Goal: Task Accomplishment & Management: Use online tool/utility

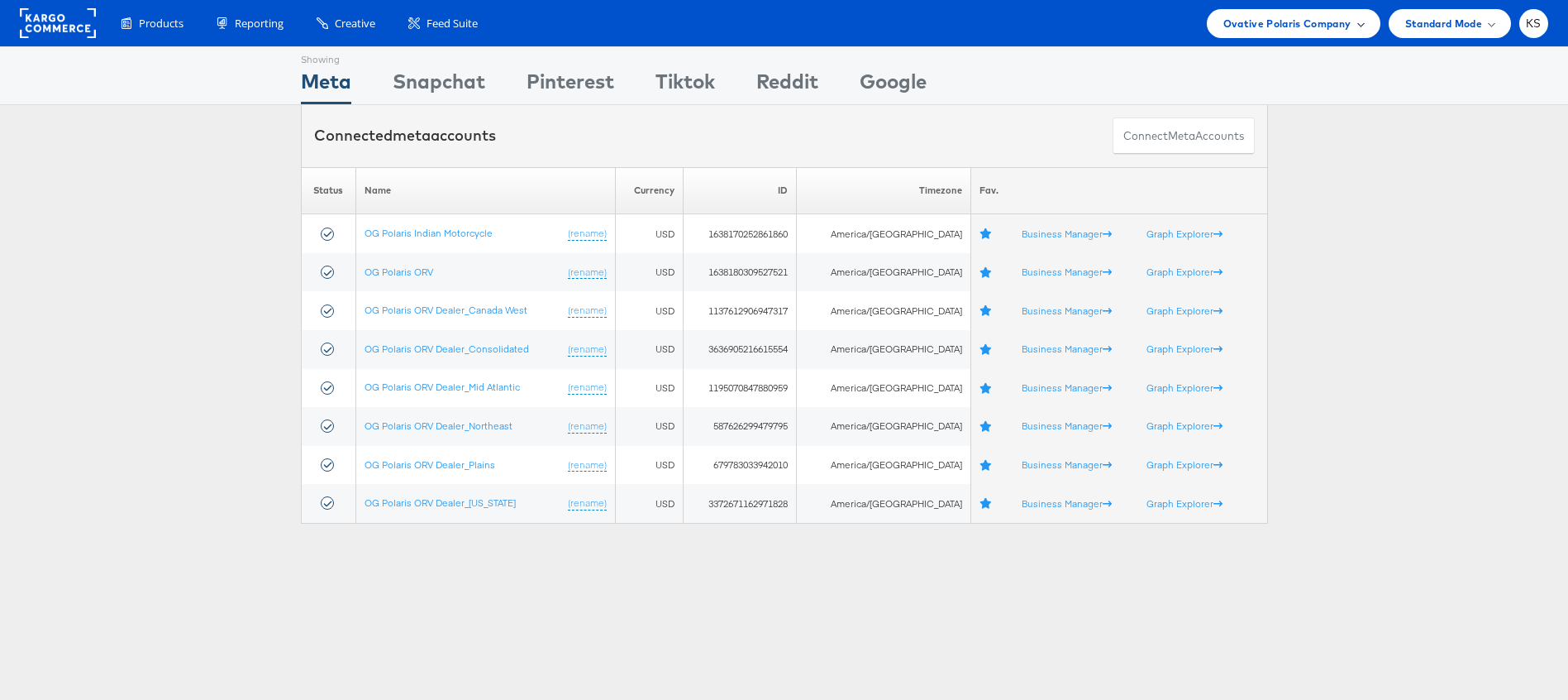
click at [1272, 29] on span "Ovative Polaris Company" at bounding box center [1288, 24] width 128 height 17
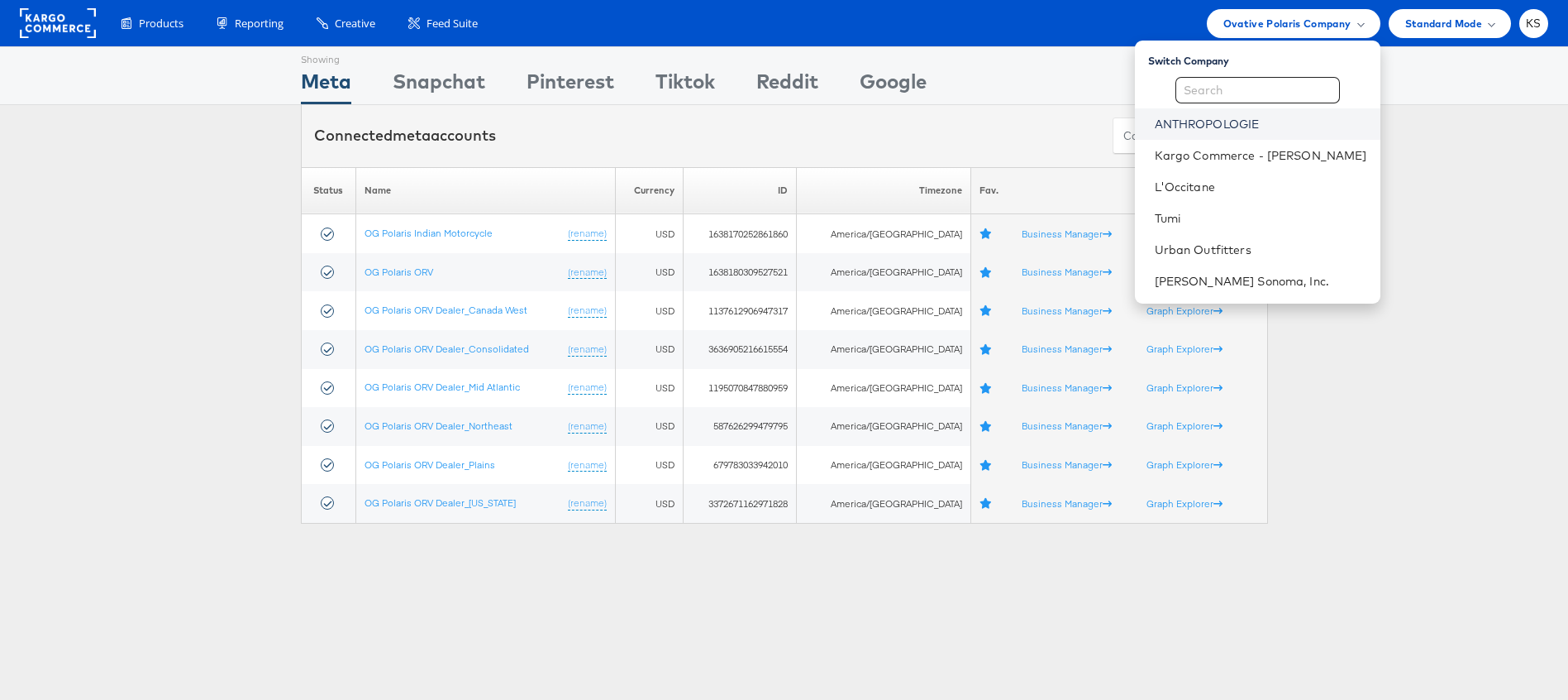
click at [1258, 125] on link "ANTHROPOLOGIE" at bounding box center [1261, 124] width 213 height 16
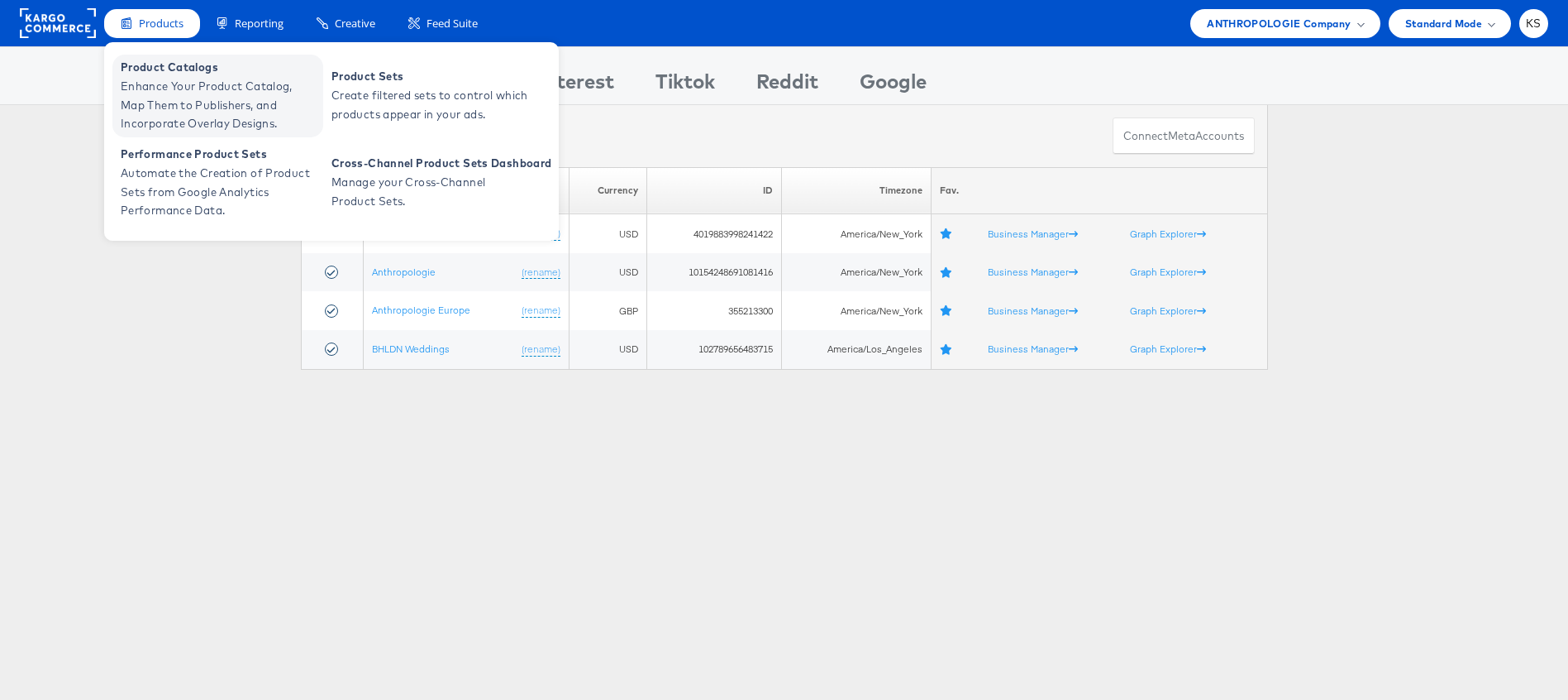
click at [208, 79] on span "Enhance Your Product Catalog, Map Them to Publishers, and Incorporate Overlay D…" at bounding box center [219, 105] width 198 height 57
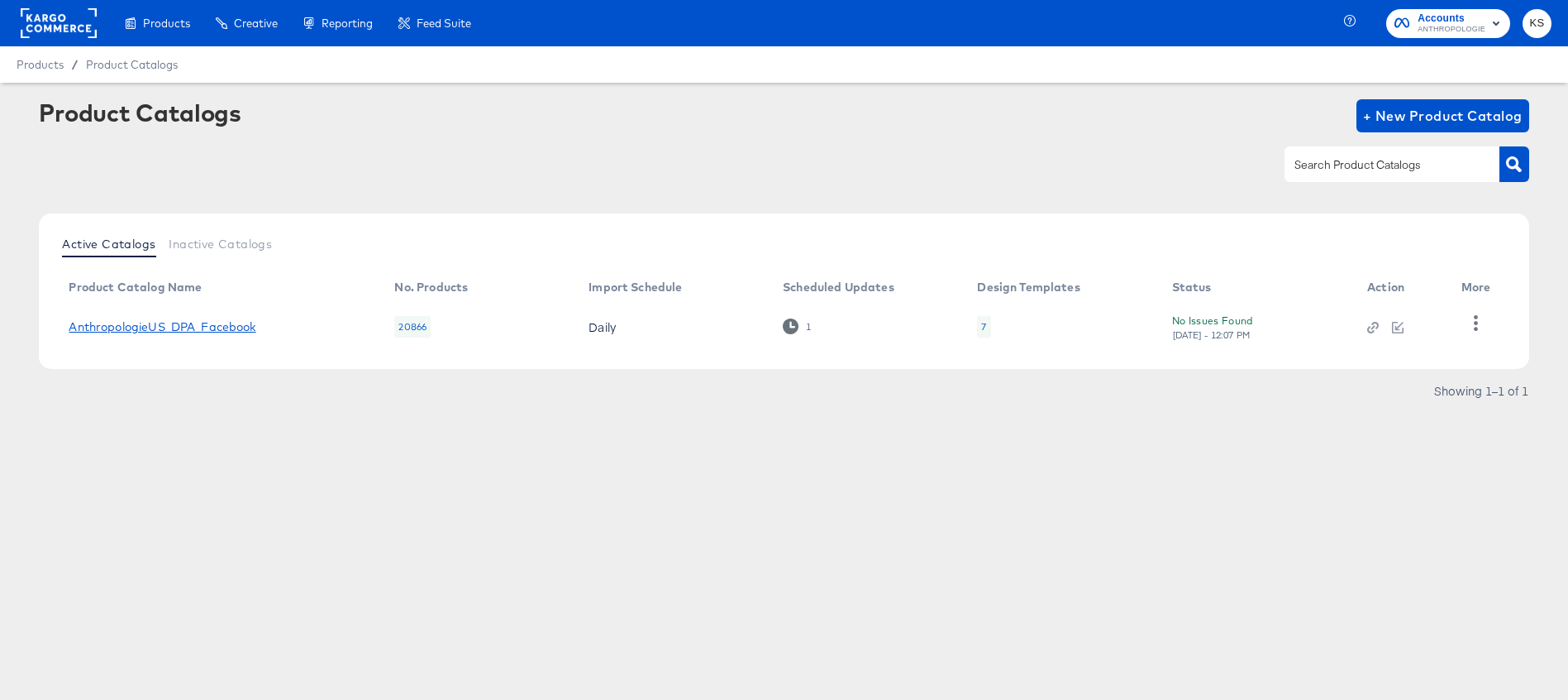
click at [219, 327] on link "AnthropologieUS_DPA_Facebook" at bounding box center [162, 327] width 187 height 13
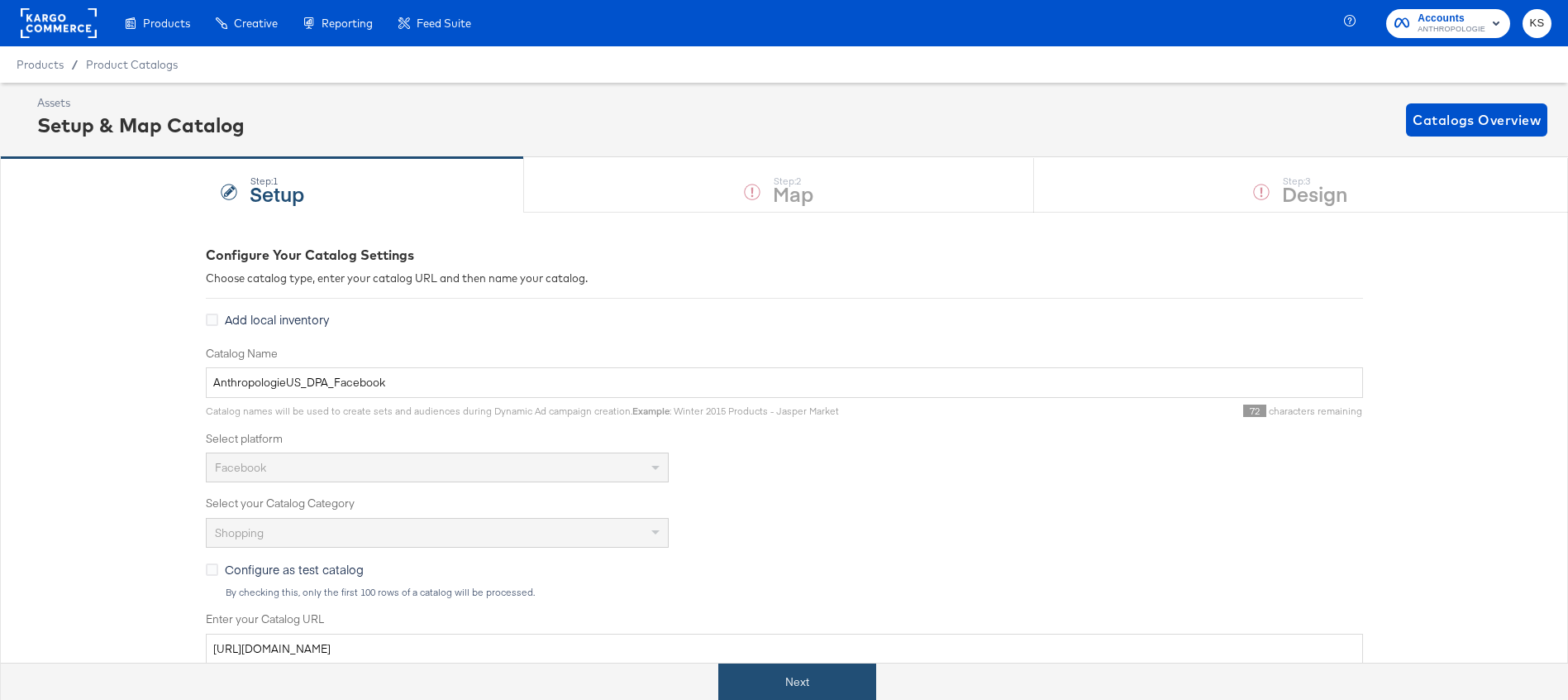
click at [792, 685] on button "Next" at bounding box center [797, 682] width 158 height 37
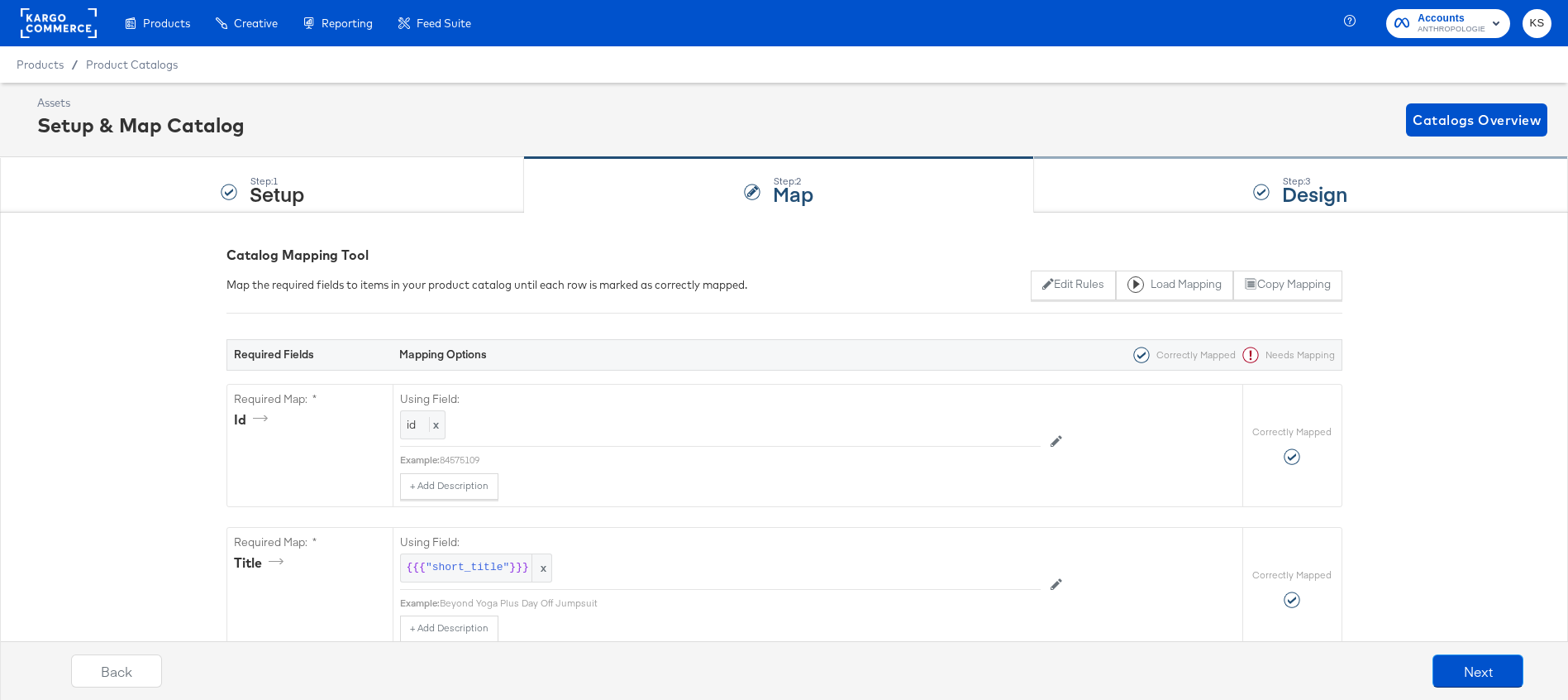
click at [1188, 180] on div "Step: 3 Design" at bounding box center [1301, 185] width 534 height 55
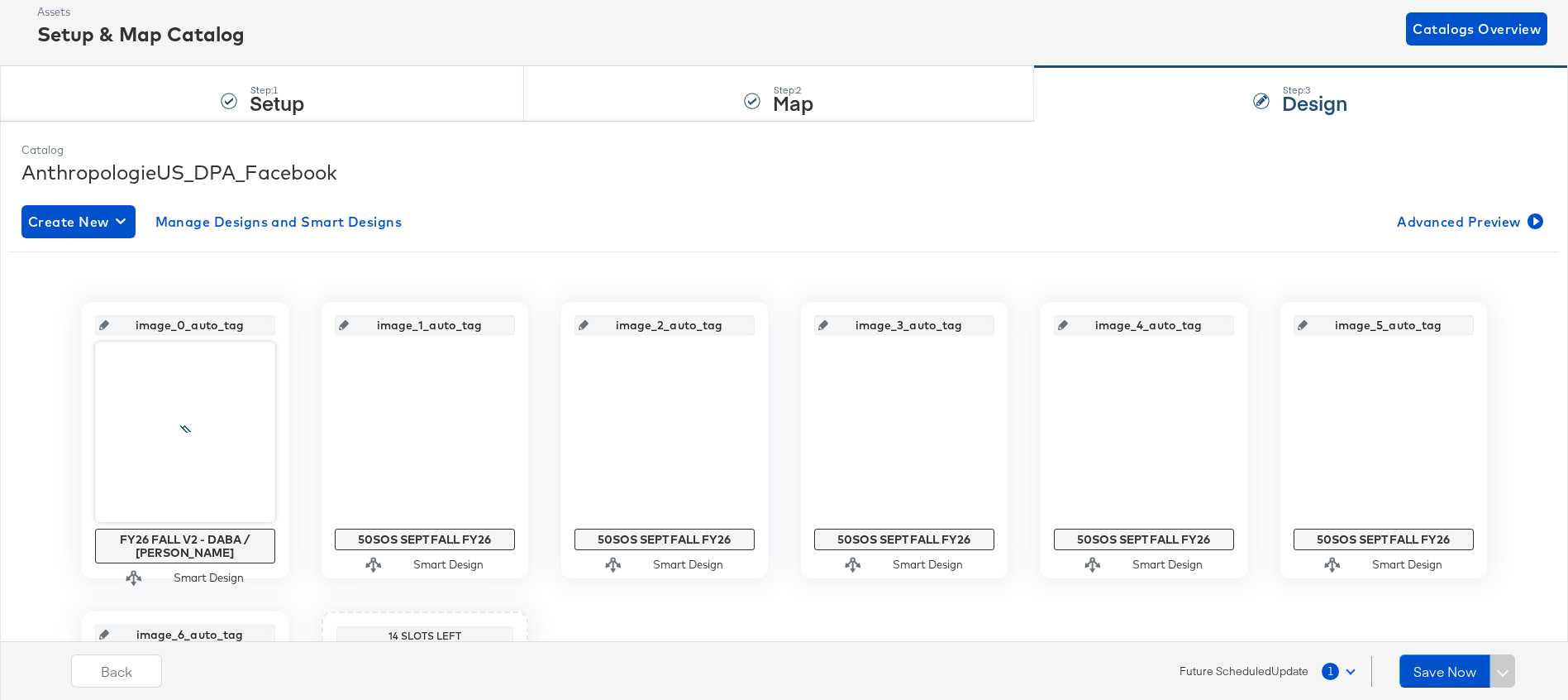
scroll to position [95, 0]
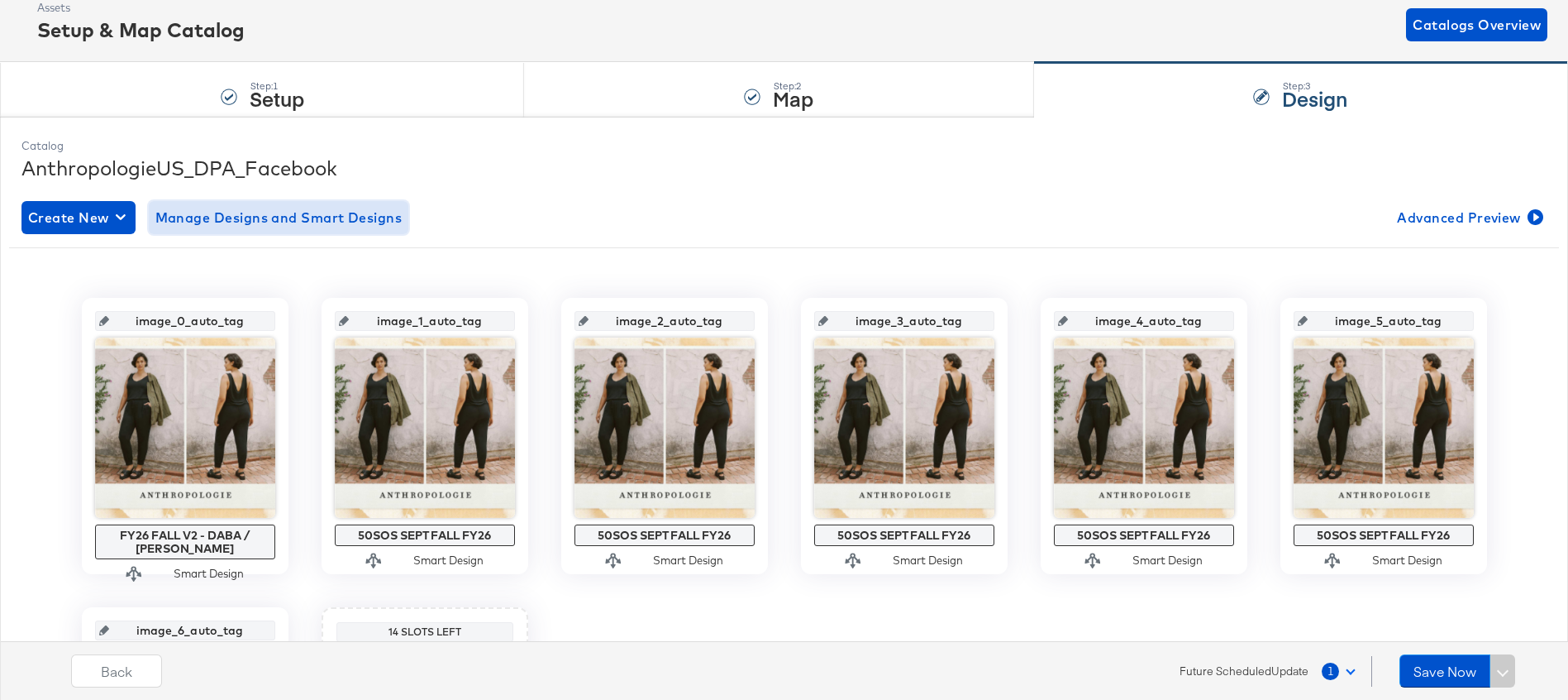
click at [235, 220] on span "Manage Designs and Smart Designs" at bounding box center [279, 218] width 247 height 23
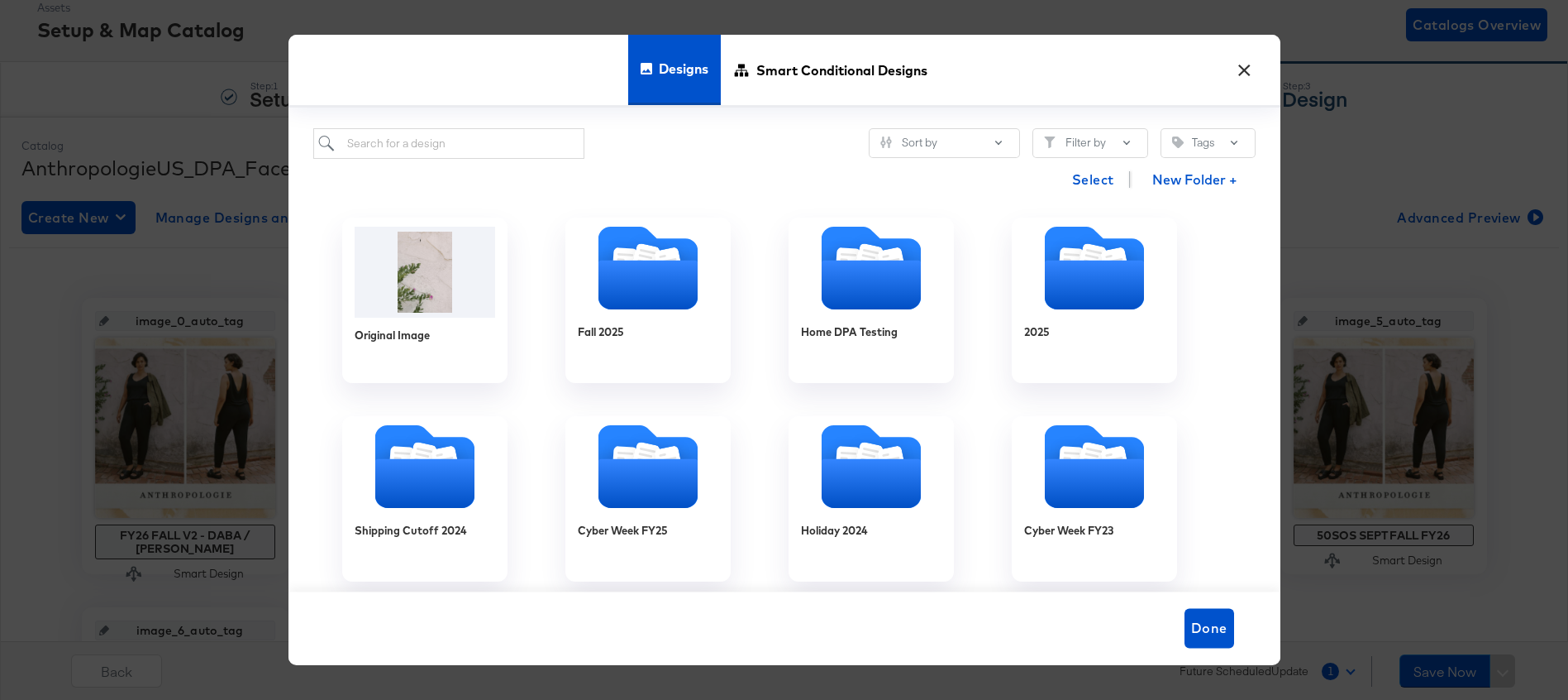
click at [1248, 69] on button "×" at bounding box center [1245, 65] width 30 height 30
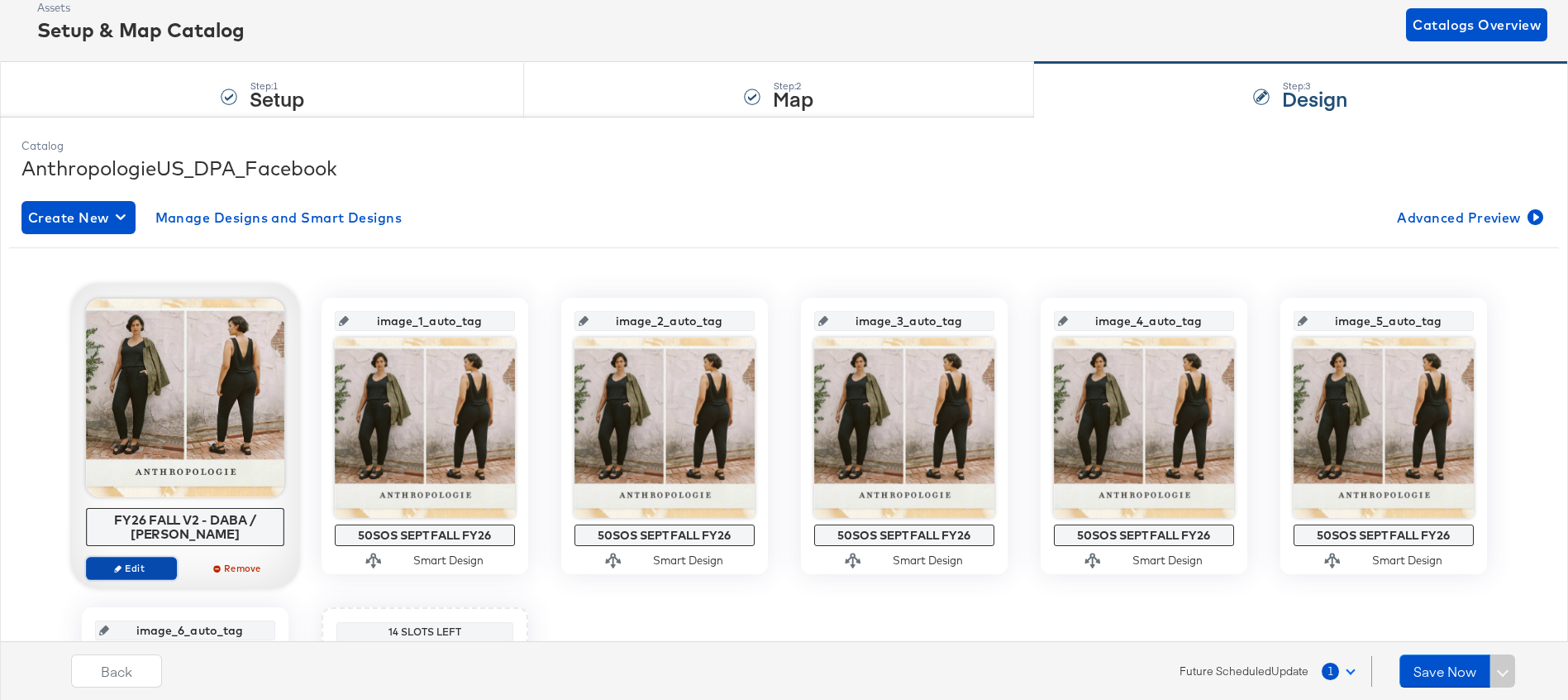
click at [124, 562] on span "Edit" at bounding box center [130, 568] width 76 height 12
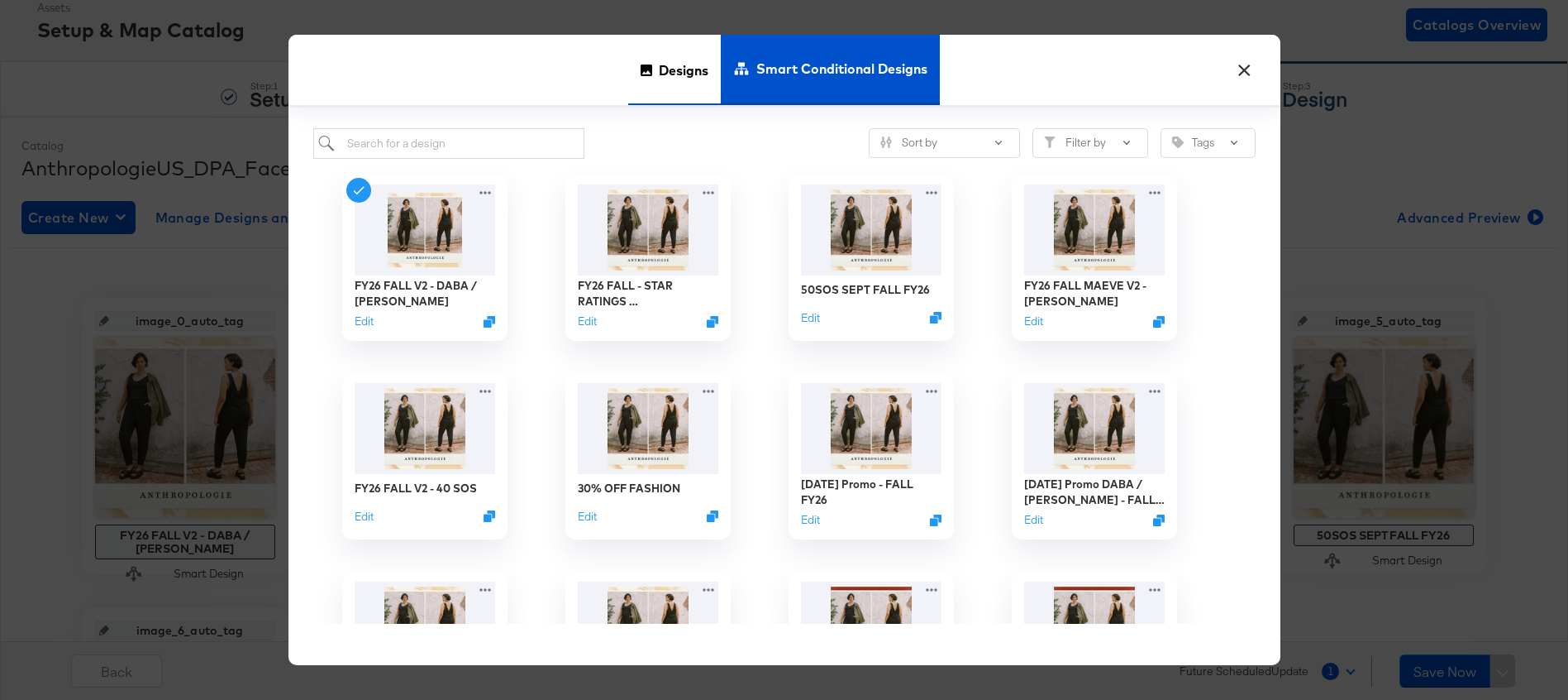
click at [659, 78] on span "Designs" at bounding box center [684, 70] width 50 height 73
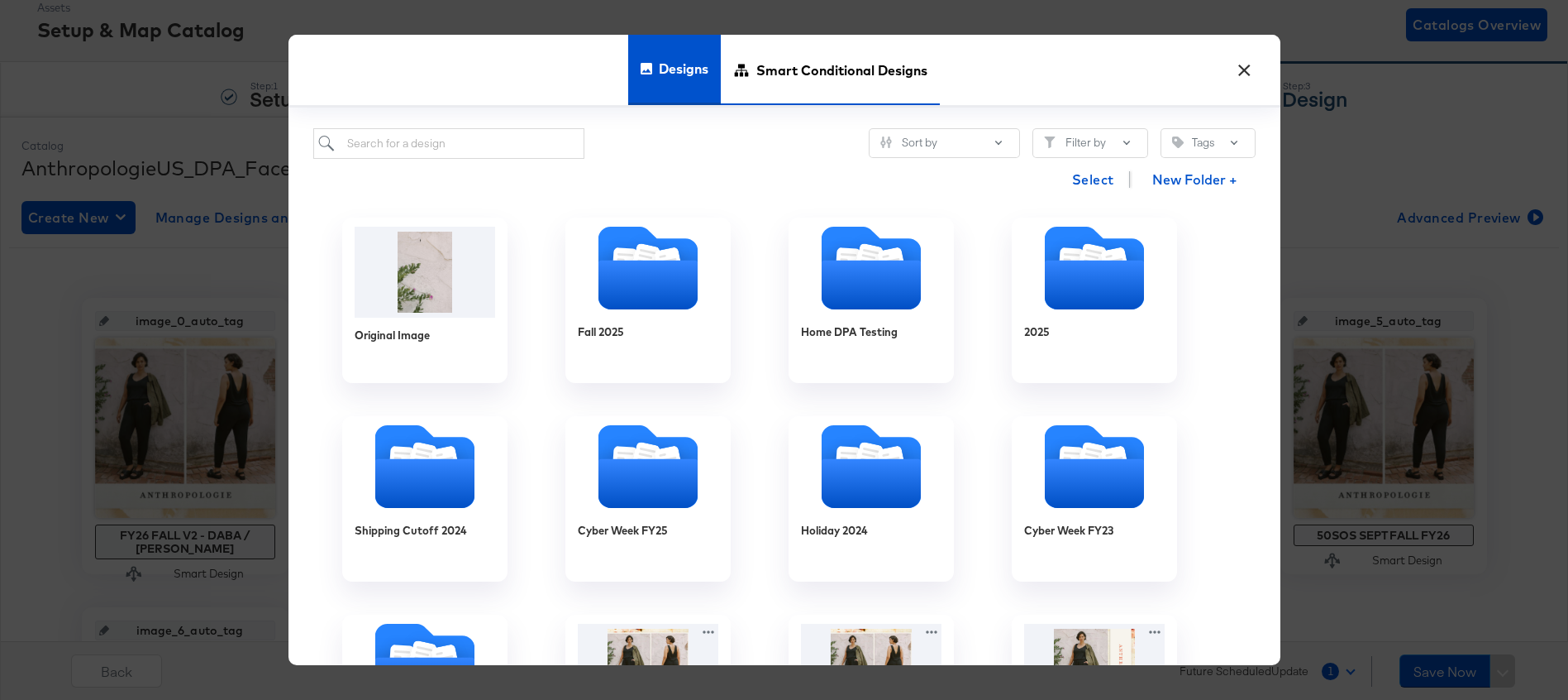
click at [805, 72] on span "Smart Conditional Designs" at bounding box center [842, 70] width 172 height 73
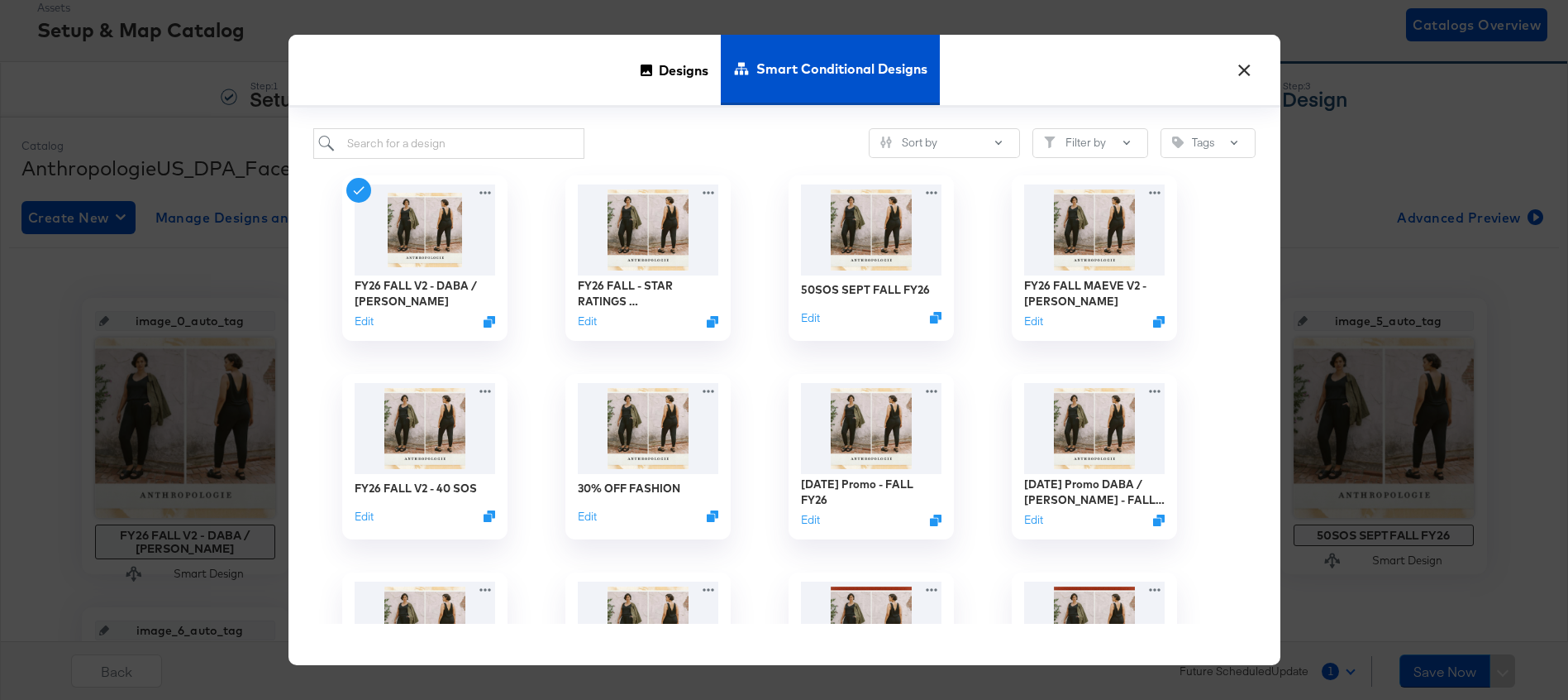
click at [1232, 70] on button "×" at bounding box center [1245, 65] width 30 height 30
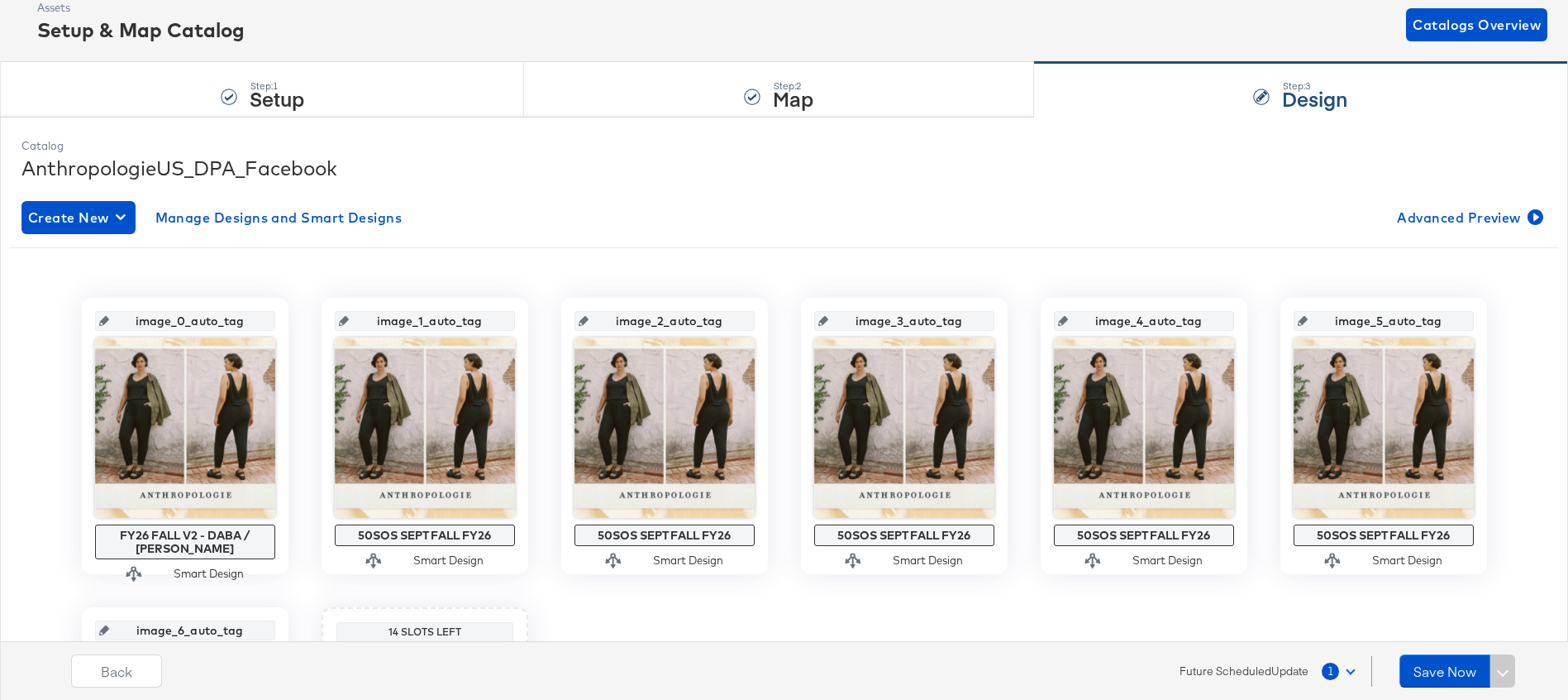
scroll to position [0, 0]
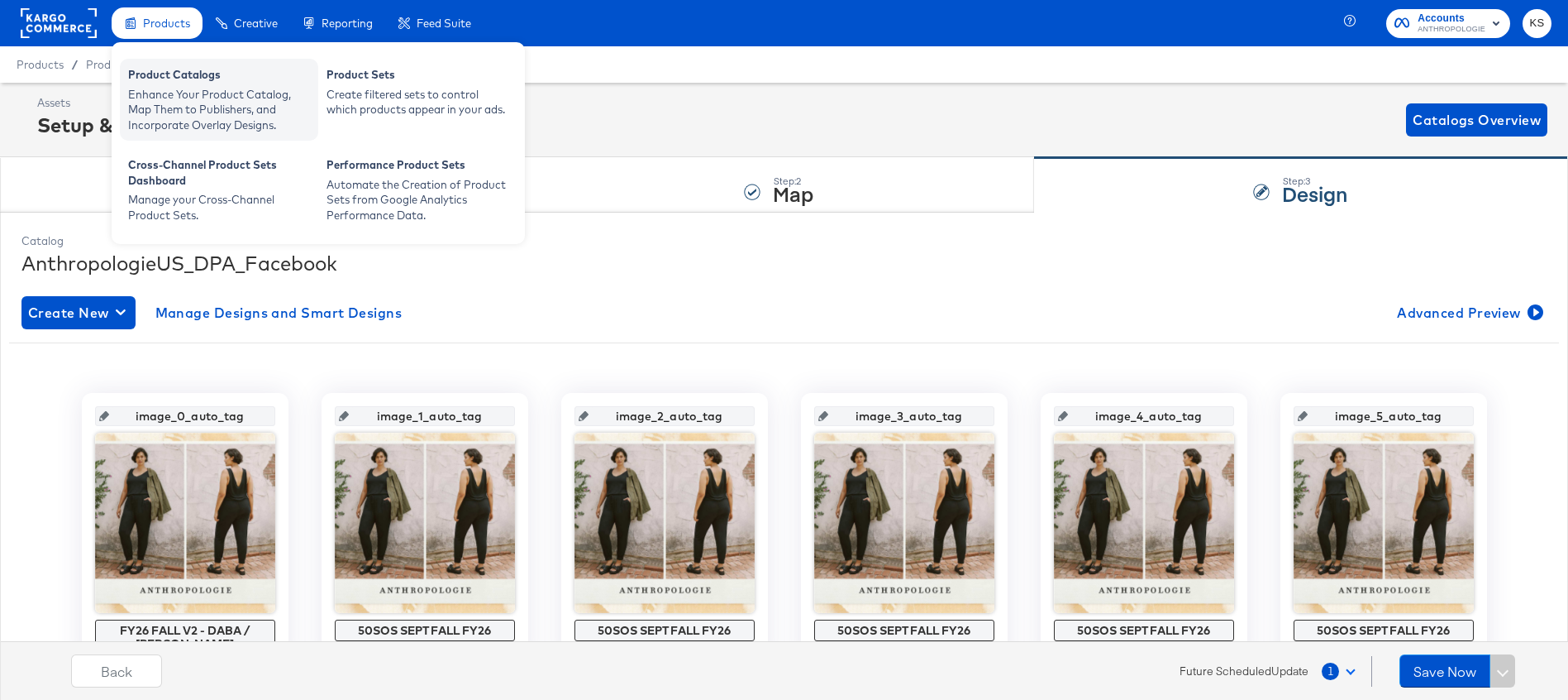
click at [182, 100] on div "Enhance Your Product Catalog, Map Them to Publishers, and Incorporate Overlay D…" at bounding box center [219, 110] width 182 height 46
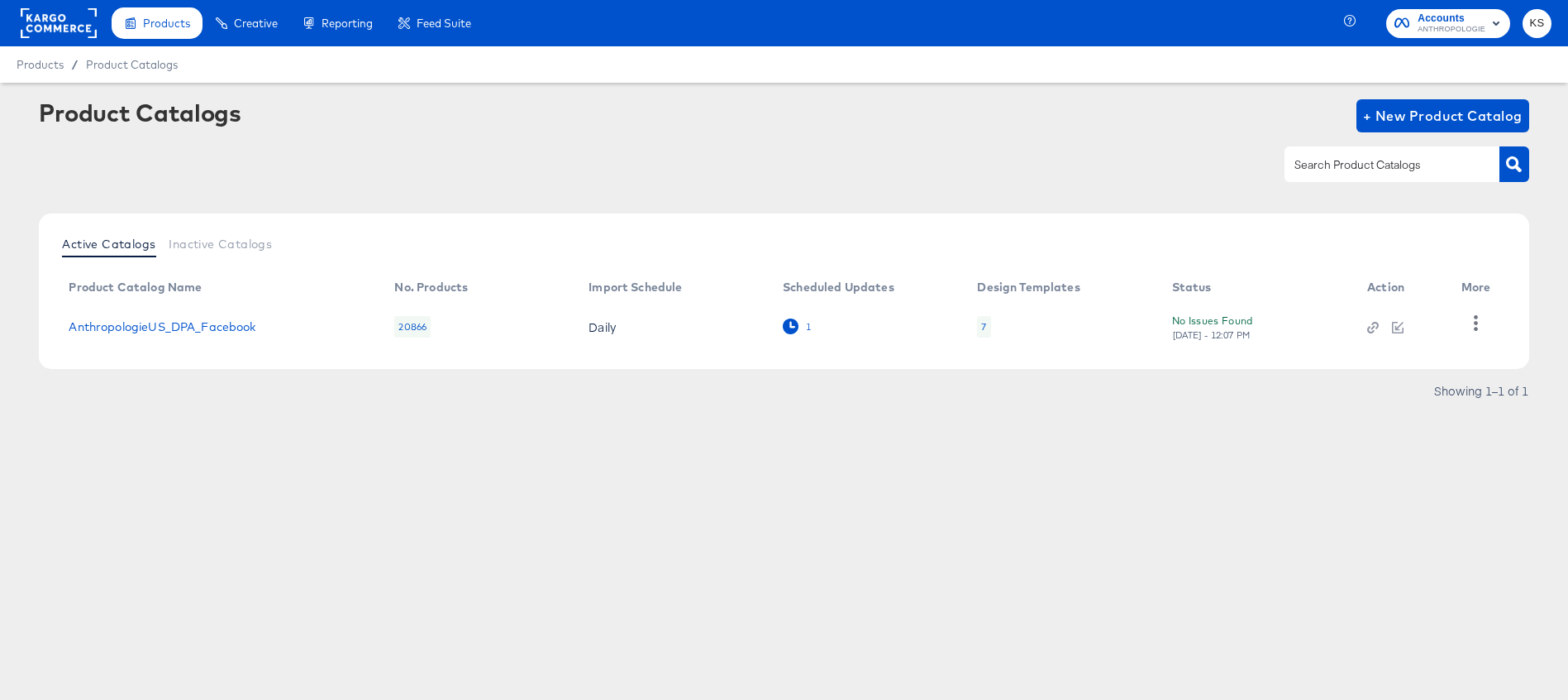
click at [790, 327] on icon at bounding box center [791, 326] width 15 height 15
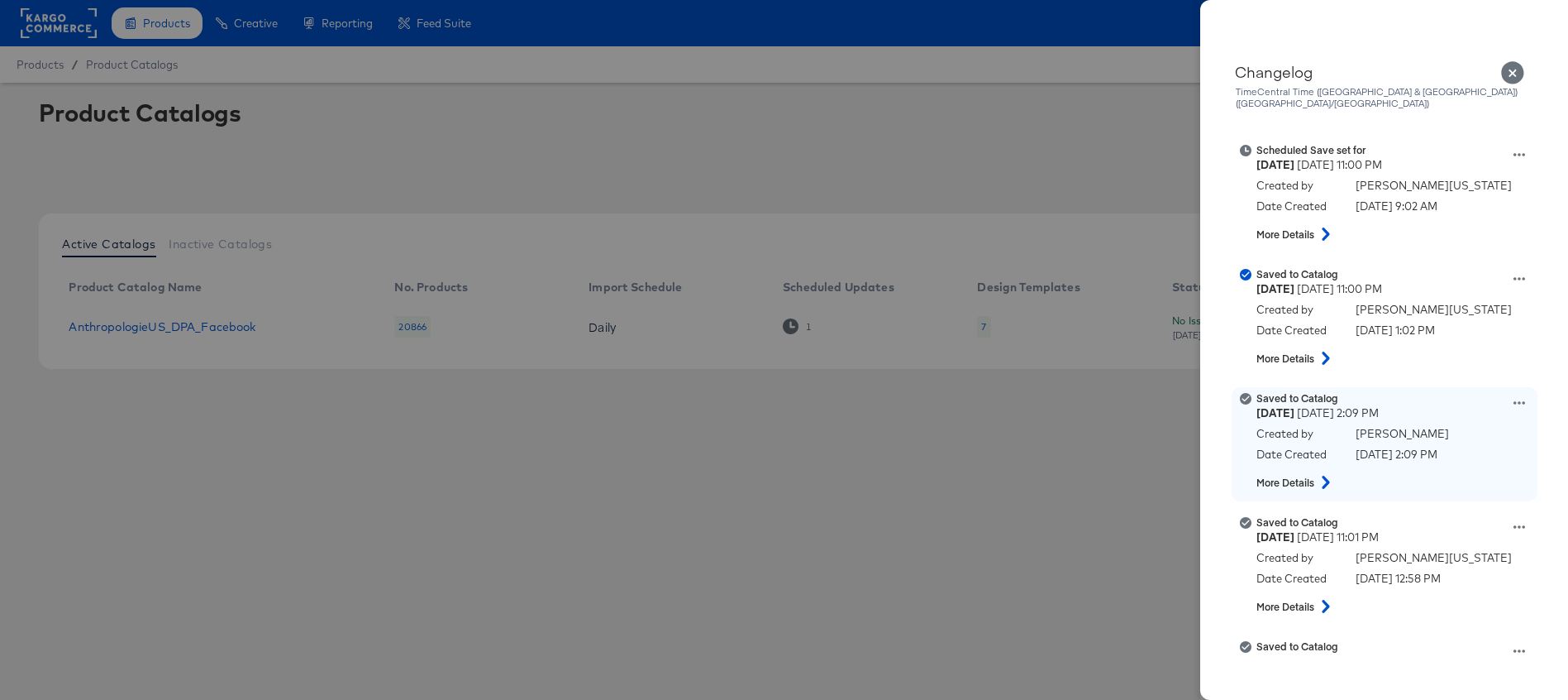
click at [1327, 476] on icon at bounding box center [1326, 482] width 20 height 13
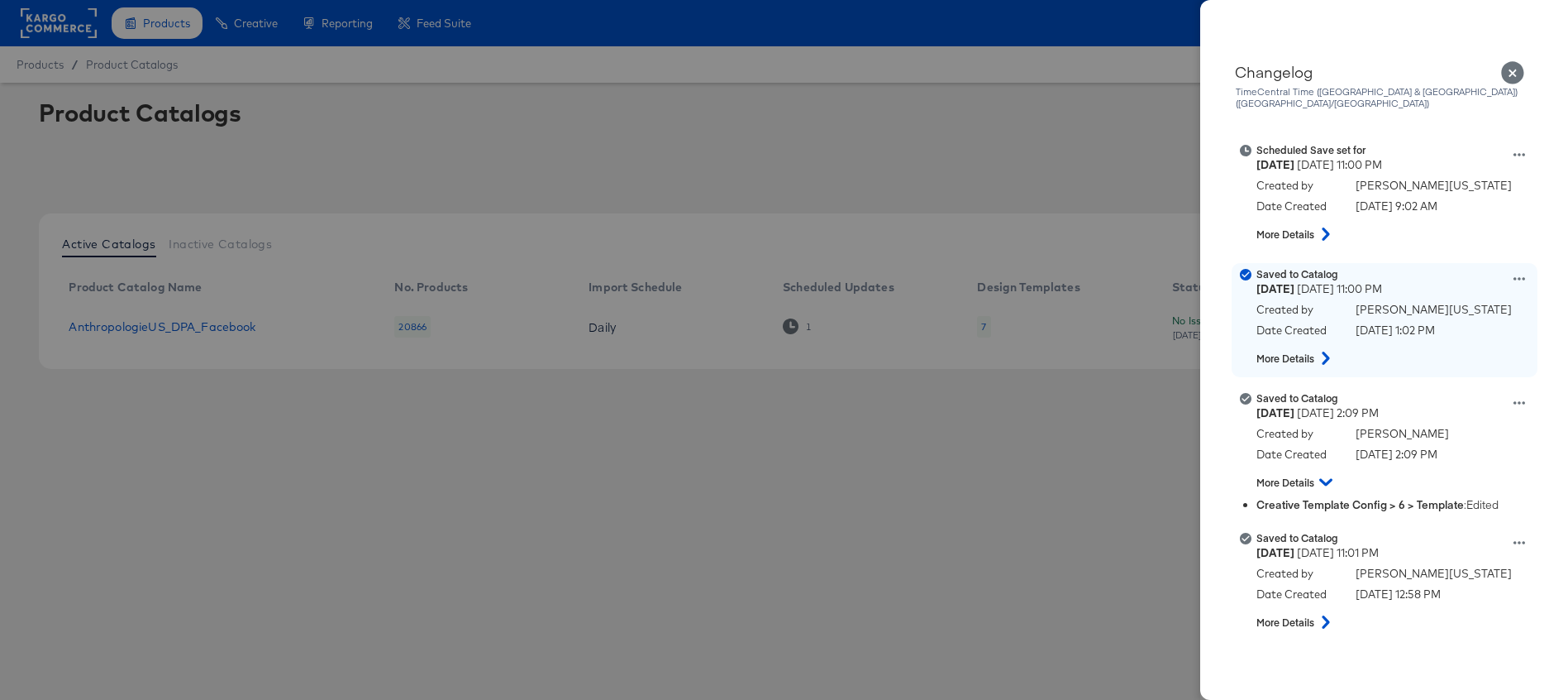
click at [1325, 352] on icon at bounding box center [1326, 359] width 20 height 13
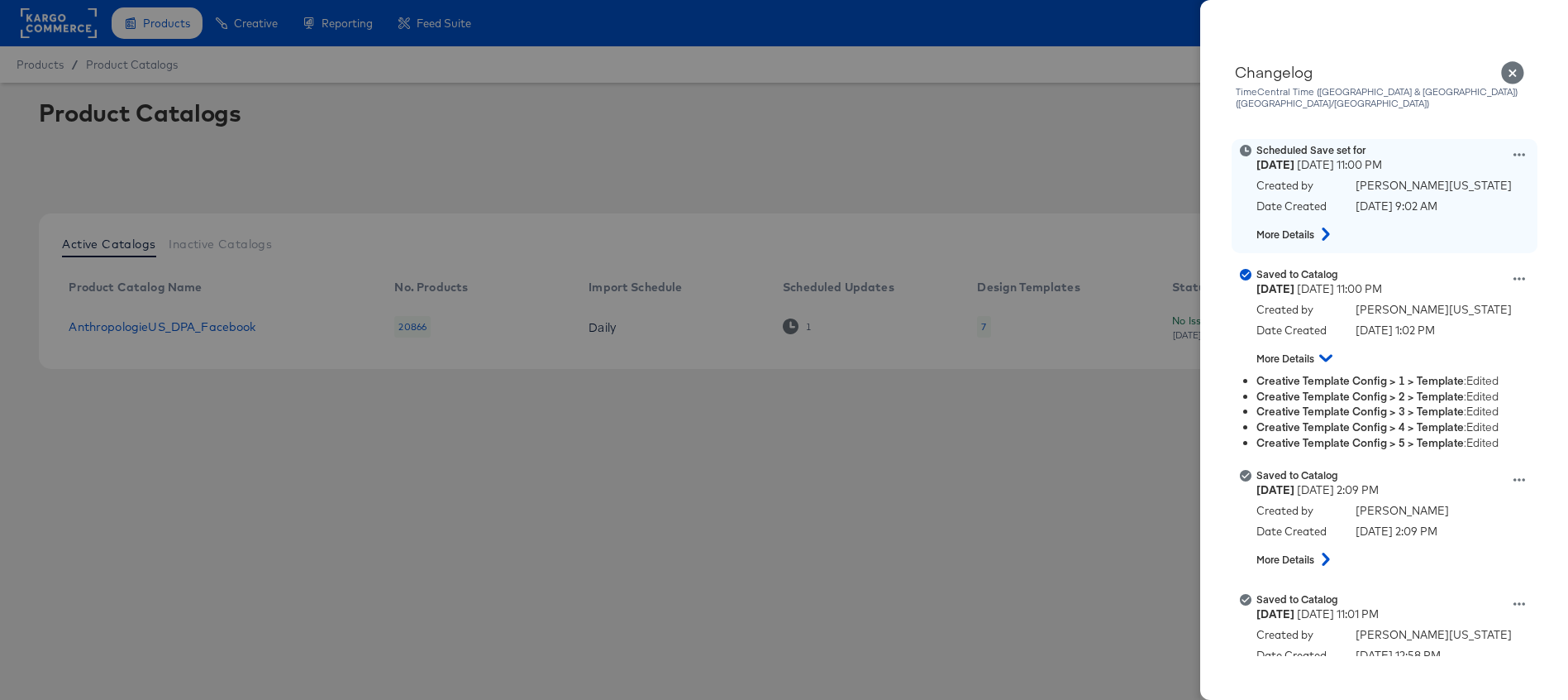
click at [1326, 227] on icon at bounding box center [1326, 234] width 20 height 13
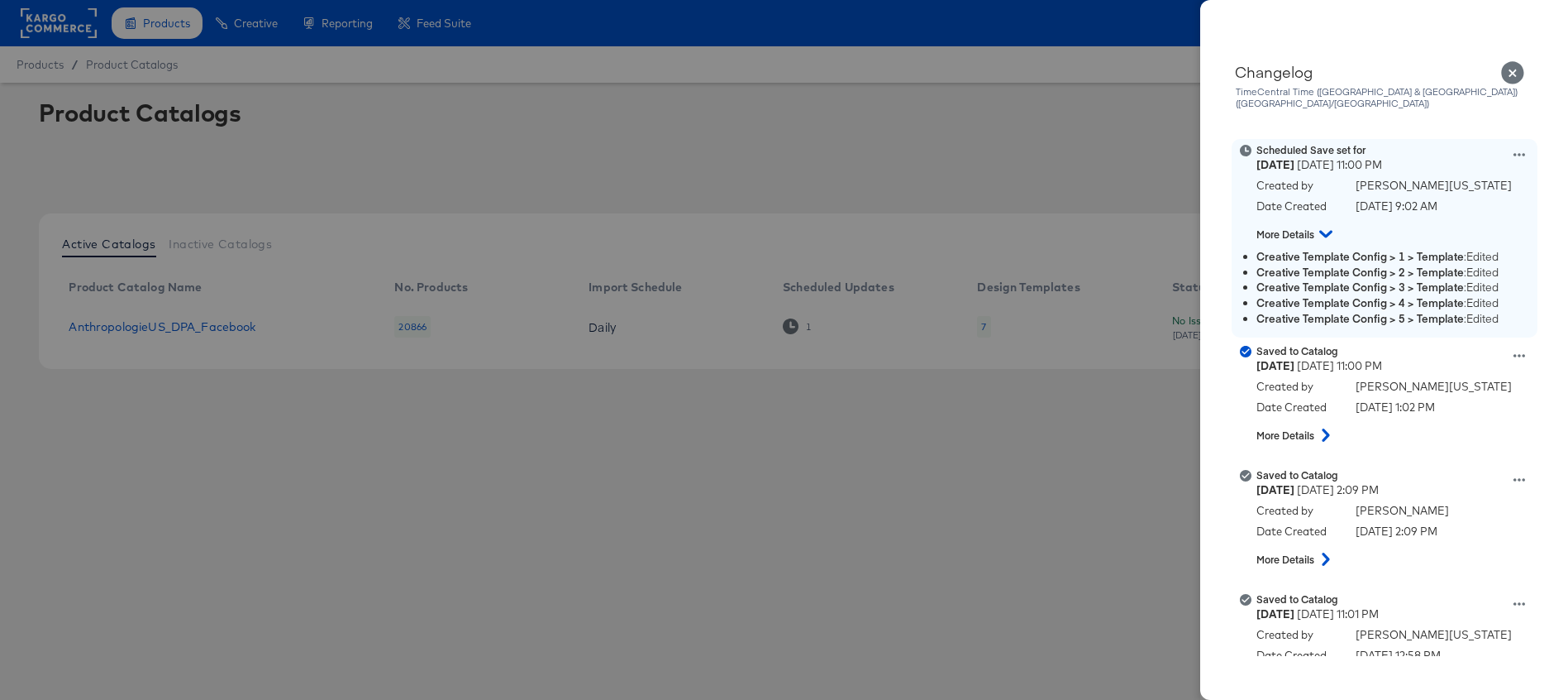
click at [1325, 224] on icon at bounding box center [1326, 234] width 13 height 20
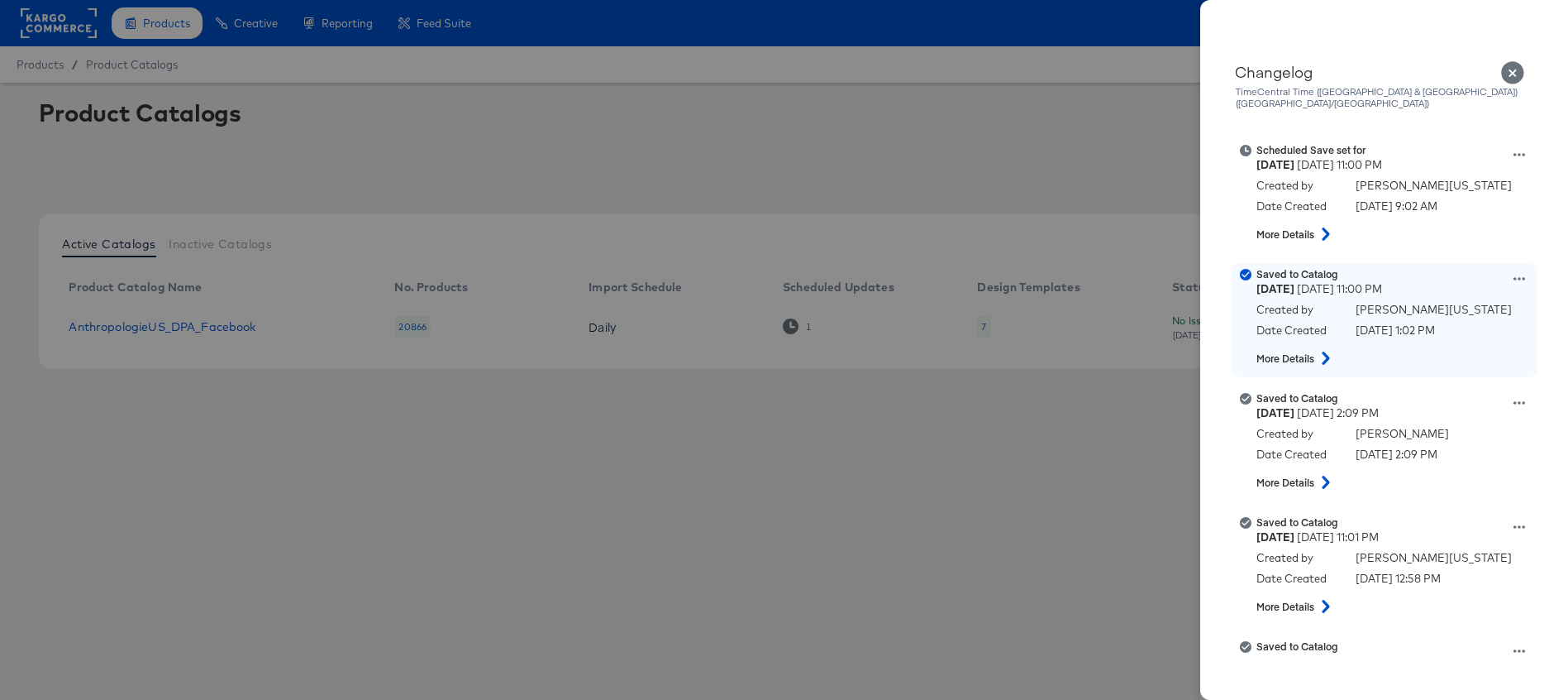
click at [1330, 352] on icon at bounding box center [1326, 359] width 20 height 13
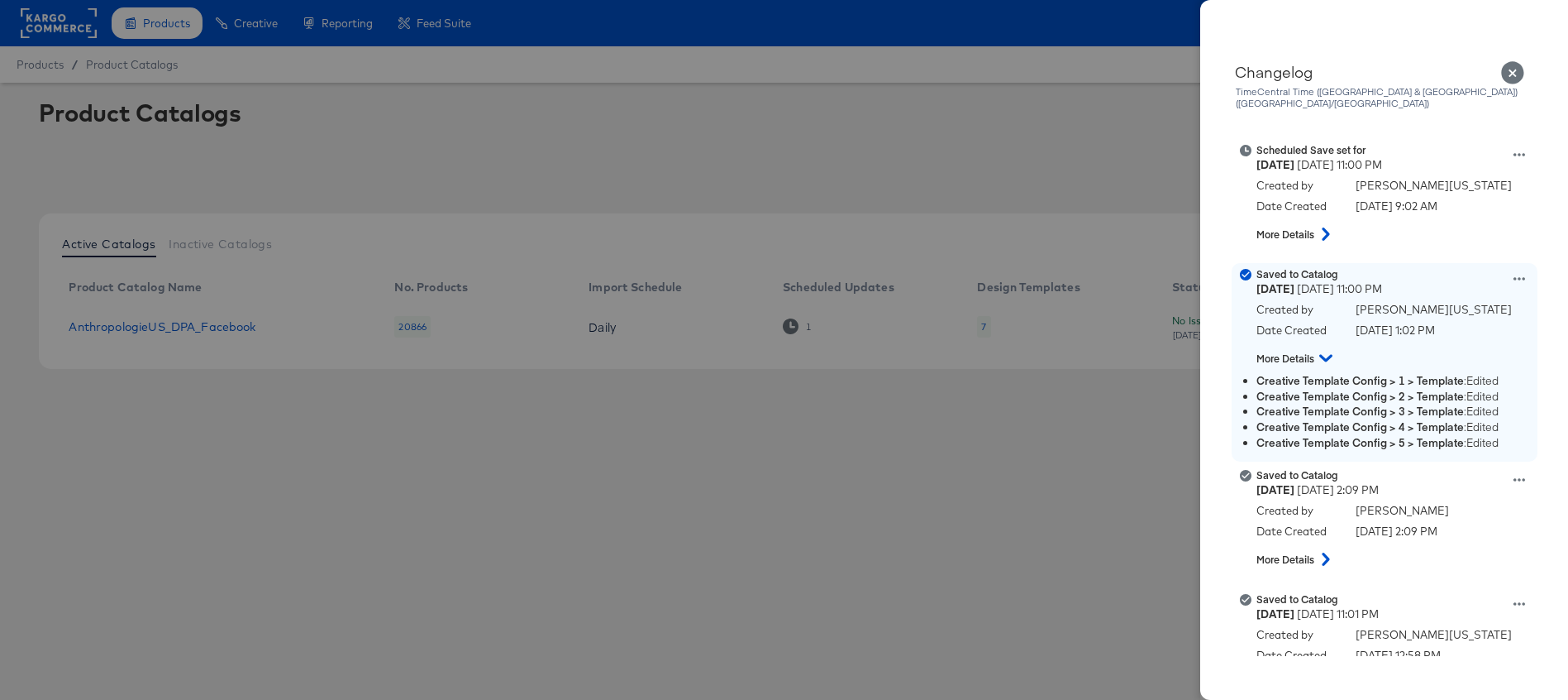
click at [1329, 355] on icon at bounding box center [1326, 359] width 13 height 8
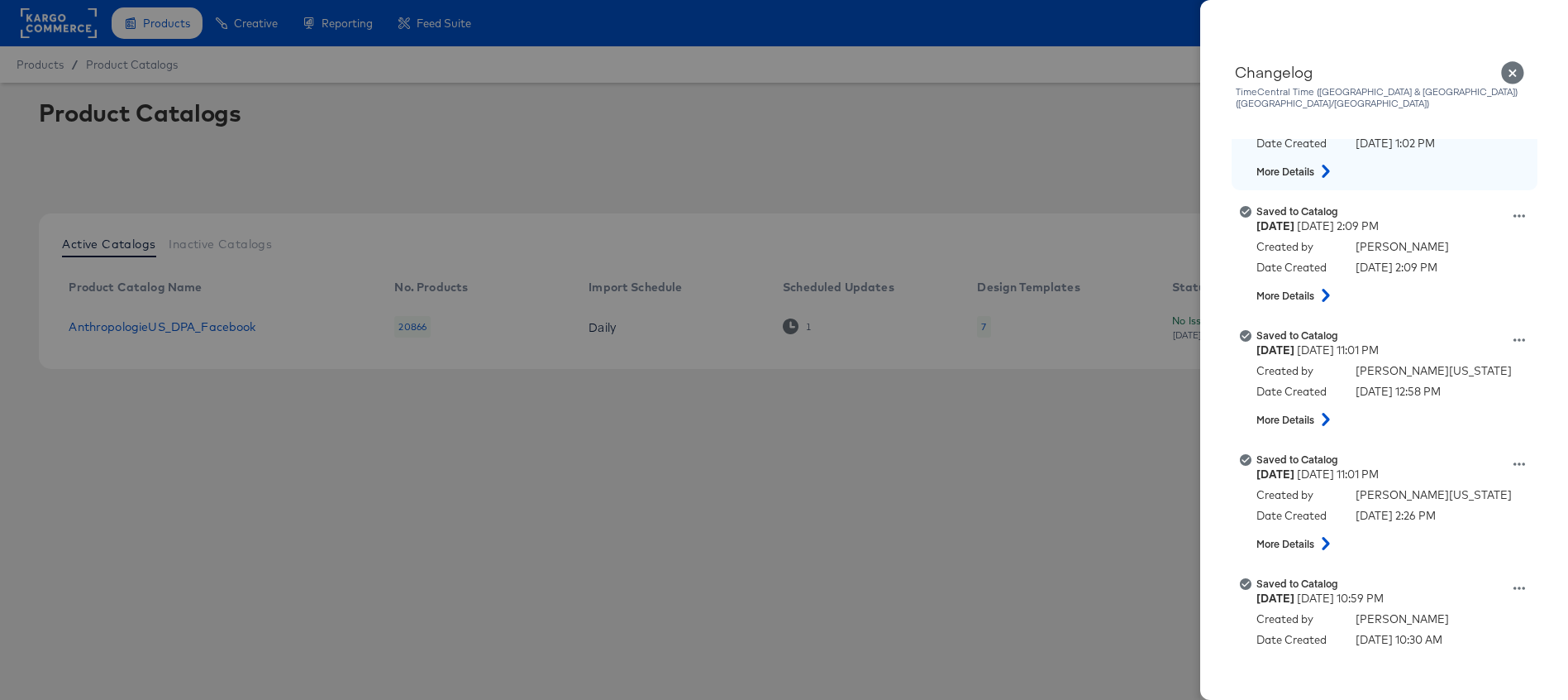
scroll to position [207, 0]
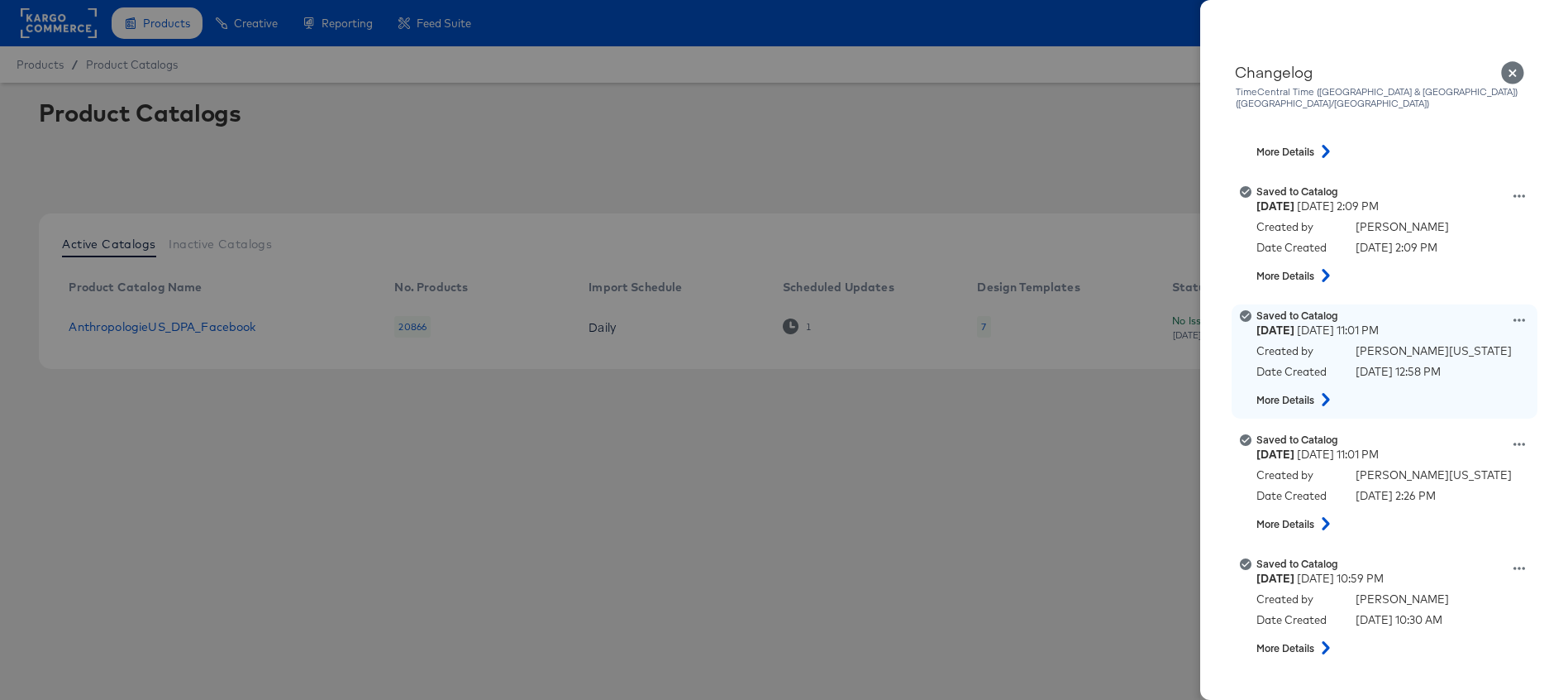
click at [1323, 393] on icon at bounding box center [1326, 400] width 20 height 13
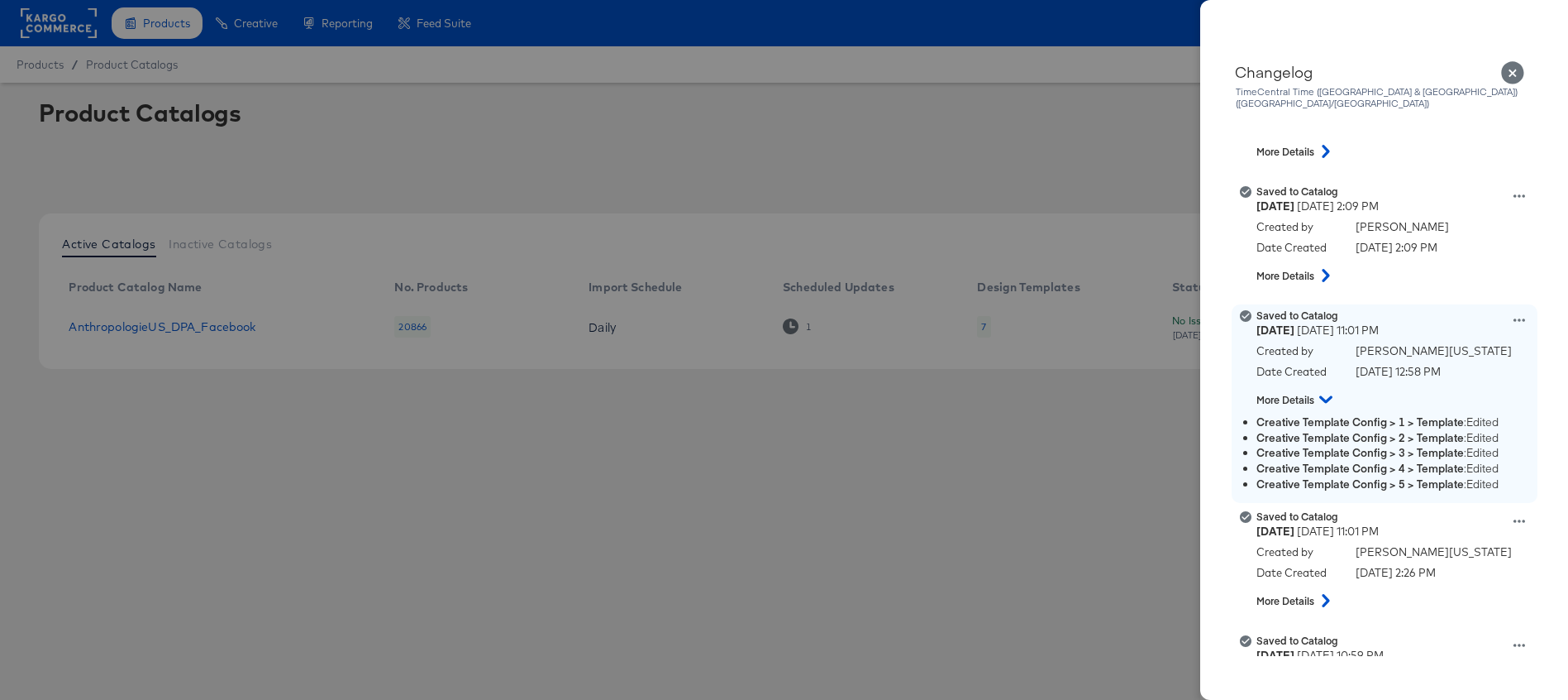
click at [1323, 389] on icon at bounding box center [1326, 399] width 13 height 20
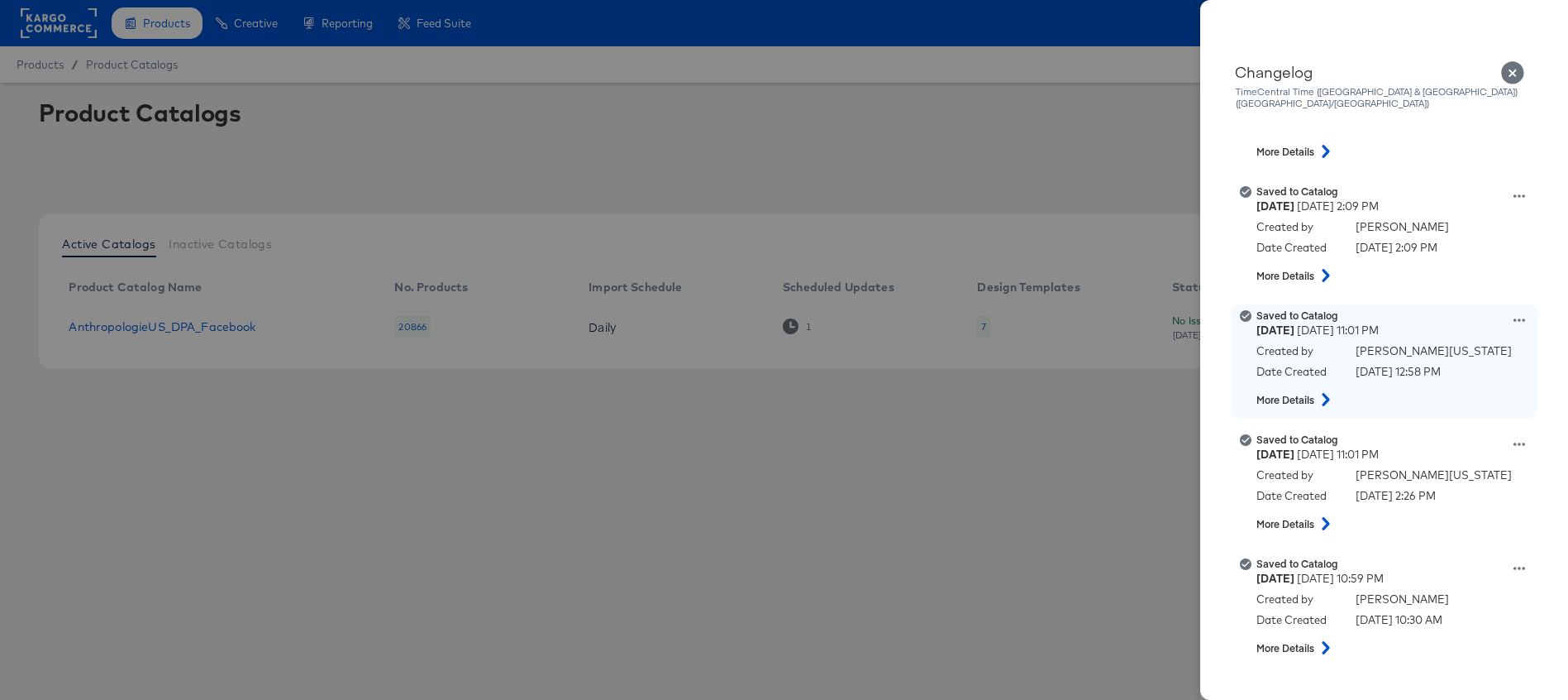
scroll to position [286, 0]
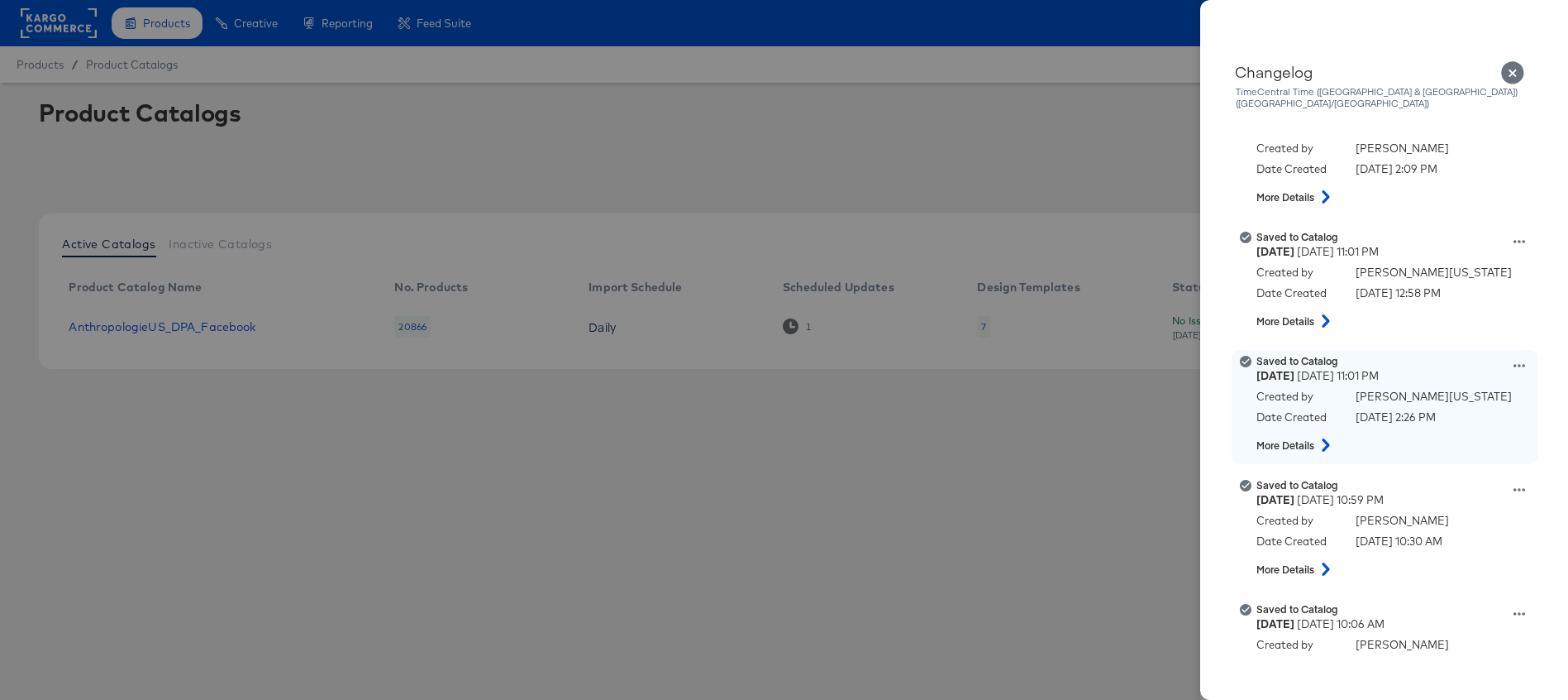
click at [1325, 438] on icon at bounding box center [1326, 445] width 20 height 13
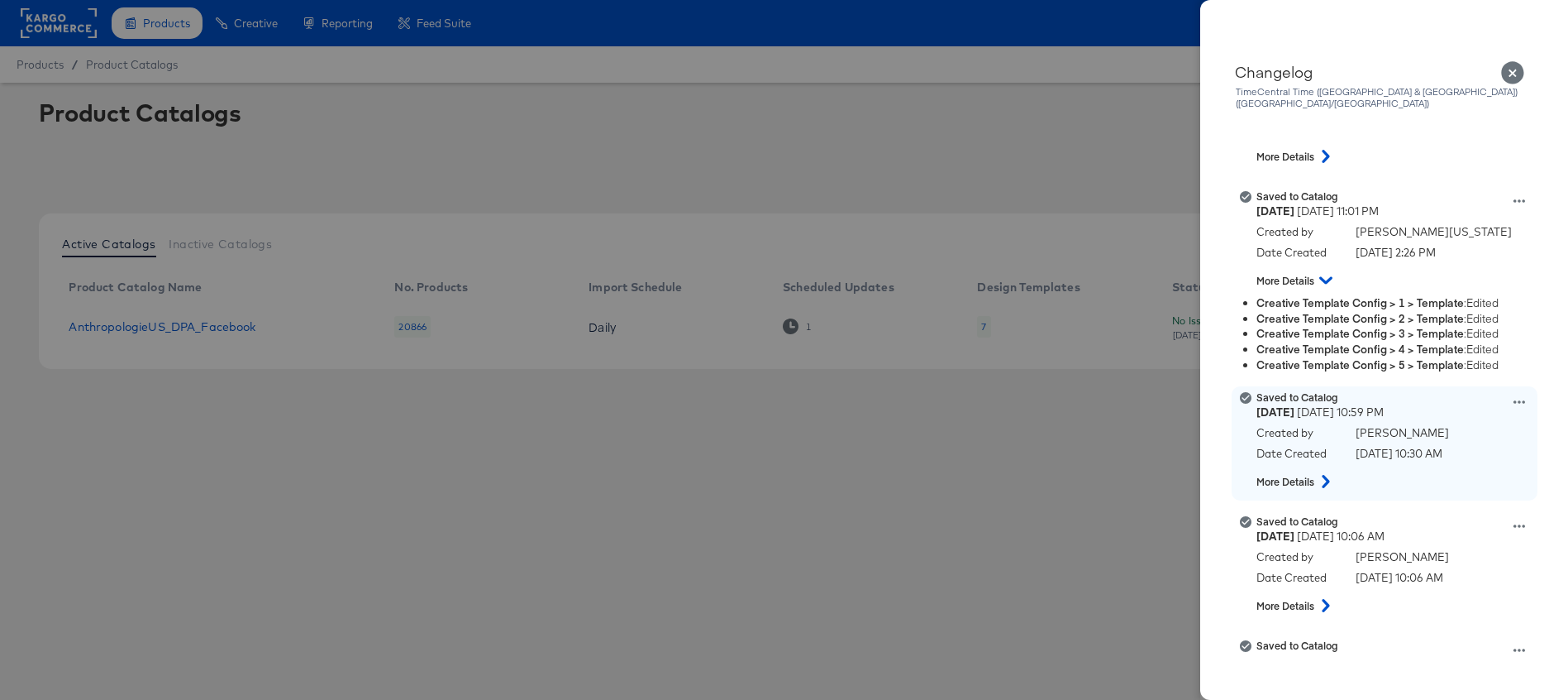
scroll to position [474, 0]
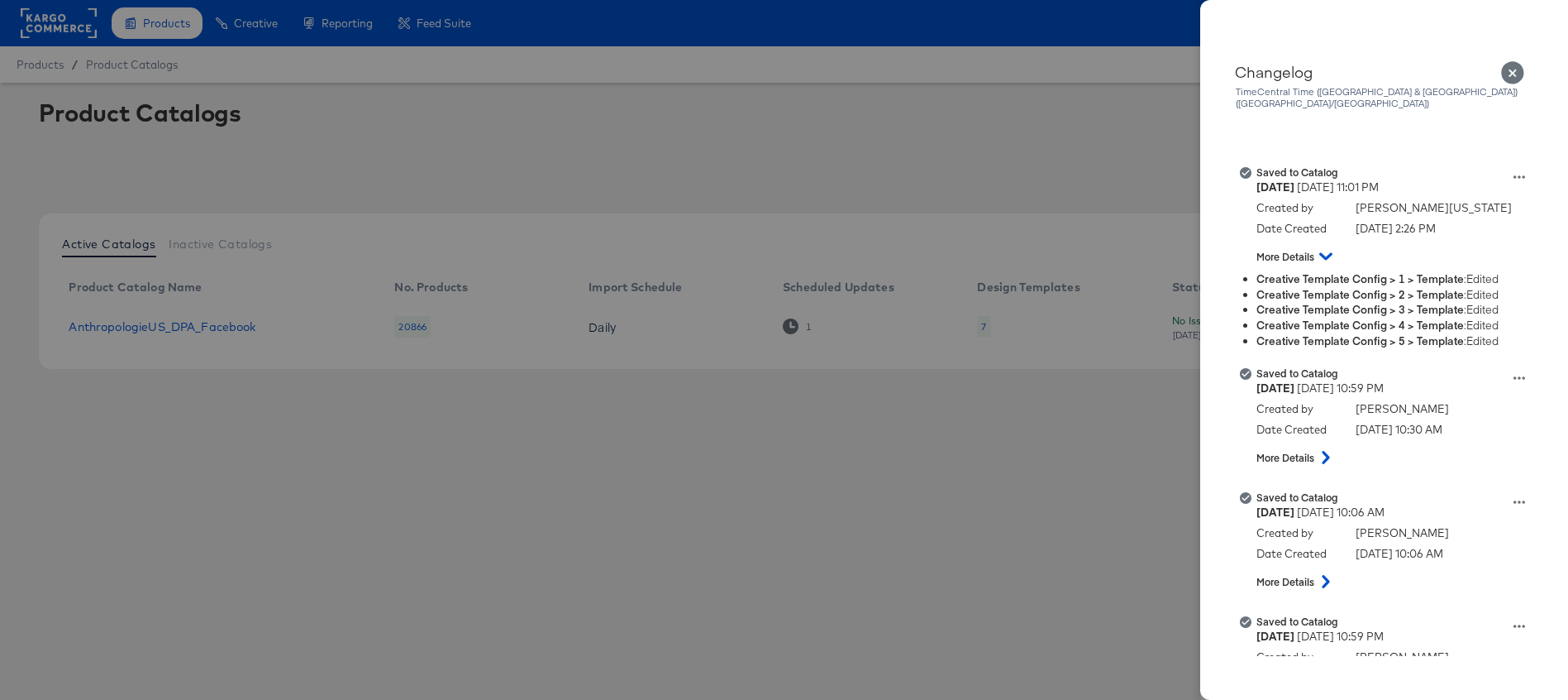
click at [1322, 451] on icon at bounding box center [1326, 457] width 20 height 13
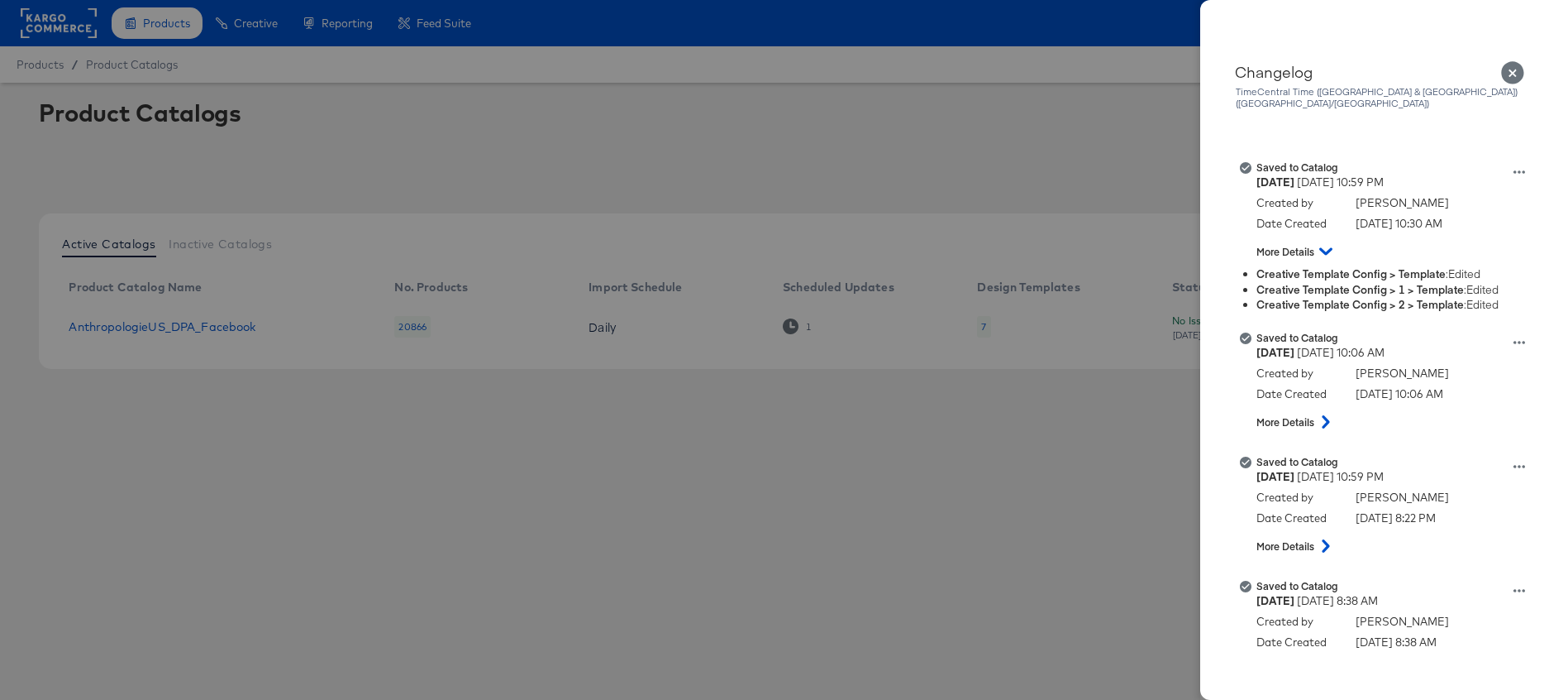
scroll to position [602, 0]
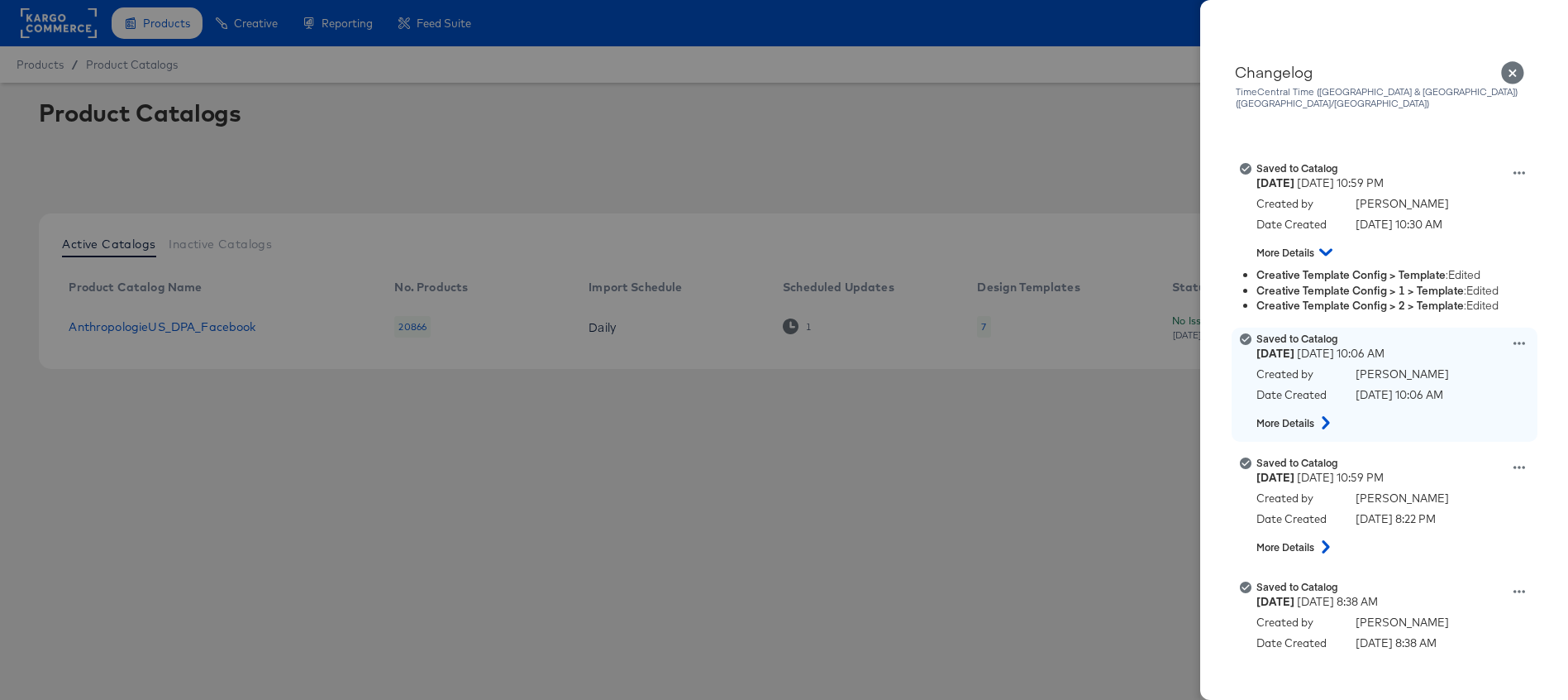
click at [1321, 419] on button at bounding box center [1326, 422] width 21 height 30
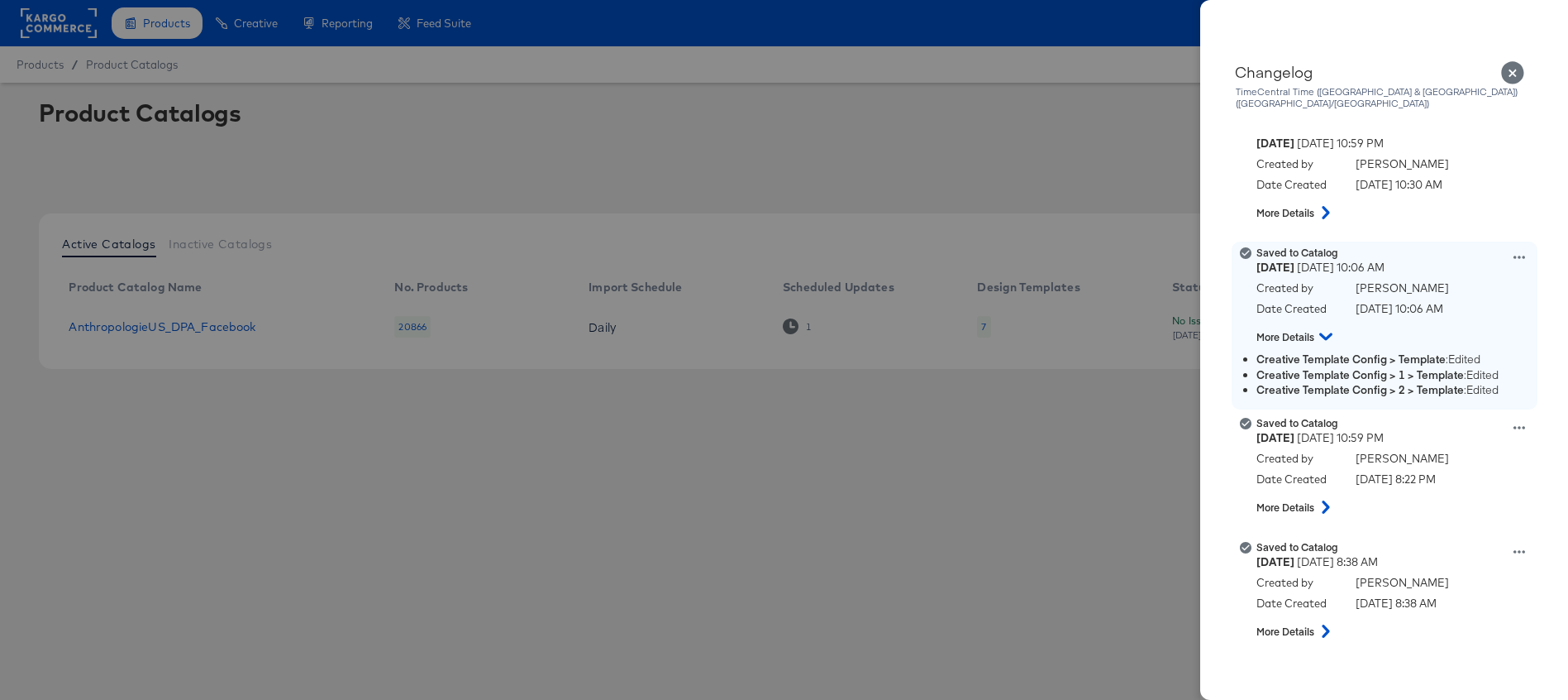
scroll to position [682, 0]
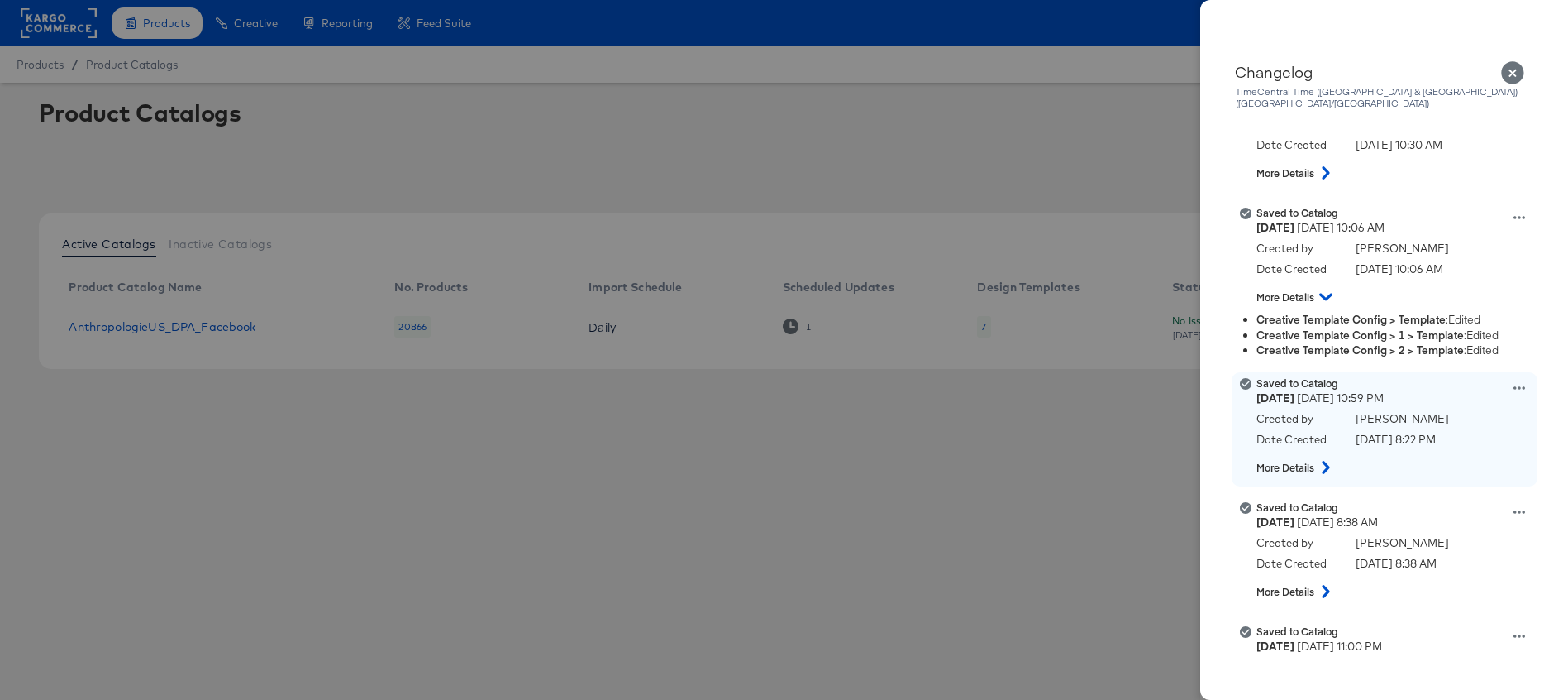
click at [1321, 460] on icon at bounding box center [1326, 467] width 20 height 13
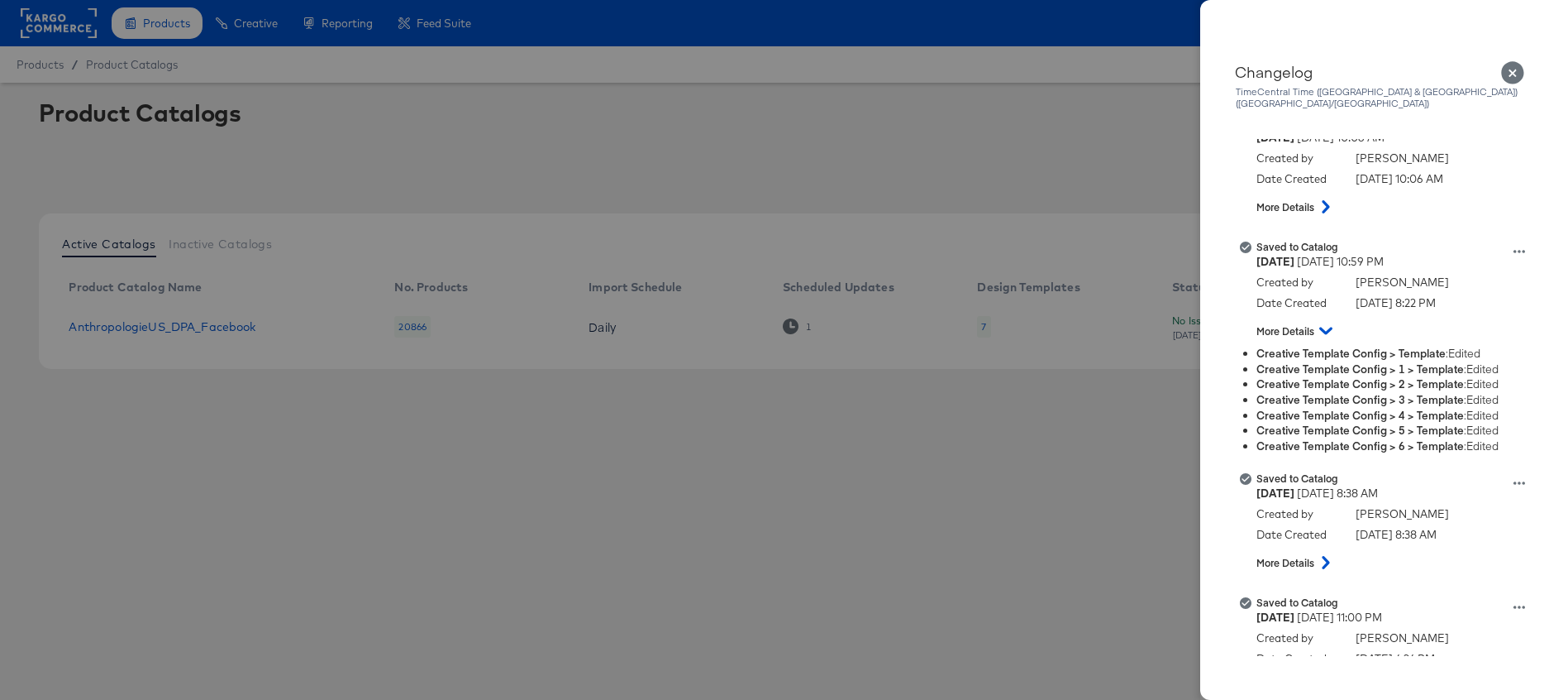
scroll to position [775, 0]
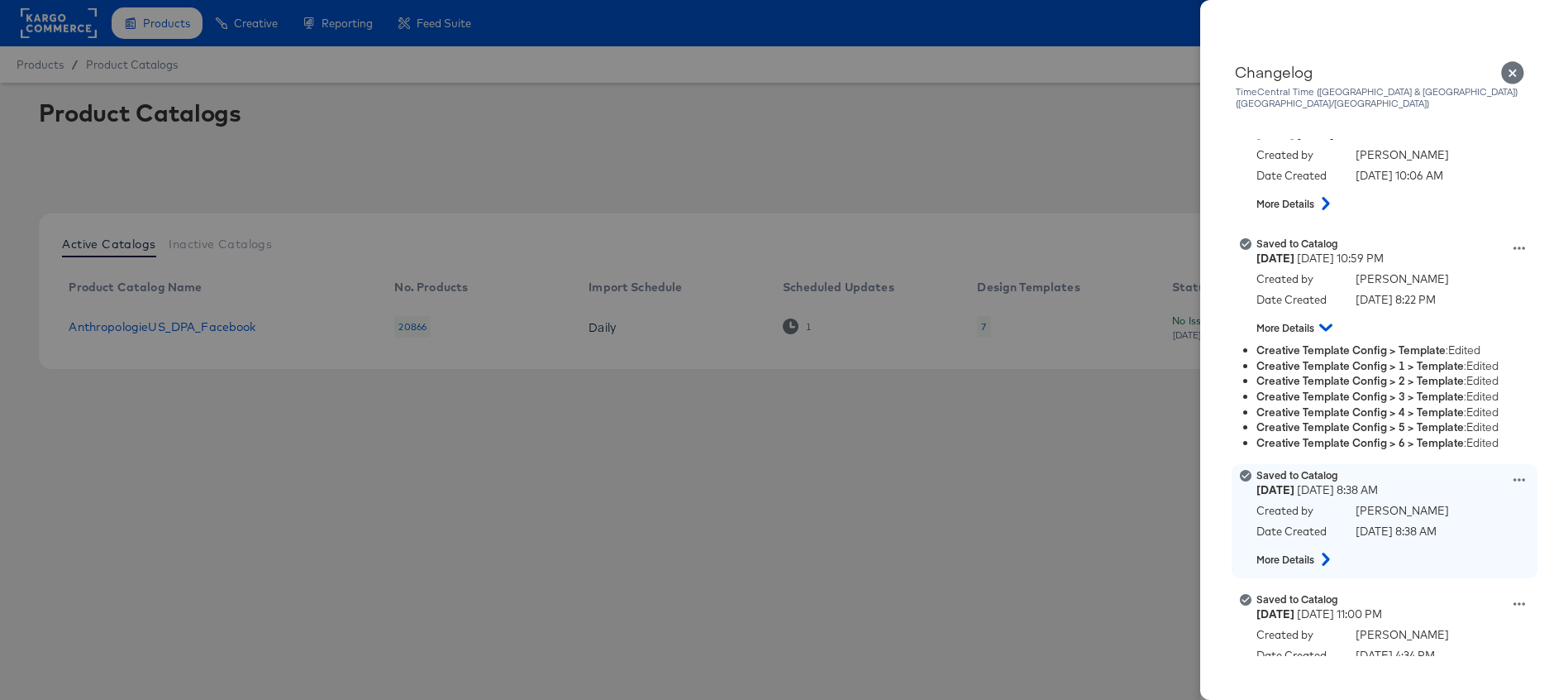
click at [1327, 552] on icon at bounding box center [1326, 559] width 8 height 13
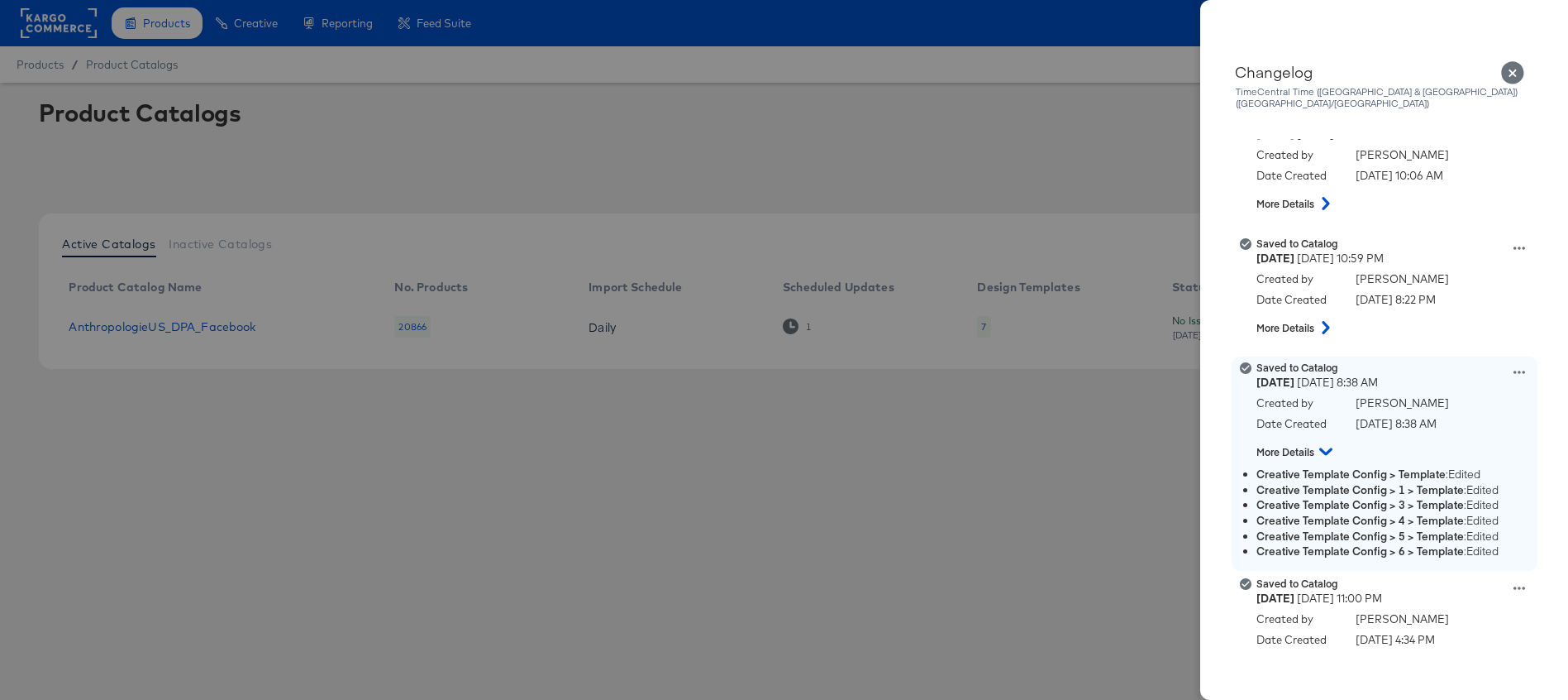
scroll to position [951, 0]
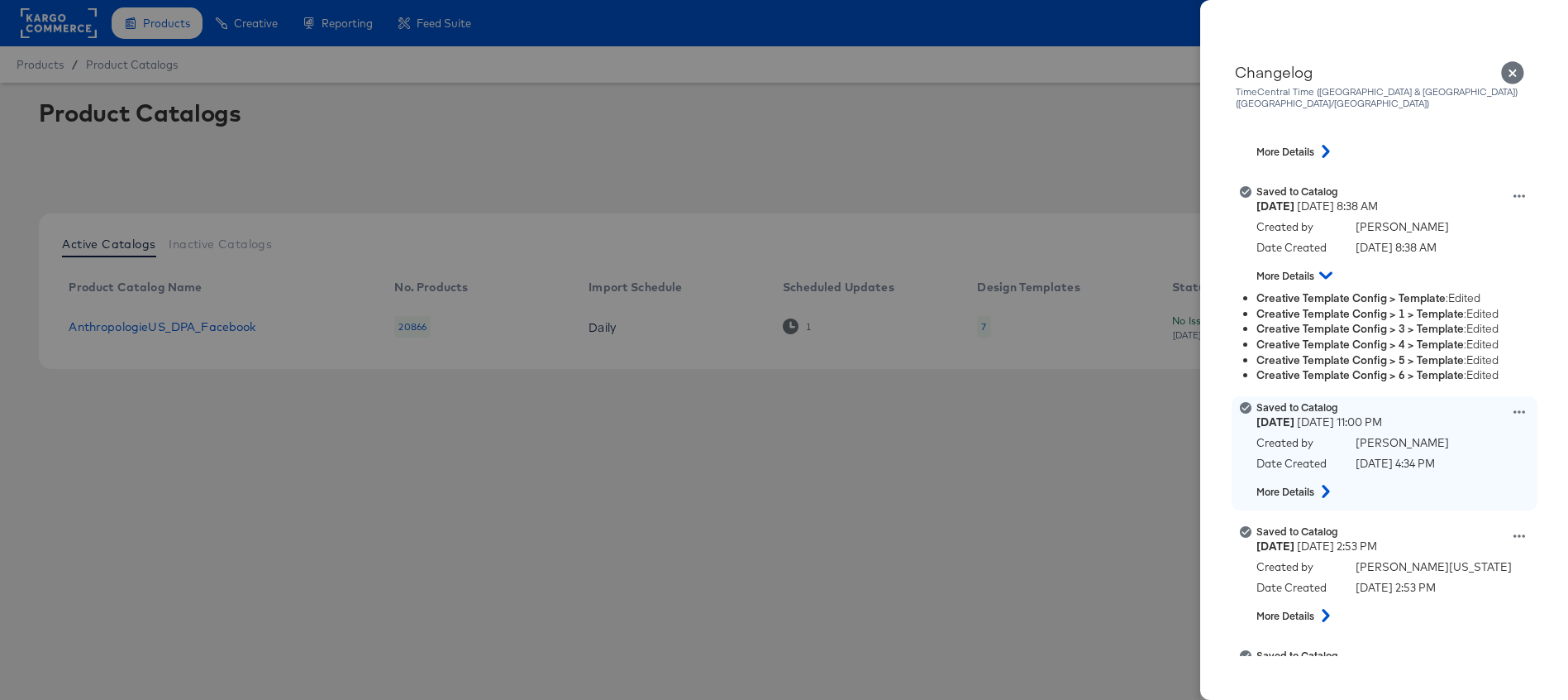
click at [1325, 485] on icon at bounding box center [1326, 492] width 8 height 13
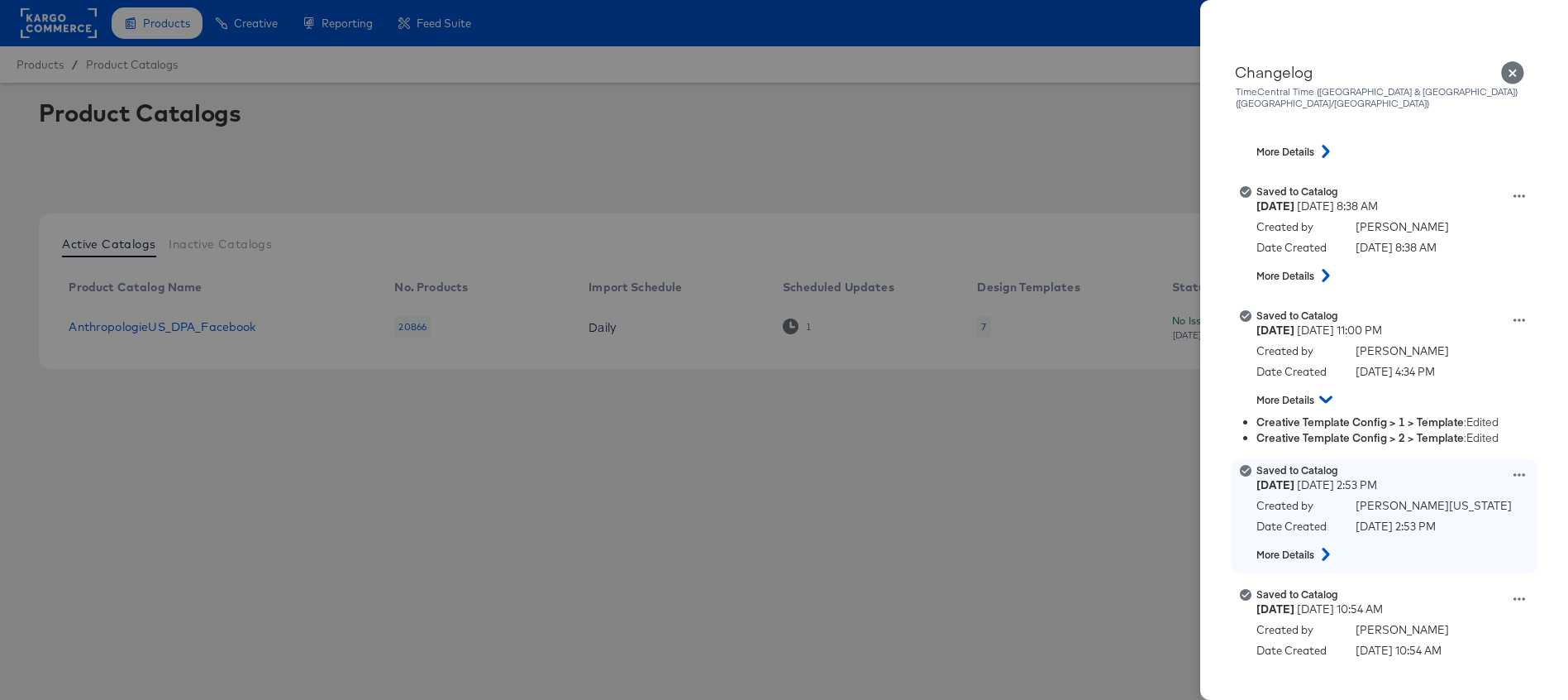
click at [1327, 551] on button at bounding box center [1326, 553] width 21 height 30
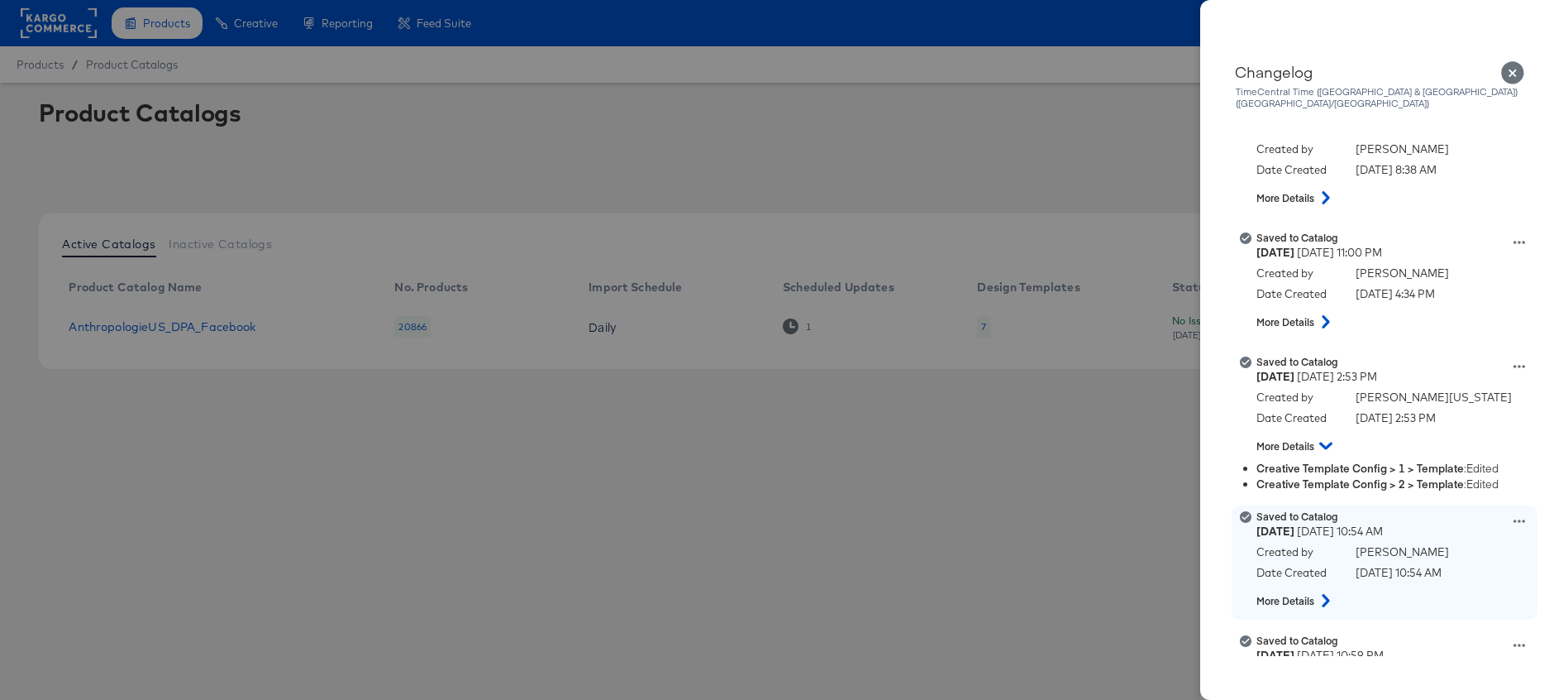
scroll to position [1045, 0]
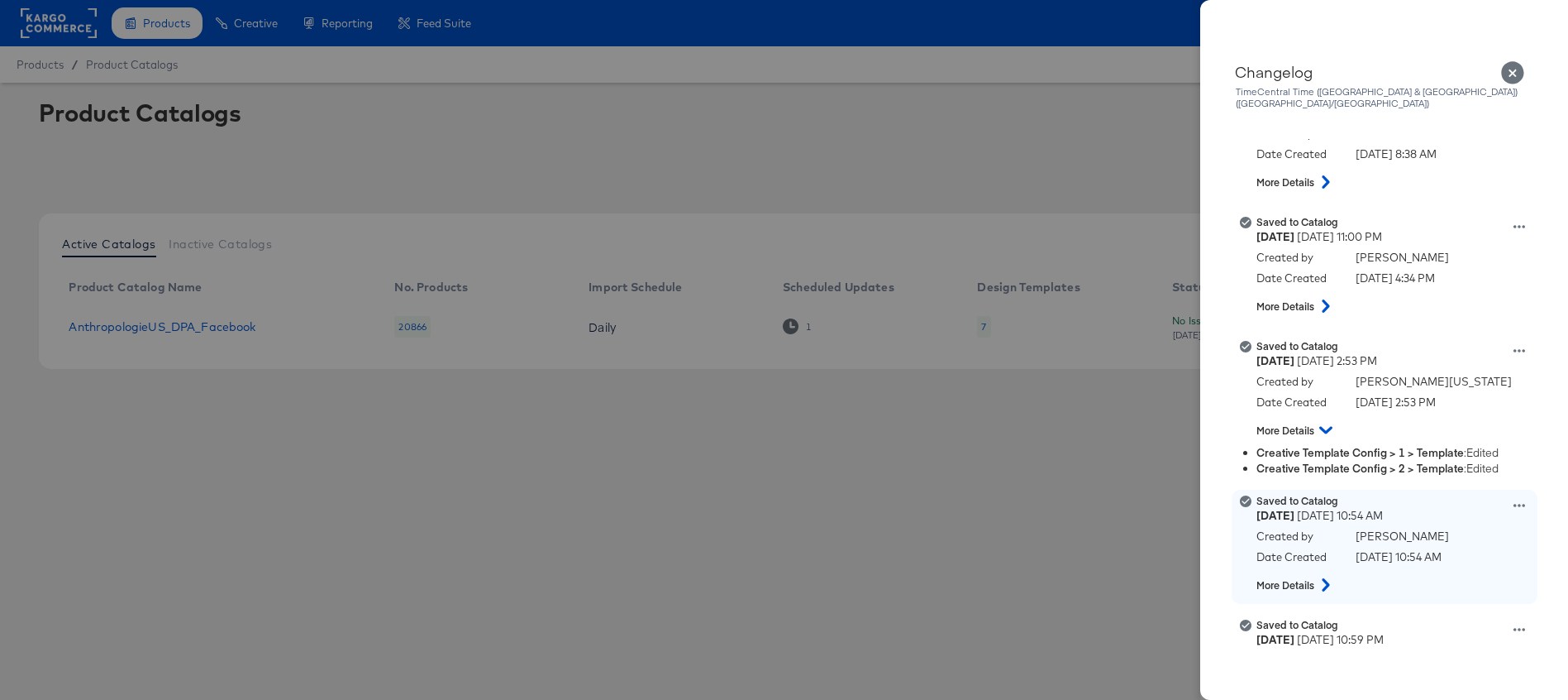
click at [1321, 578] on icon at bounding box center [1326, 585] width 20 height 13
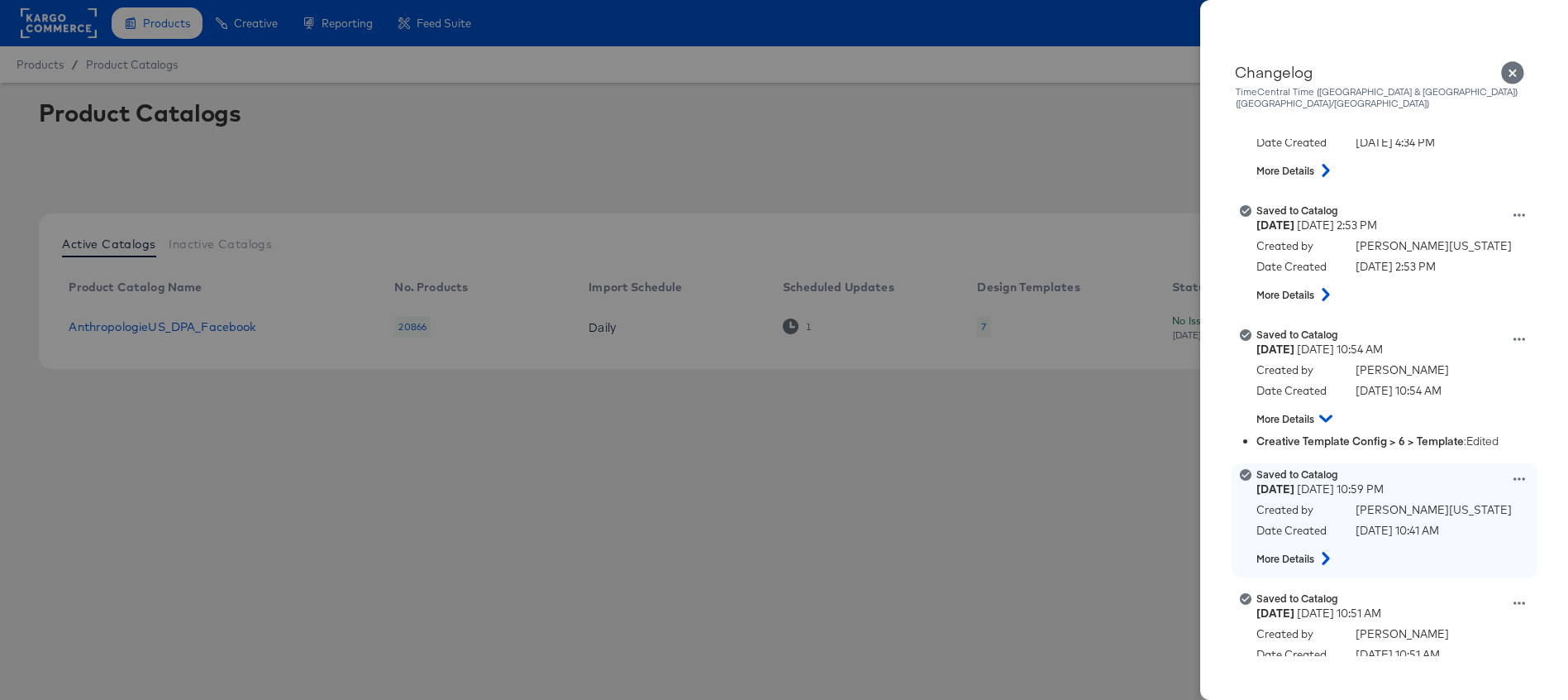
click at [1324, 551] on icon at bounding box center [1326, 558] width 8 height 13
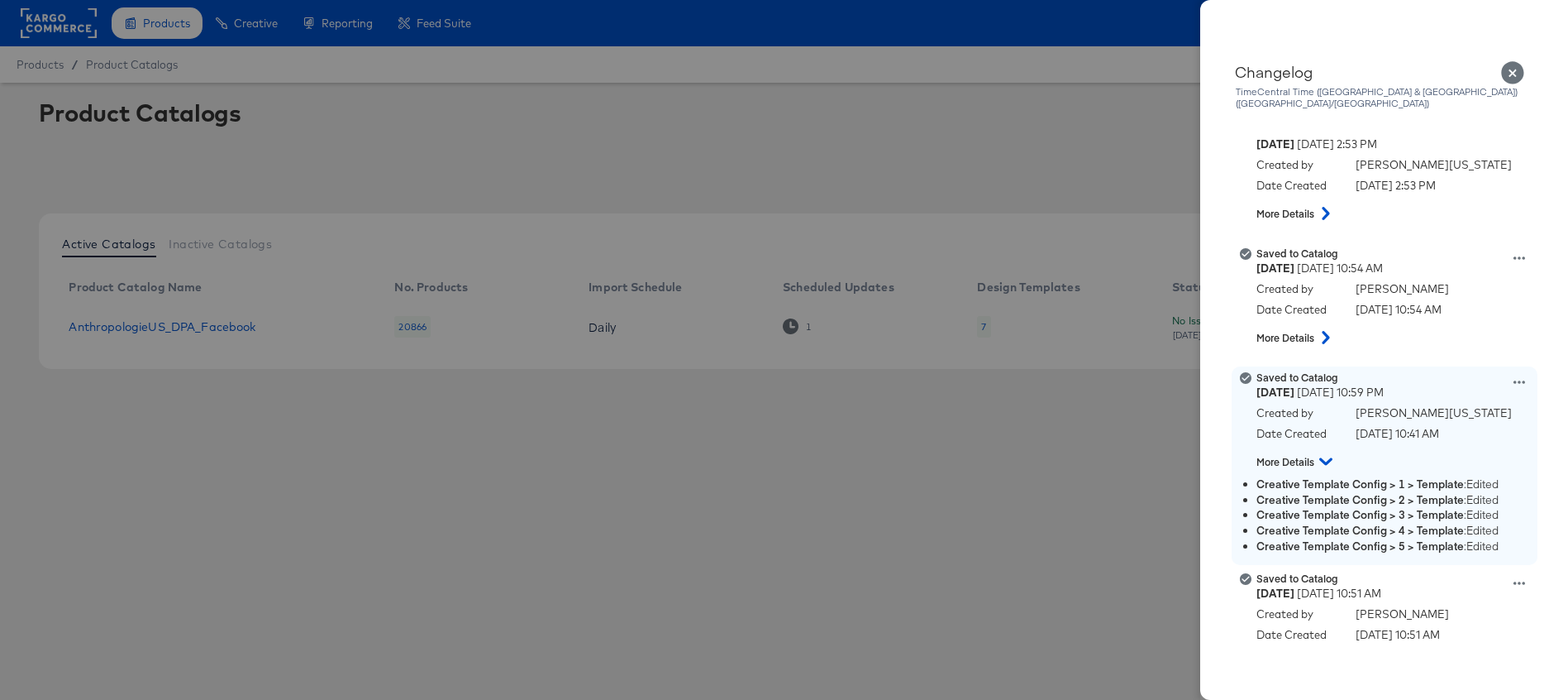
scroll to position [1368, 0]
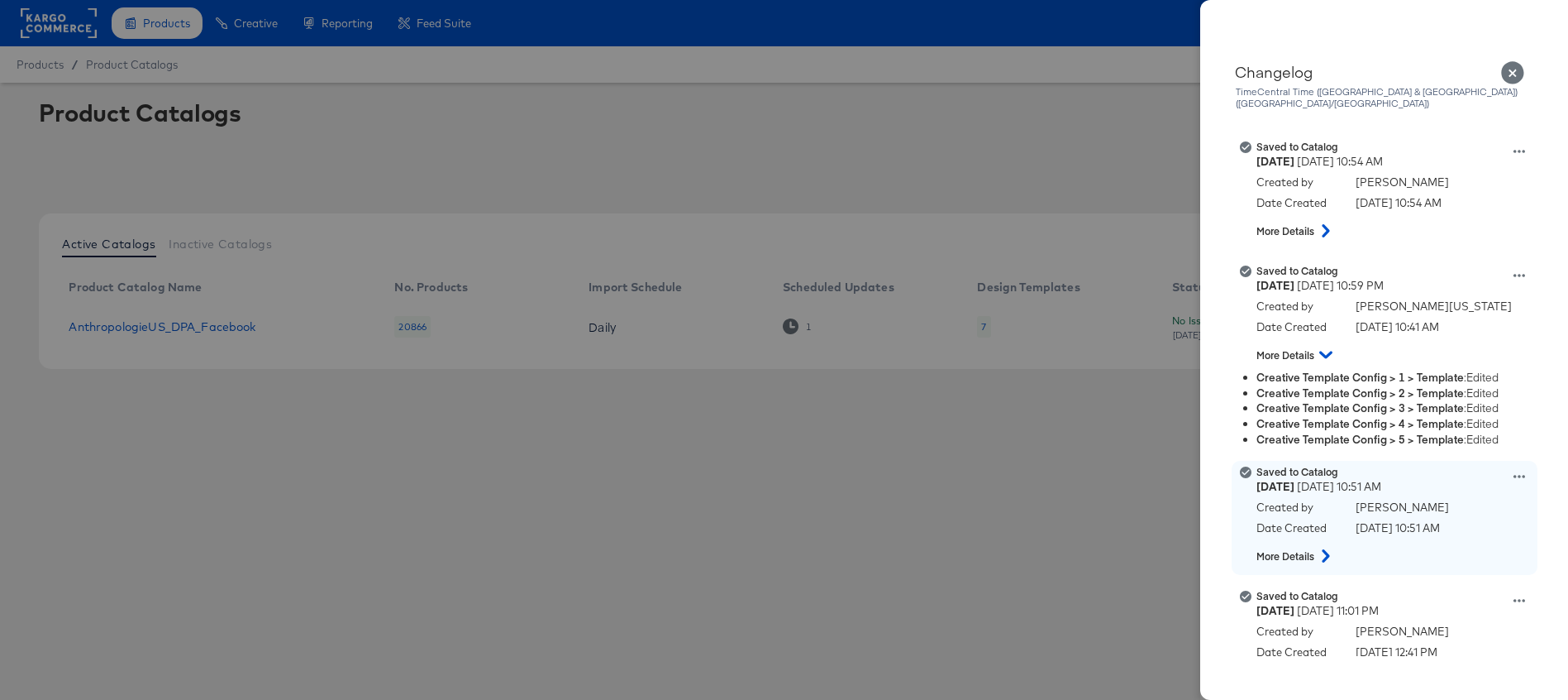
click at [1324, 549] on icon at bounding box center [1326, 556] width 20 height 13
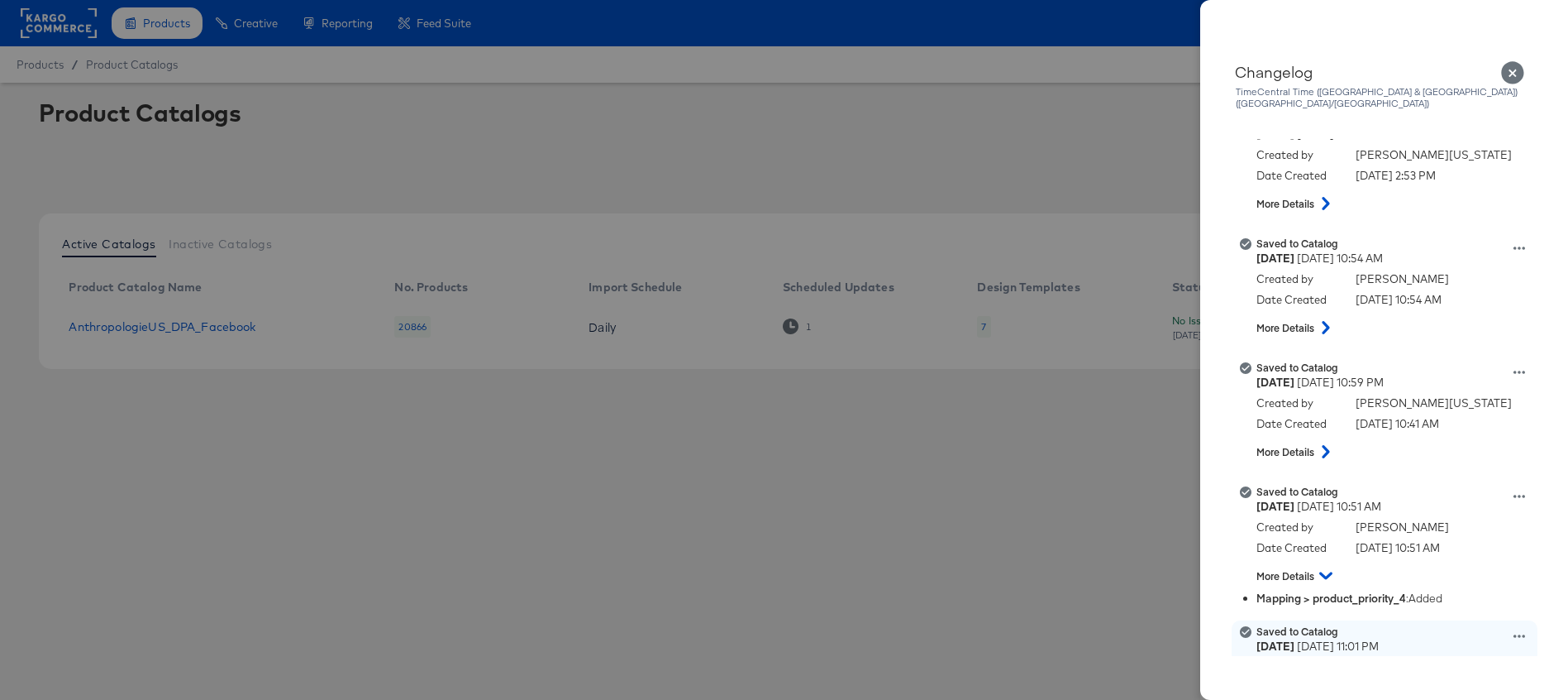
scroll to position [1174, 0]
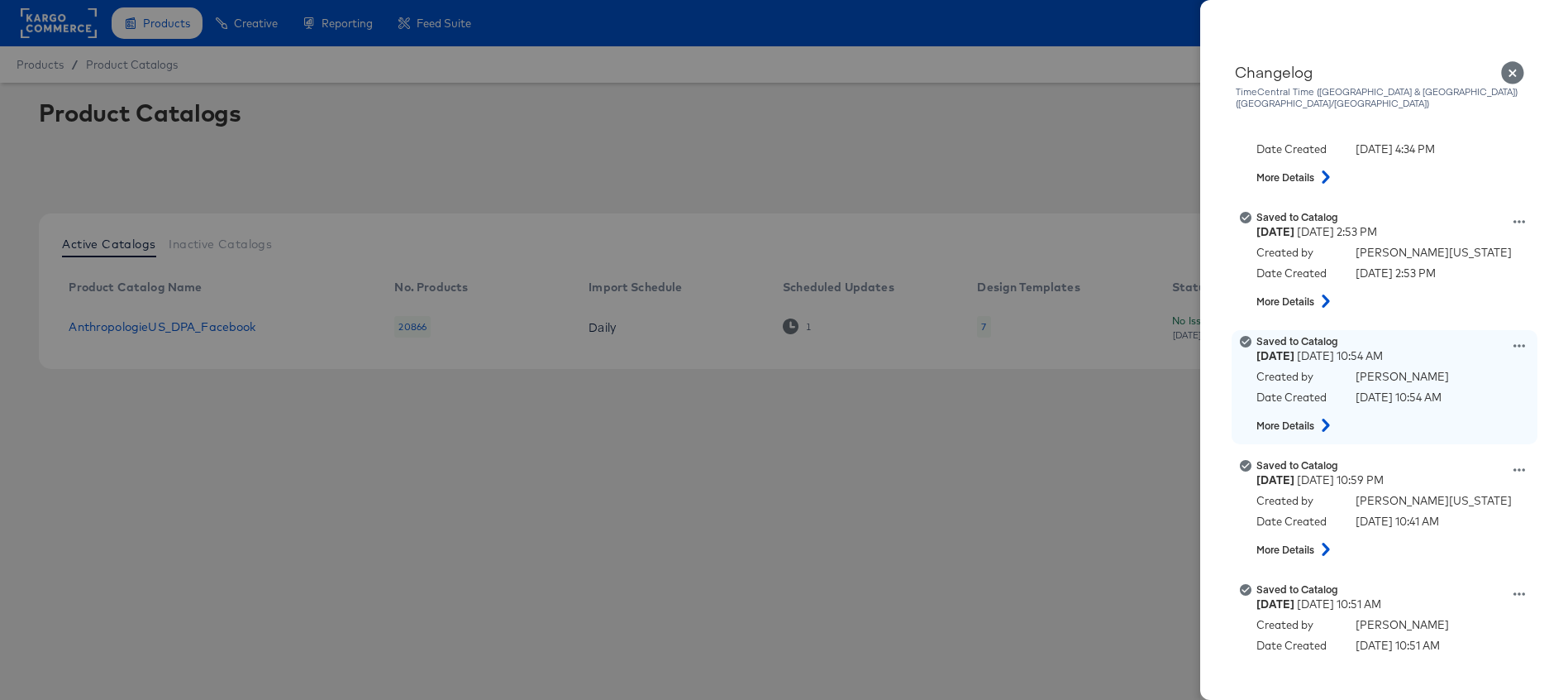
click at [1323, 410] on button at bounding box center [1326, 425] width 21 height 30
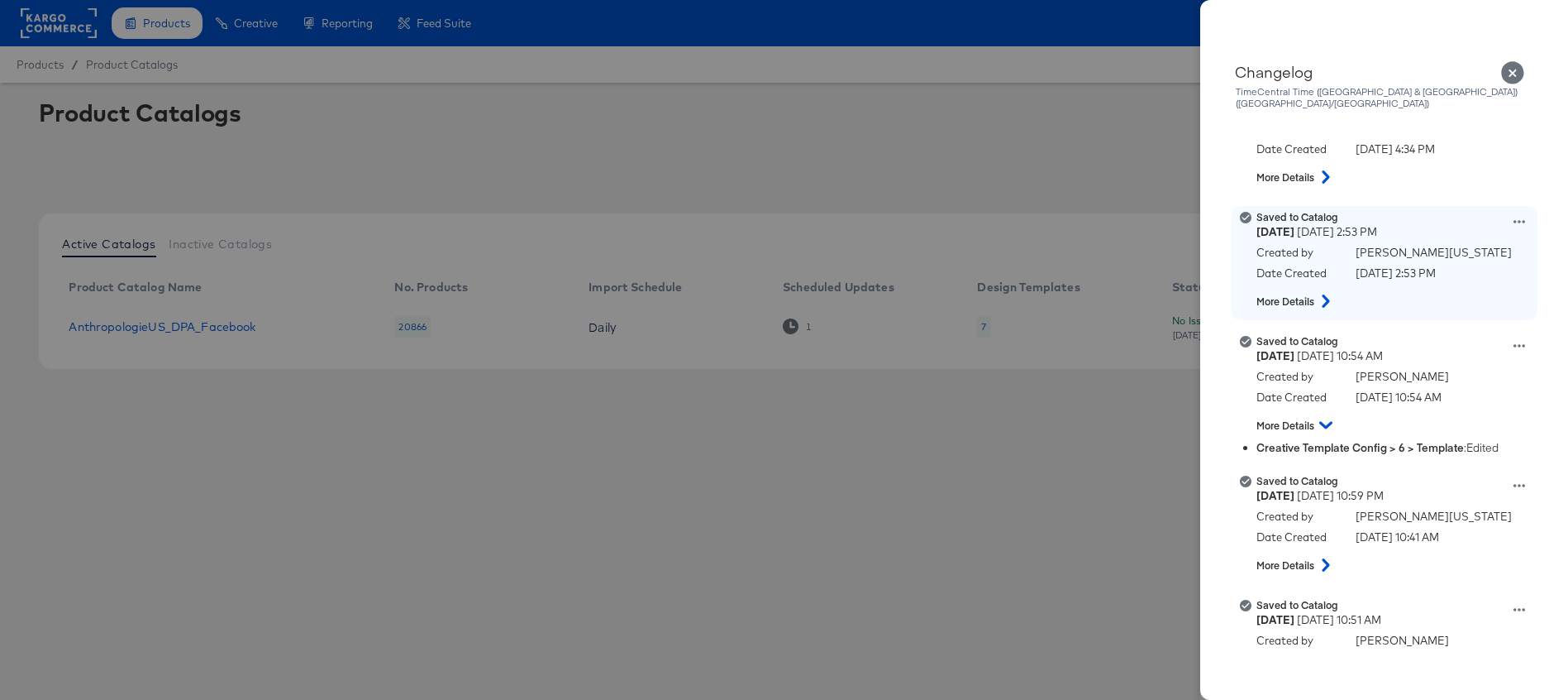
click at [1318, 286] on button at bounding box center [1326, 300] width 21 height 30
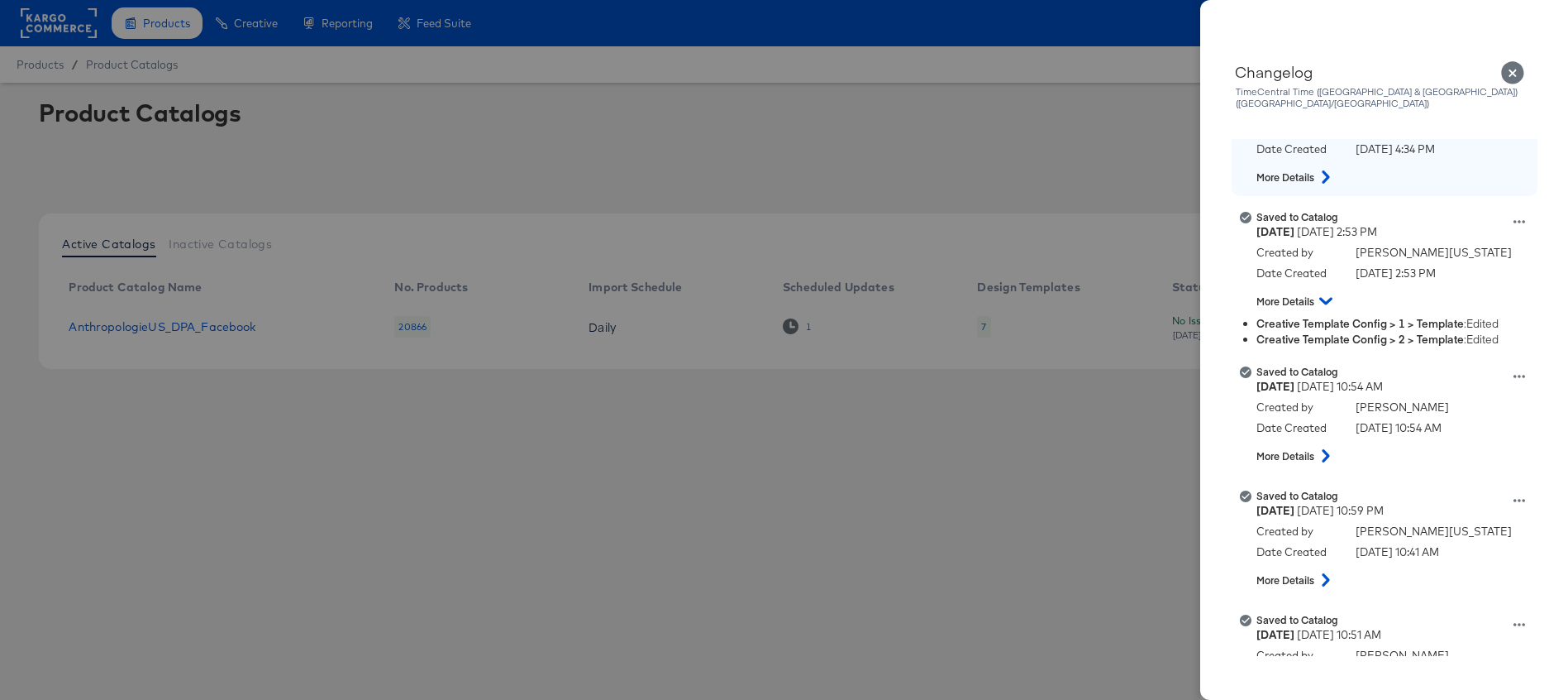
click at [1327, 171] on icon at bounding box center [1326, 177] width 8 height 13
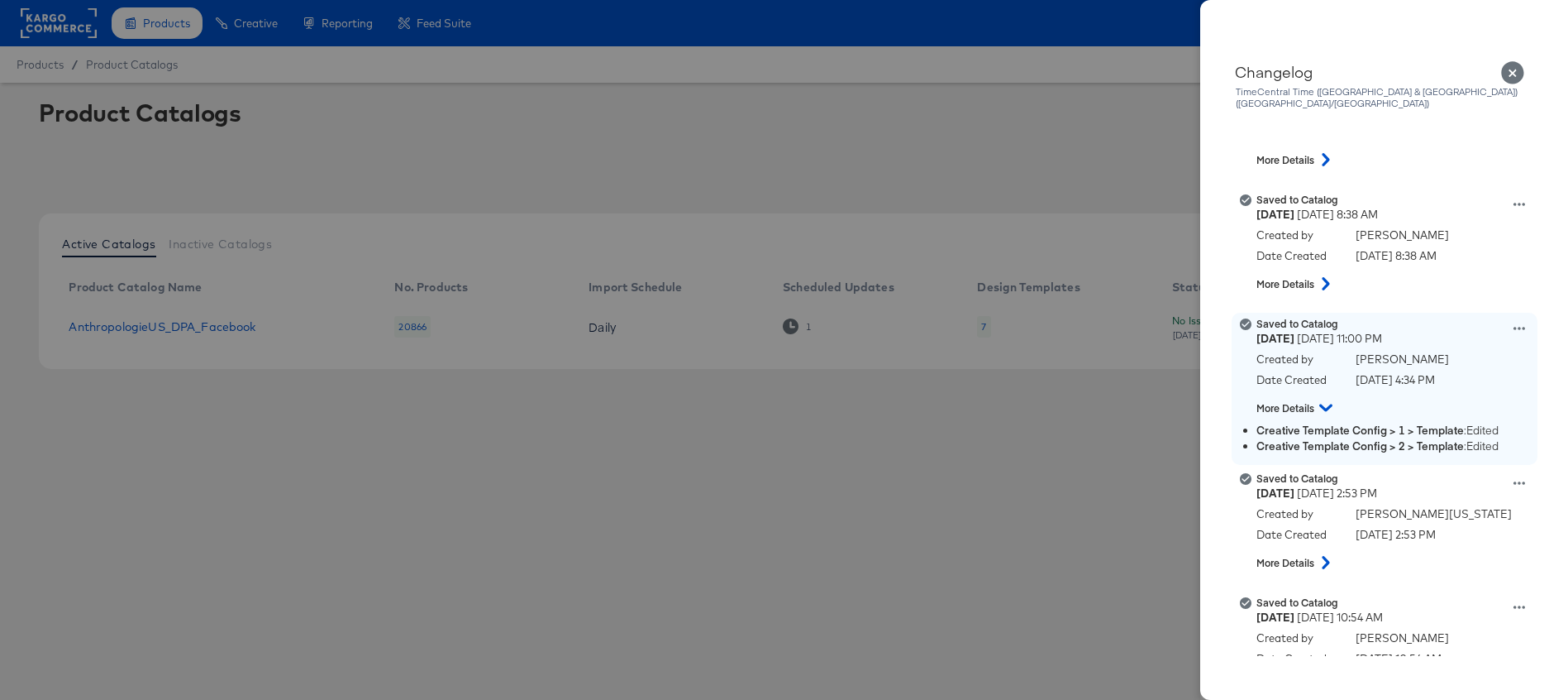
scroll to position [848, 0]
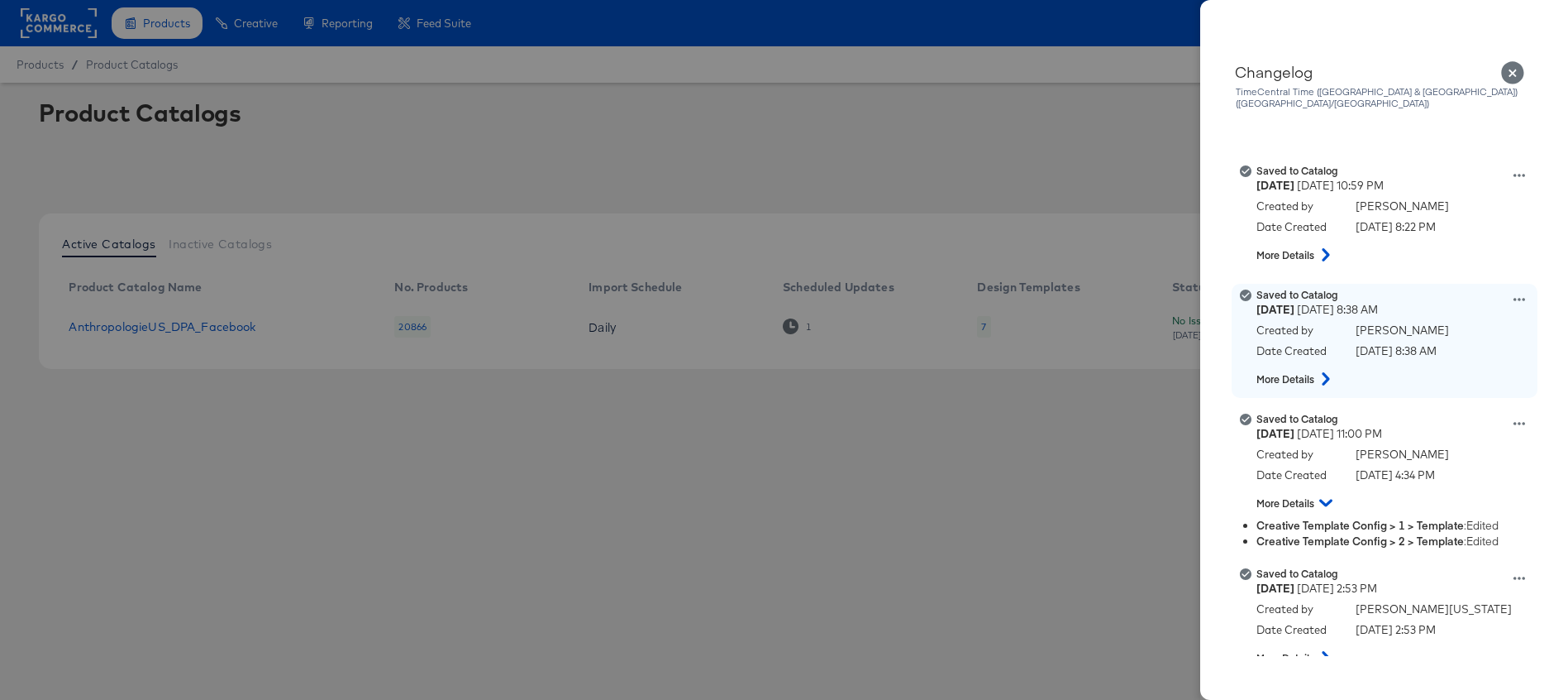
click at [1327, 372] on icon at bounding box center [1326, 379] width 20 height 13
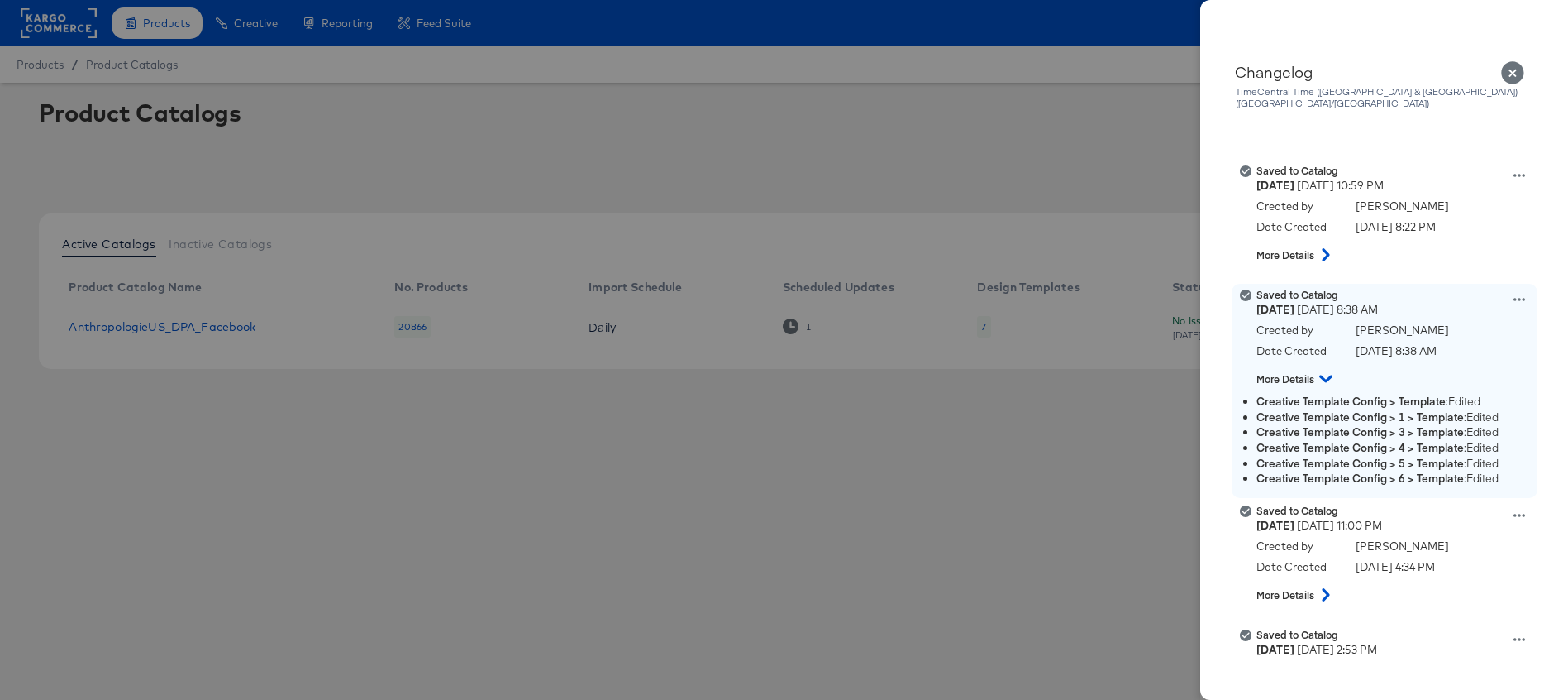
click at [1520, 298] on icon at bounding box center [1520, 299] width 12 height 3
click at [1450, 270] on button "View this version" at bounding box center [1442, 281] width 166 height 24
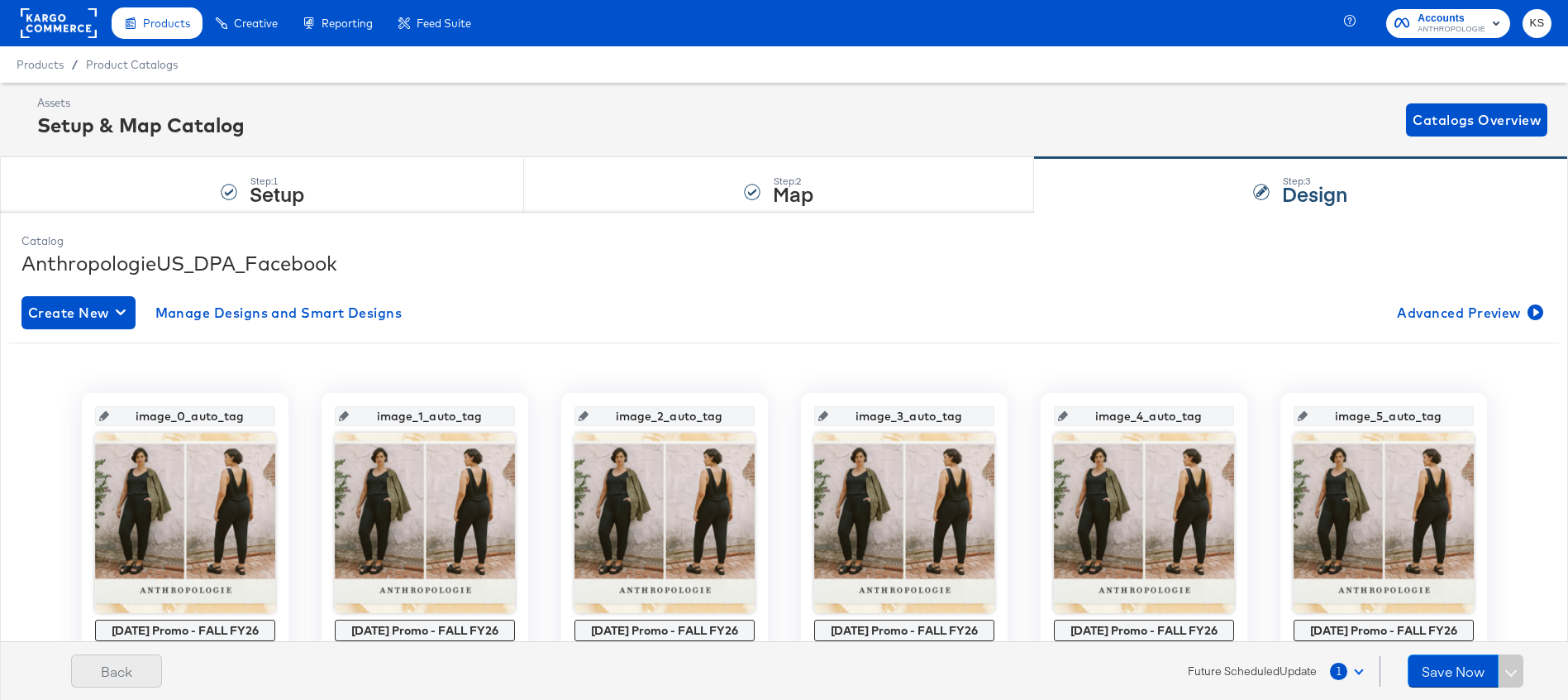
click at [105, 670] on button "Back" at bounding box center [116, 670] width 91 height 34
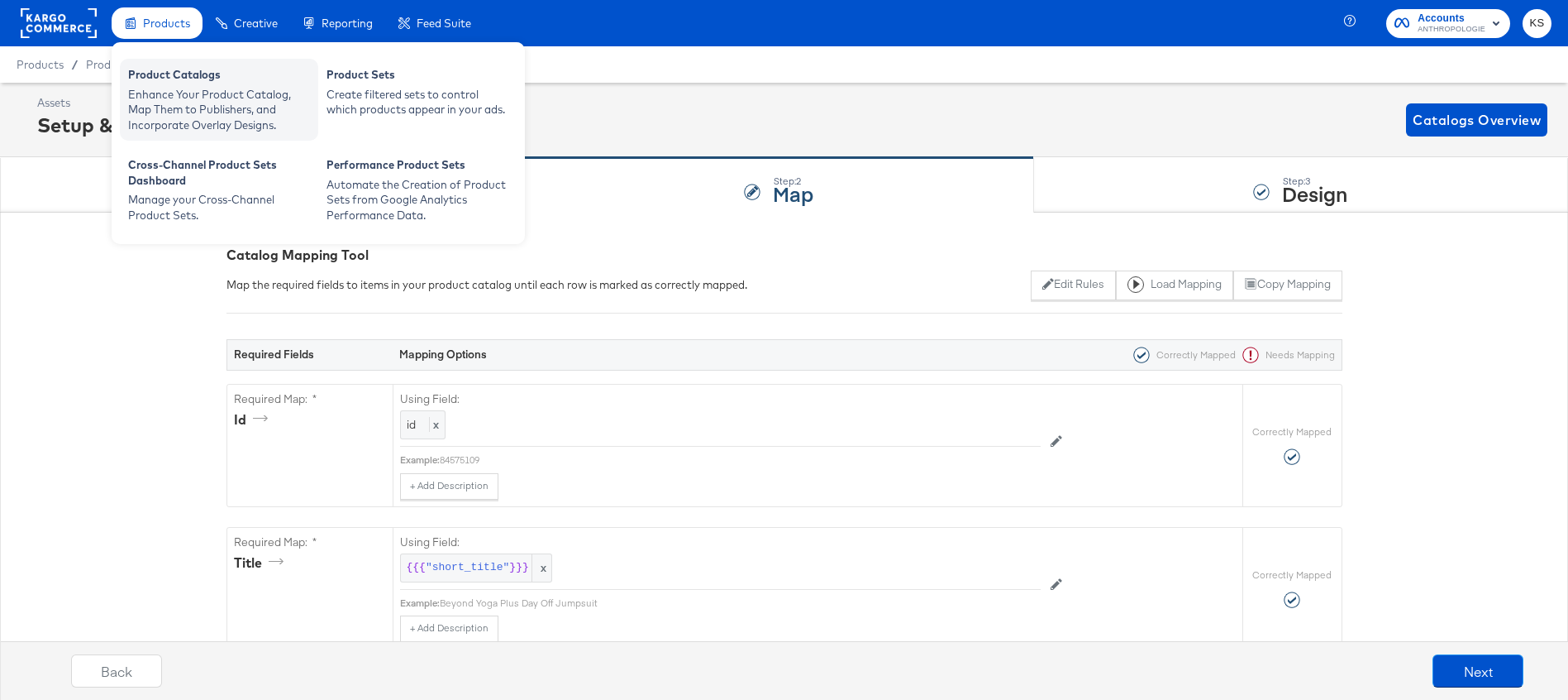
click at [158, 97] on div "Enhance Your Product Catalog, Map Them to Publishers, and Incorporate Overlay D…" at bounding box center [219, 110] width 182 height 46
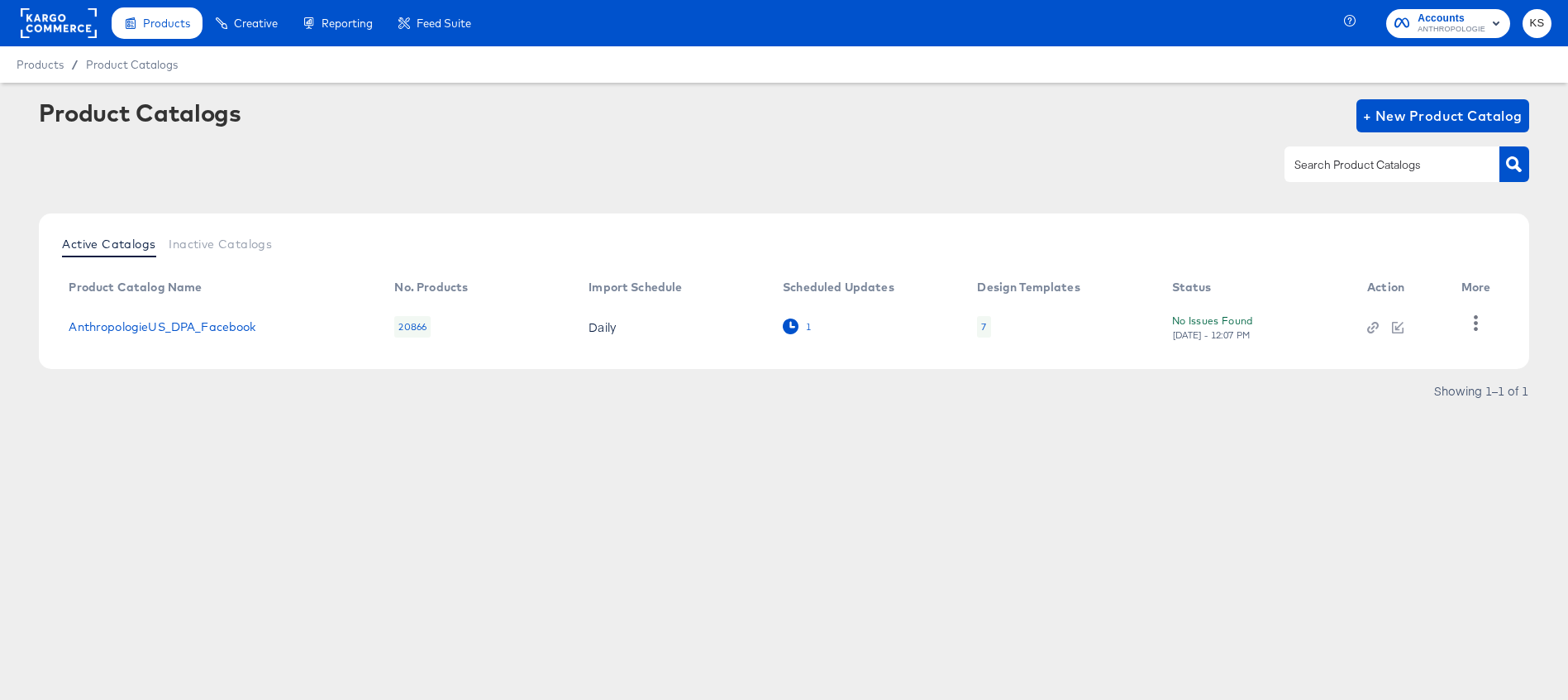
click at [787, 322] on icon at bounding box center [791, 326] width 15 height 15
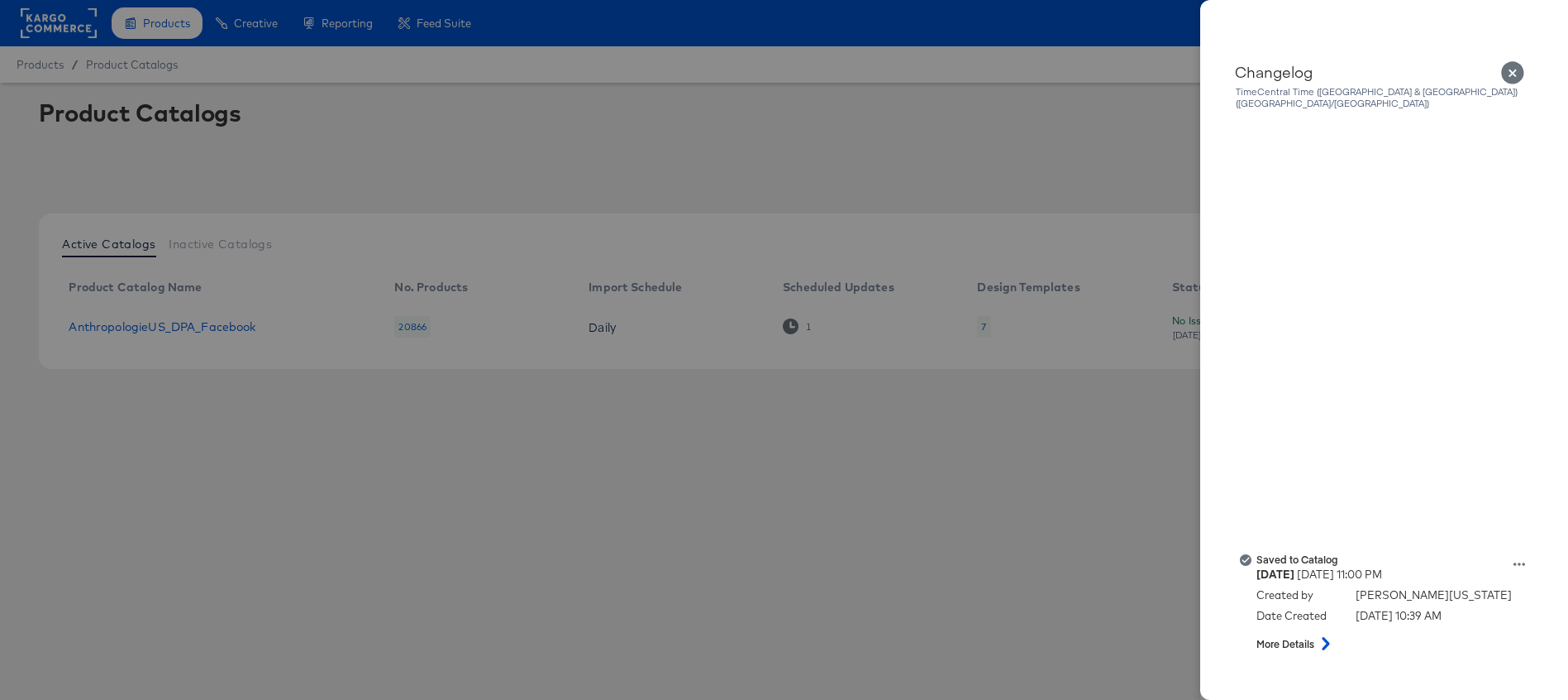
scroll to position [2623, 0]
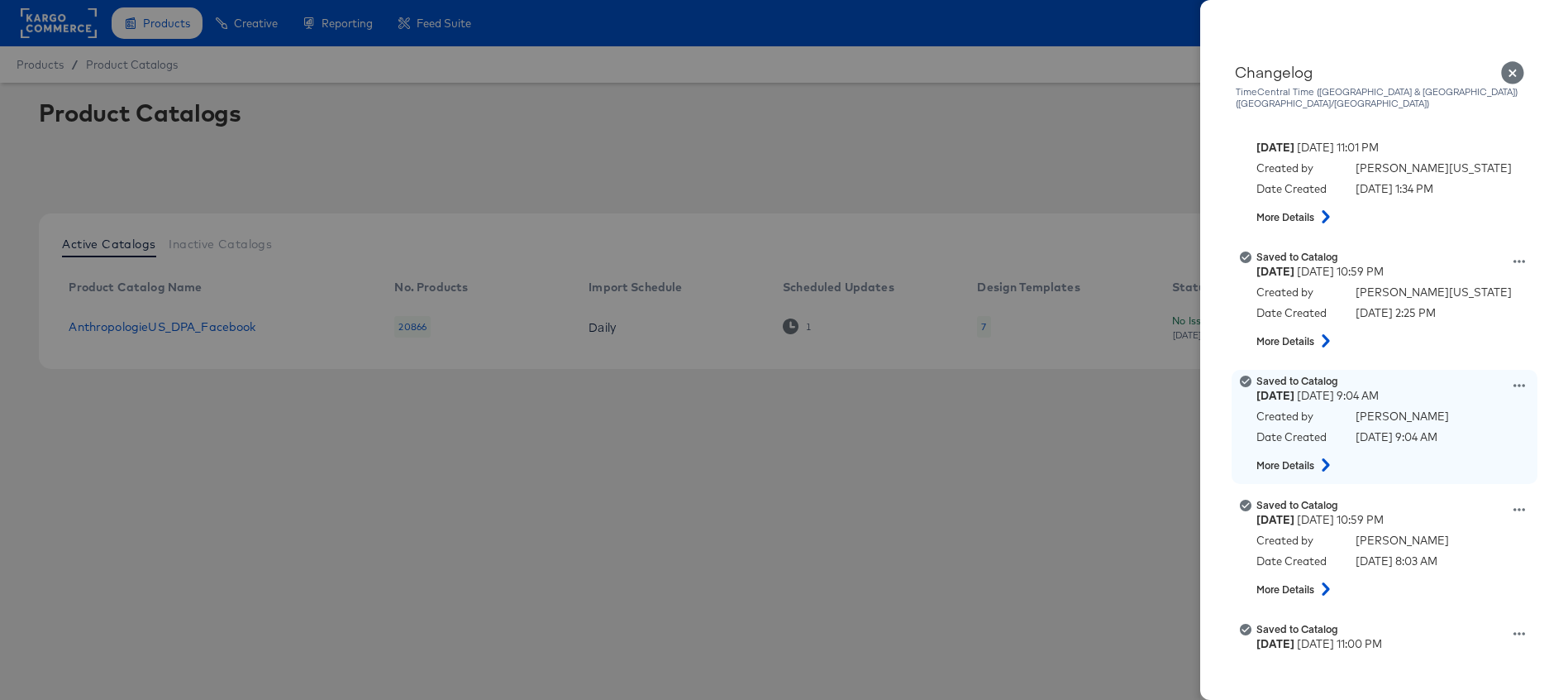
click at [1326, 458] on icon at bounding box center [1326, 465] width 20 height 13
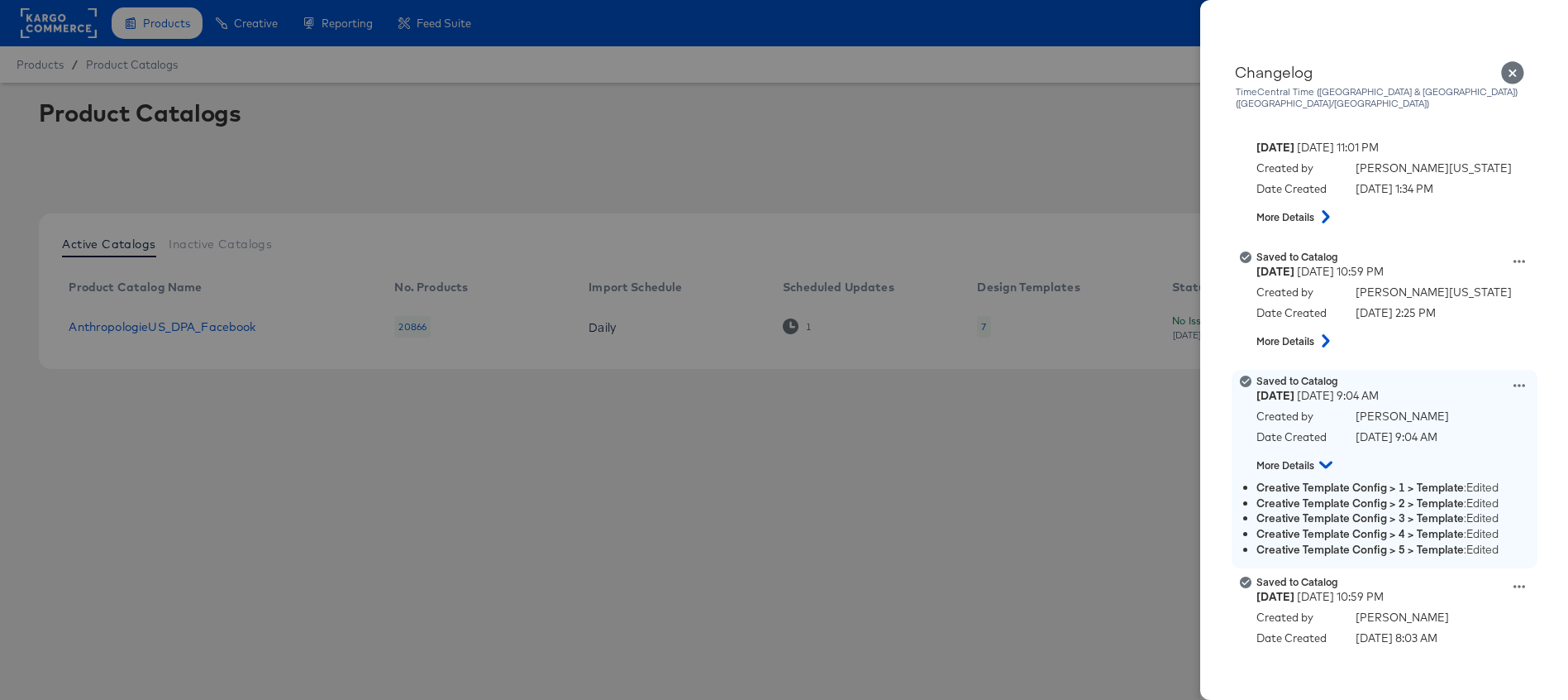
click at [1518, 384] on icon at bounding box center [1520, 385] width 12 height 3
click at [1458, 356] on button "View this version" at bounding box center [1442, 367] width 166 height 24
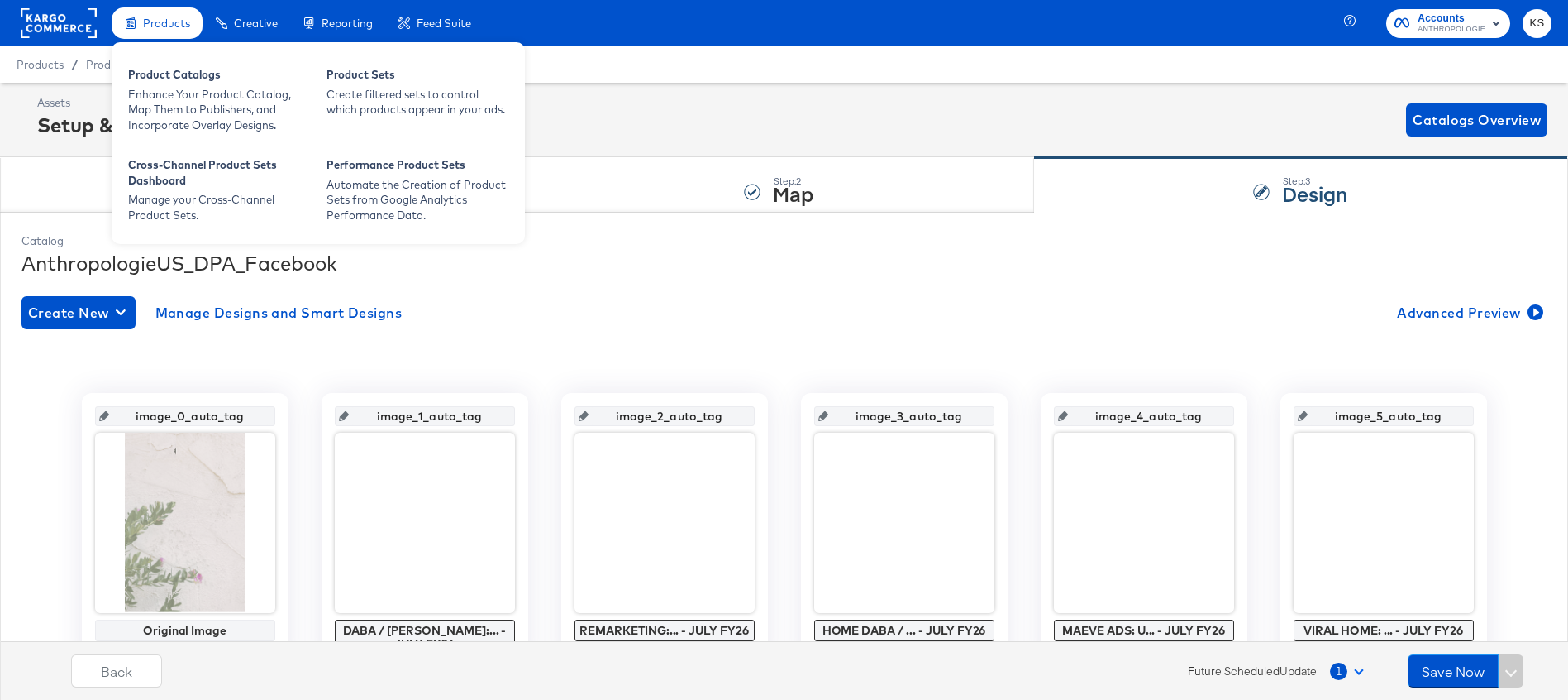
click at [173, 27] on span "Products" at bounding box center [166, 23] width 47 height 13
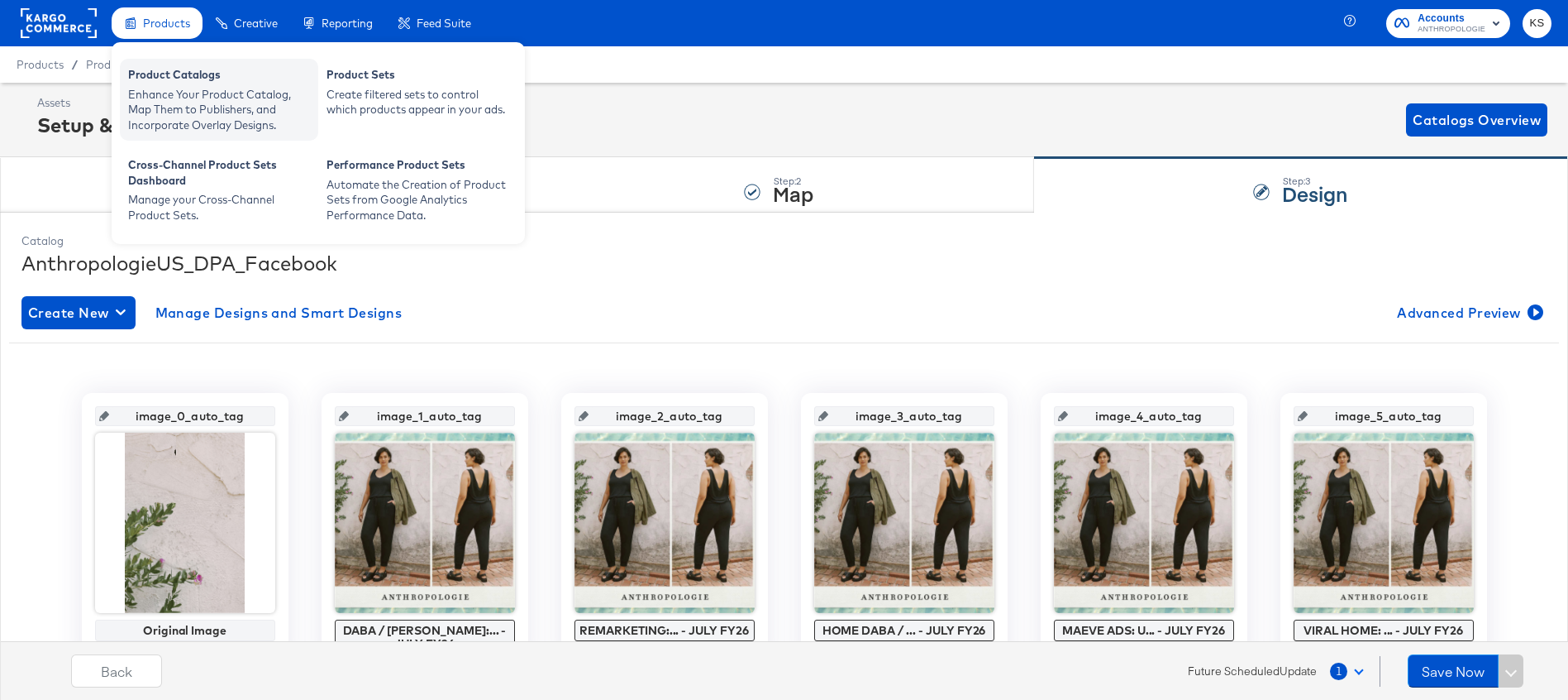
click at [164, 100] on div "Enhance Your Product Catalog, Map Them to Publishers, and Incorporate Overlay D…" at bounding box center [219, 110] width 182 height 46
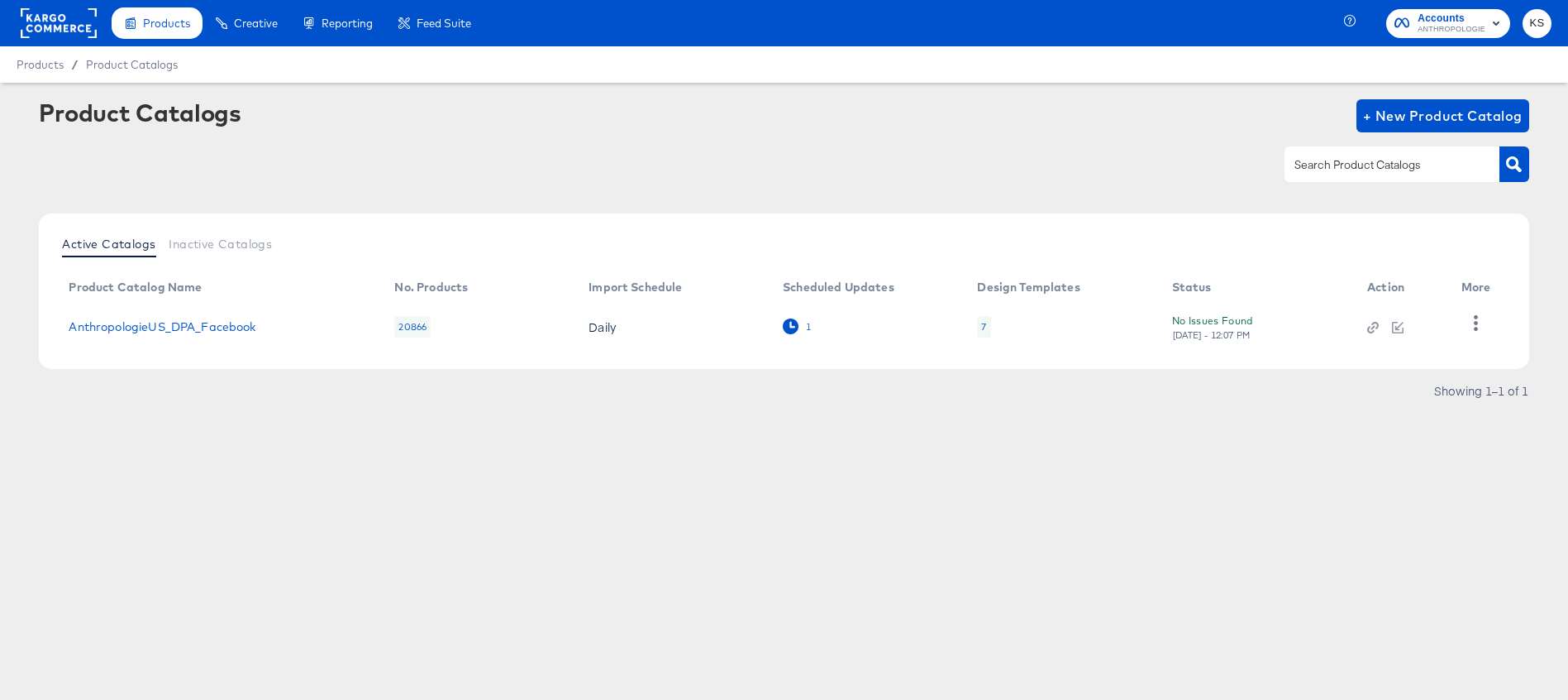
click at [792, 328] on icon at bounding box center [791, 326] width 15 height 15
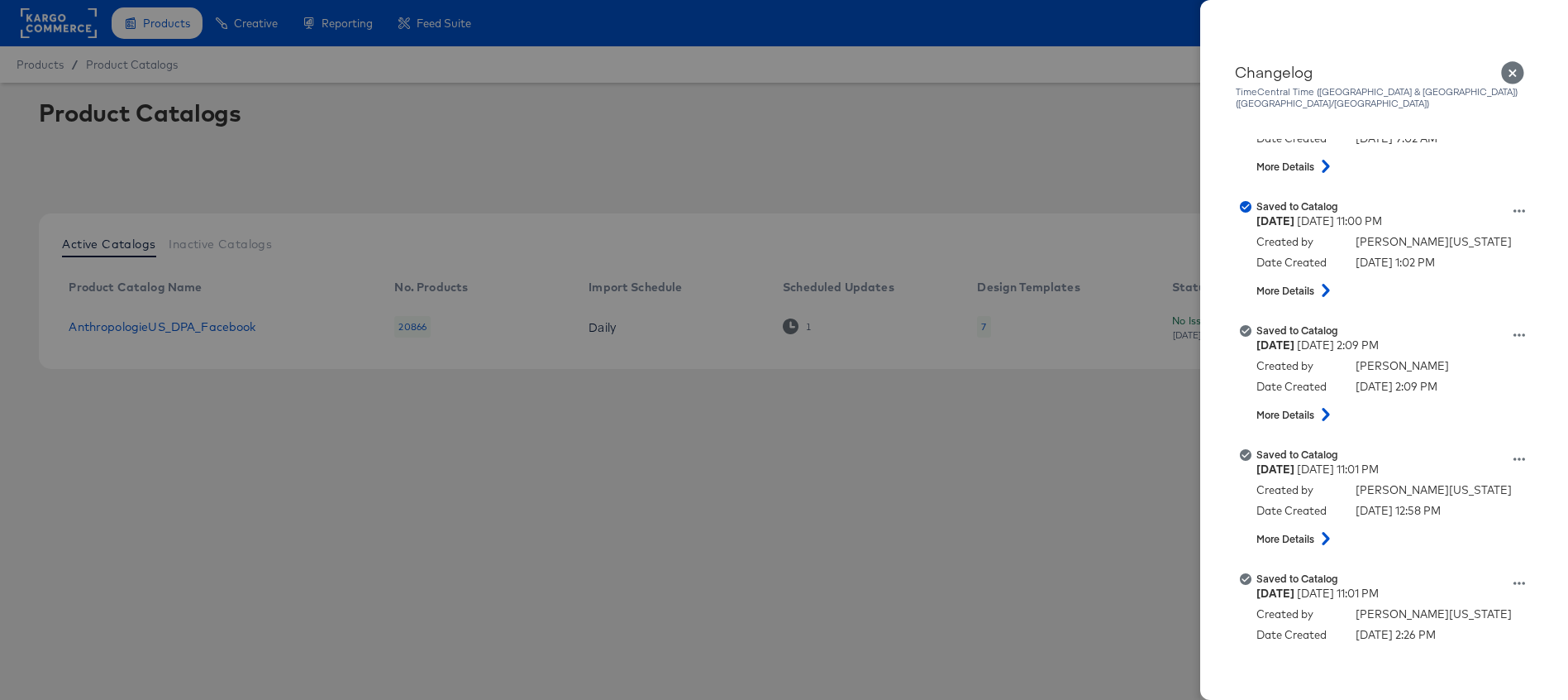
scroll to position [73, 0]
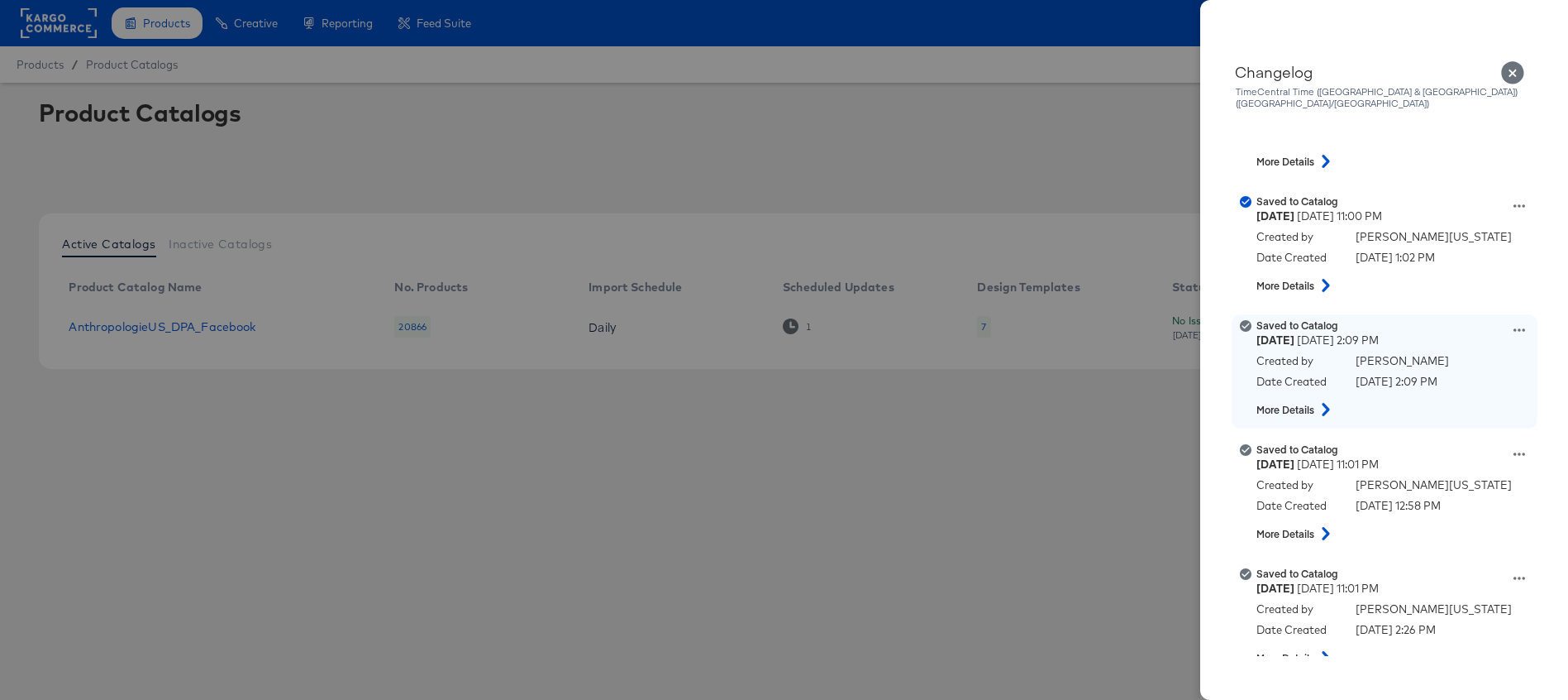
click at [1327, 403] on icon at bounding box center [1326, 409] width 20 height 13
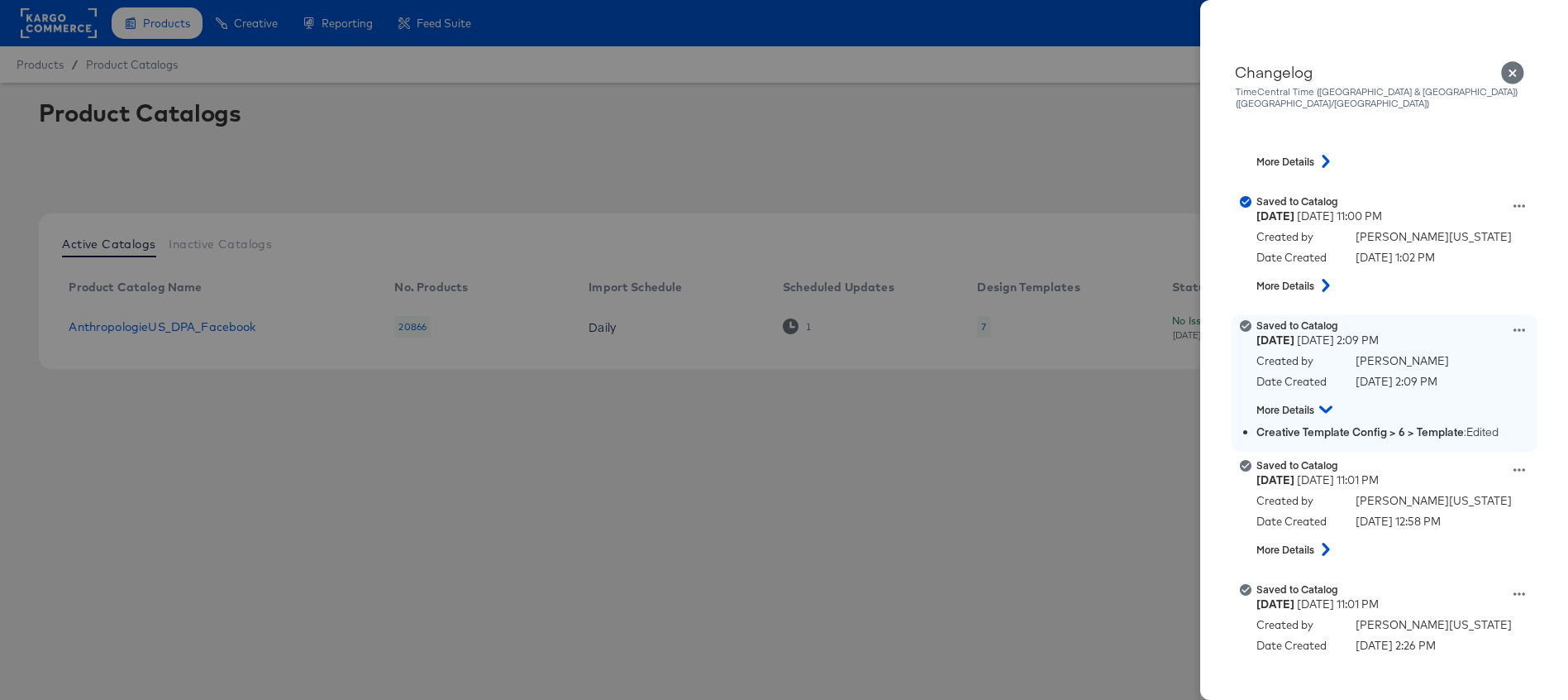
click at [1327, 400] on icon at bounding box center [1326, 409] width 13 height 20
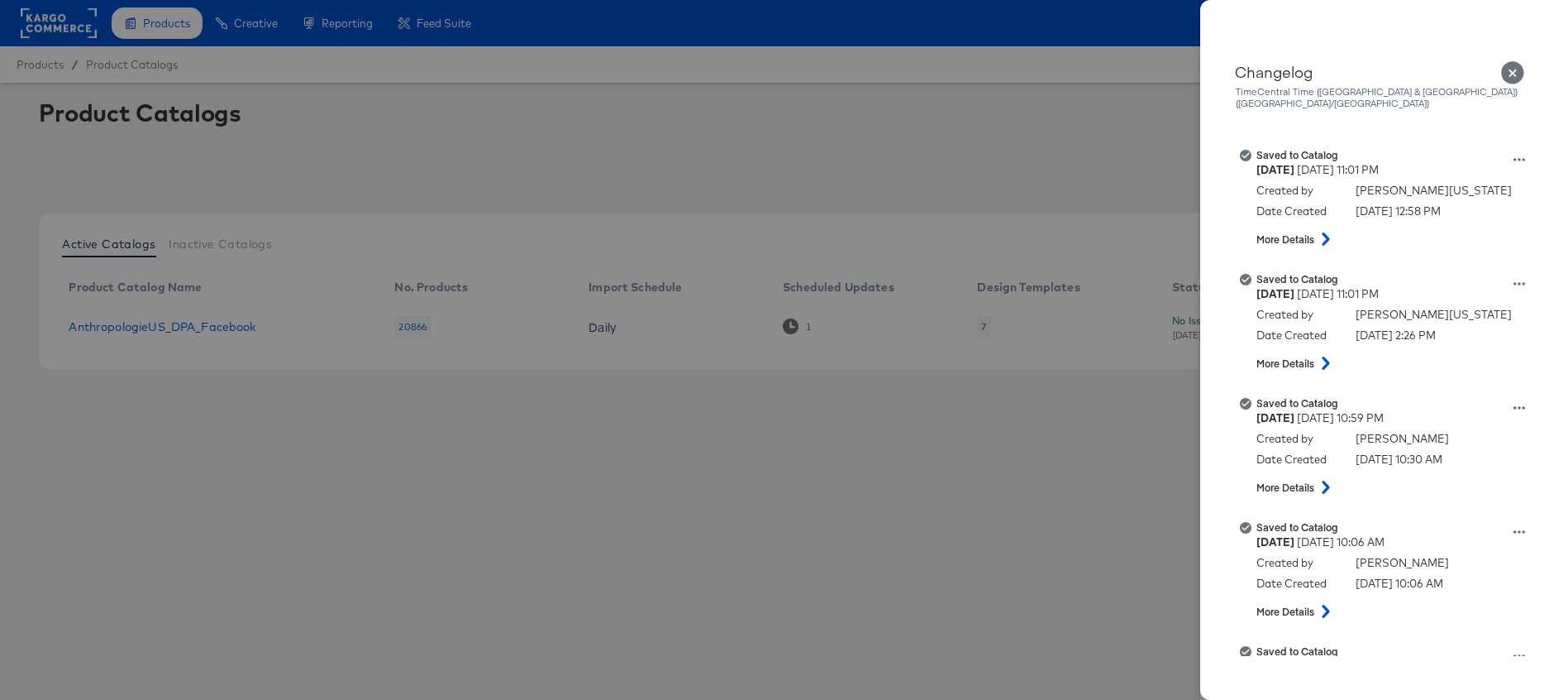
scroll to position [387, 0]
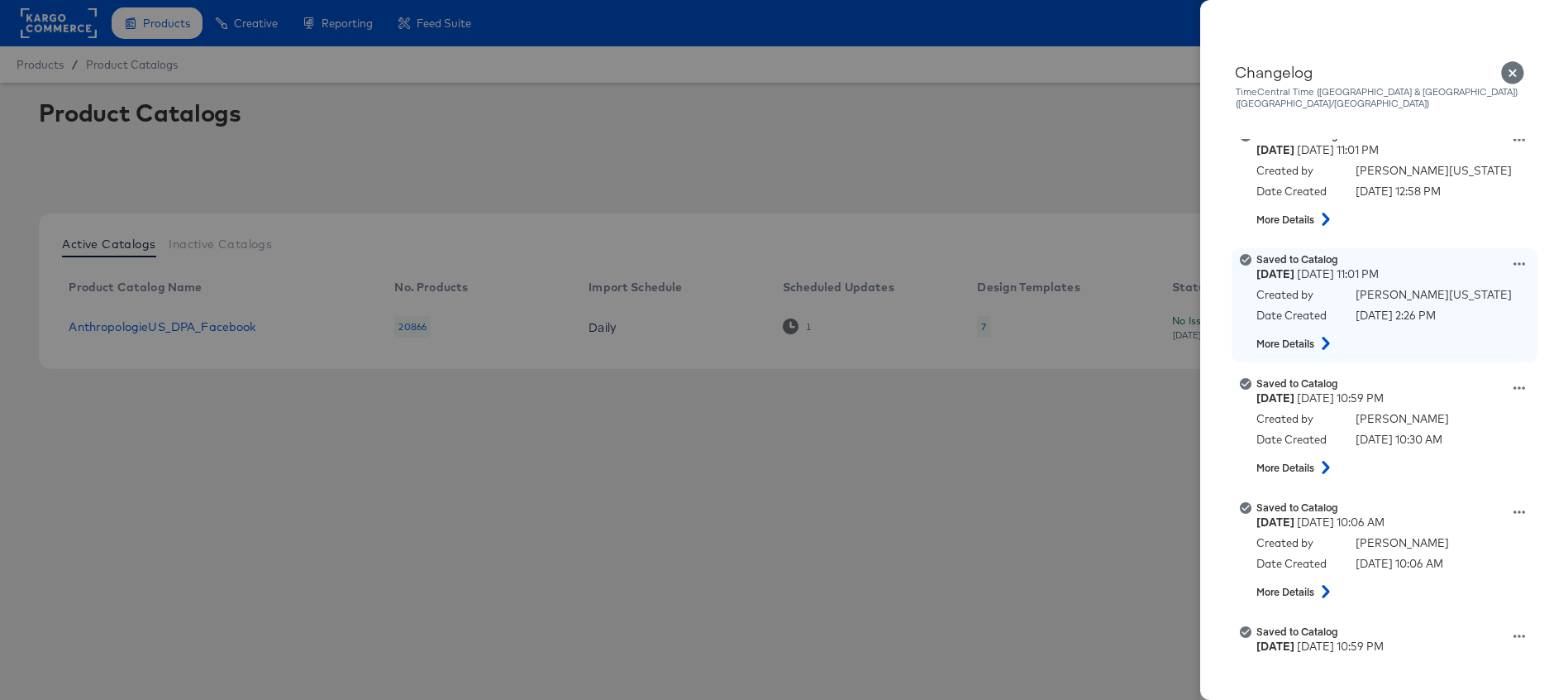
click at [1326, 337] on icon at bounding box center [1326, 343] width 20 height 13
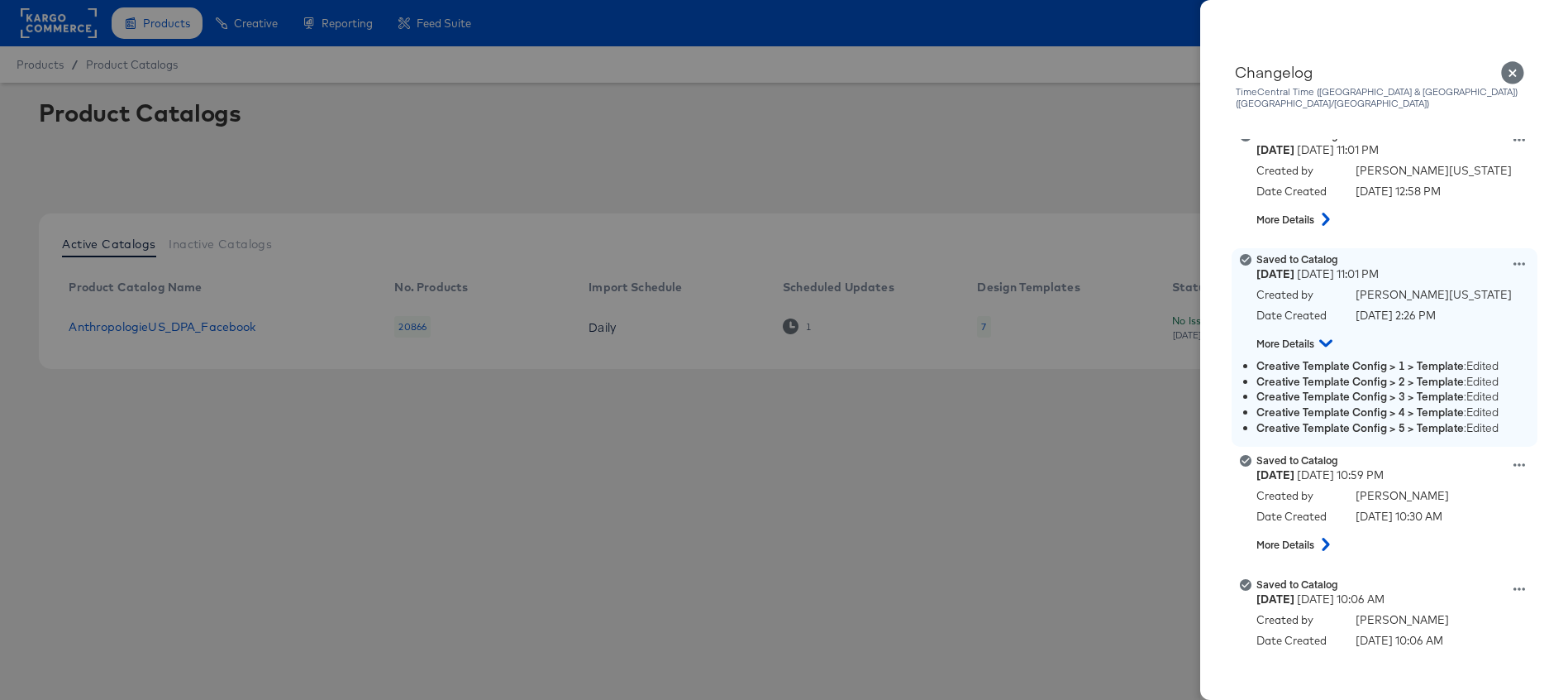
click at [1325, 334] on icon at bounding box center [1326, 343] width 13 height 20
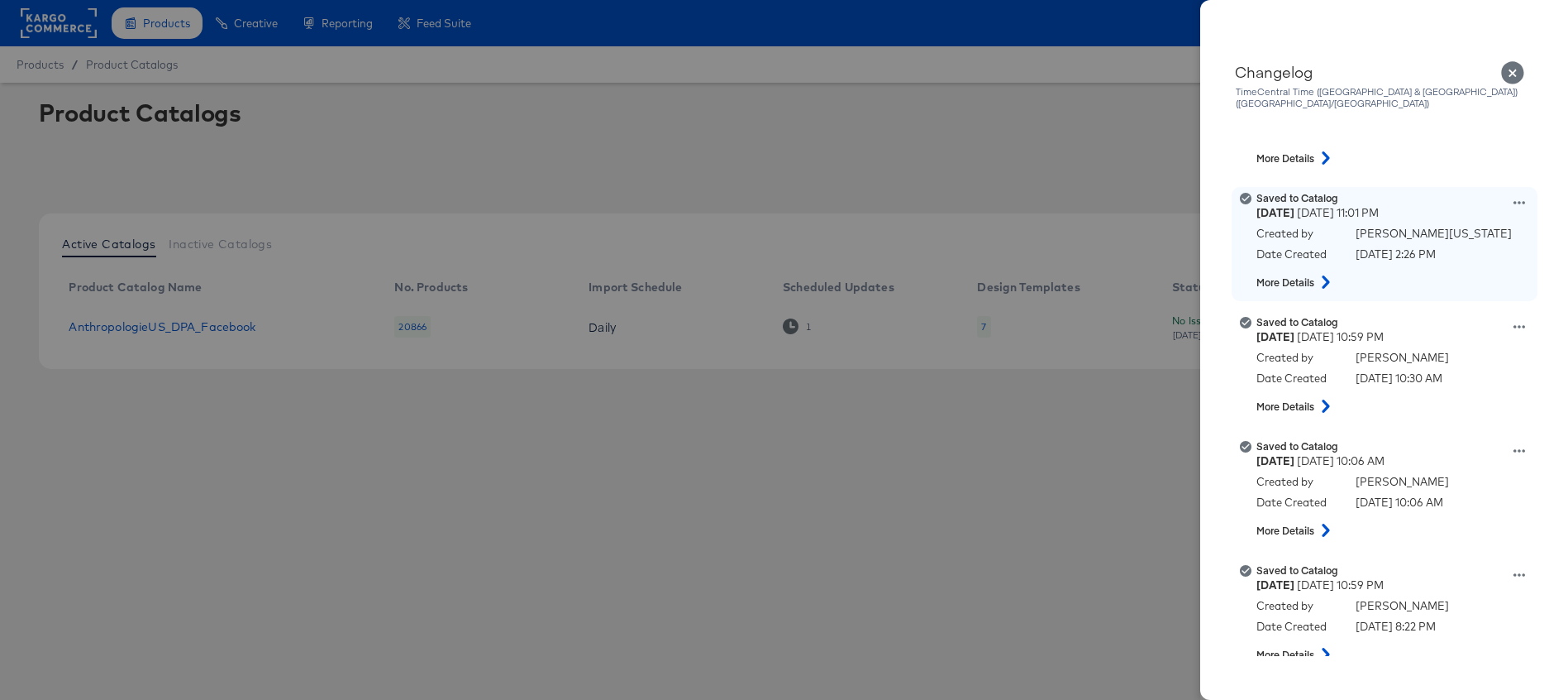
scroll to position [454, 0]
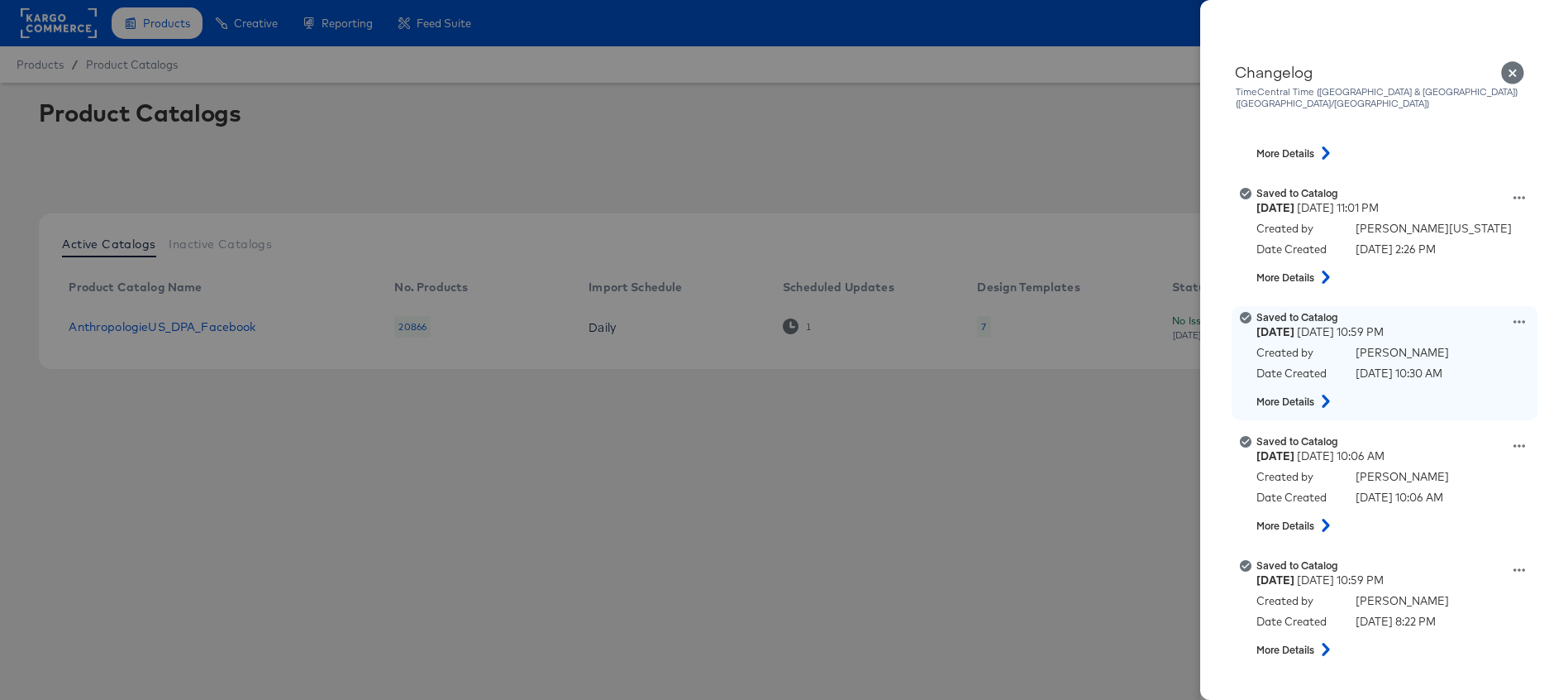
click at [1324, 394] on icon at bounding box center [1326, 401] width 20 height 13
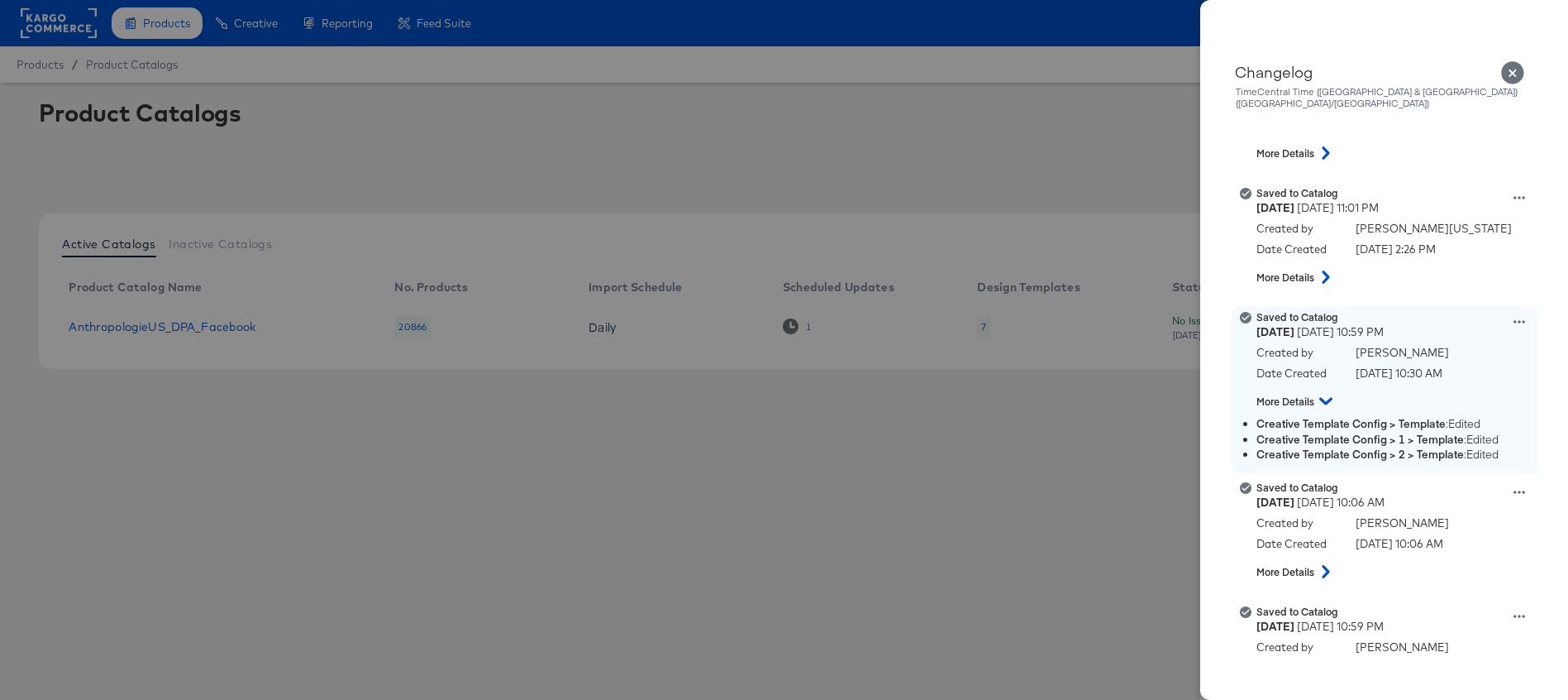
click at [1520, 320] on icon at bounding box center [1520, 321] width 12 height 3
click at [1418, 295] on button "View this version" at bounding box center [1442, 304] width 166 height 24
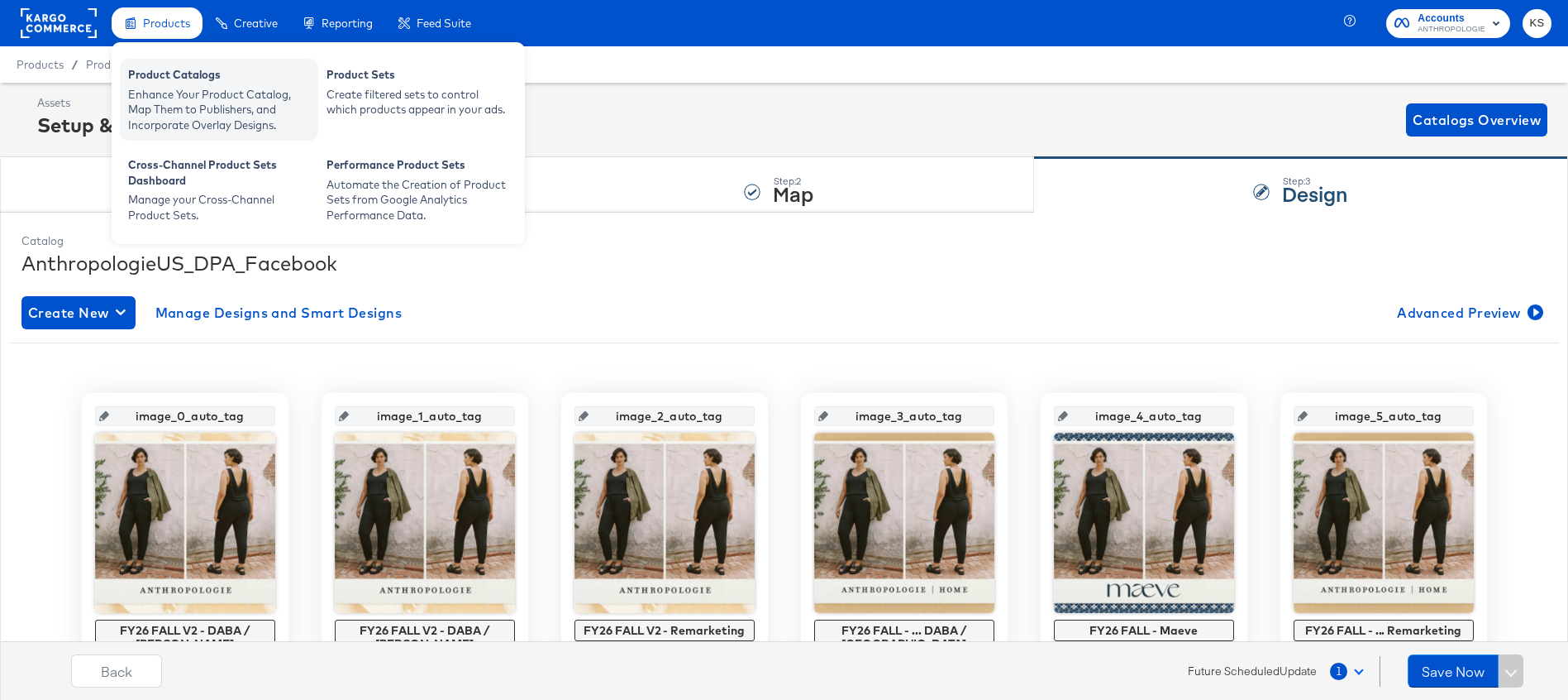
click at [178, 82] on div "Product Catalogs" at bounding box center [219, 77] width 182 height 20
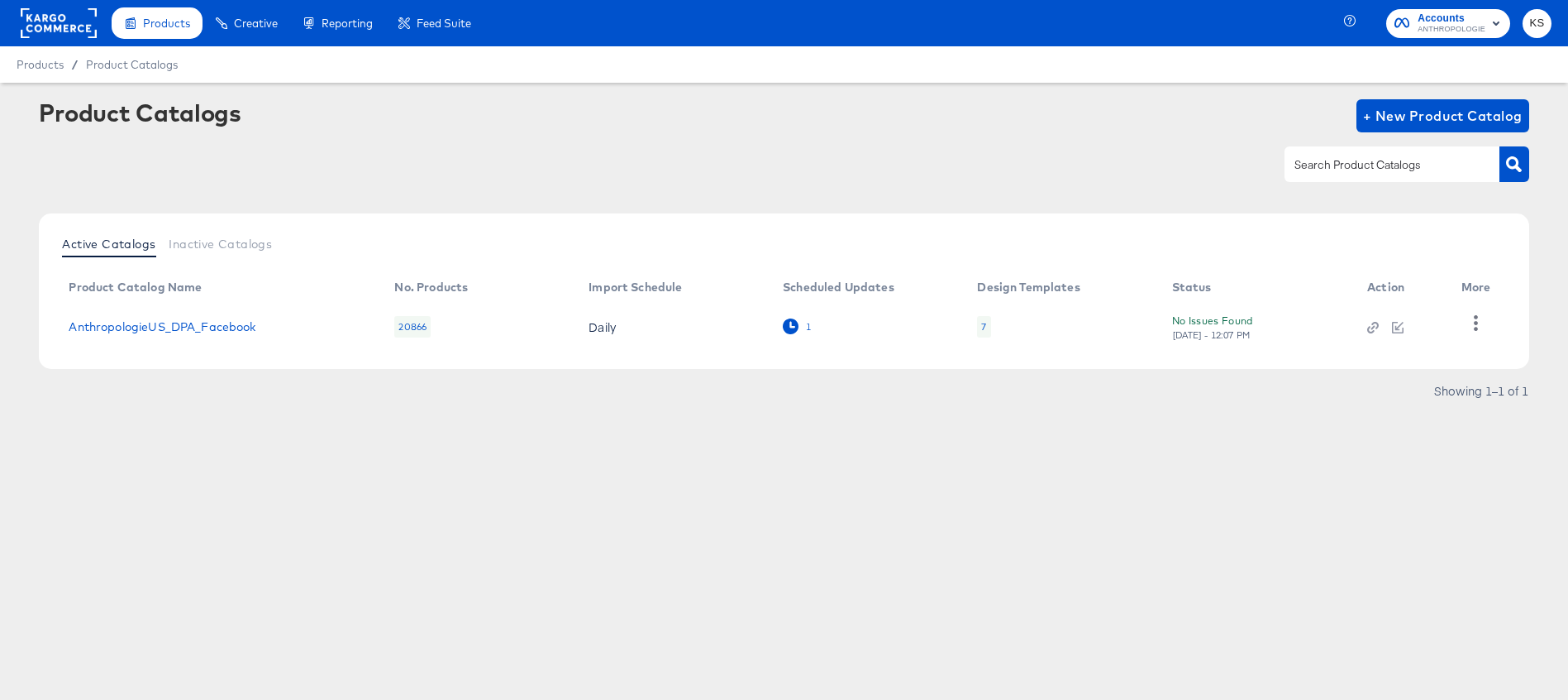
click at [790, 322] on icon at bounding box center [791, 326] width 15 height 15
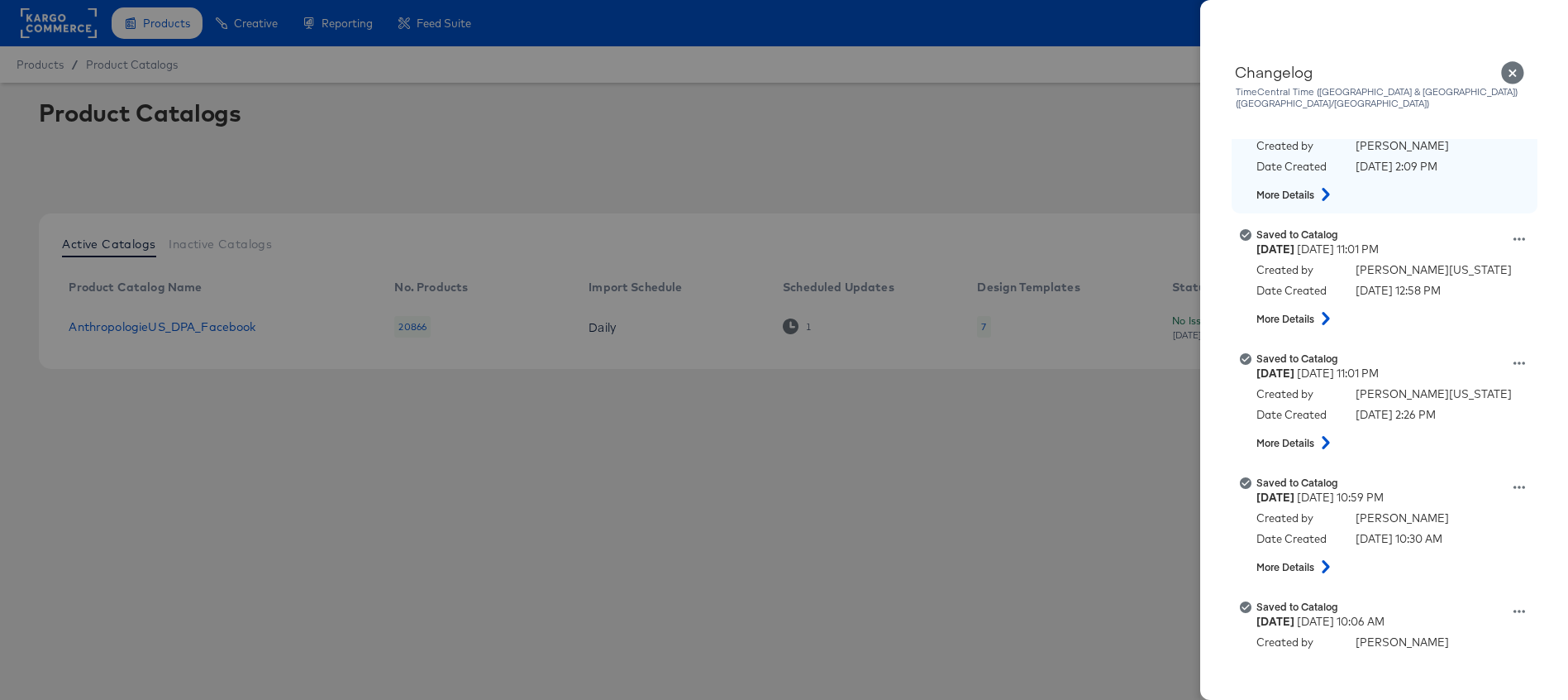
scroll to position [595, 0]
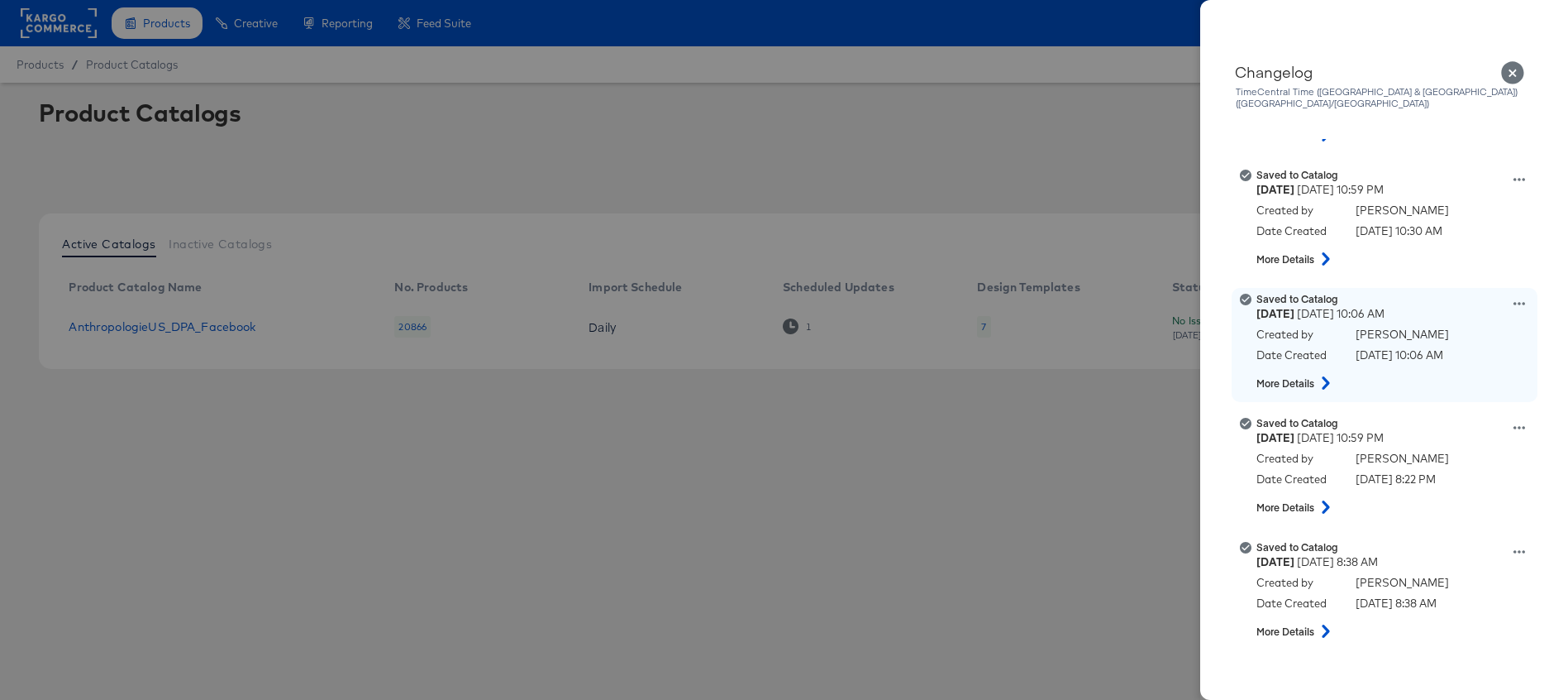
click at [1326, 377] on icon at bounding box center [1326, 384] width 20 height 13
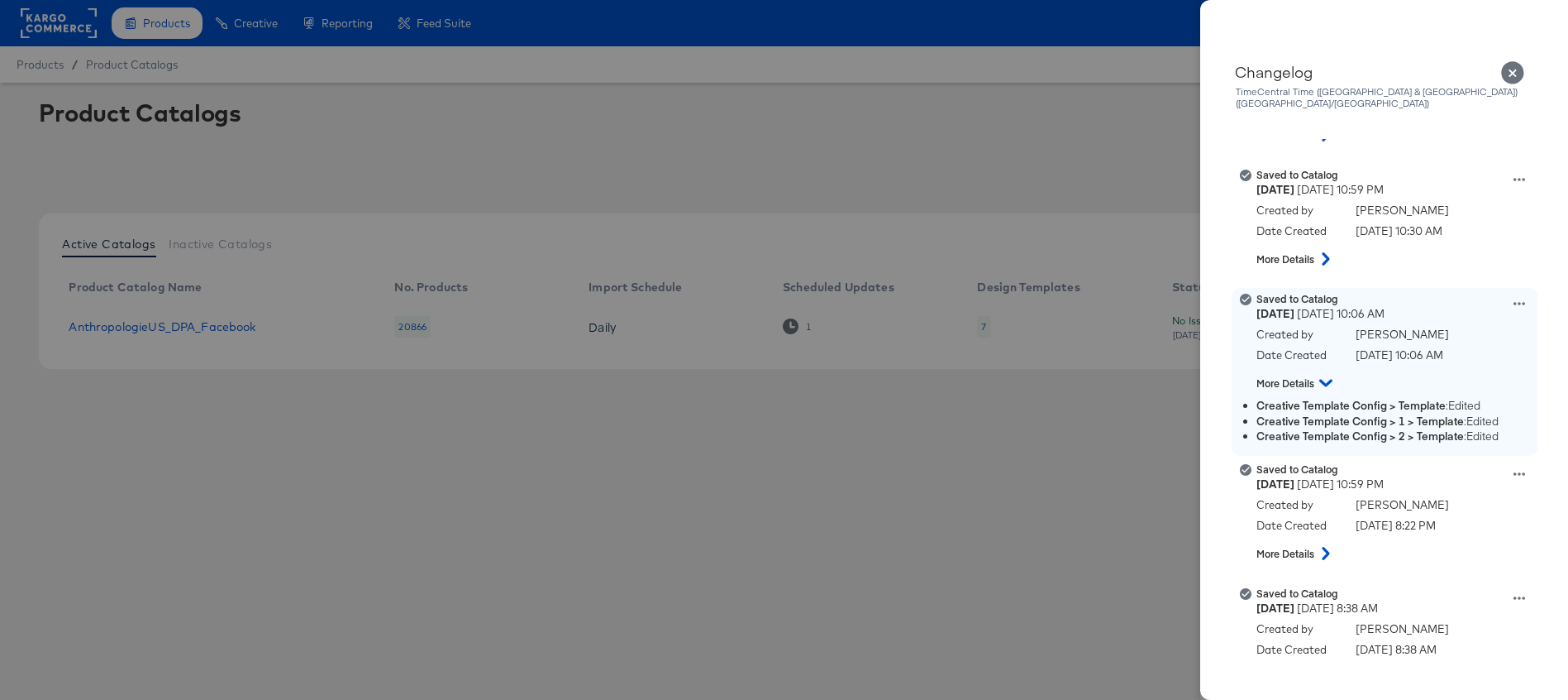
click at [1324, 373] on icon at bounding box center [1326, 383] width 13 height 20
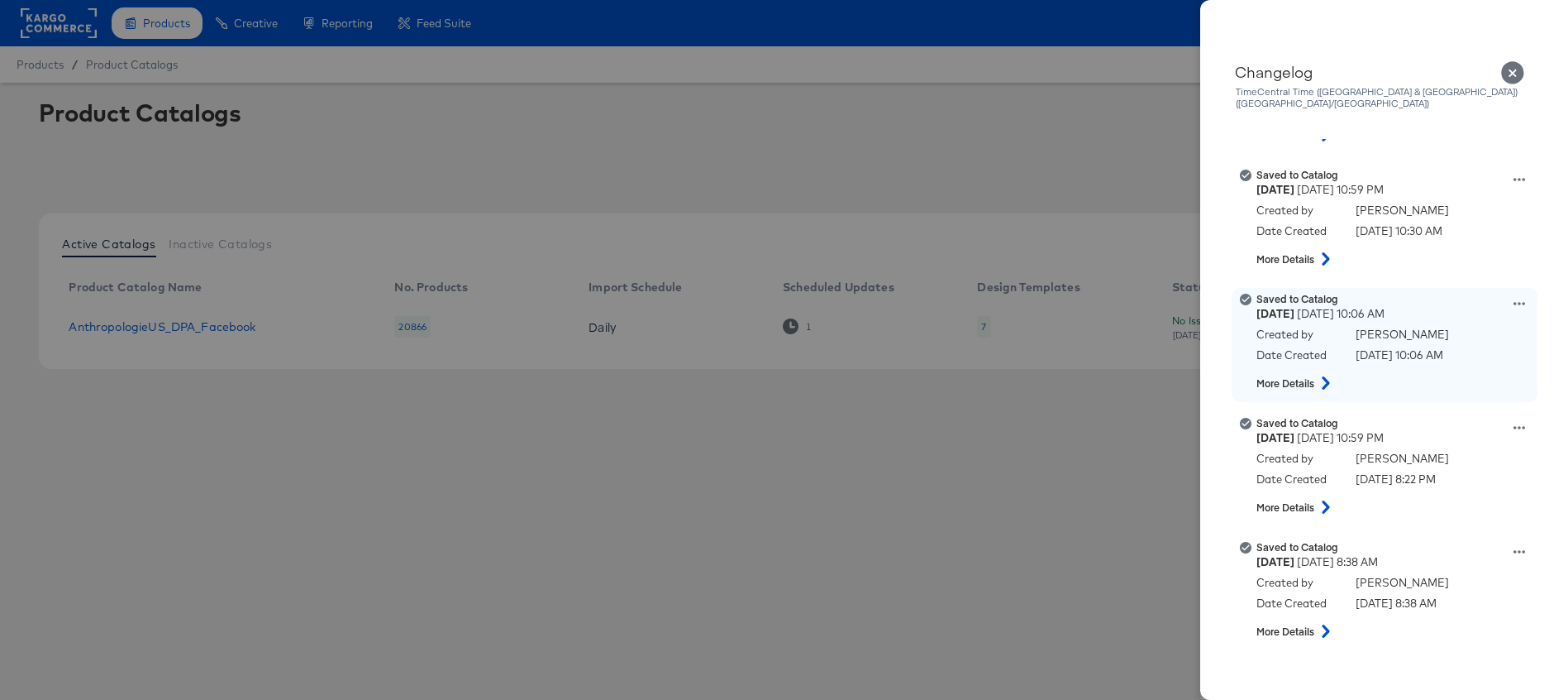
scroll to position [619, 0]
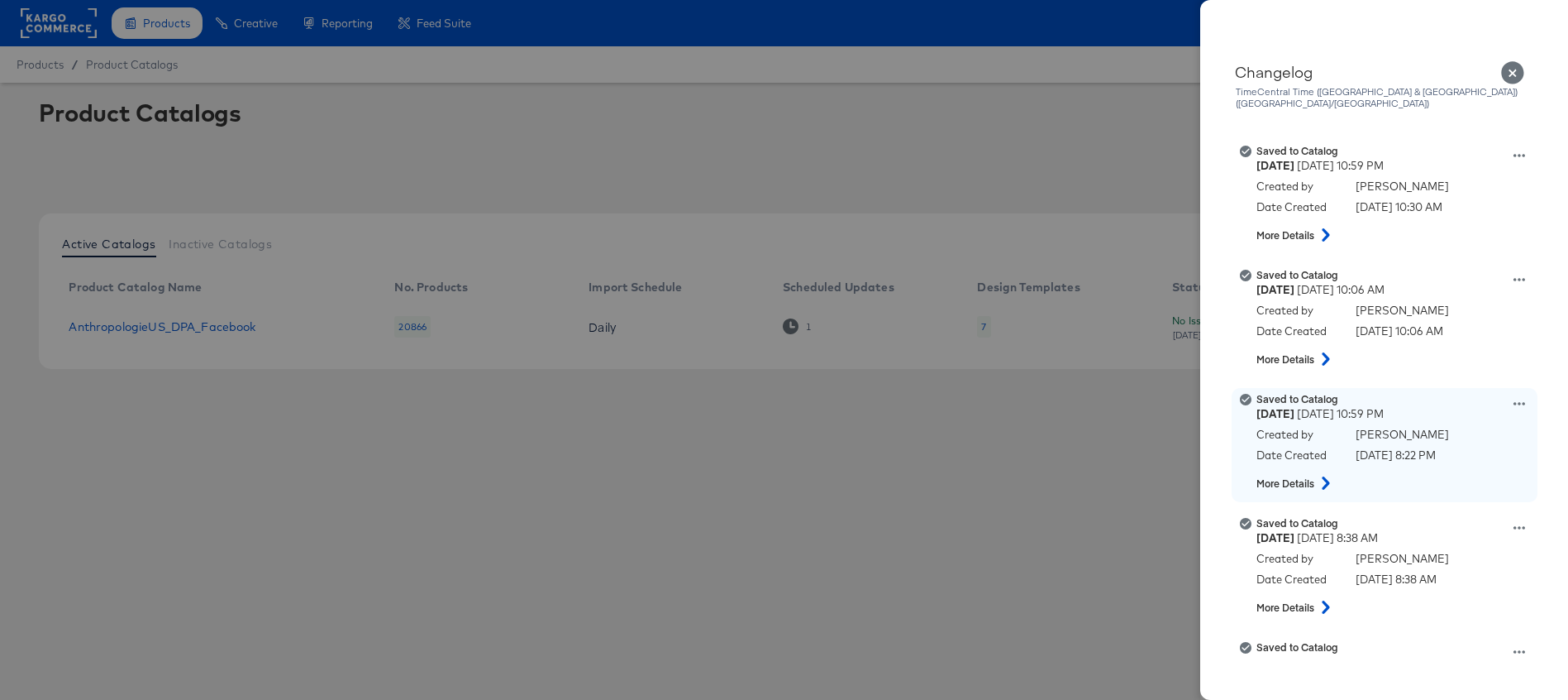
click at [1328, 477] on icon at bounding box center [1326, 483] width 20 height 13
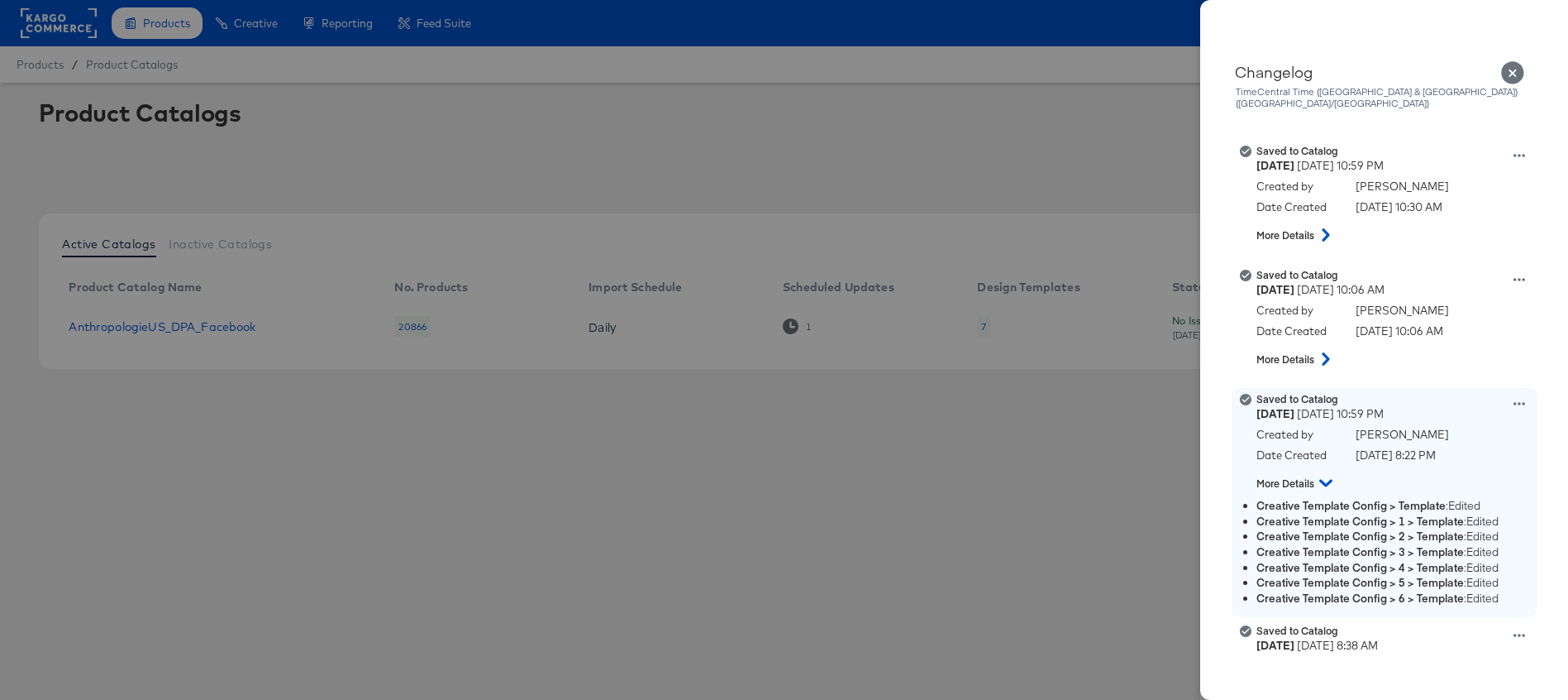
click at [1326, 473] on icon at bounding box center [1326, 482] width 13 height 20
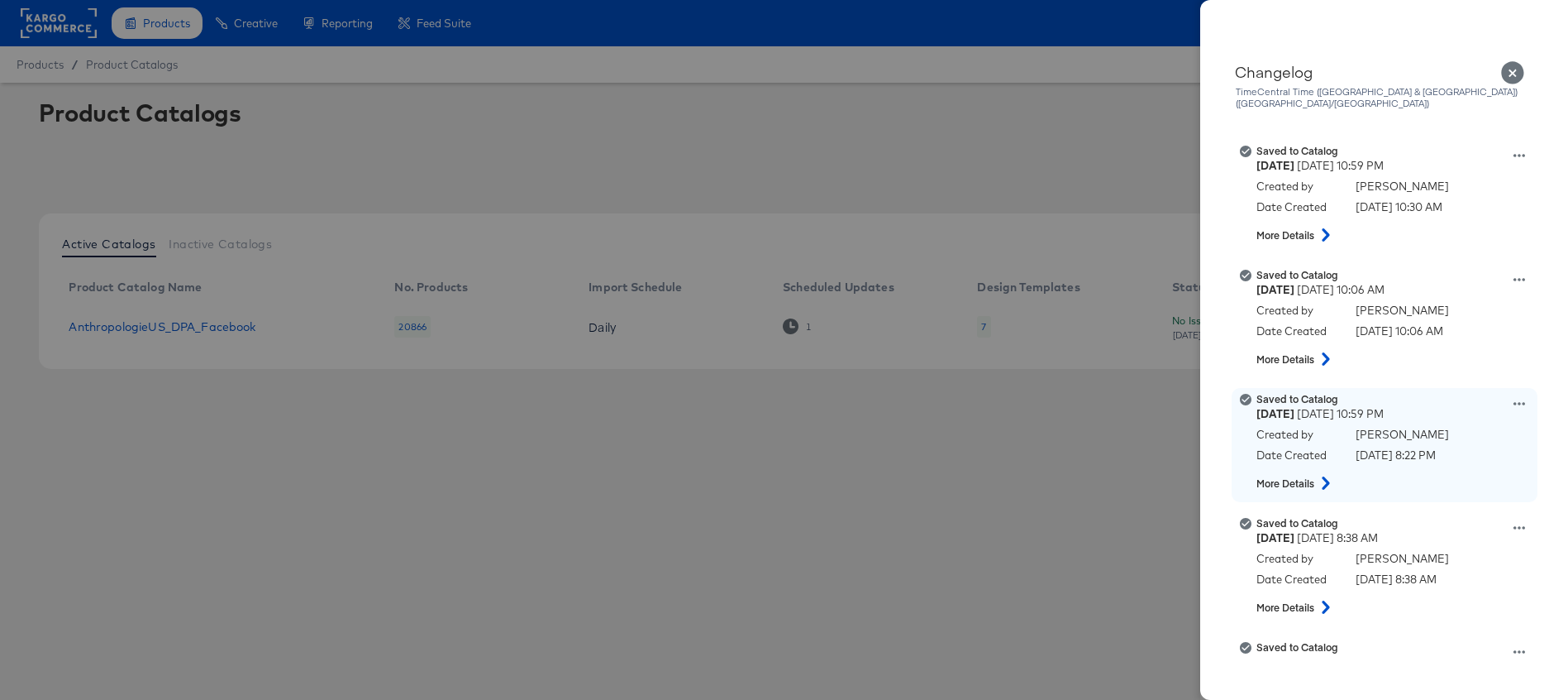
scroll to position [730, 0]
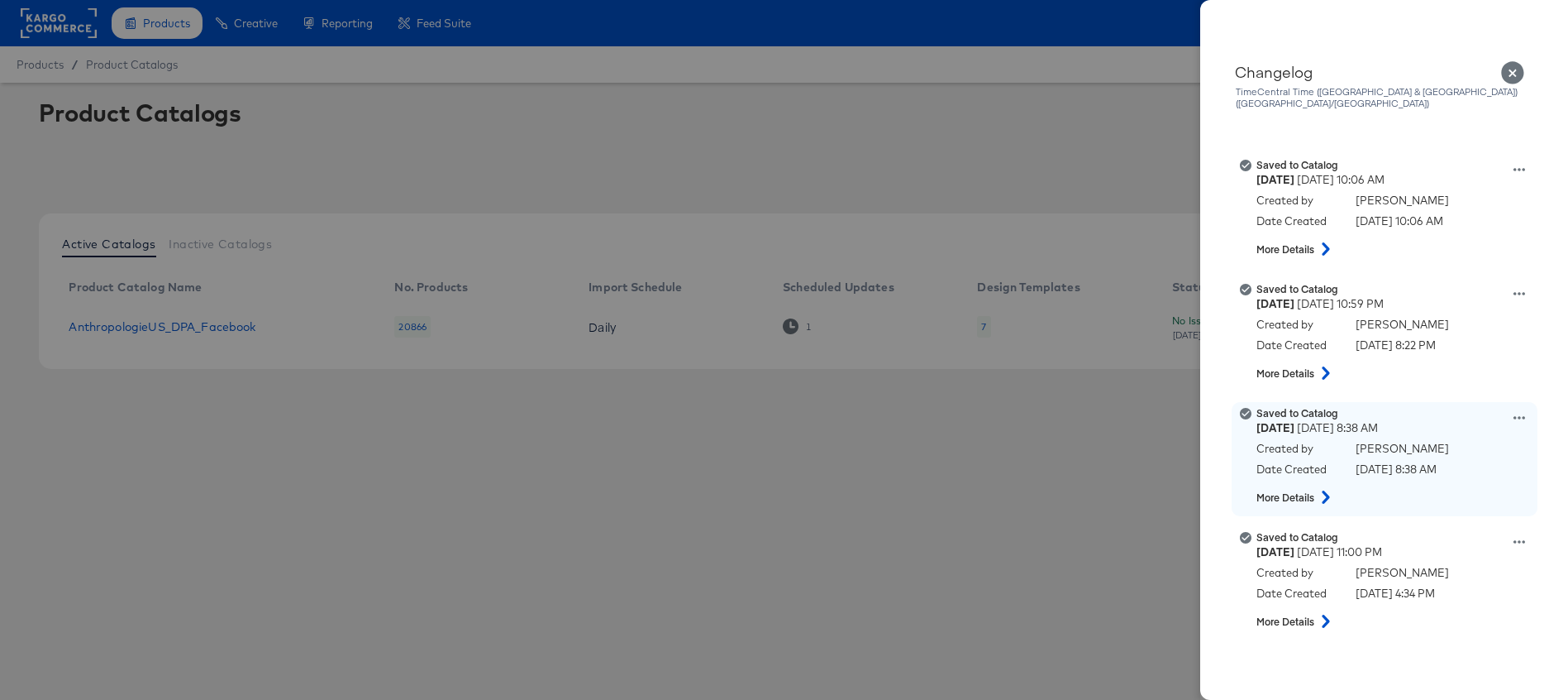
click at [1326, 491] on icon at bounding box center [1326, 498] width 20 height 13
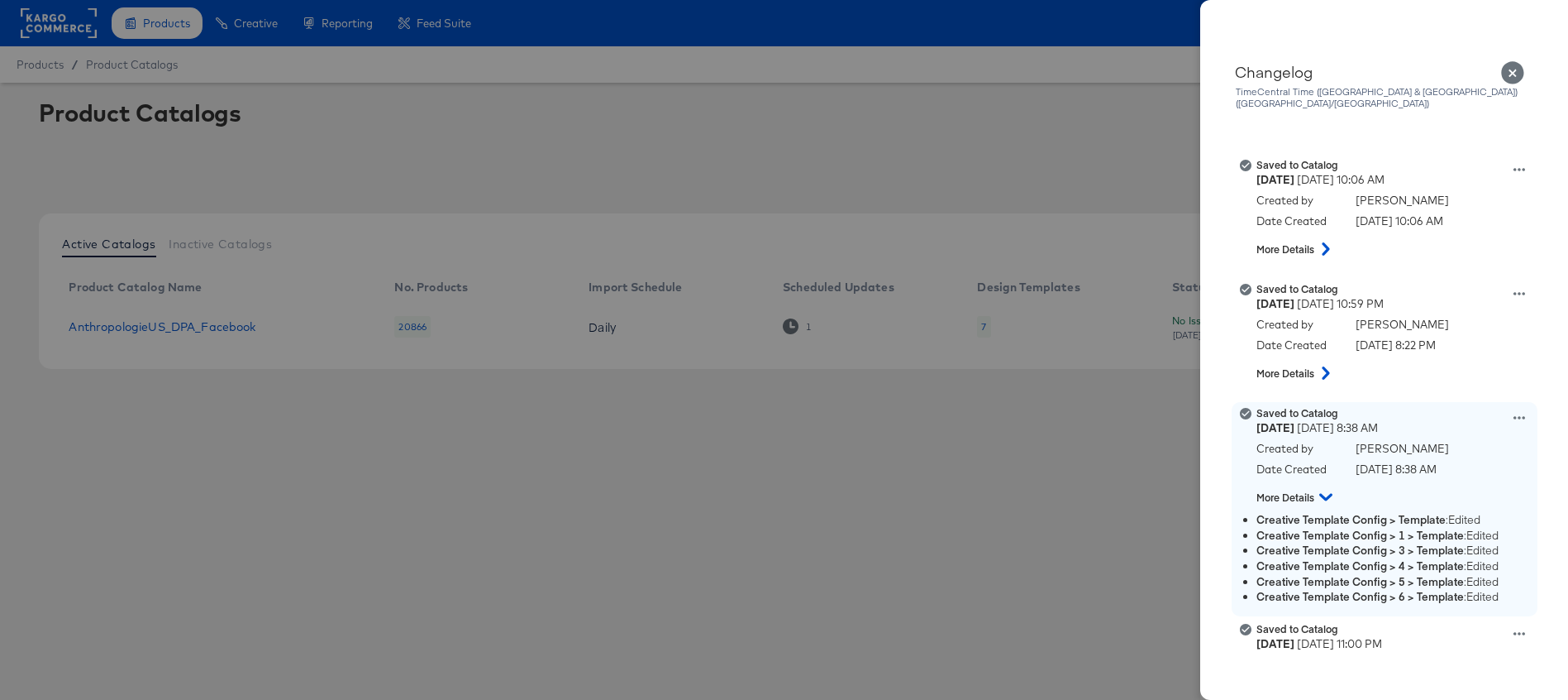
click at [1326, 487] on icon at bounding box center [1326, 497] width 13 height 20
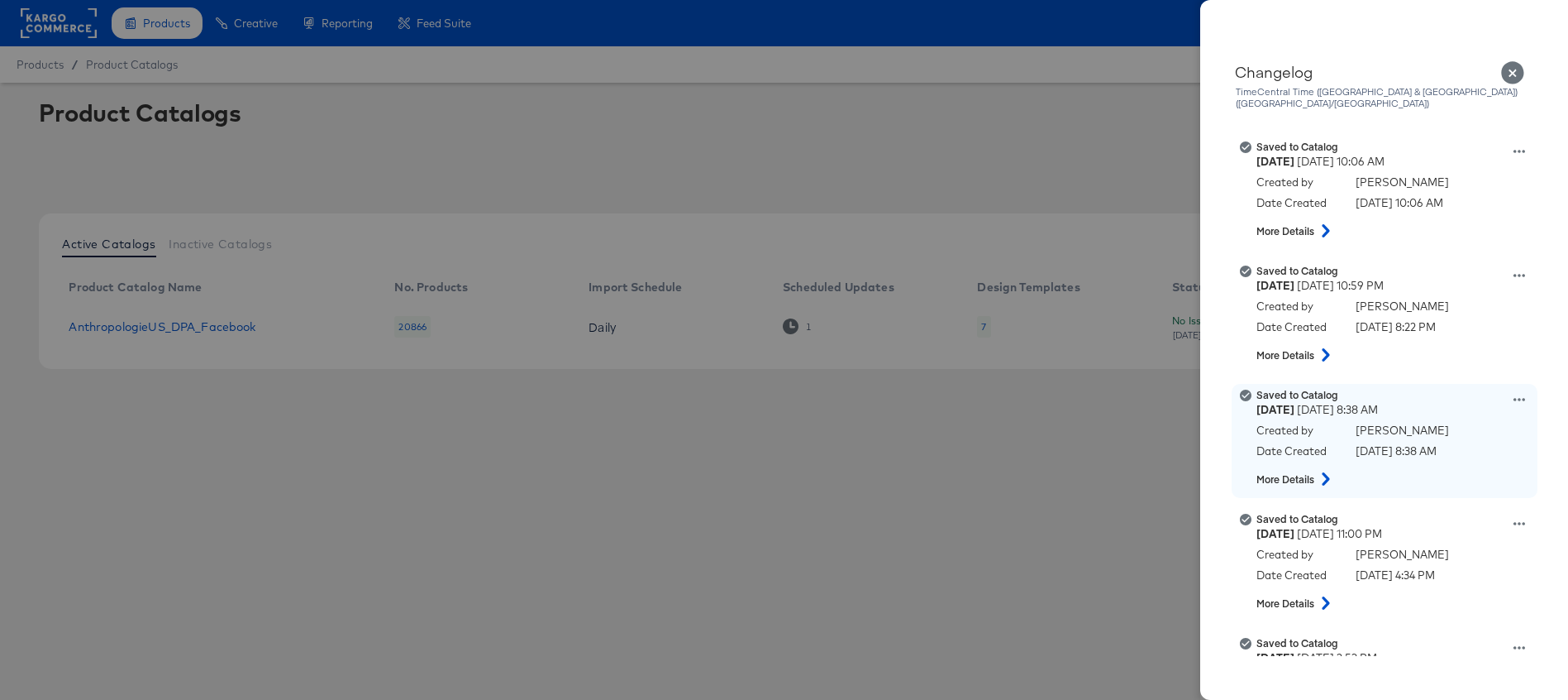
scroll to position [848, 0]
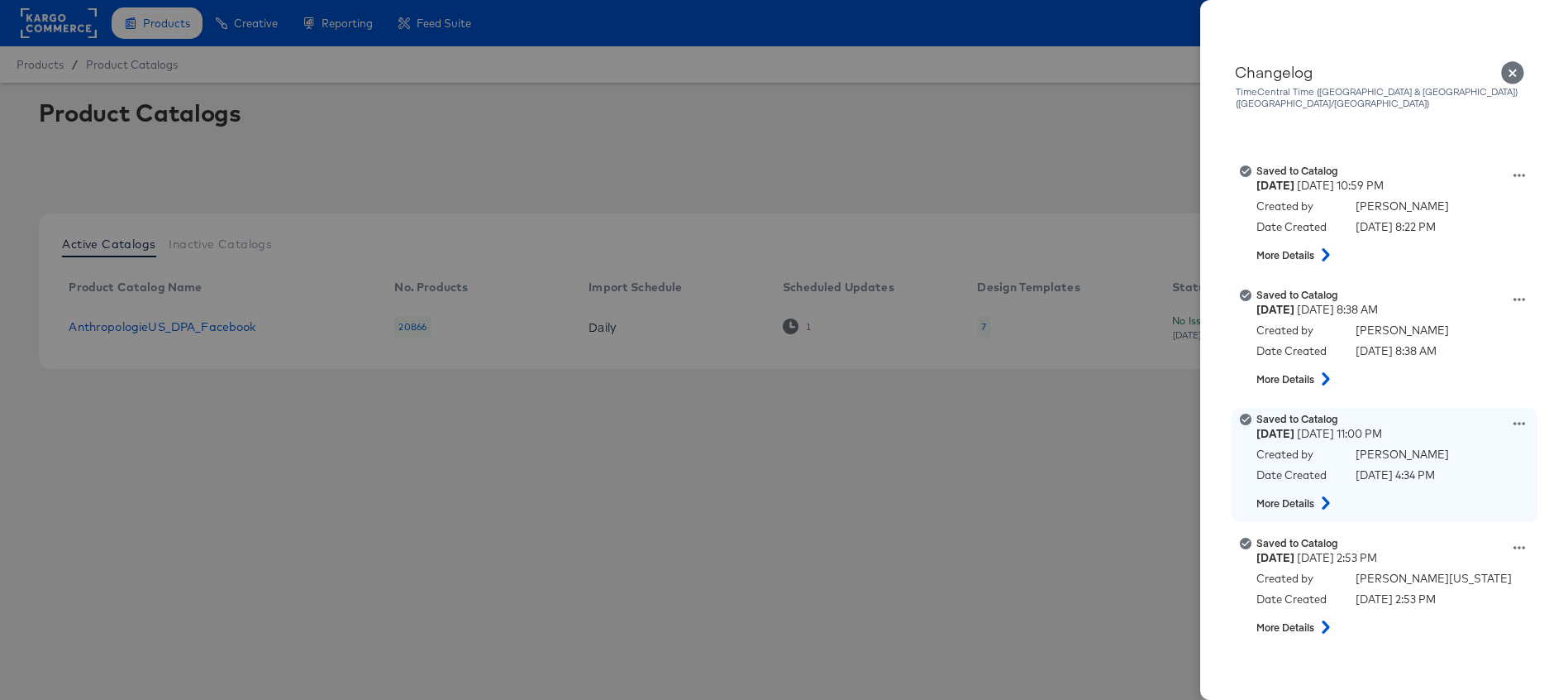
click at [1326, 499] on button at bounding box center [1326, 502] width 21 height 30
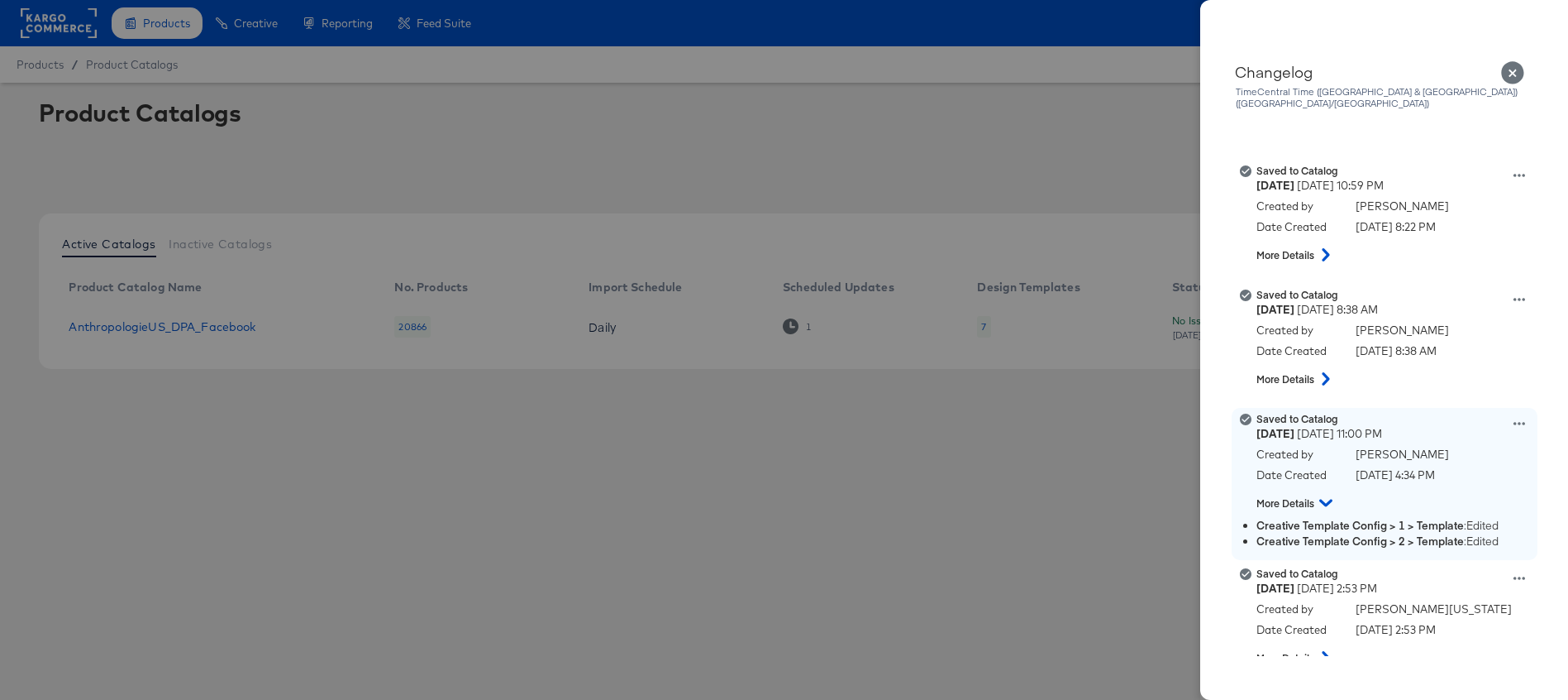
click at [1326, 493] on icon at bounding box center [1326, 502] width 13 height 20
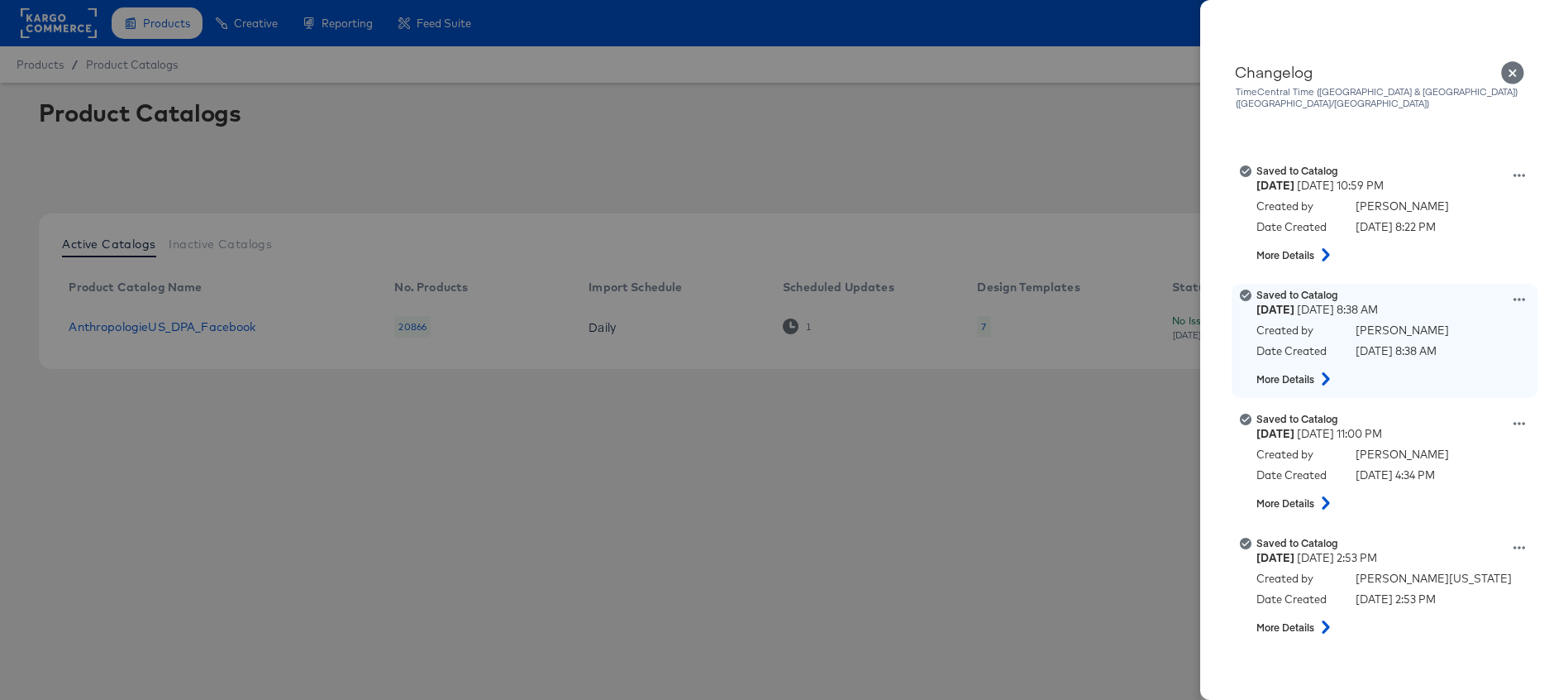
click at [1516, 293] on icon at bounding box center [1520, 299] width 12 height 12
click at [1447, 269] on button "View this version" at bounding box center [1442, 281] width 166 height 24
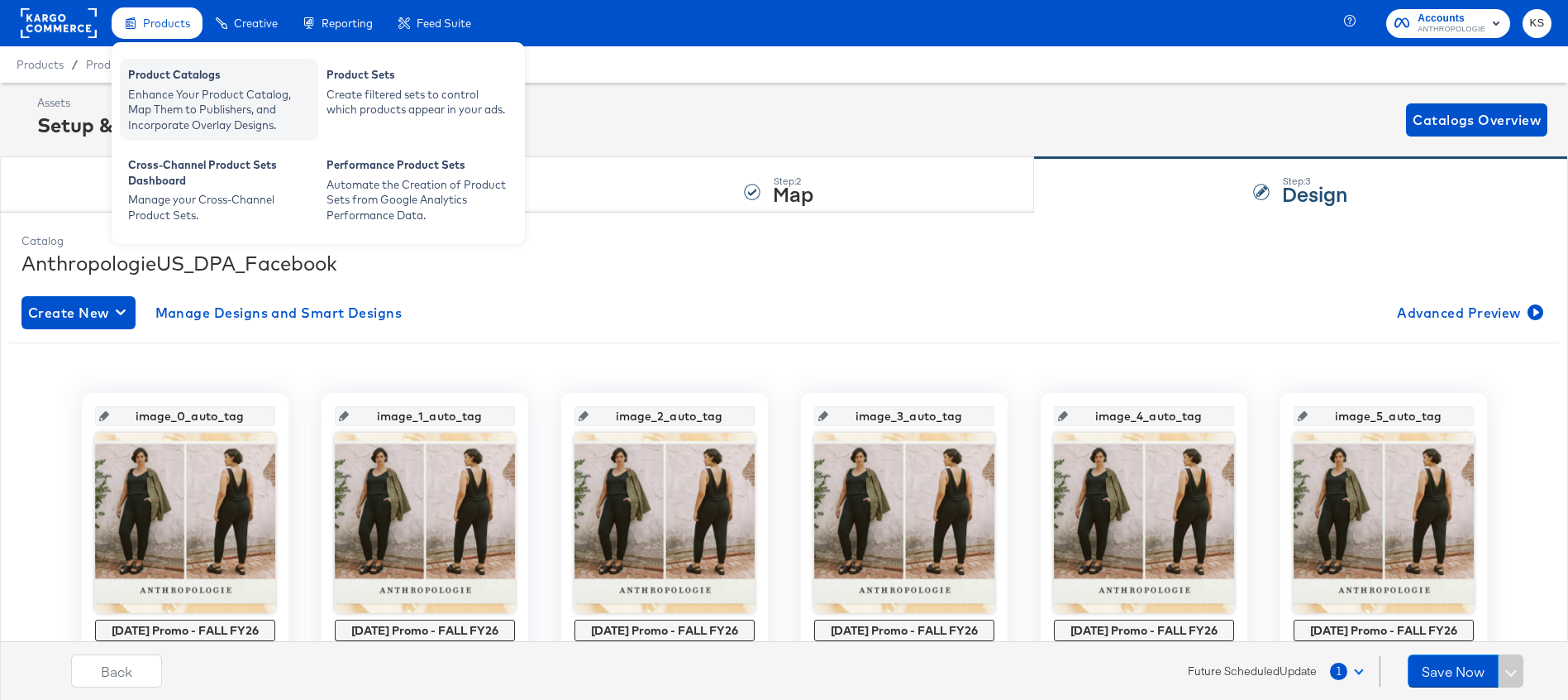
click at [180, 87] on div "Enhance Your Product Catalog, Map Them to Publishers, and Incorporate Overlay D…" at bounding box center [219, 110] width 182 height 46
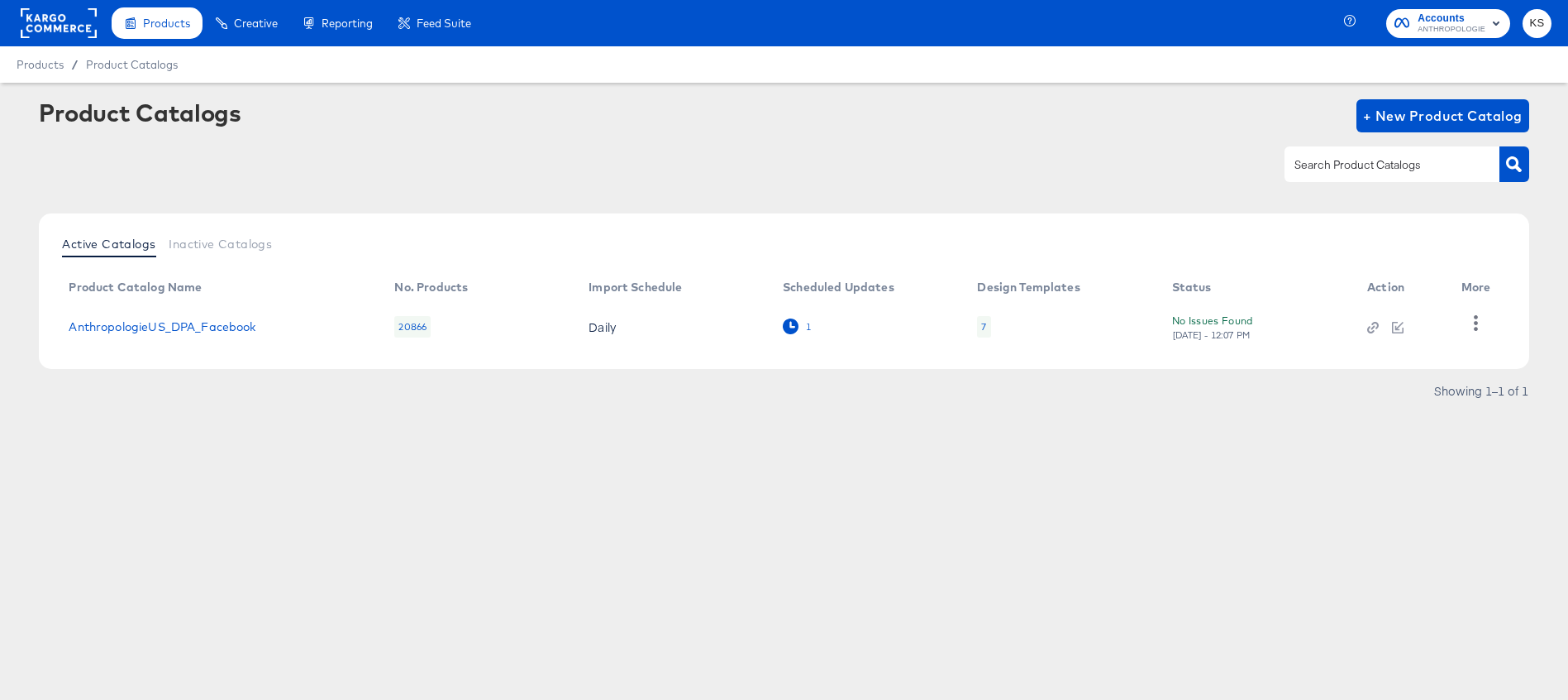
click at [790, 322] on icon at bounding box center [791, 326] width 15 height 15
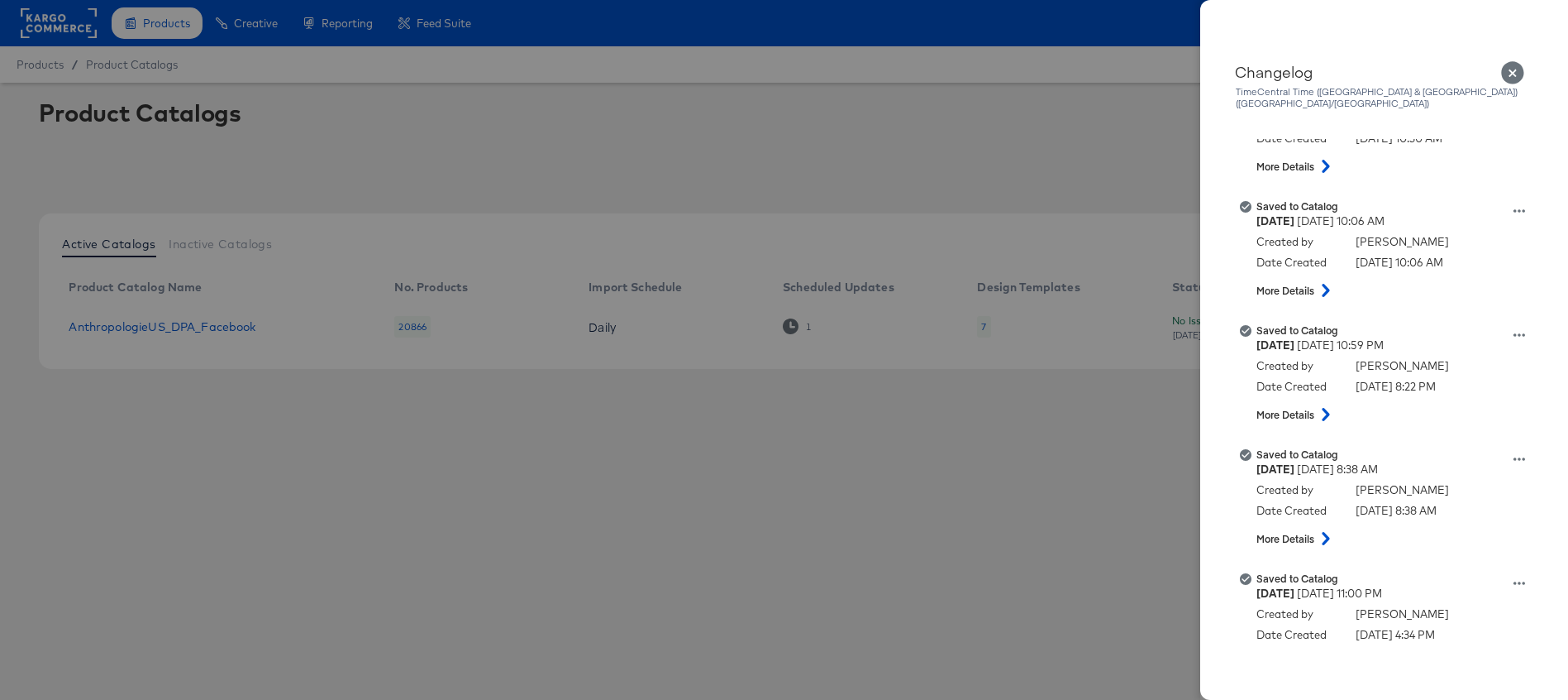
scroll to position [773, 0]
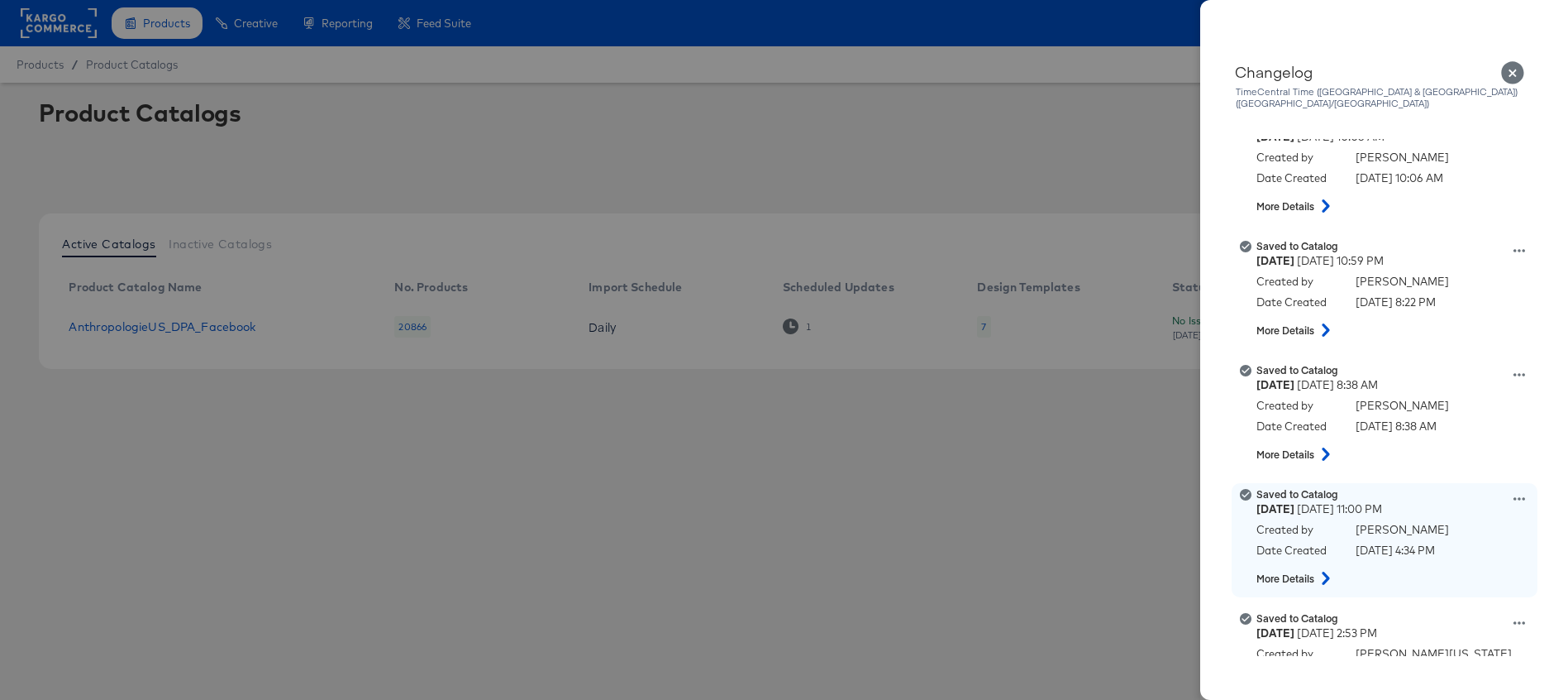
click at [1324, 572] on icon at bounding box center [1326, 578] width 20 height 13
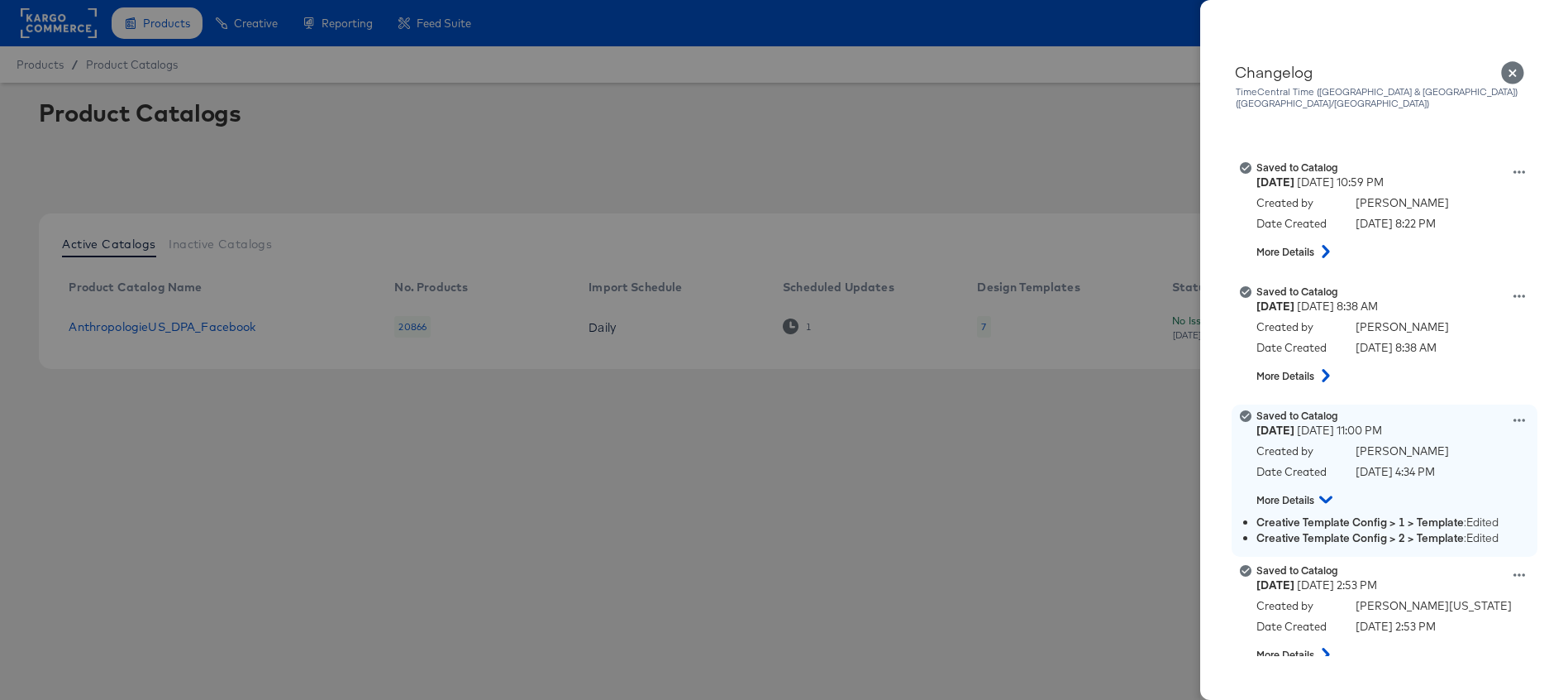
scroll to position [854, 0]
click at [1325, 486] on icon at bounding box center [1326, 496] width 13 height 20
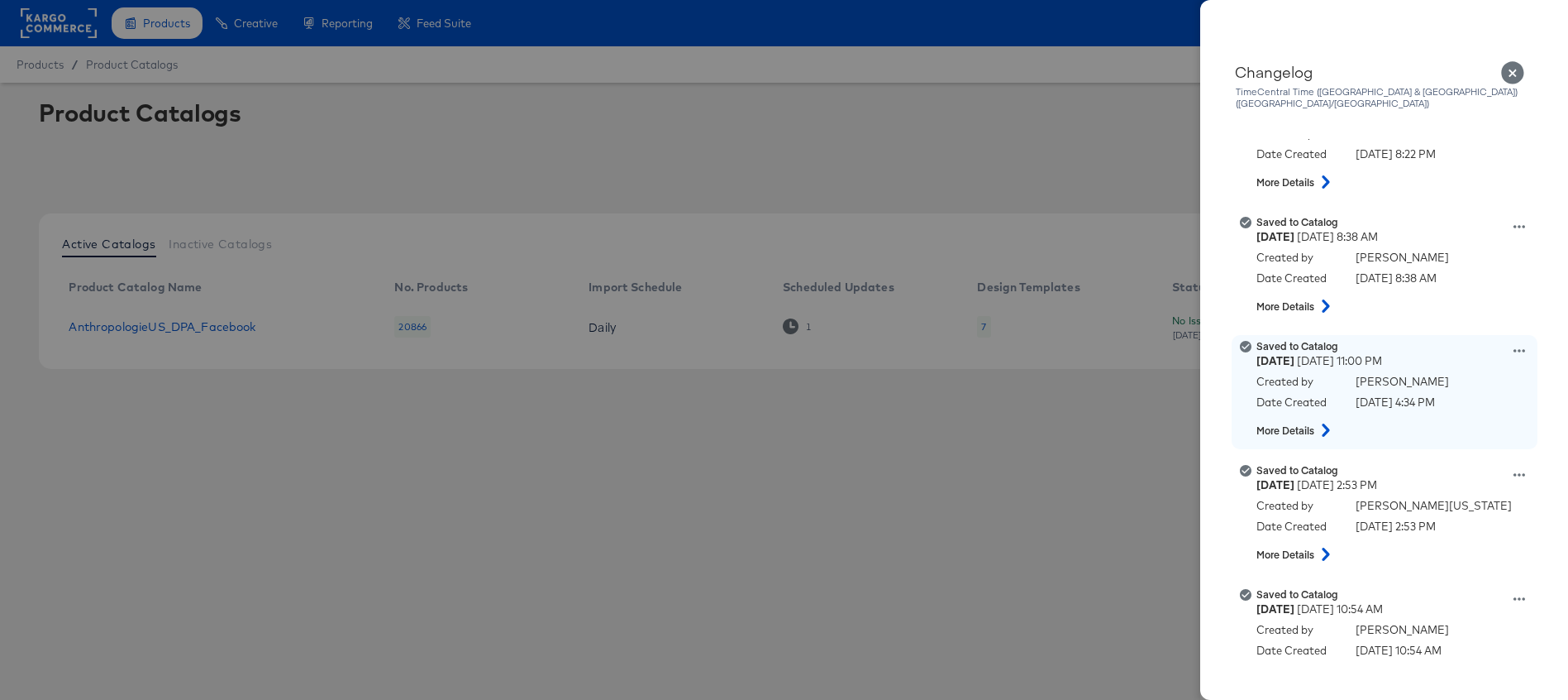
scroll to position [954, 0]
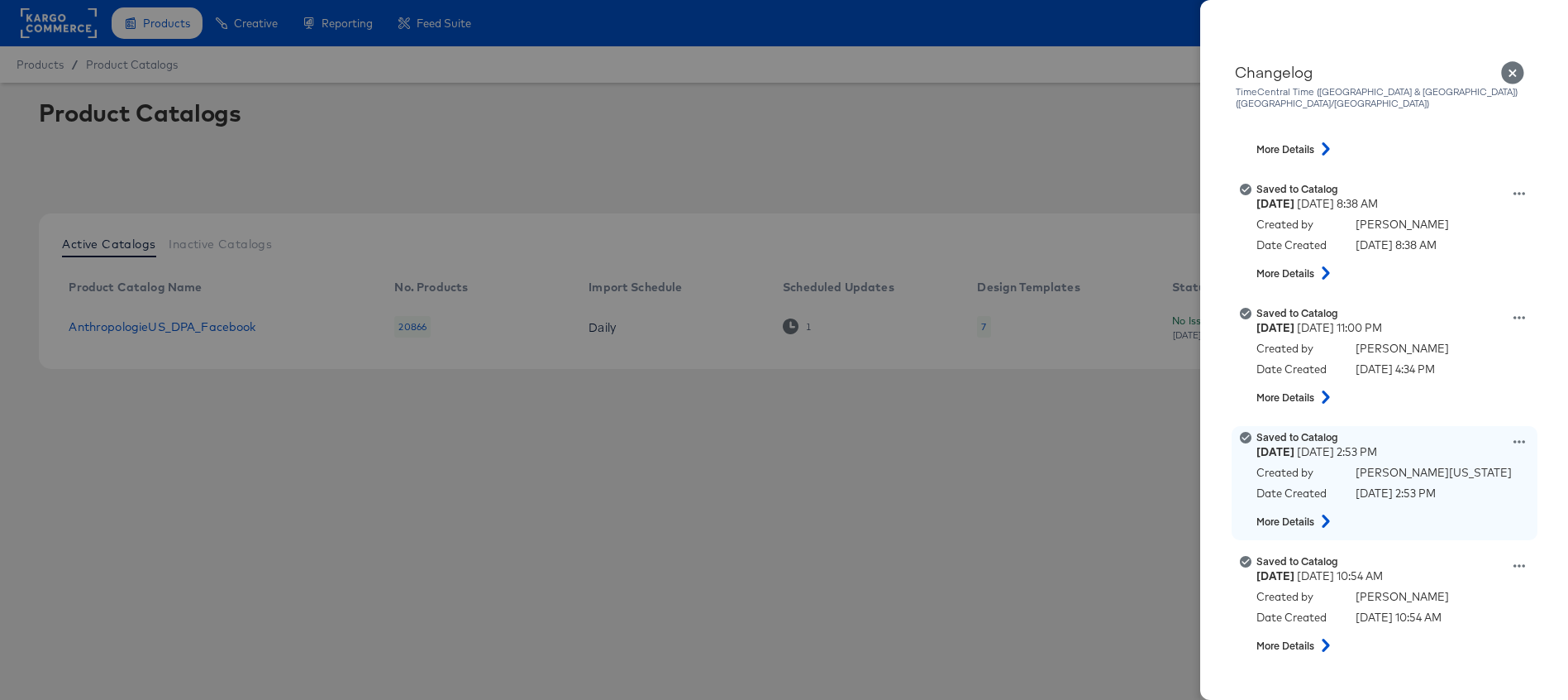
click at [1325, 515] on icon at bounding box center [1326, 522] width 20 height 13
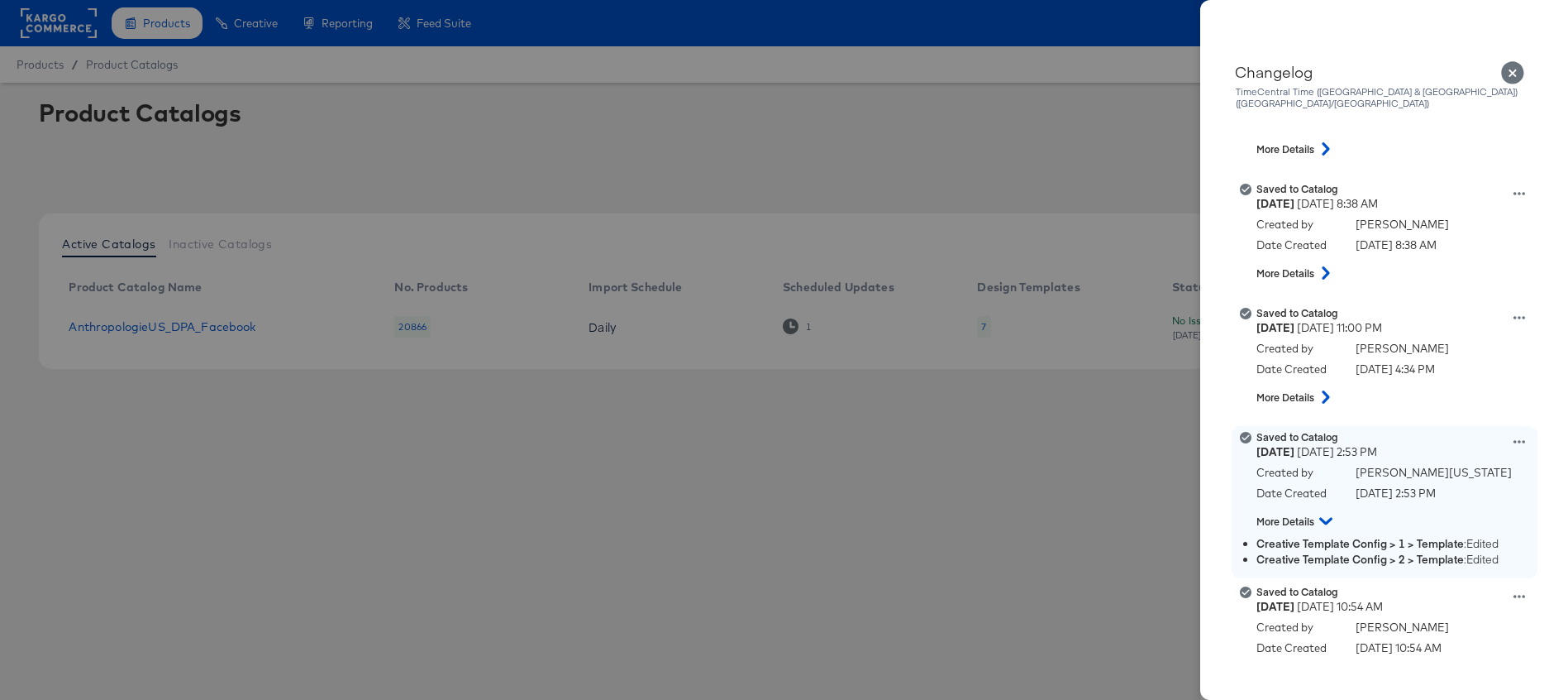
click at [1325, 518] on icon at bounding box center [1326, 522] width 13 height 8
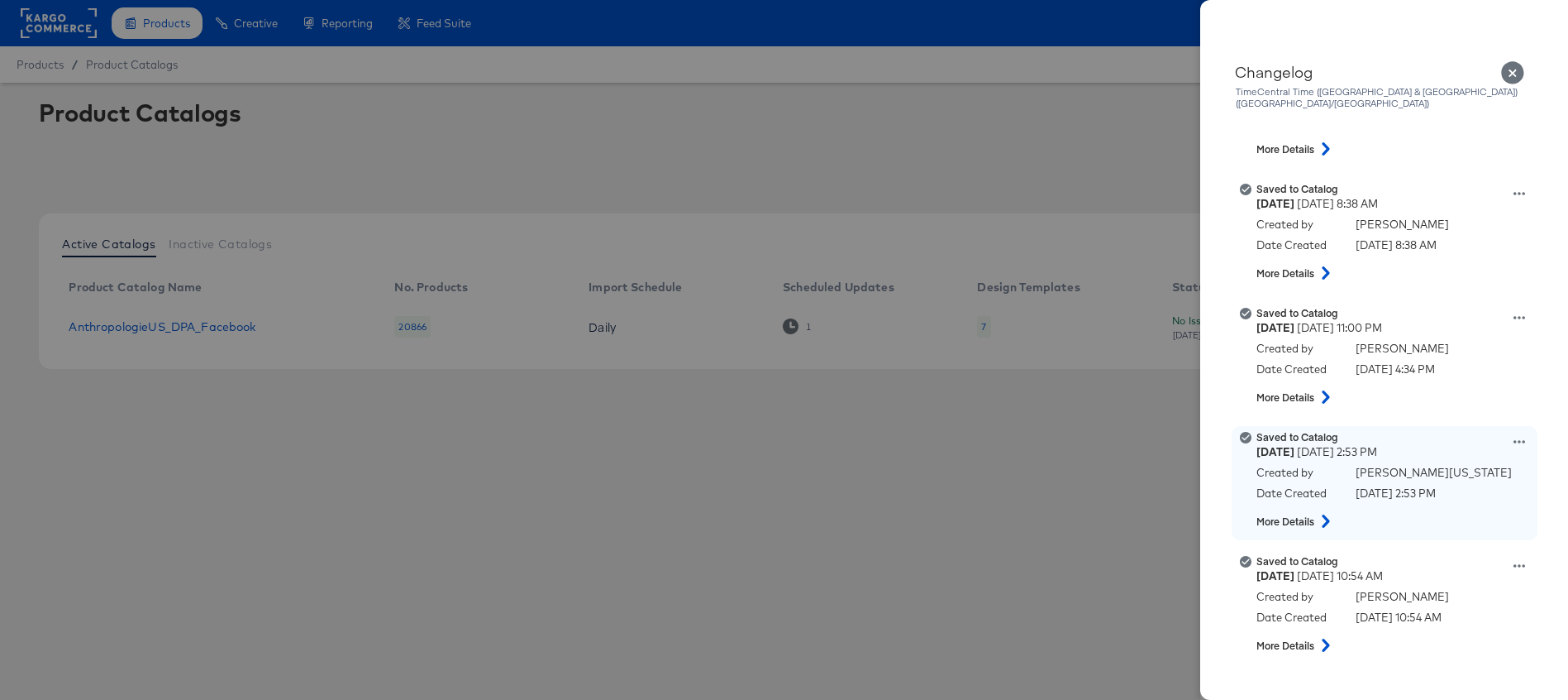
scroll to position [1062, 0]
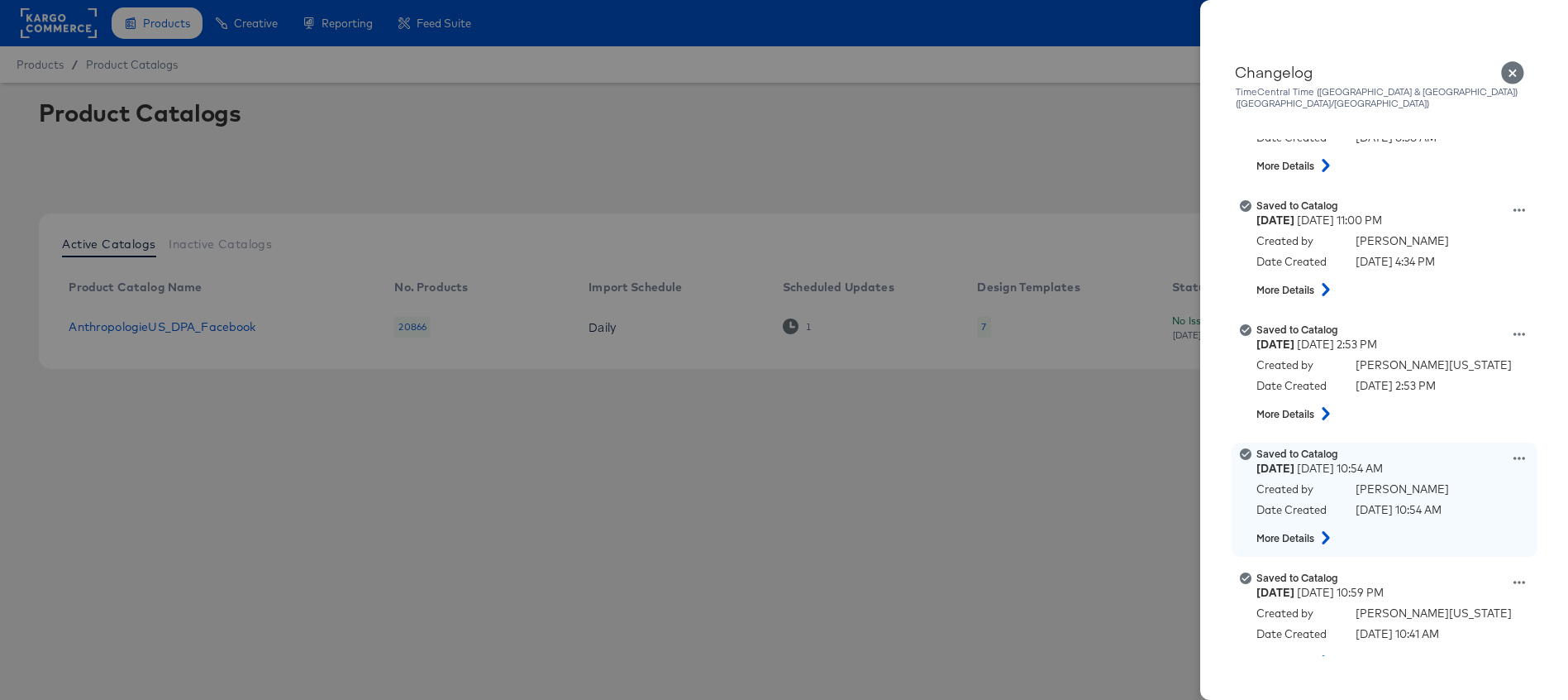
click at [1327, 531] on icon at bounding box center [1326, 538] width 20 height 13
click at [1327, 534] on icon at bounding box center [1326, 538] width 13 height 8
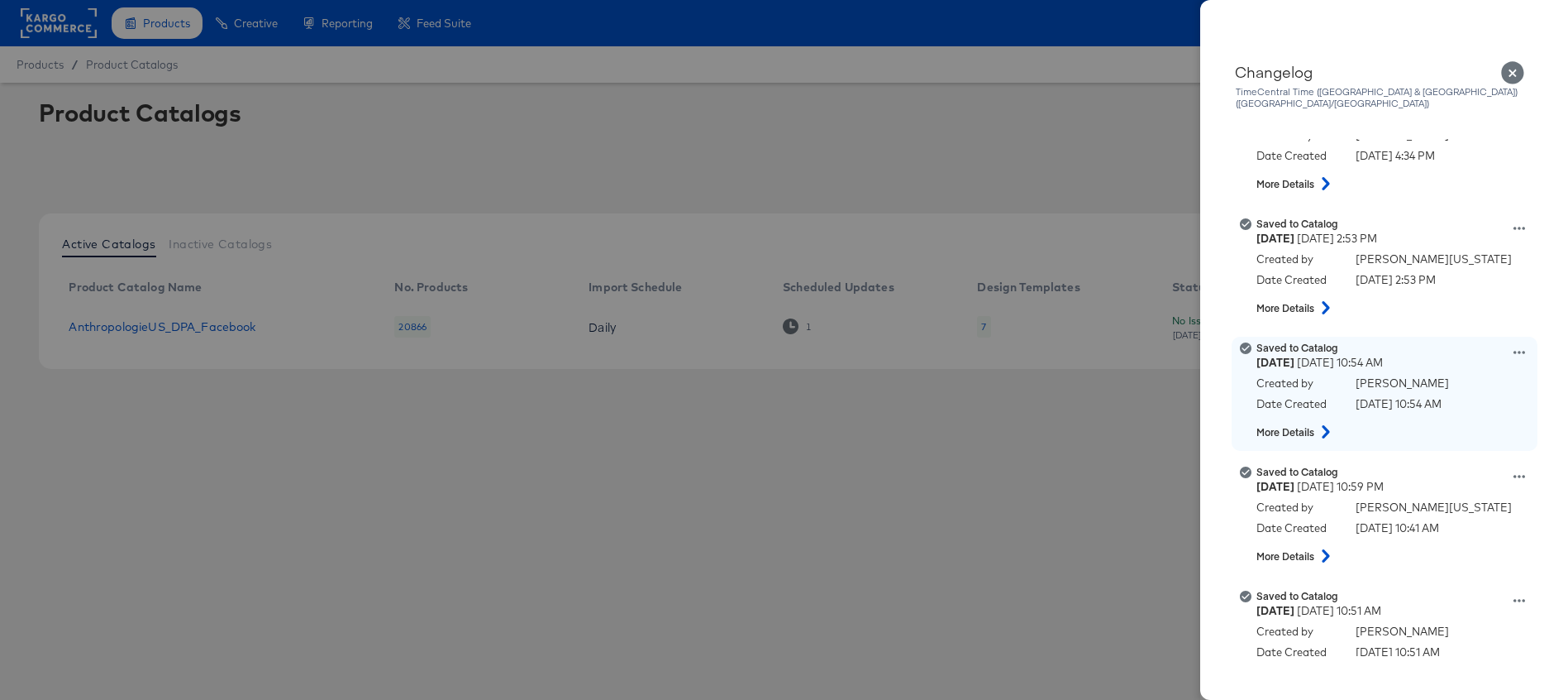
scroll to position [1183, 0]
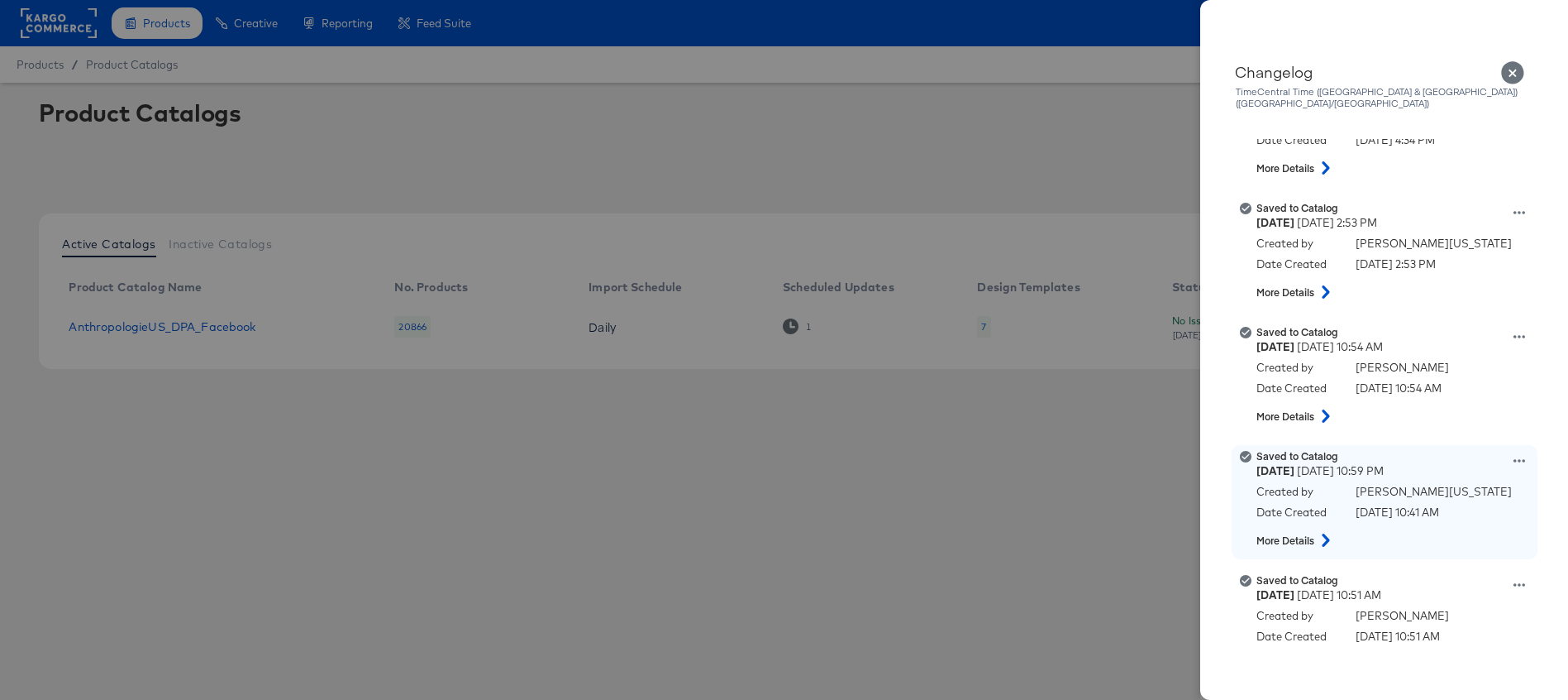
click at [1327, 533] on icon at bounding box center [1326, 540] width 20 height 13
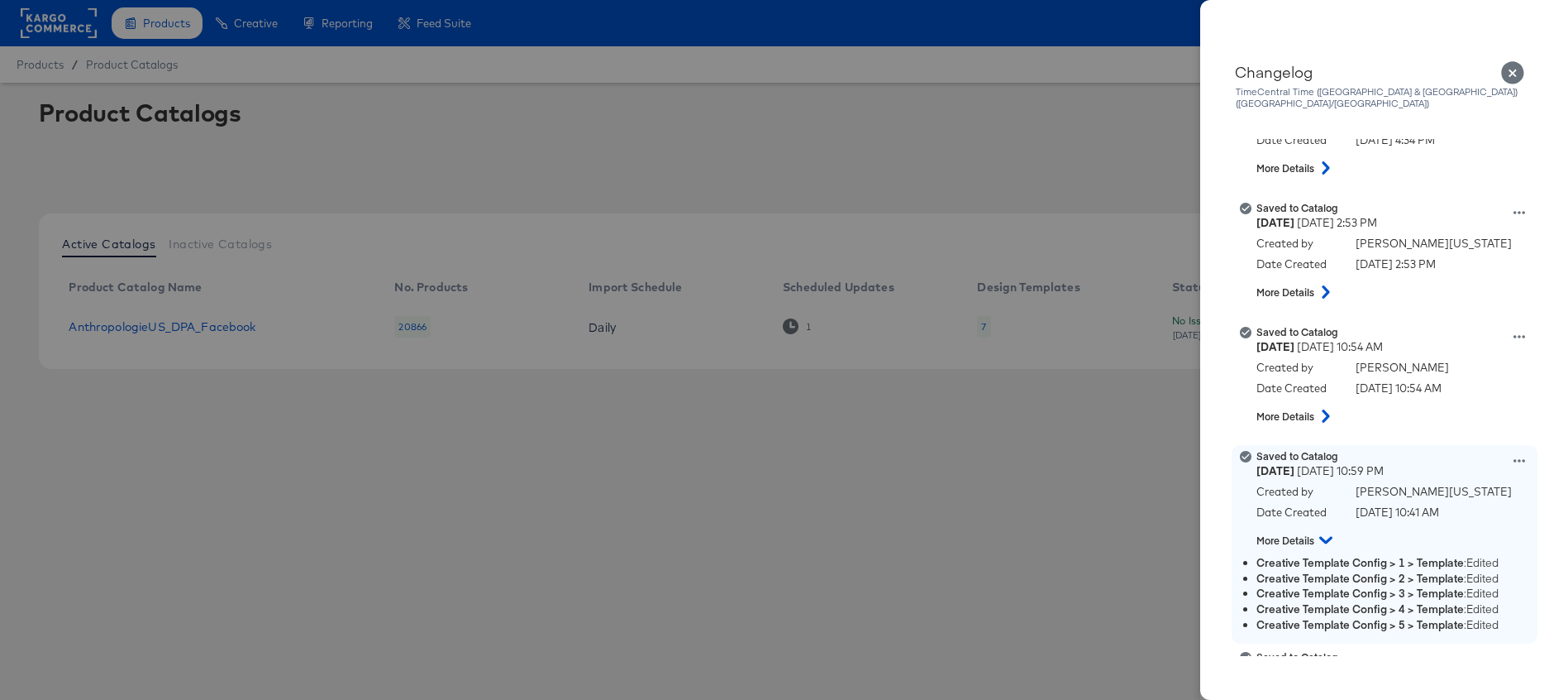
click at [1327, 537] on icon at bounding box center [1326, 541] width 13 height 8
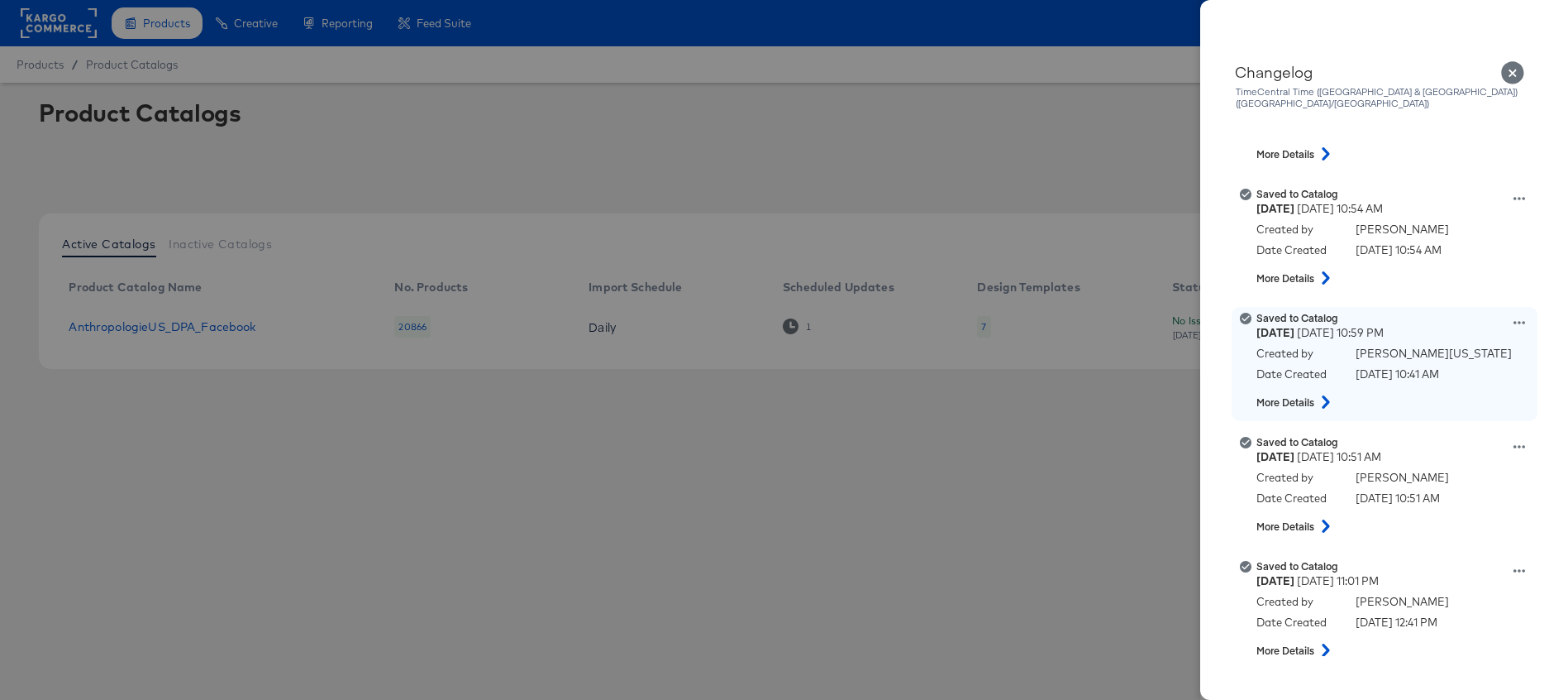
scroll to position [1345, 0]
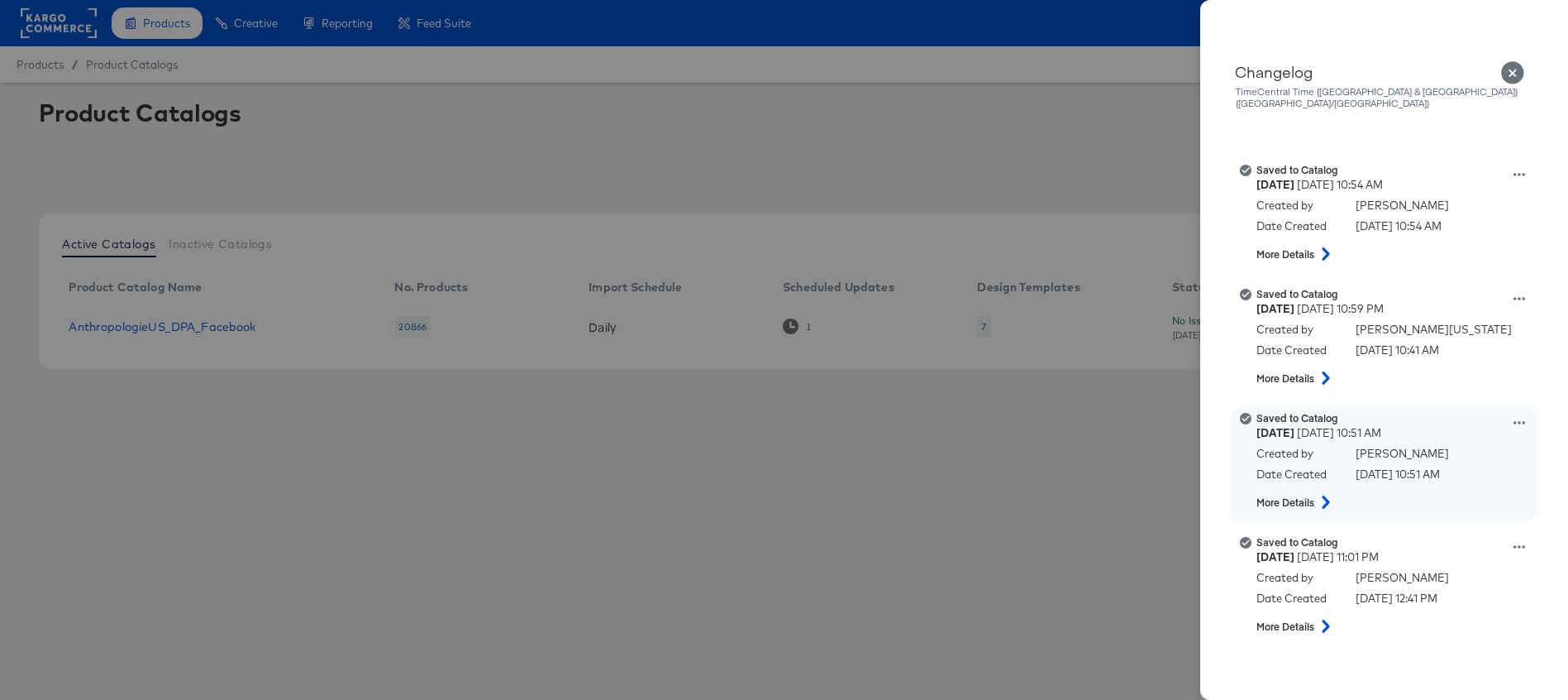
click at [1325, 496] on icon at bounding box center [1326, 502] width 8 height 13
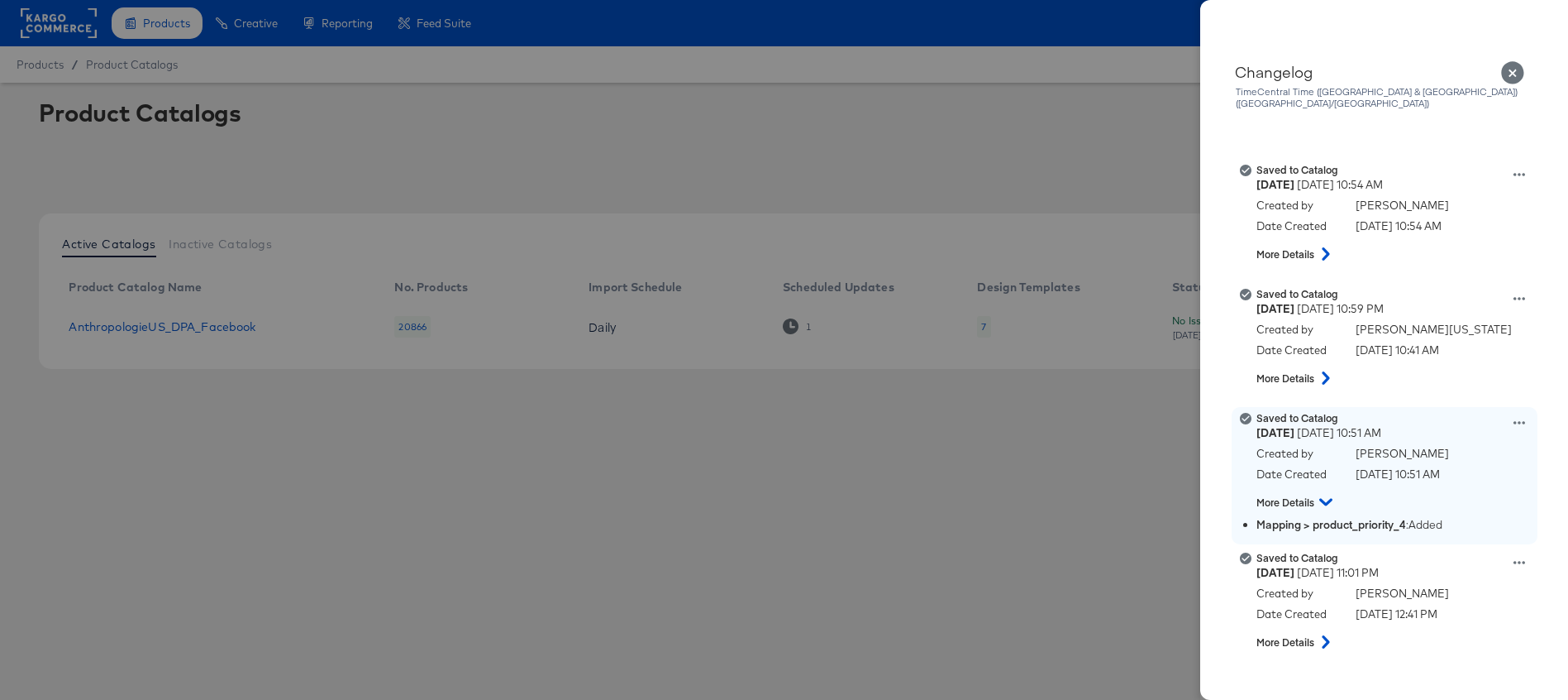
click at [1325, 492] on icon at bounding box center [1326, 502] width 13 height 20
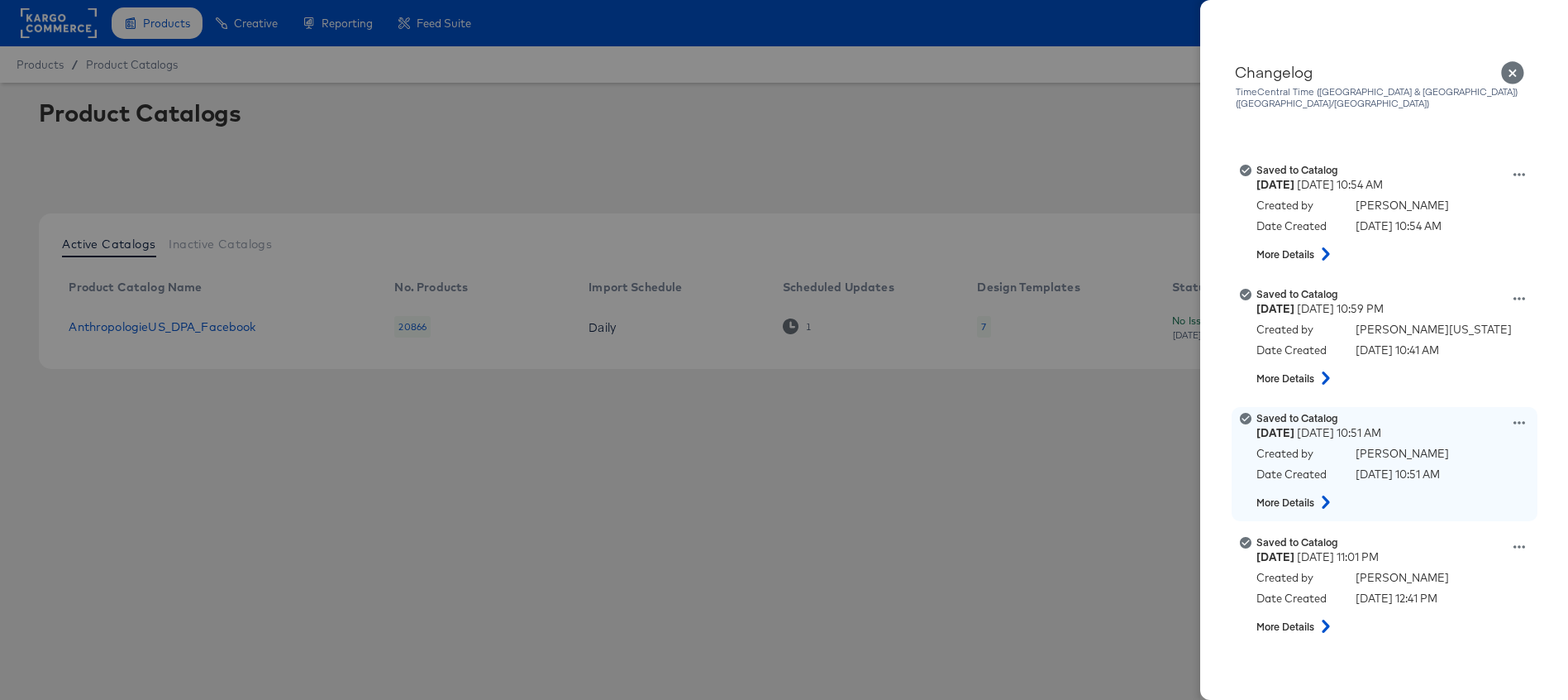
scroll to position [1418, 0]
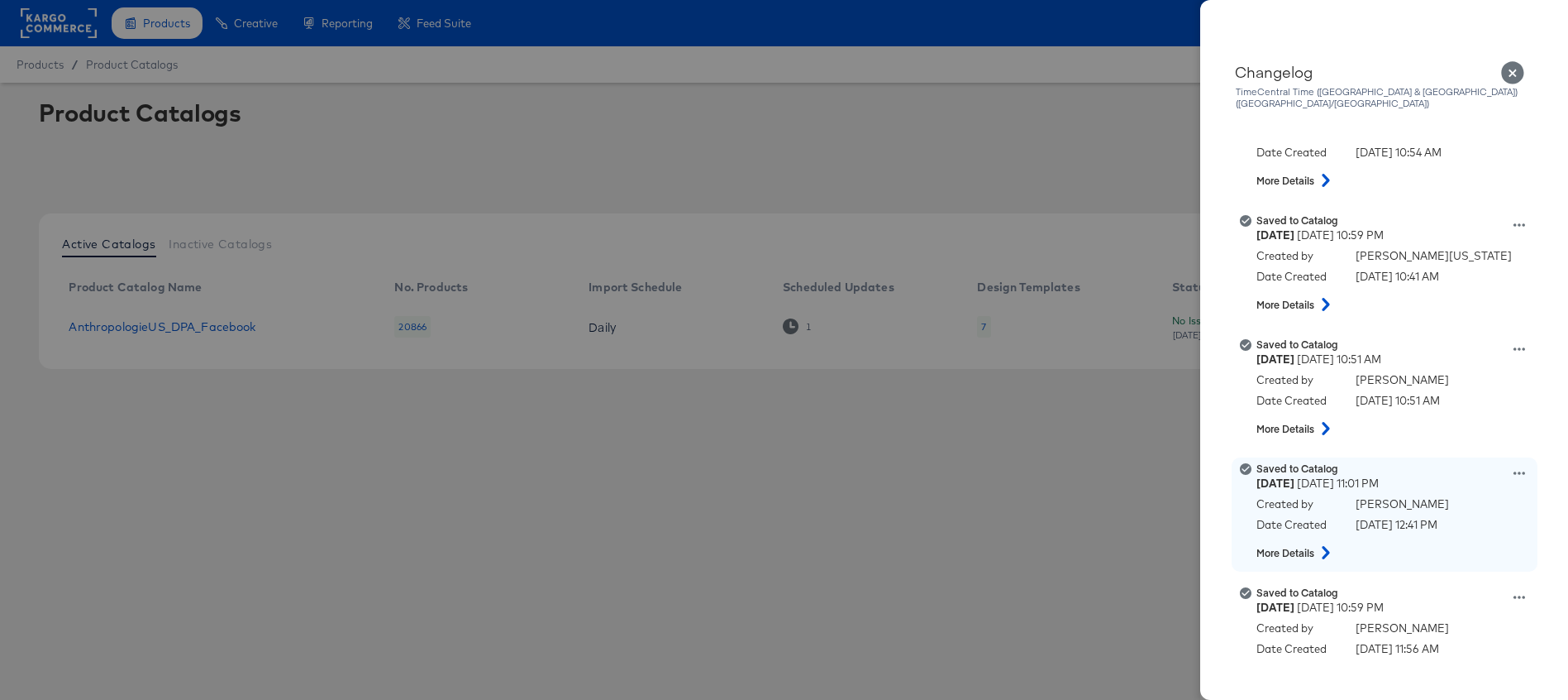
click at [1324, 546] on icon at bounding box center [1326, 552] width 20 height 13
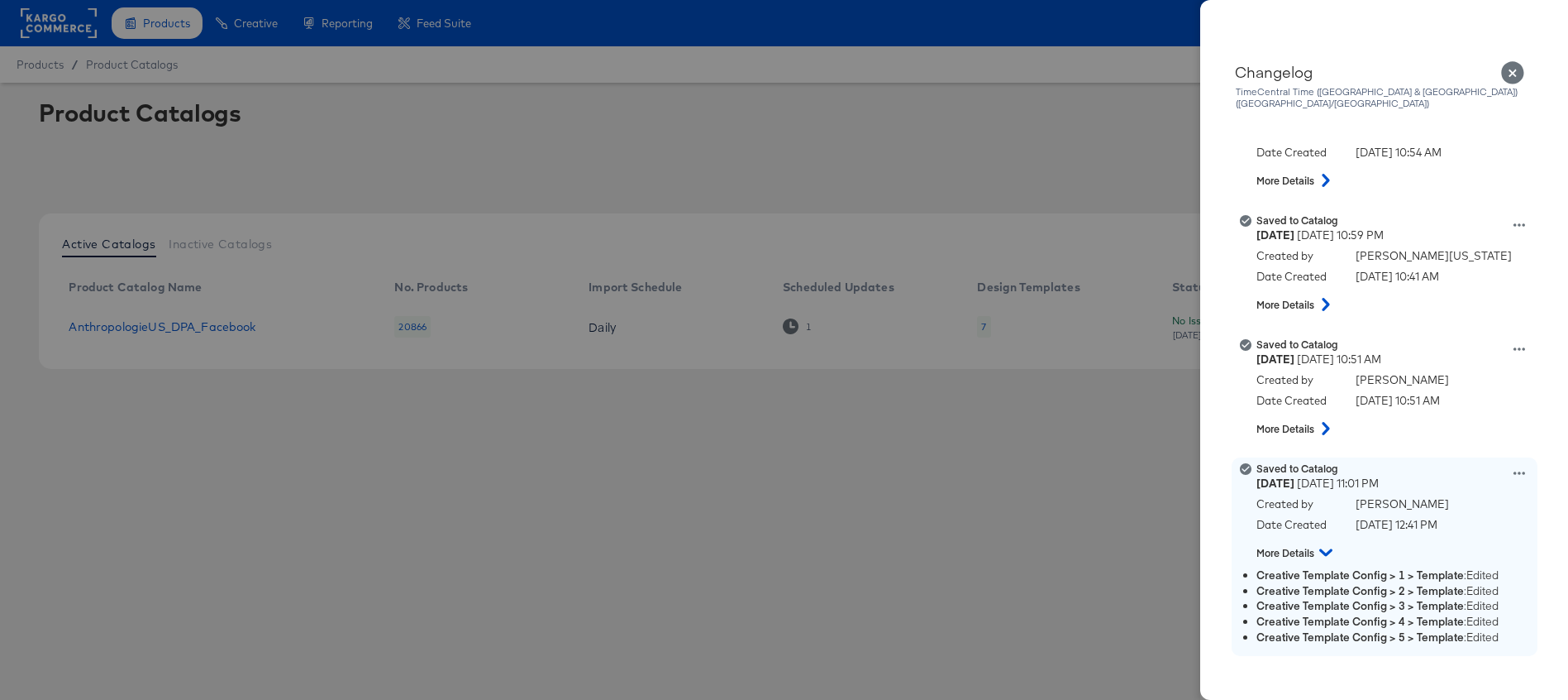
click at [1516, 467] on icon at bounding box center [1520, 473] width 12 height 12
click at [1465, 443] on button "View this version" at bounding box center [1442, 455] width 166 height 24
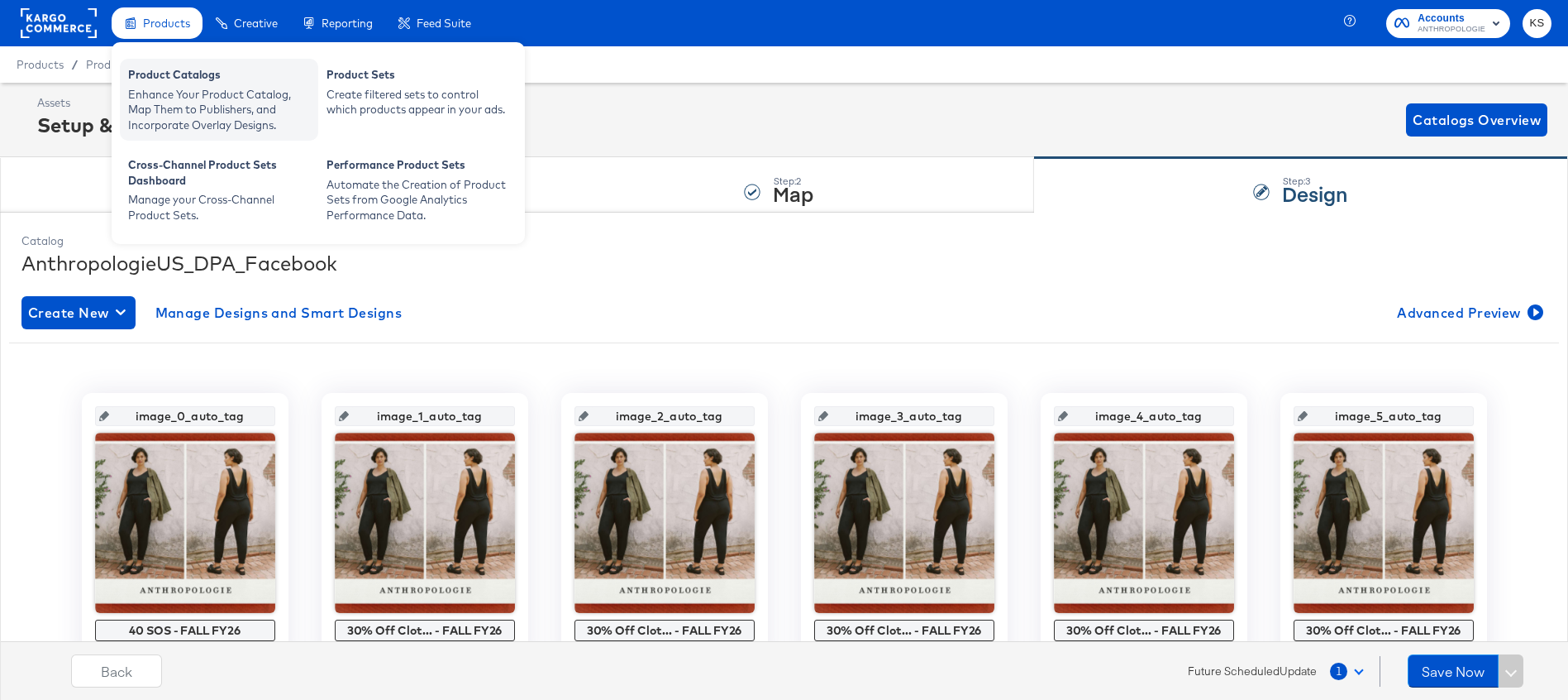
click at [173, 87] on div "Enhance Your Product Catalog, Map Them to Publishers, and Incorporate Overlay D…" at bounding box center [219, 110] width 182 height 46
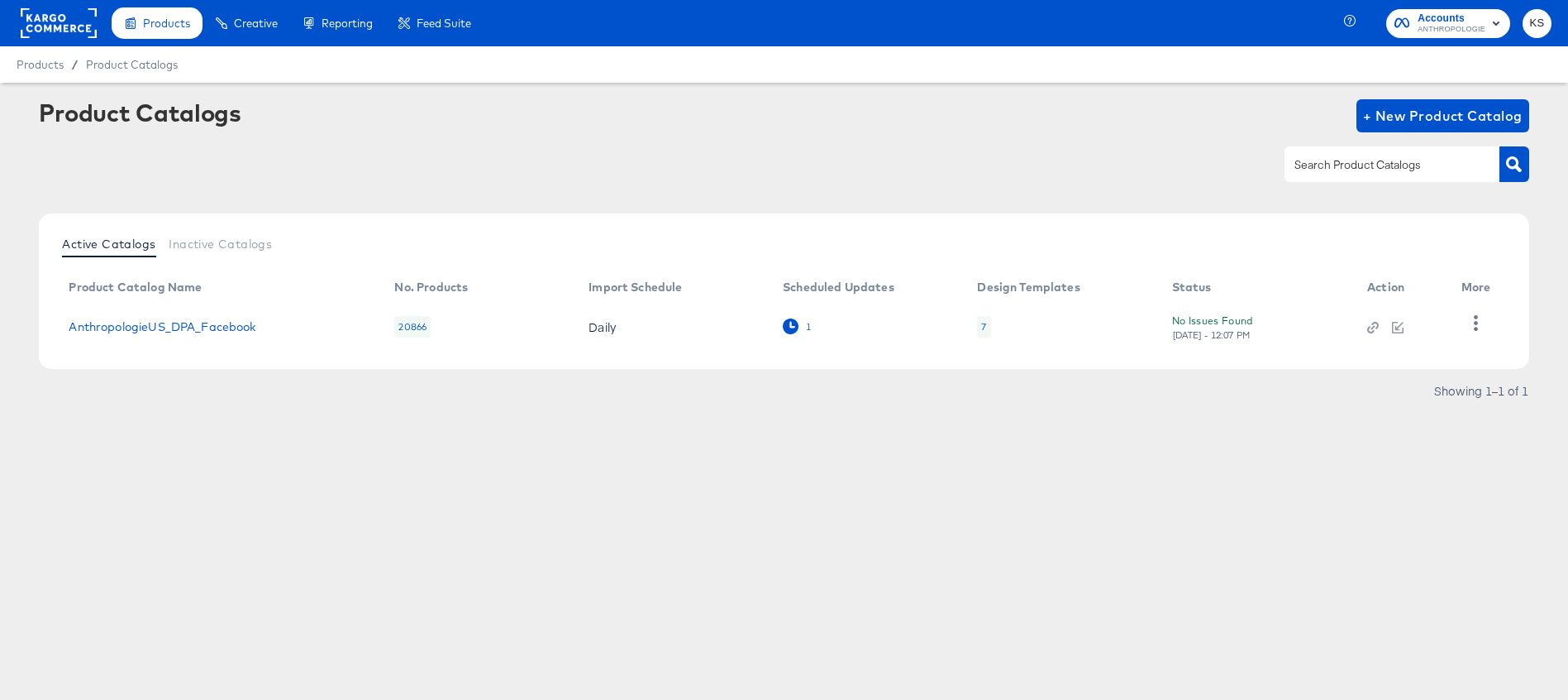
click at [783, 331] on icon at bounding box center [791, 326] width 15 height 15
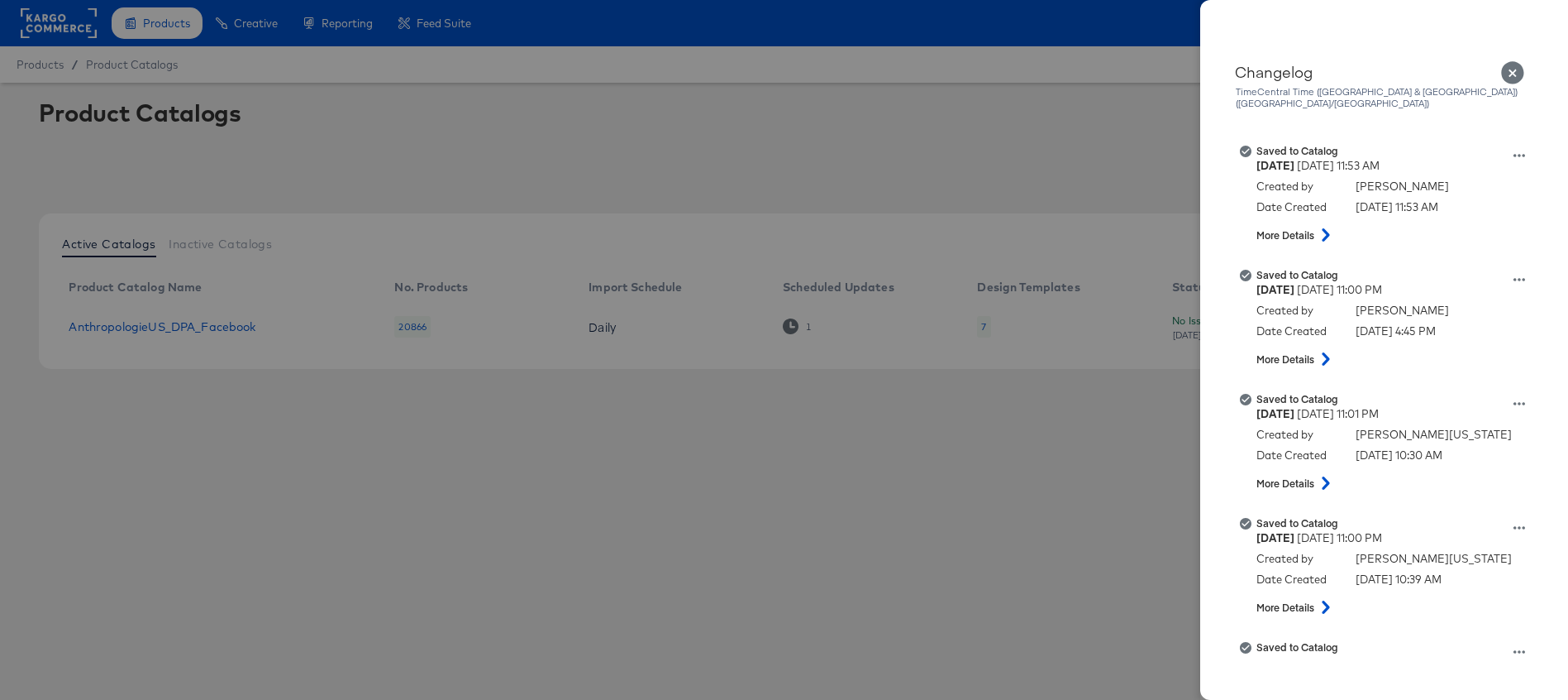
scroll to position [1988, 0]
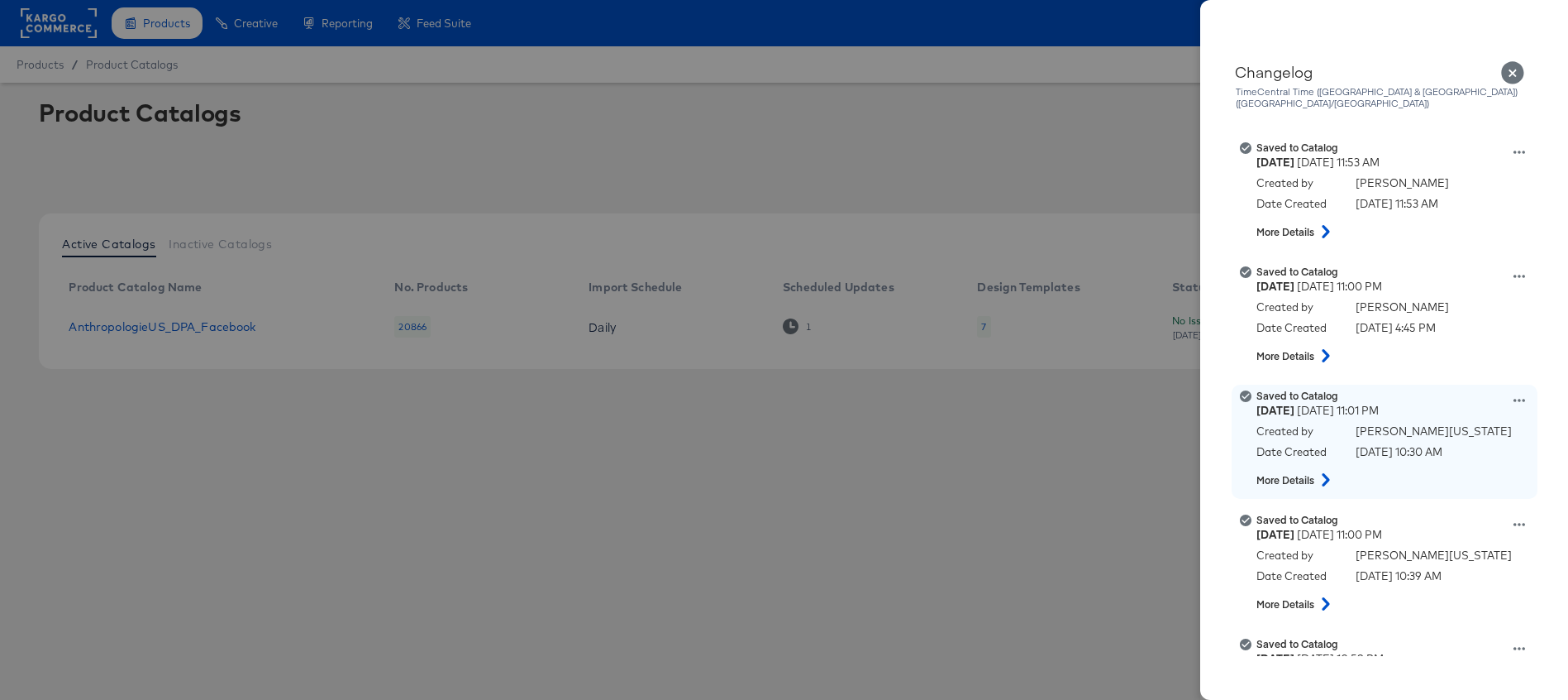
click at [1329, 473] on icon at bounding box center [1326, 479] width 8 height 13
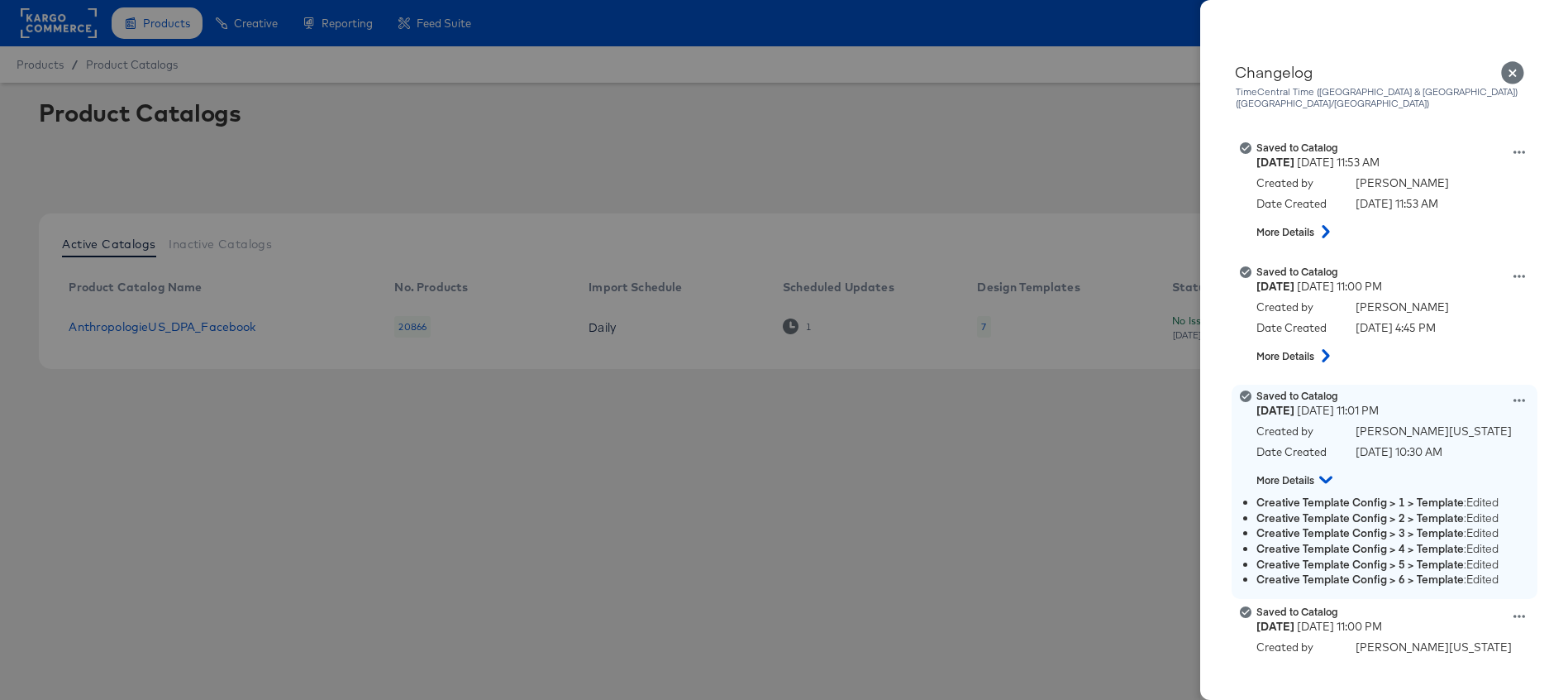
click at [1330, 477] on icon at bounding box center [1326, 480] width 13 height 8
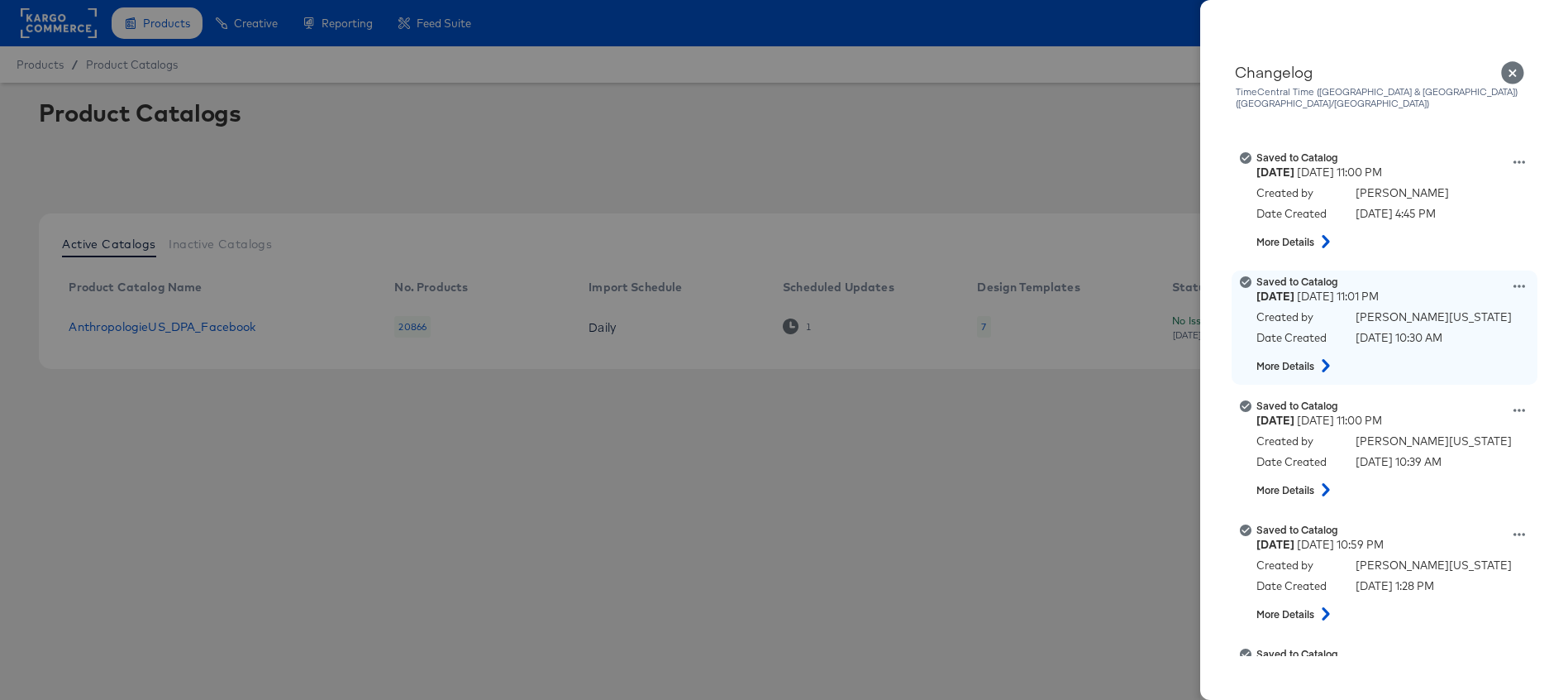
scroll to position [2127, 0]
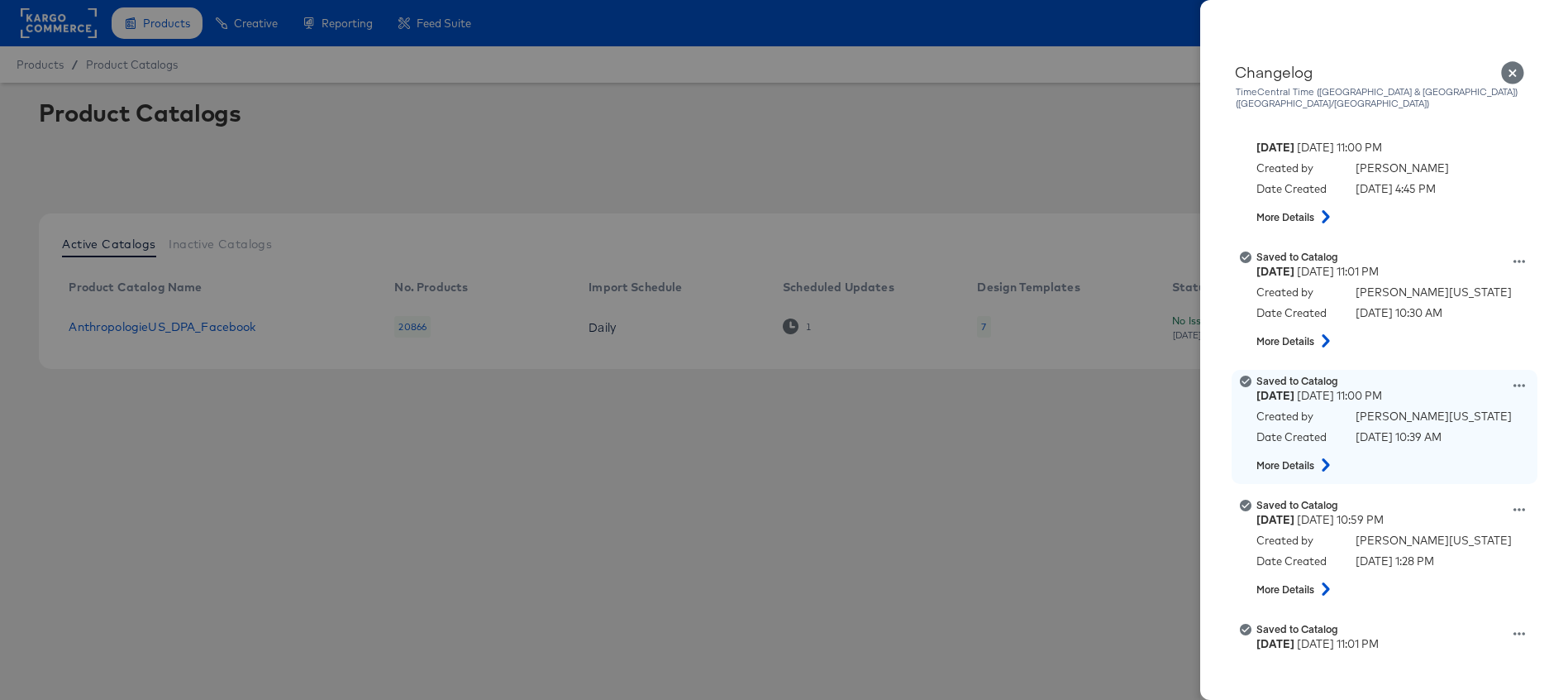
click at [1324, 458] on icon at bounding box center [1326, 465] width 20 height 13
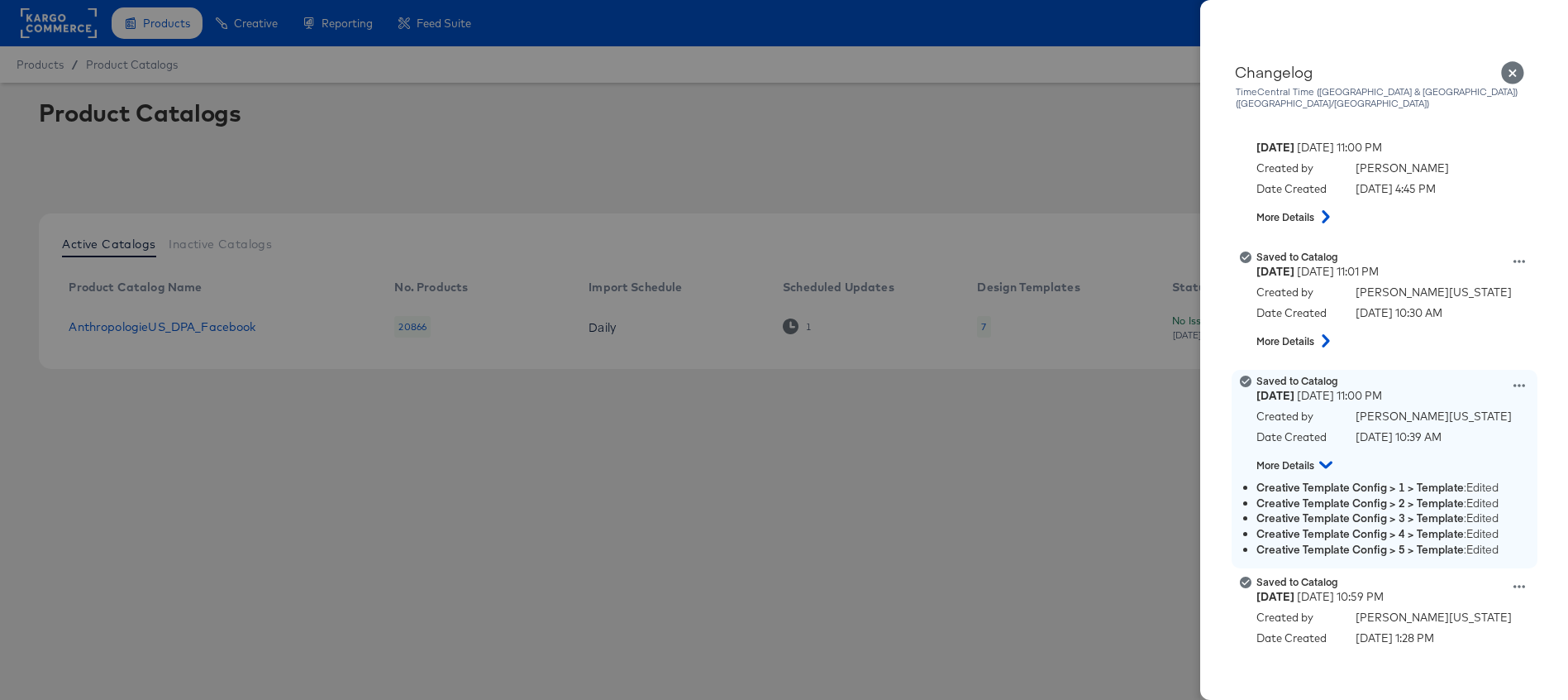
click at [1324, 461] on icon at bounding box center [1326, 465] width 13 height 8
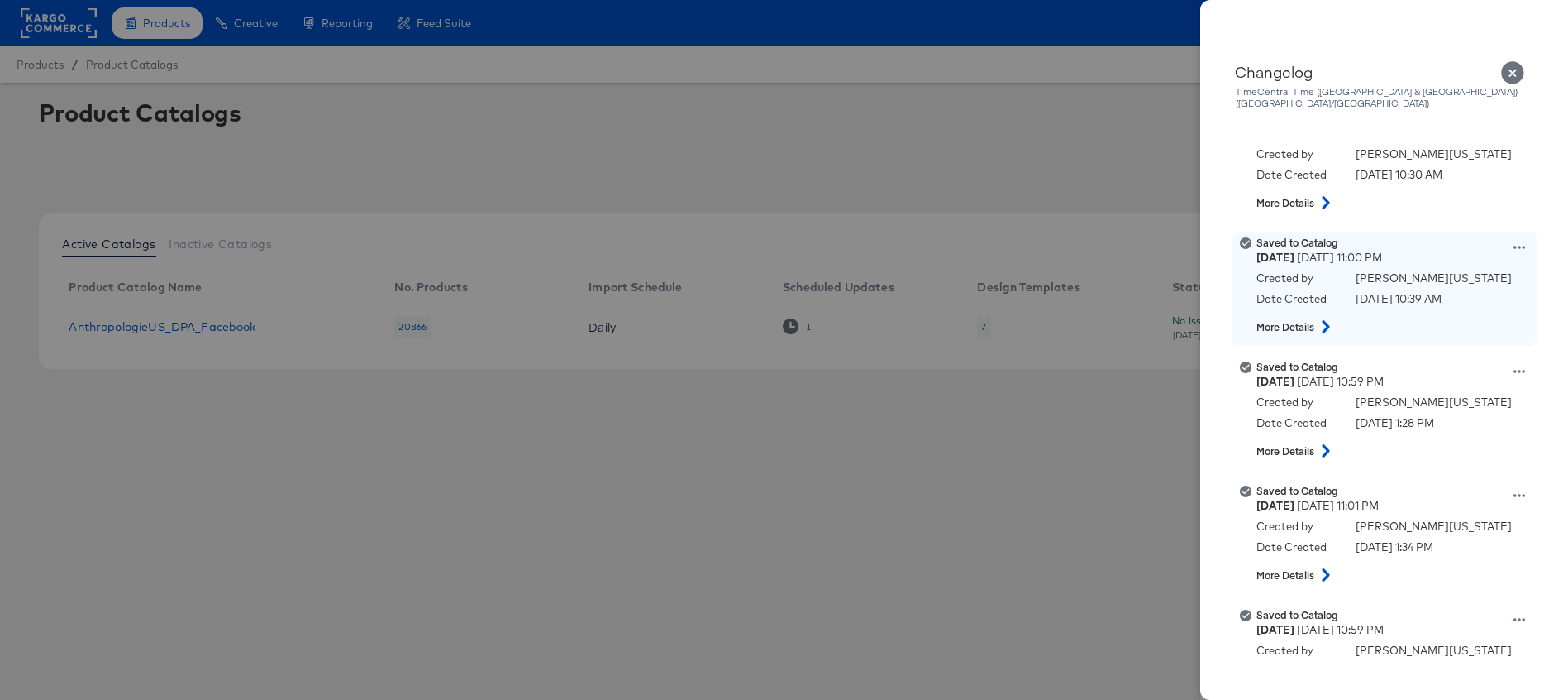
scroll to position [2283, 0]
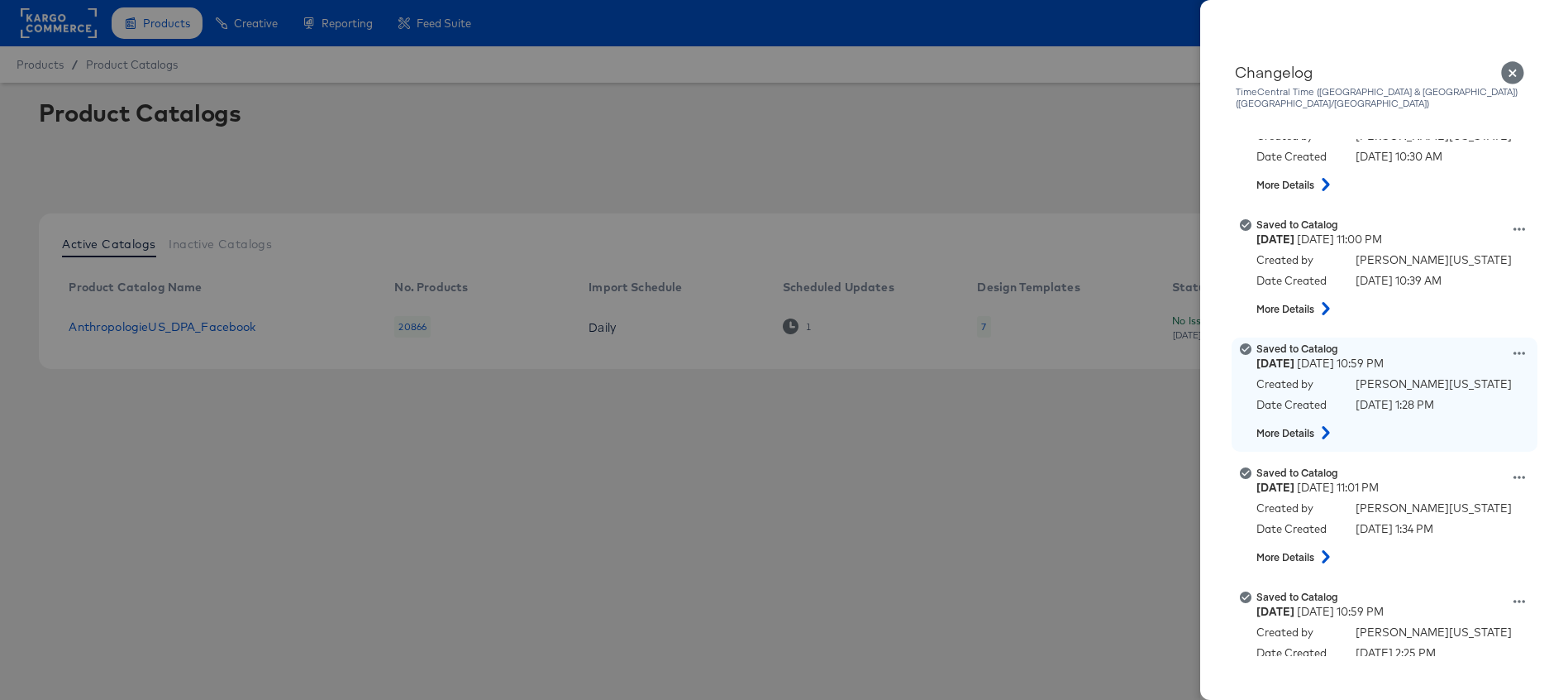
click at [1333, 432] on button at bounding box center [1326, 432] width 21 height 30
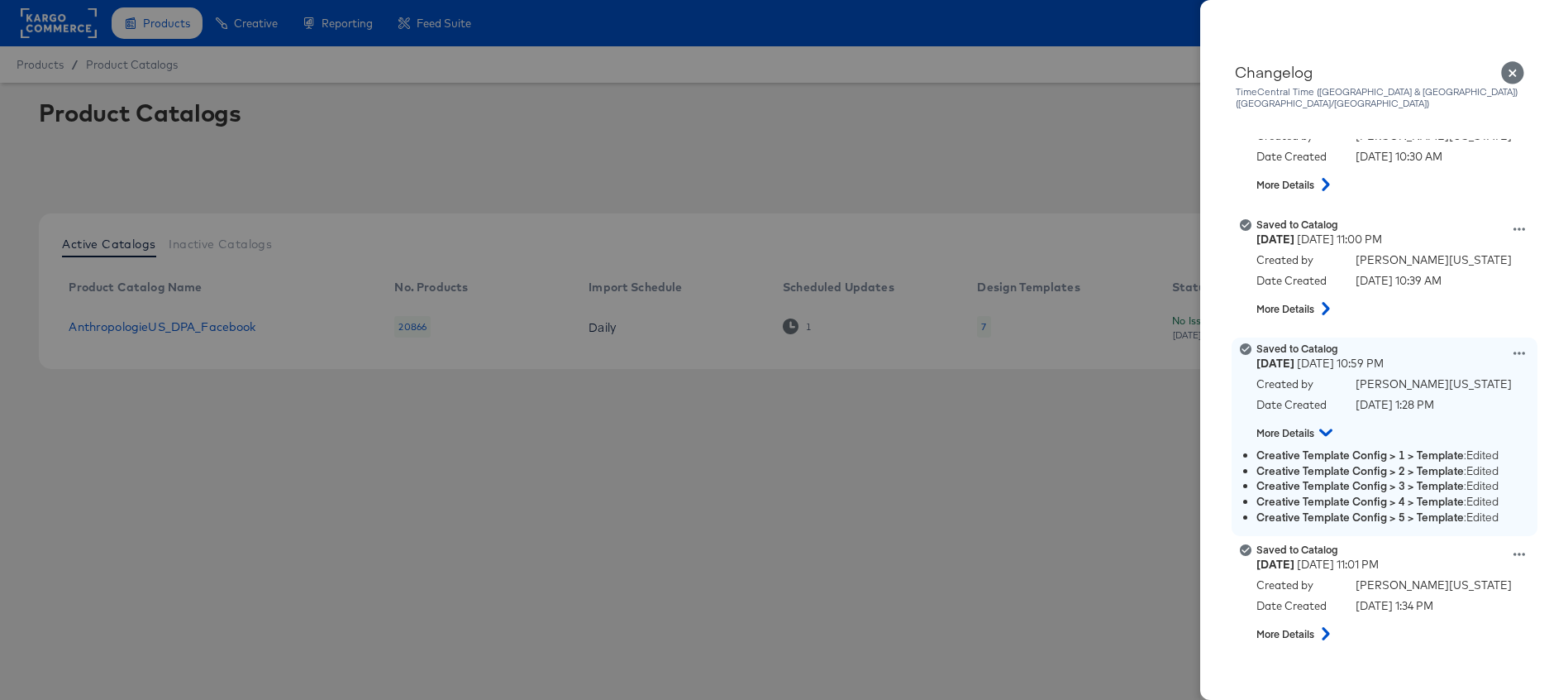
click at [1331, 431] on icon at bounding box center [1326, 432] width 13 height 20
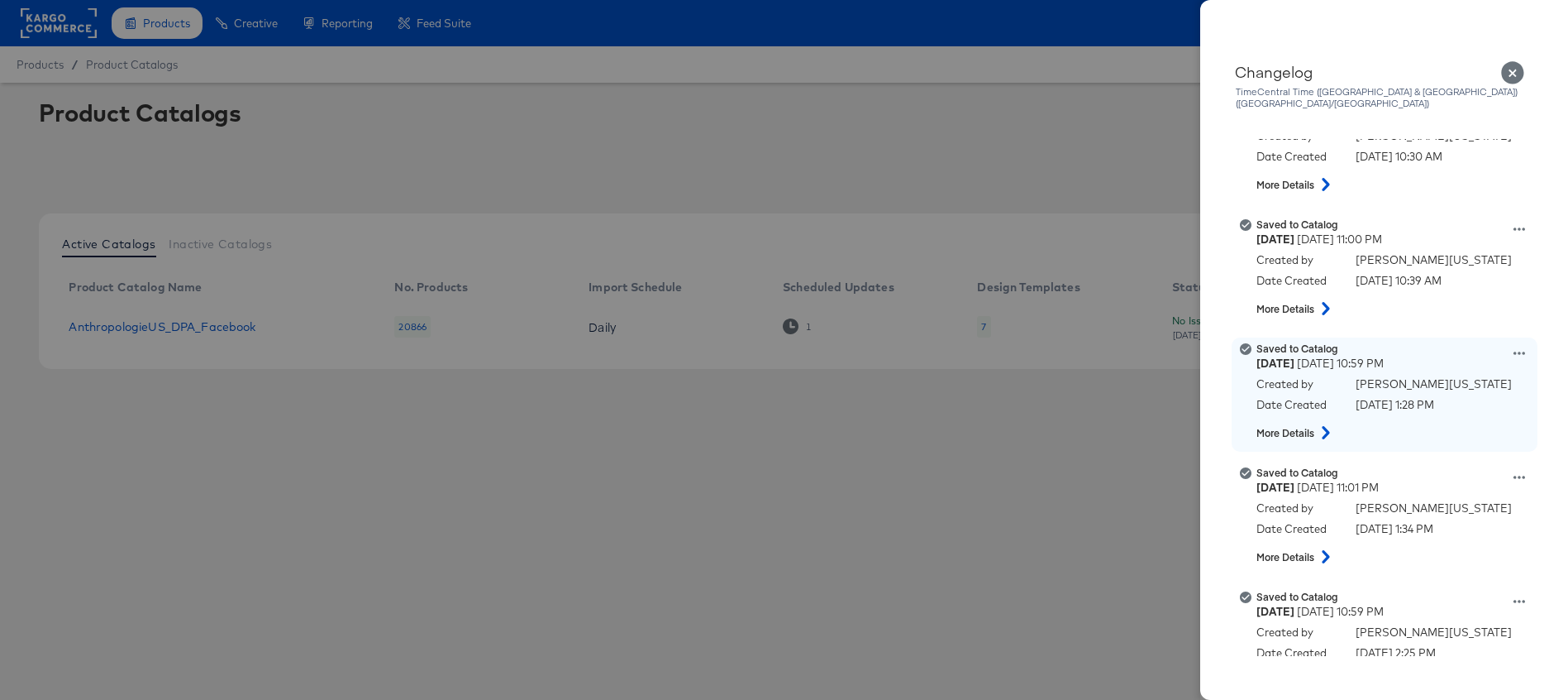
scroll to position [2385, 0]
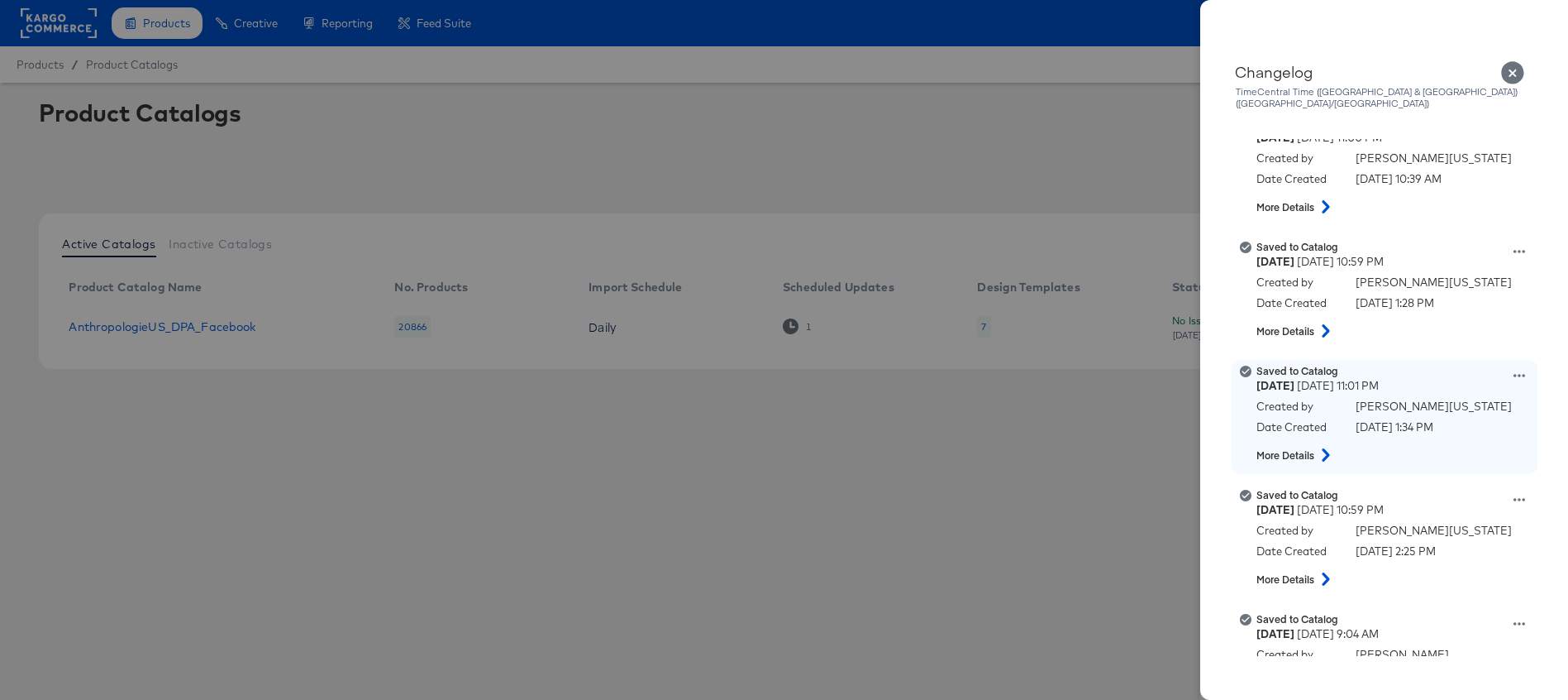
click at [1327, 449] on icon at bounding box center [1326, 455] width 8 height 13
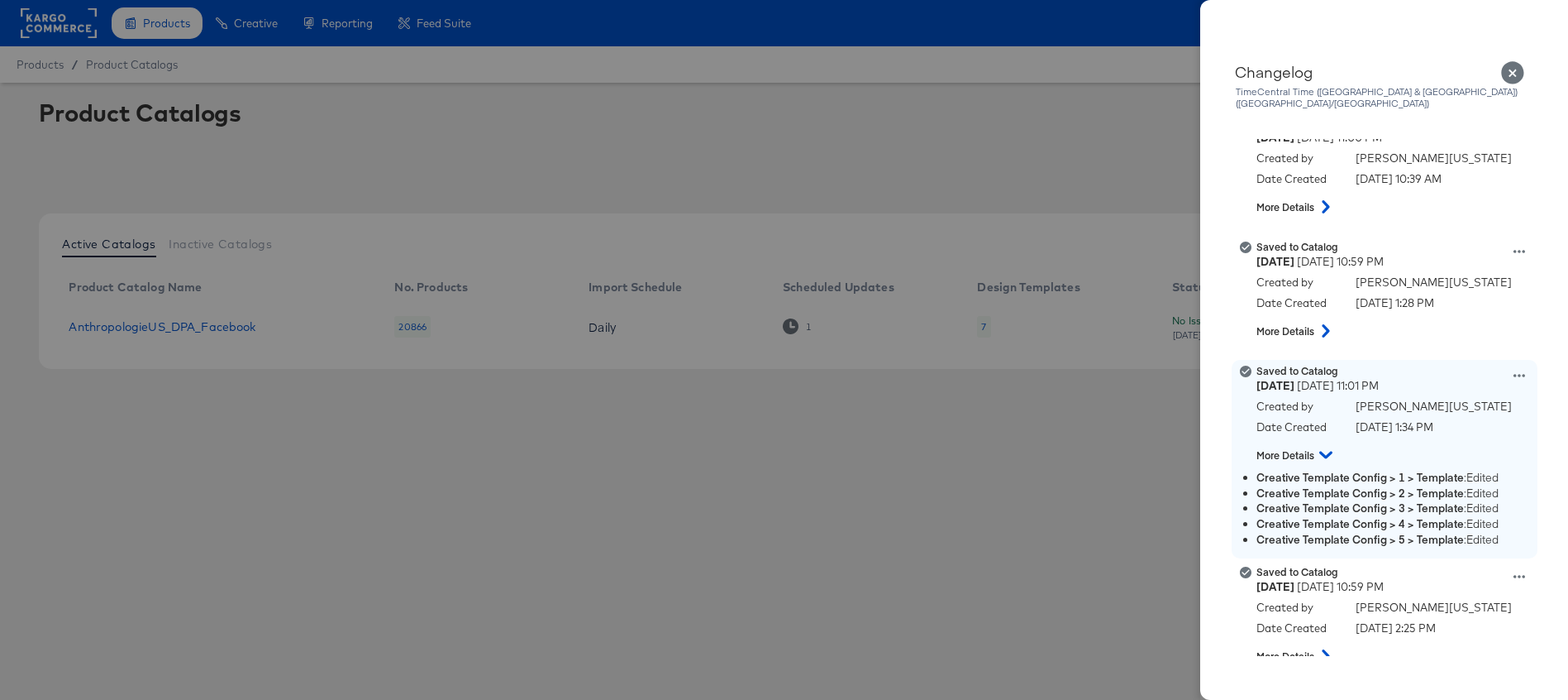
click at [1327, 452] on icon at bounding box center [1326, 455] width 13 height 8
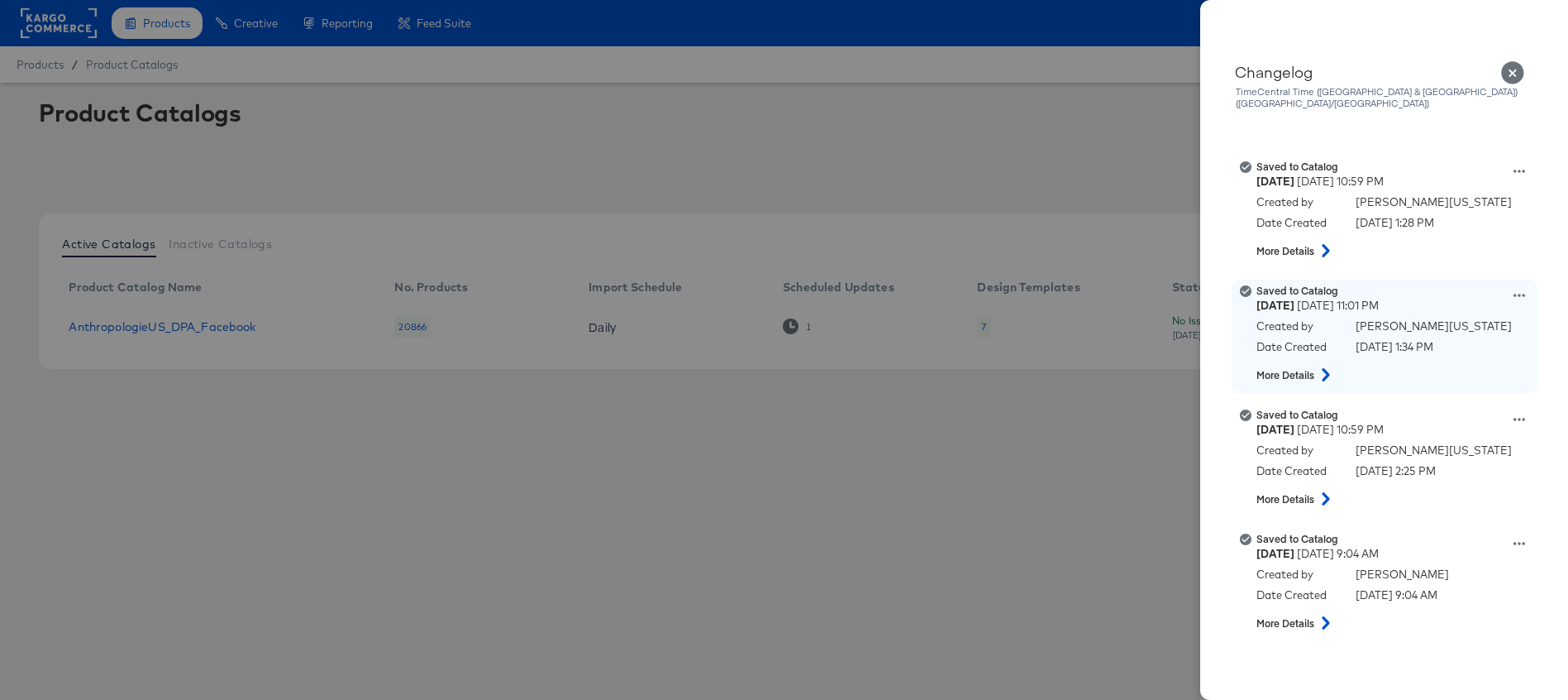
scroll to position [2491, 0]
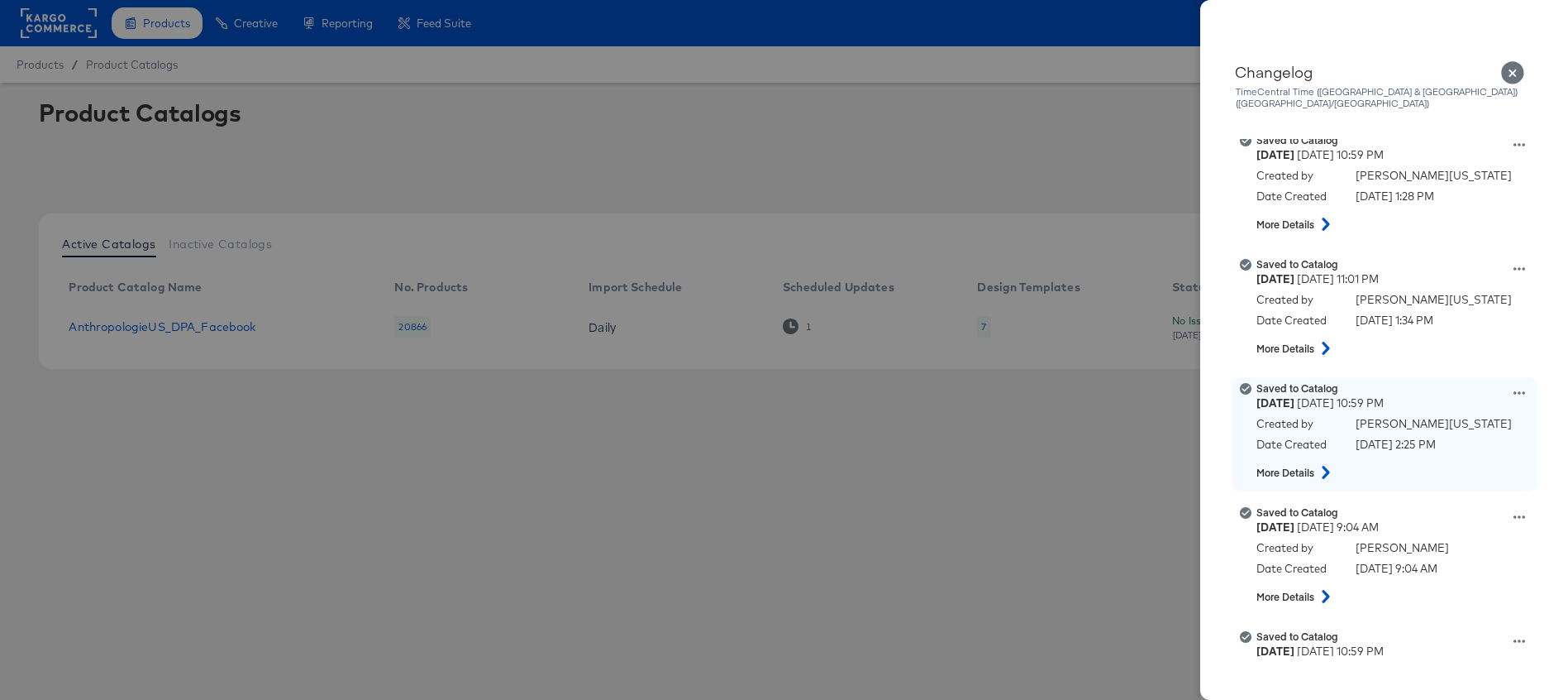
click at [1320, 467] on icon at bounding box center [1326, 473] width 20 height 13
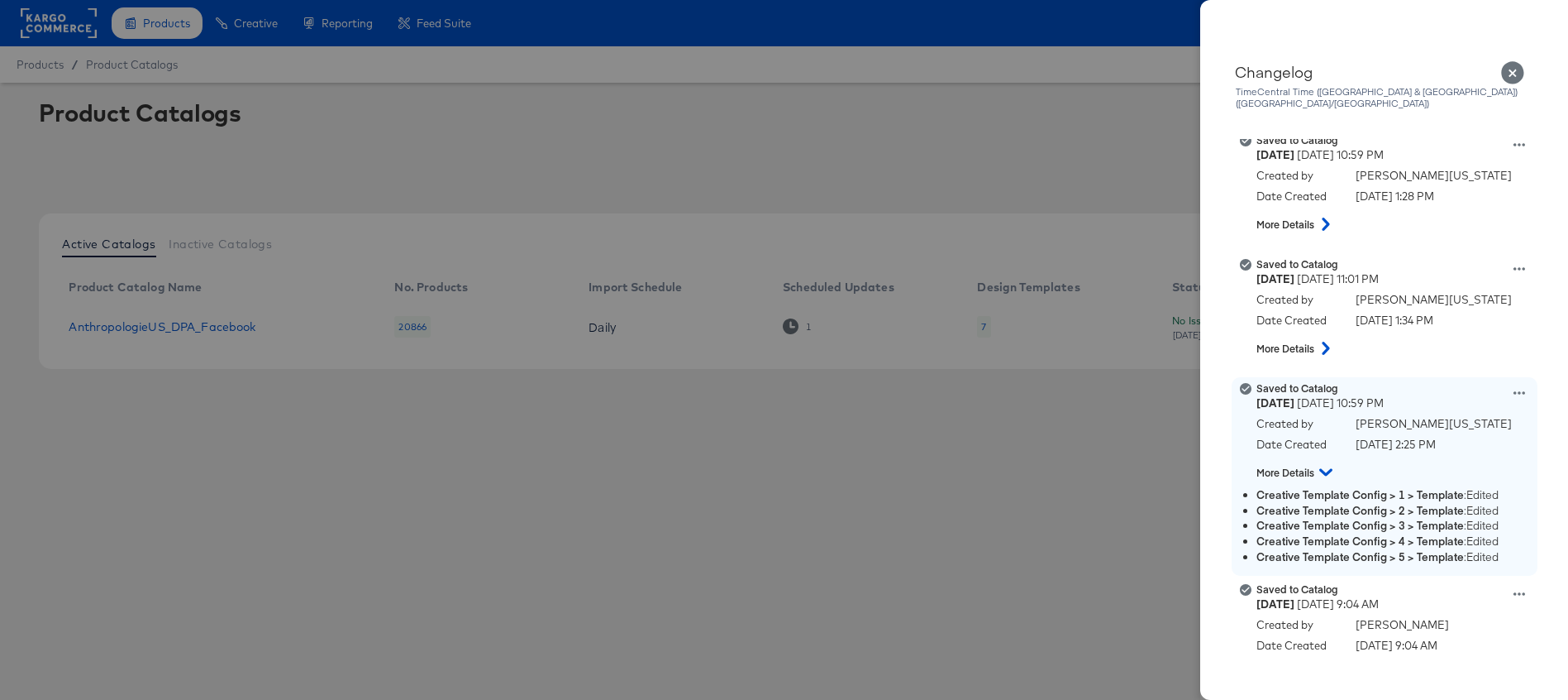
click at [1320, 467] on icon at bounding box center [1326, 472] width 13 height 20
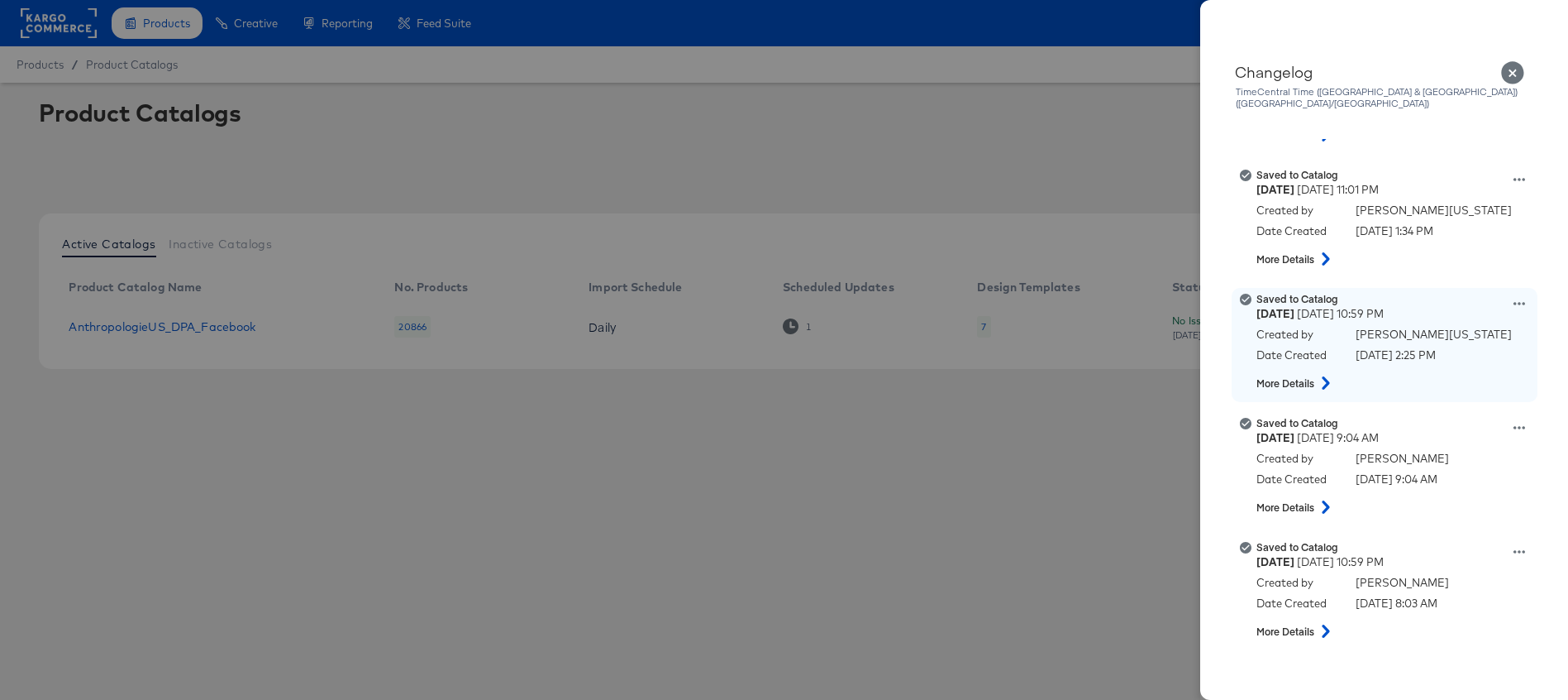
scroll to position [2600, 0]
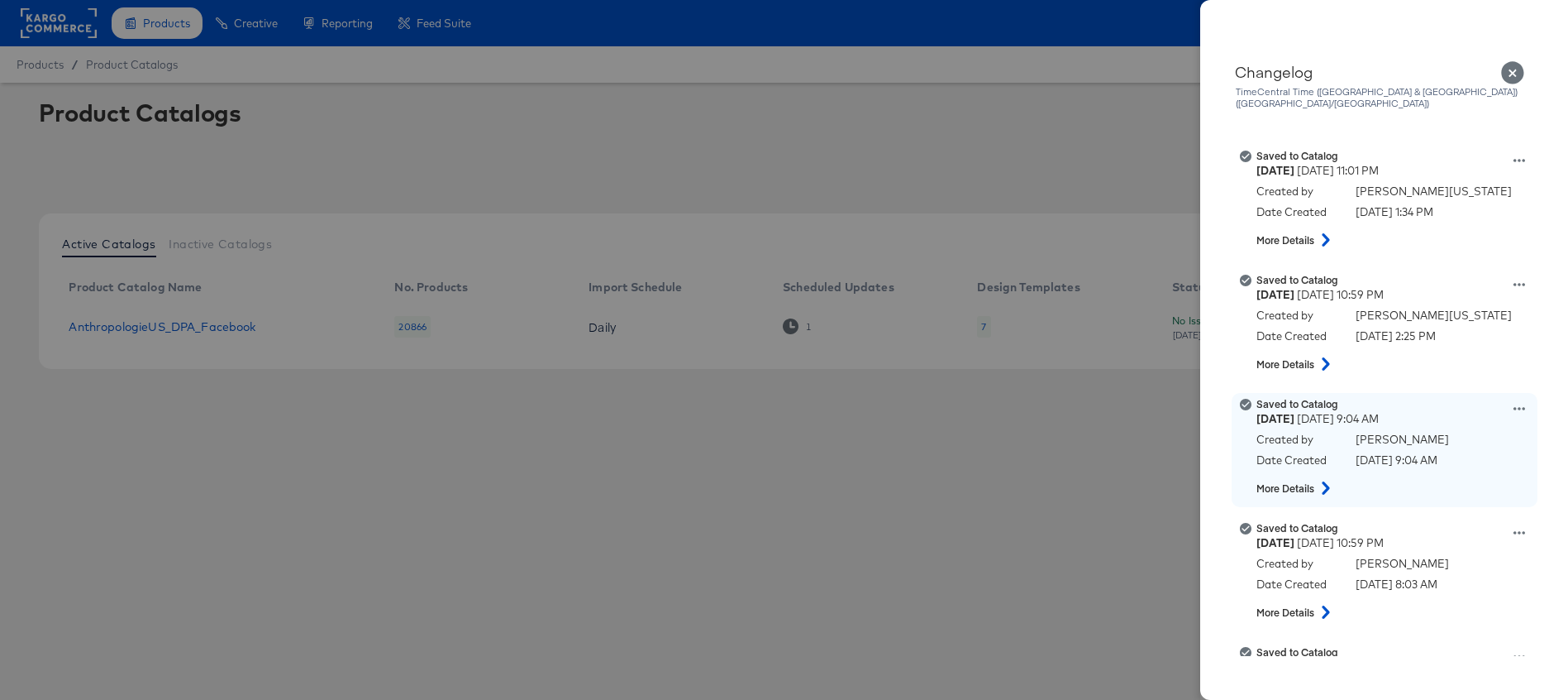
click at [1320, 481] on icon at bounding box center [1326, 488] width 20 height 13
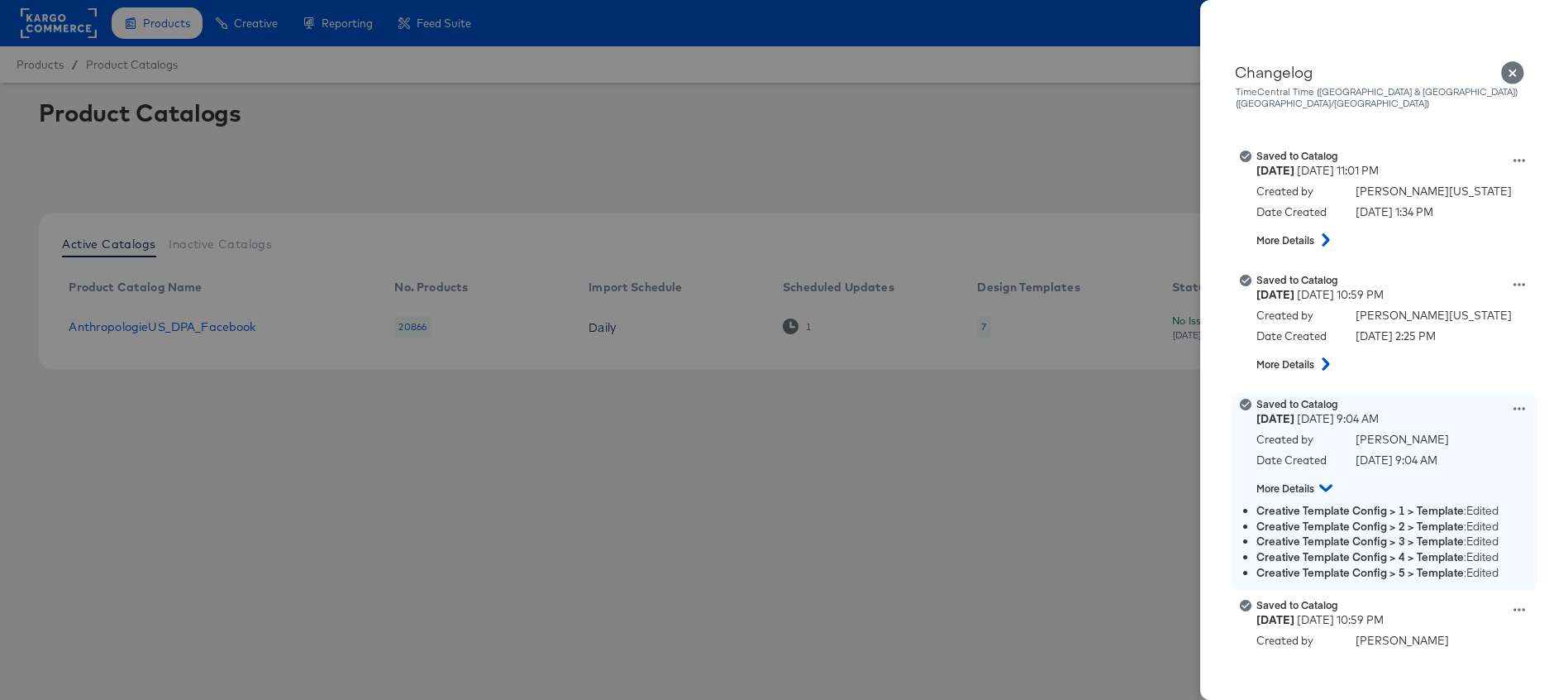
click at [1319, 478] on button at bounding box center [1326, 488] width 30 height 21
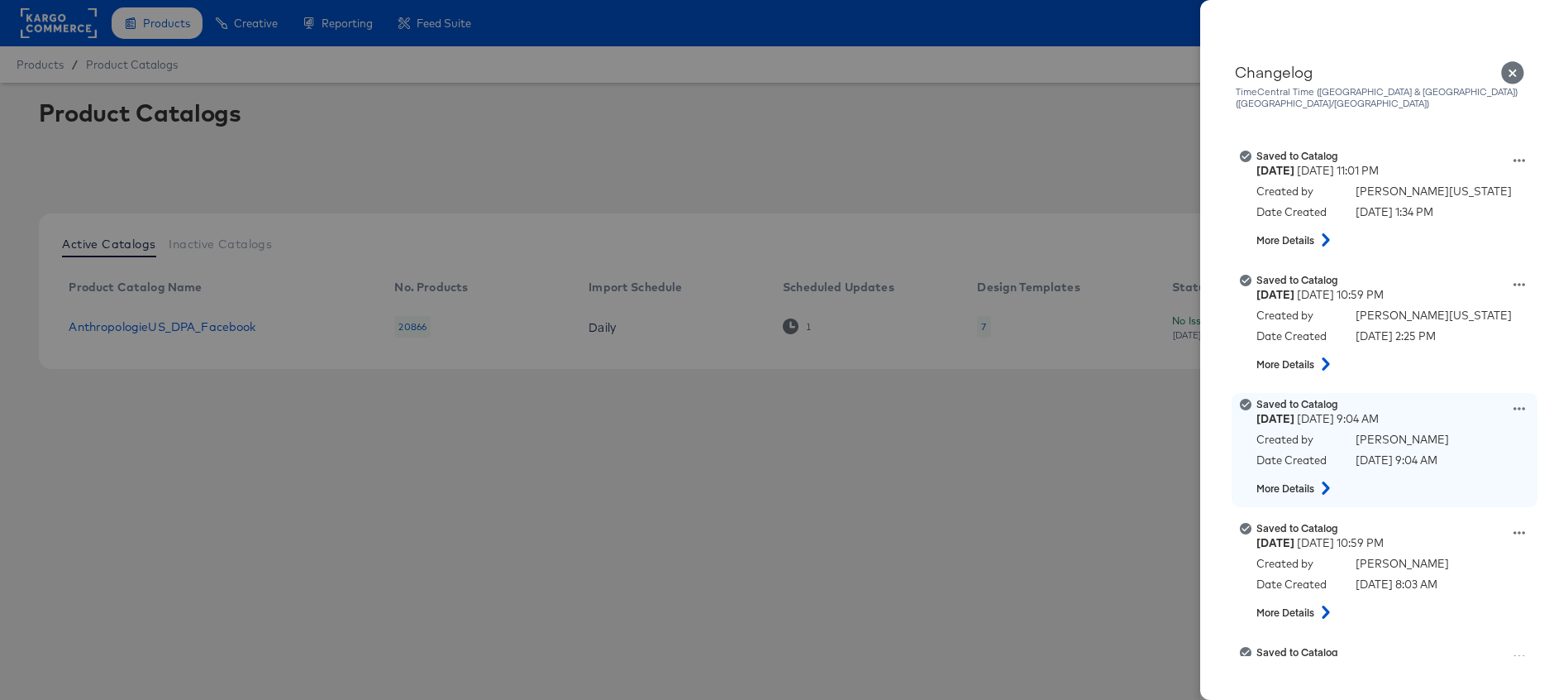
click at [1518, 403] on icon at bounding box center [1520, 408] width 12 height 12
click at [1425, 384] on button "View this version" at bounding box center [1442, 390] width 166 height 24
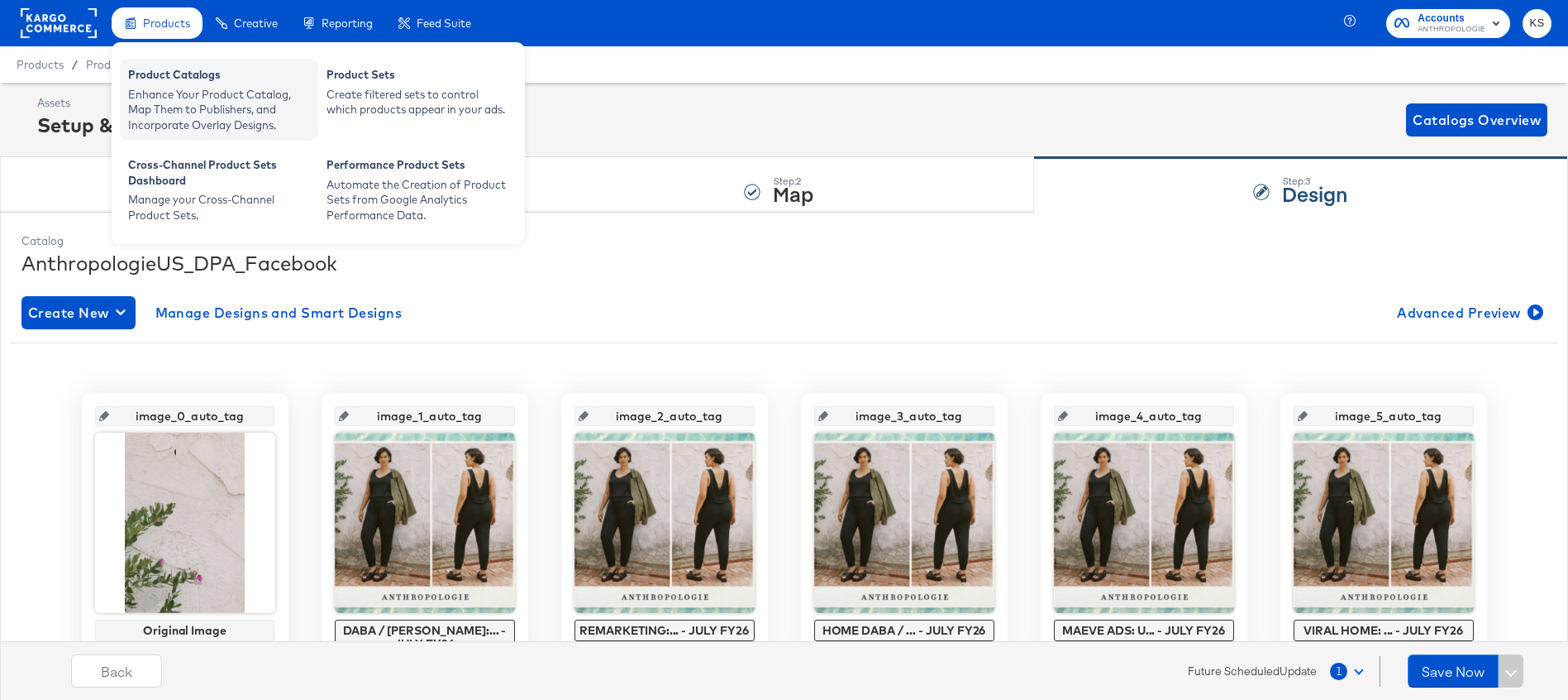
click at [172, 108] on div "Enhance Your Product Catalog, Map Them to Publishers, and Incorporate Overlay D…" at bounding box center [219, 110] width 182 height 46
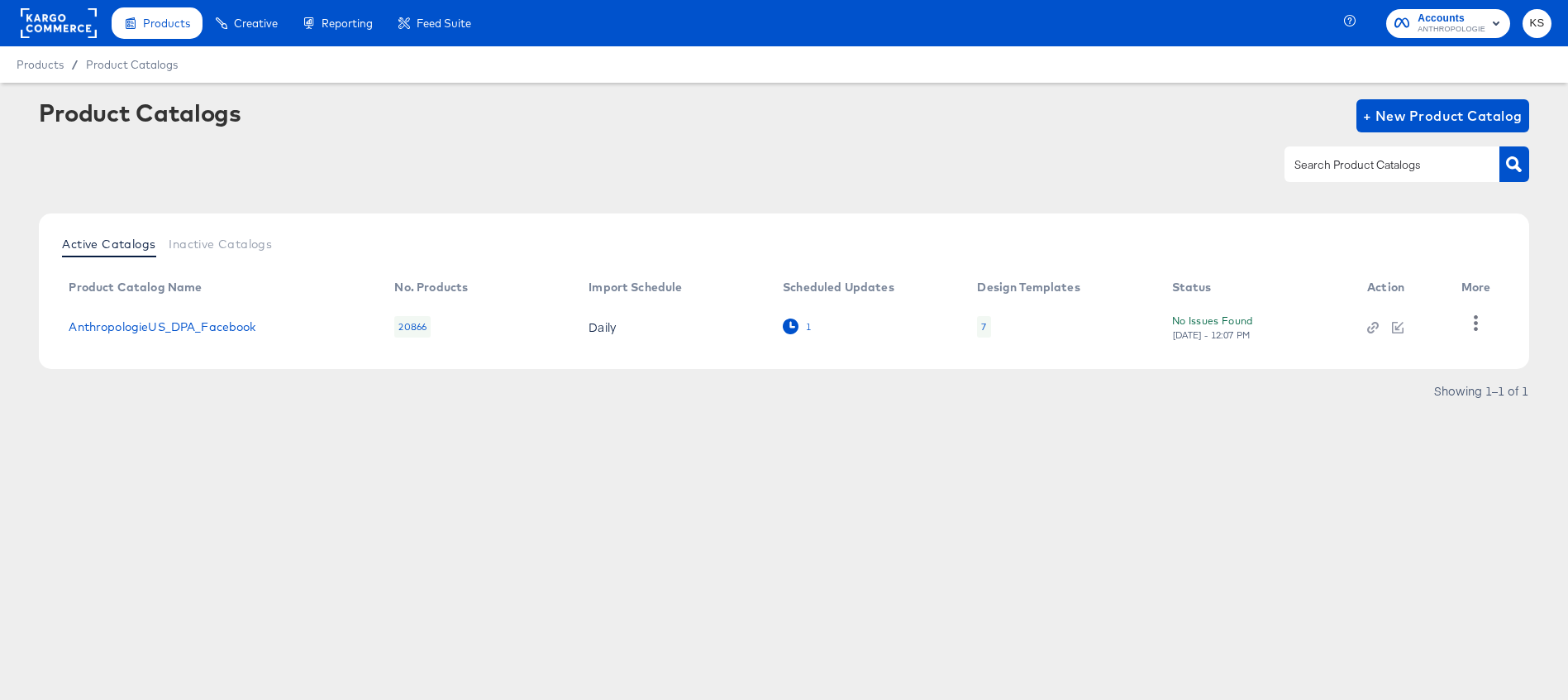
click at [785, 328] on icon at bounding box center [791, 326] width 15 height 15
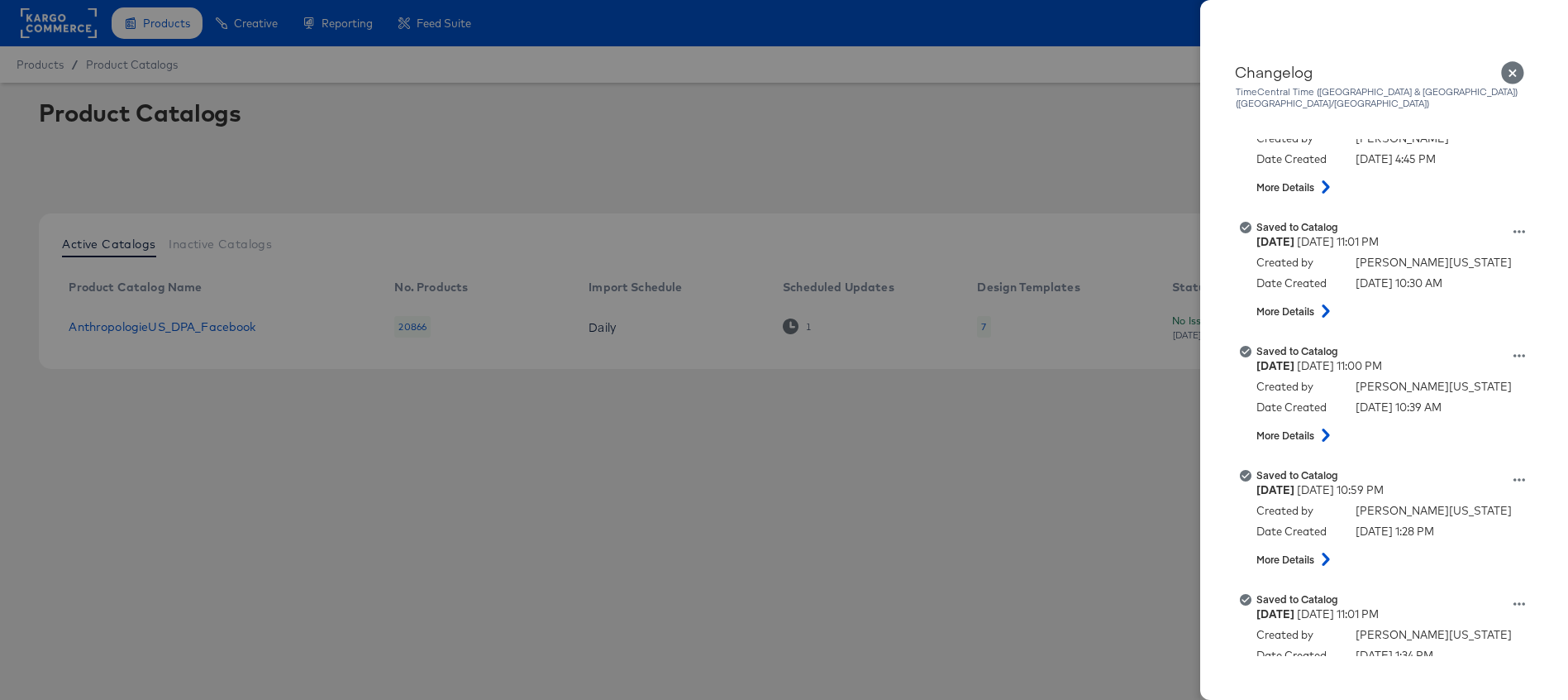
scroll to position [2206, 0]
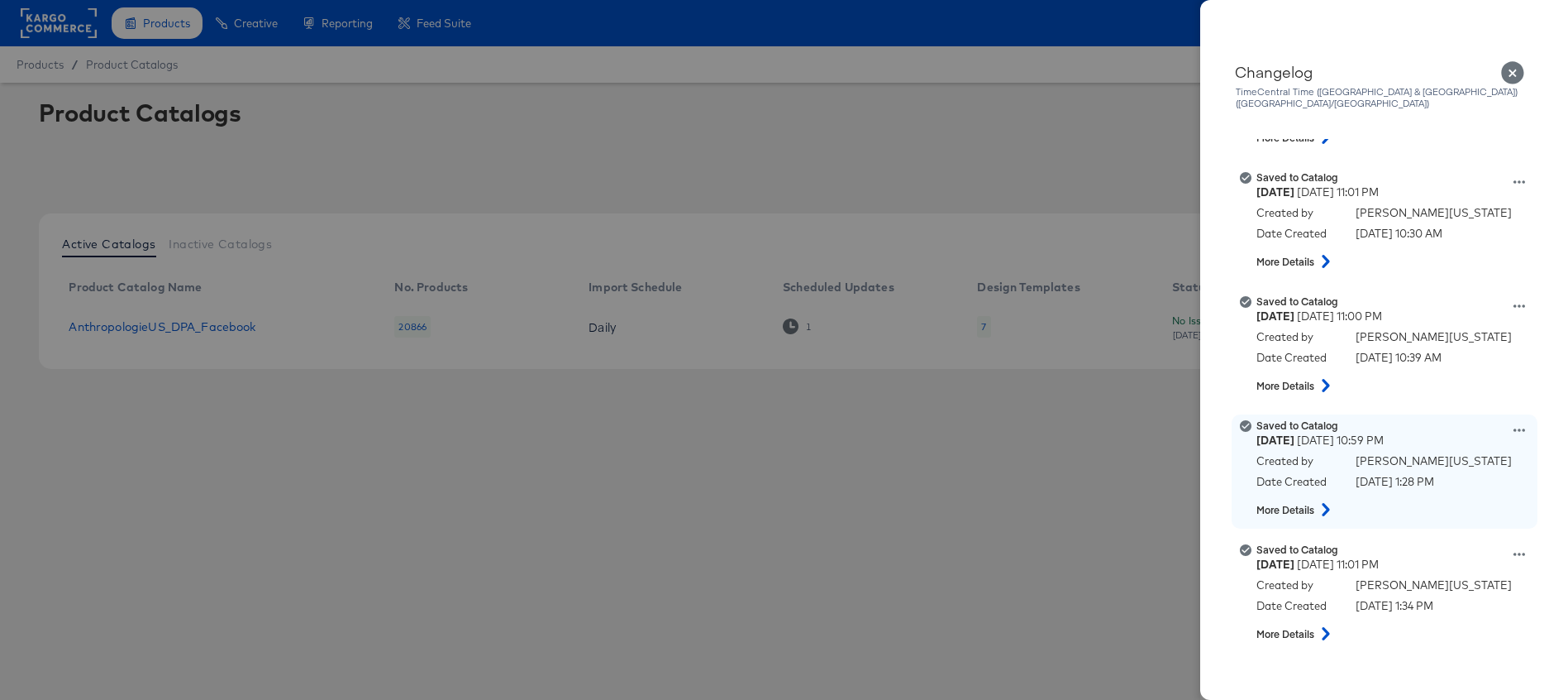
click at [1326, 504] on button at bounding box center [1326, 509] width 21 height 30
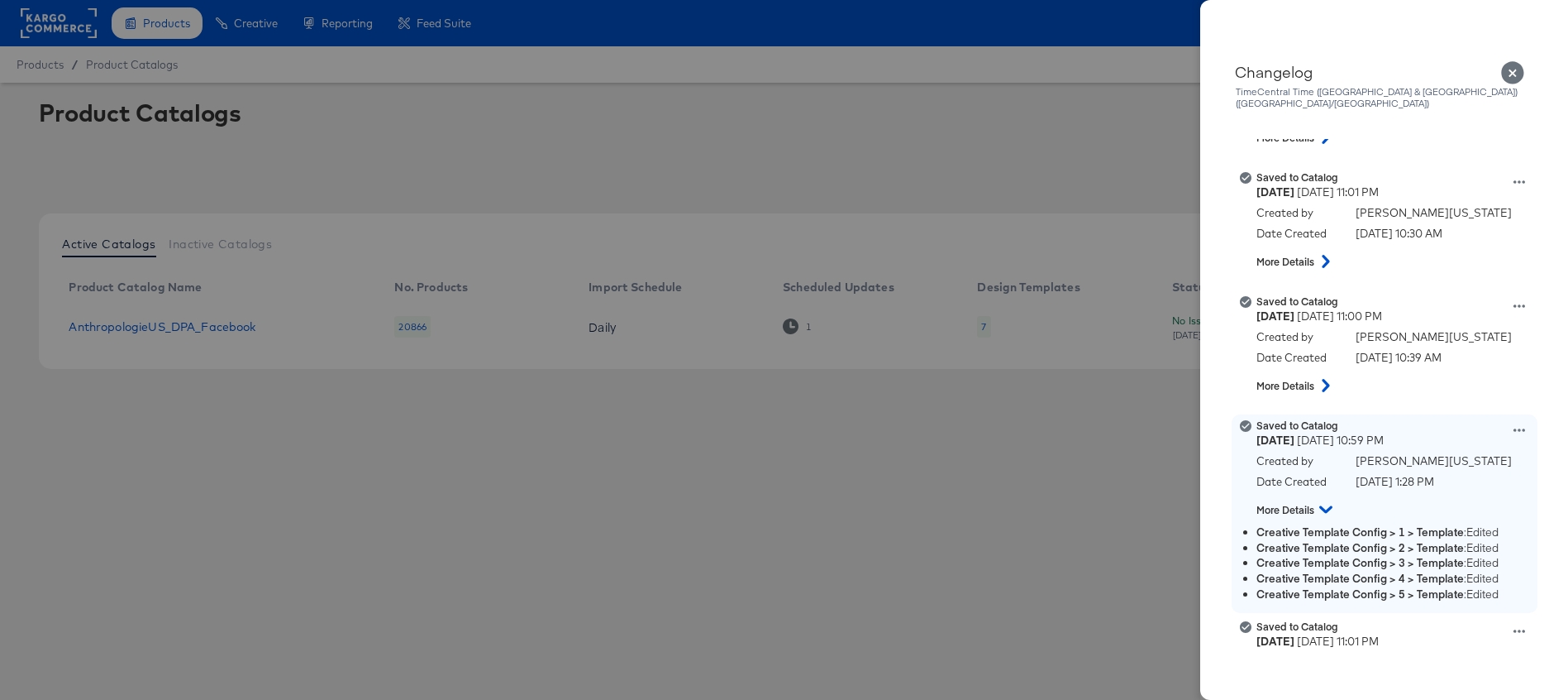
click at [1326, 504] on icon at bounding box center [1326, 509] width 13 height 20
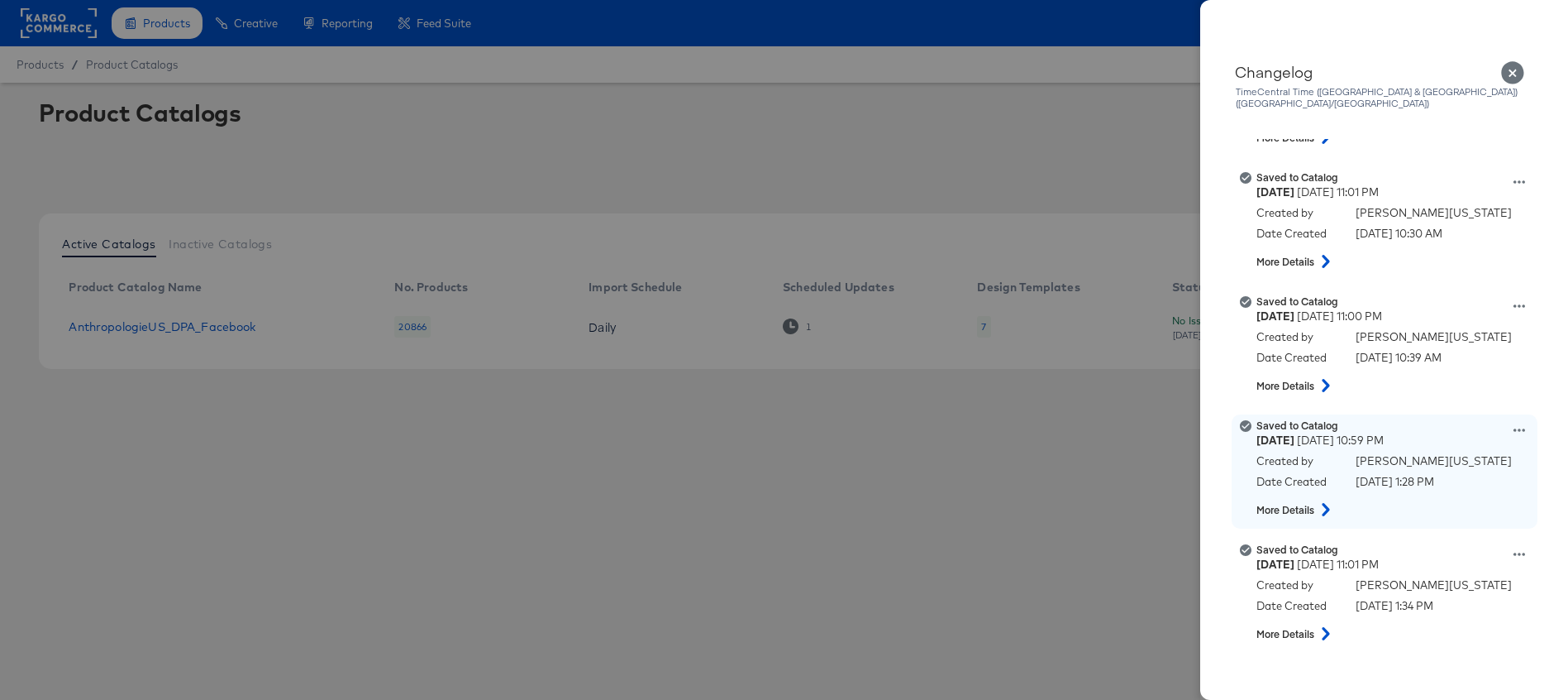
scroll to position [2345, 0]
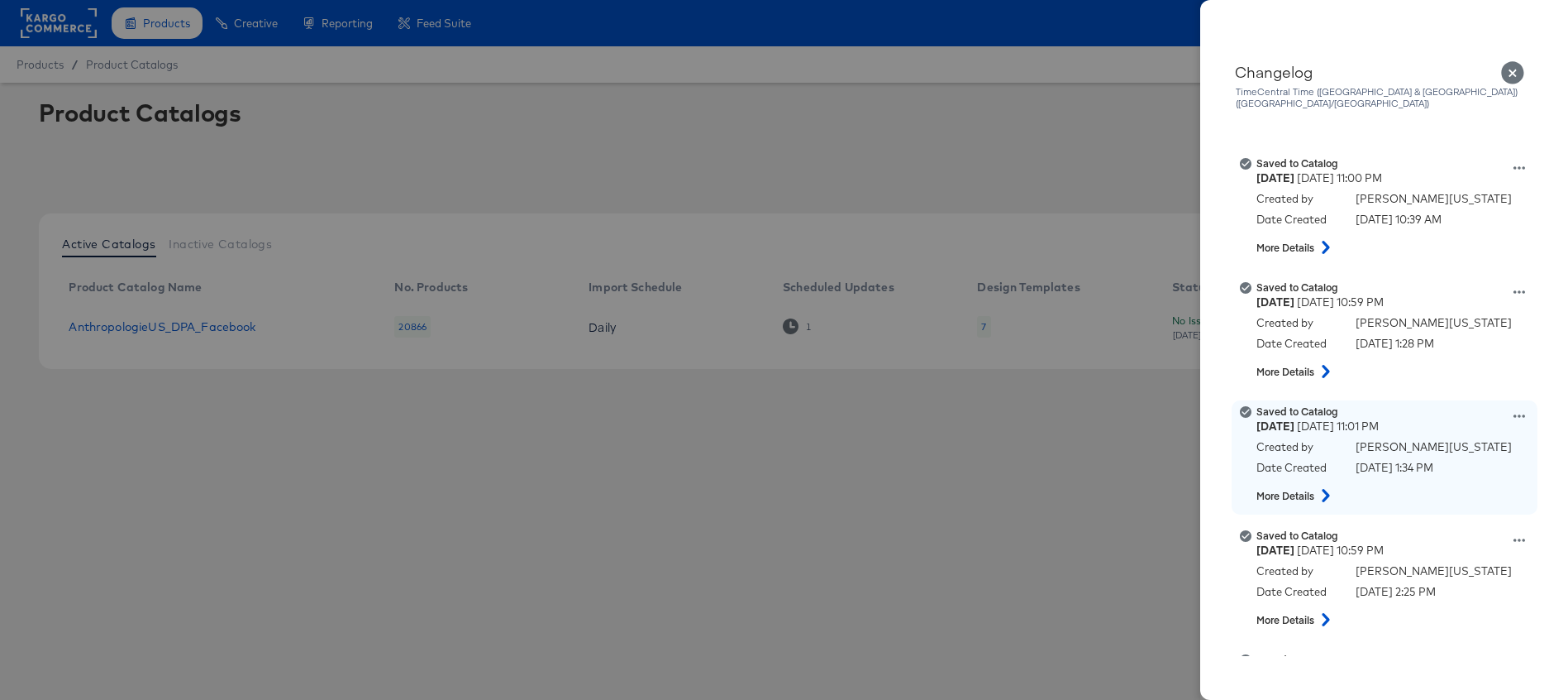
click at [1325, 489] on icon at bounding box center [1326, 496] width 8 height 13
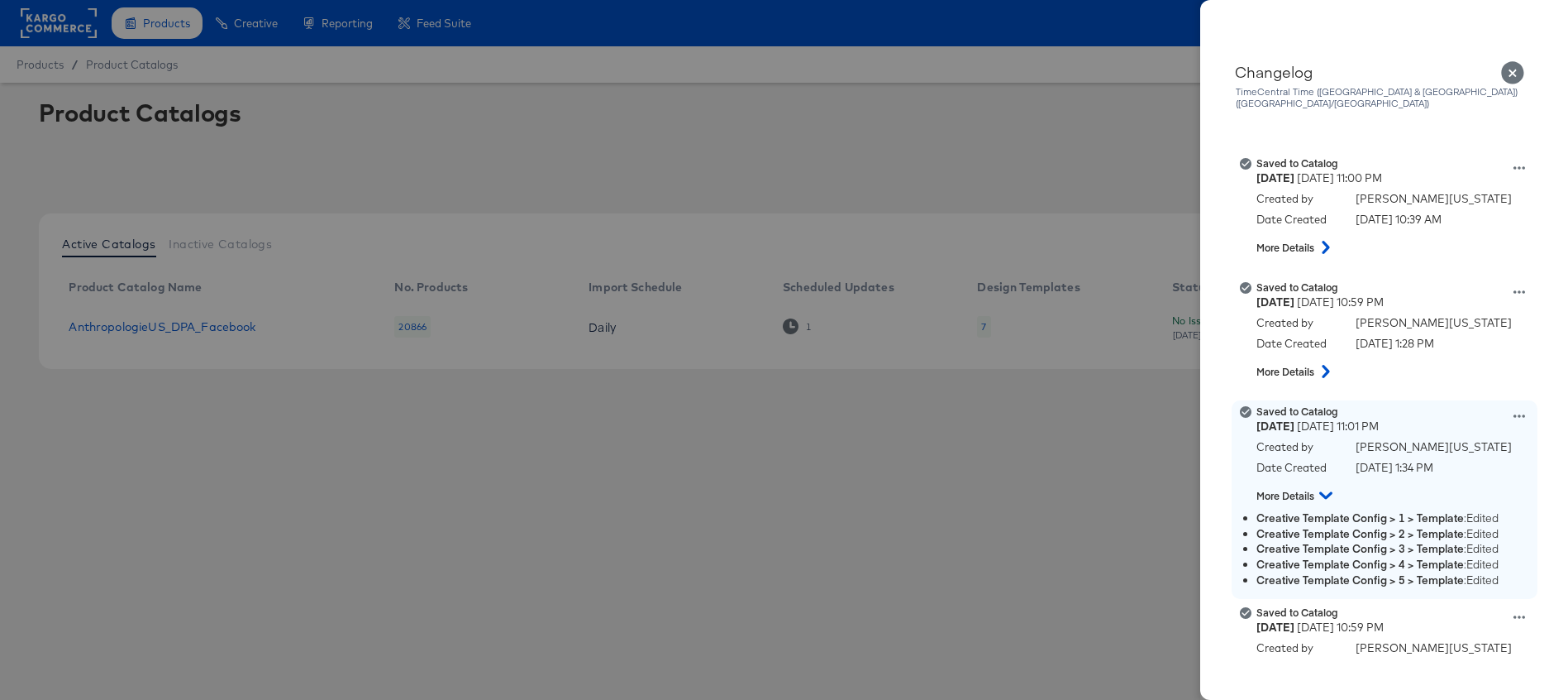
click at [1325, 485] on icon at bounding box center [1326, 495] width 13 height 20
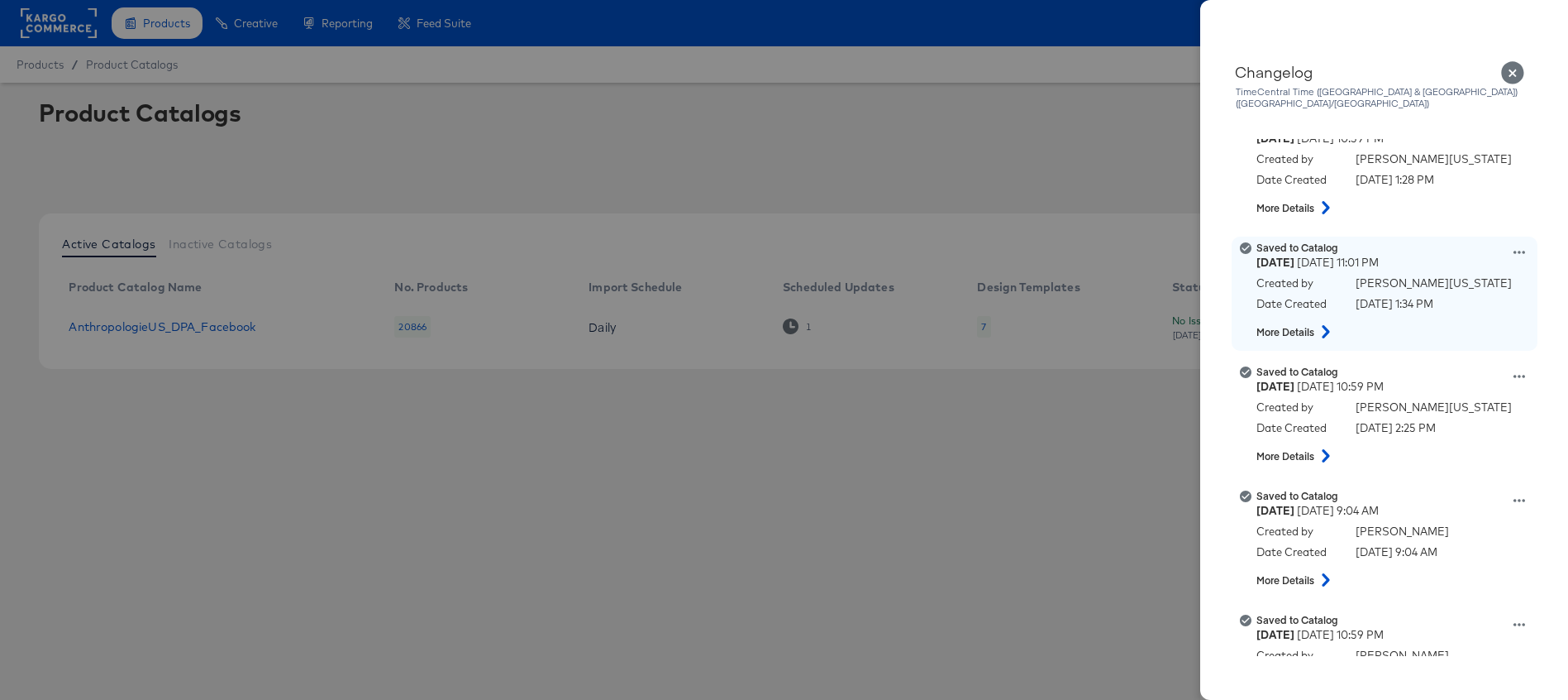
scroll to position [2508, 0]
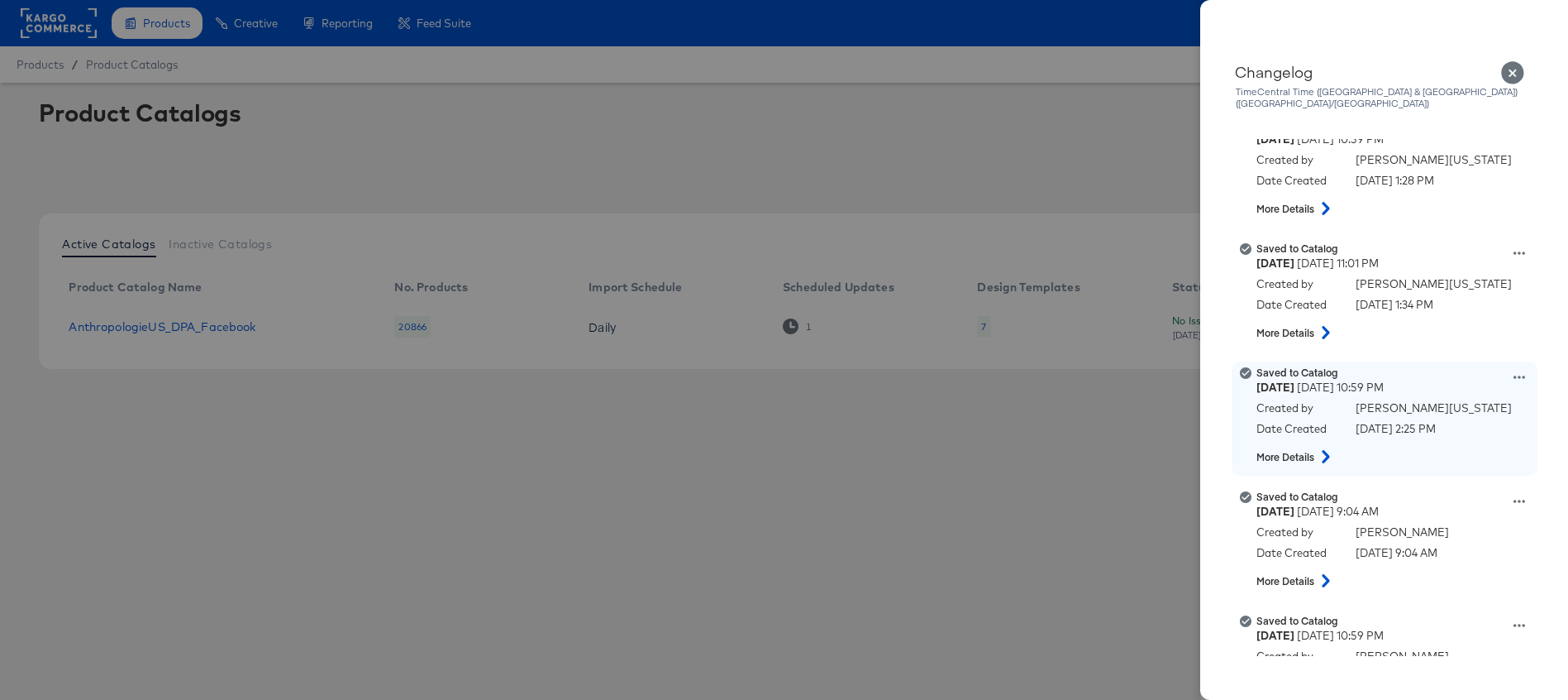
click at [1327, 450] on icon at bounding box center [1326, 456] width 20 height 13
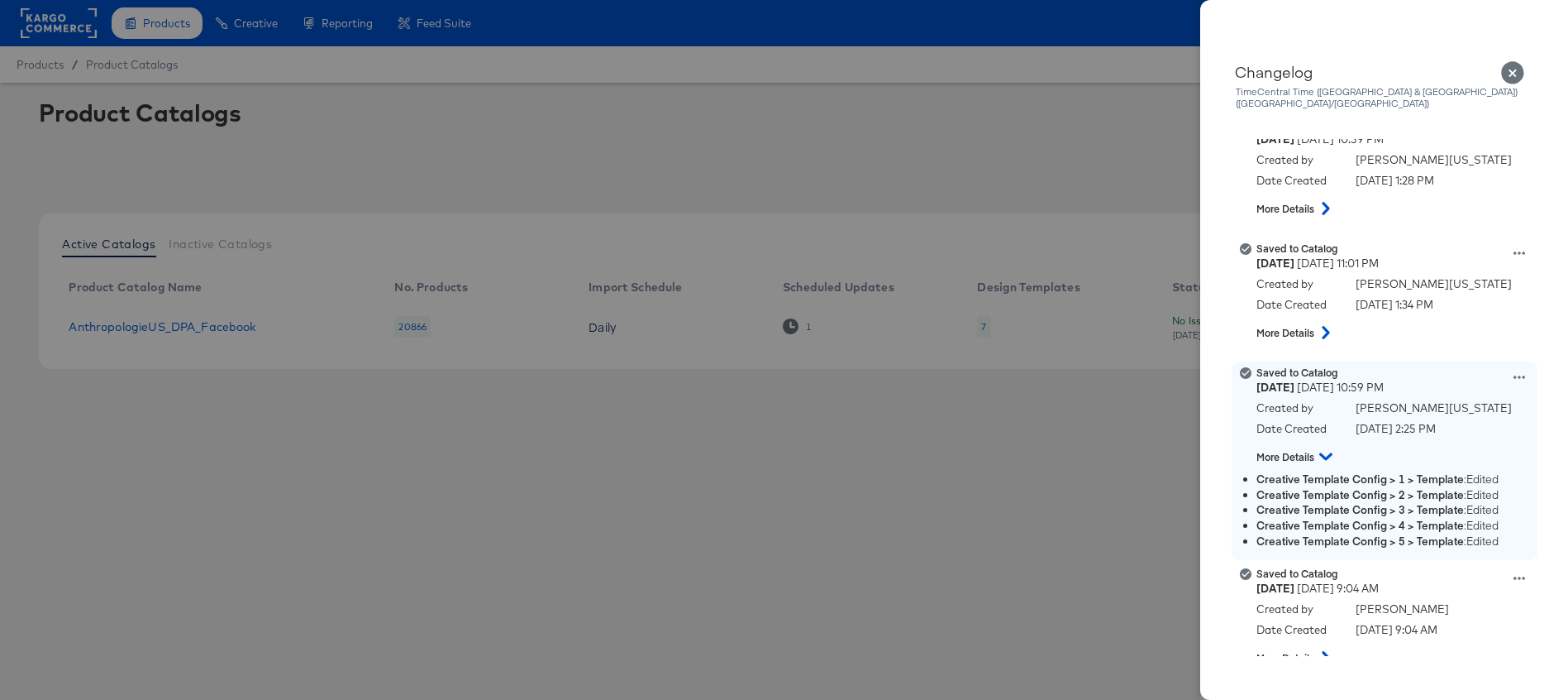
click at [1327, 447] on icon at bounding box center [1326, 456] width 13 height 20
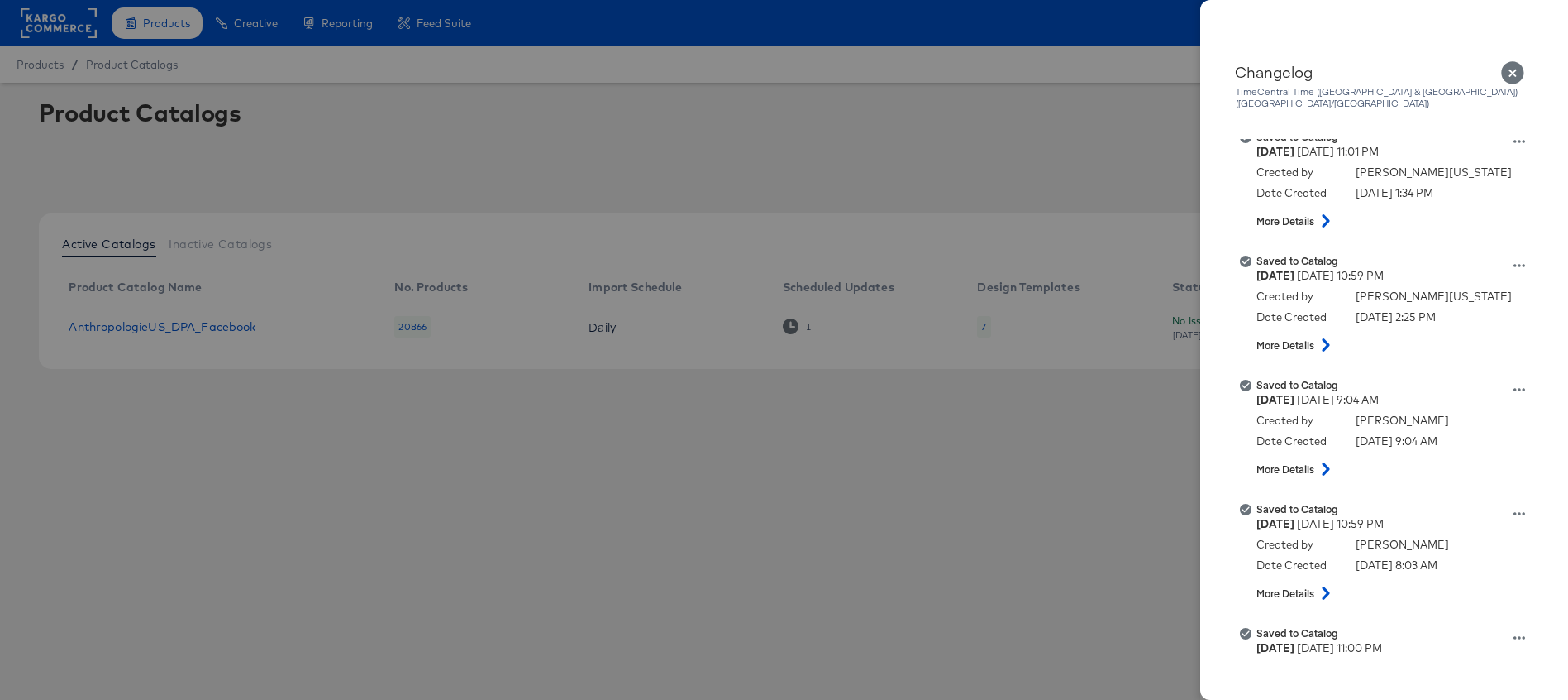
scroll to position [2618, 0]
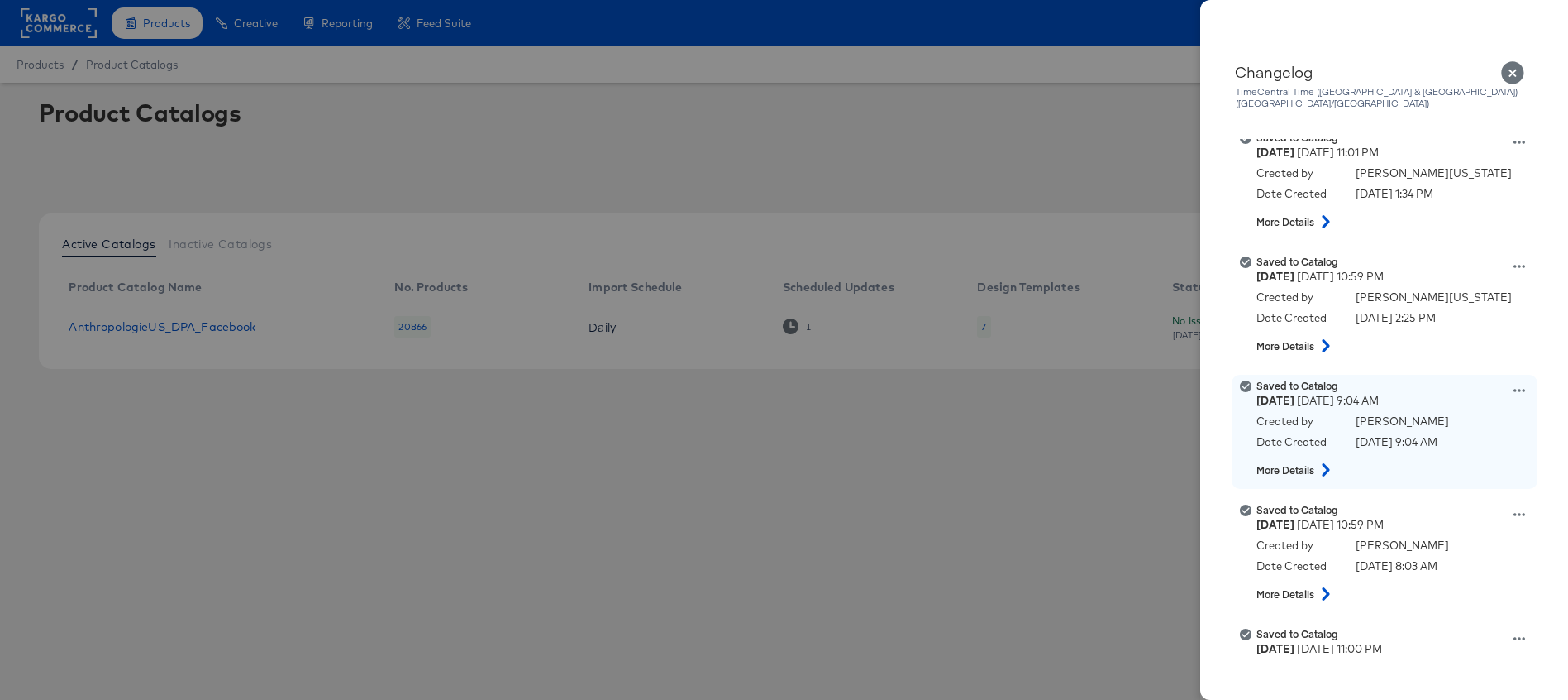
click at [1325, 463] on icon at bounding box center [1326, 470] width 8 height 13
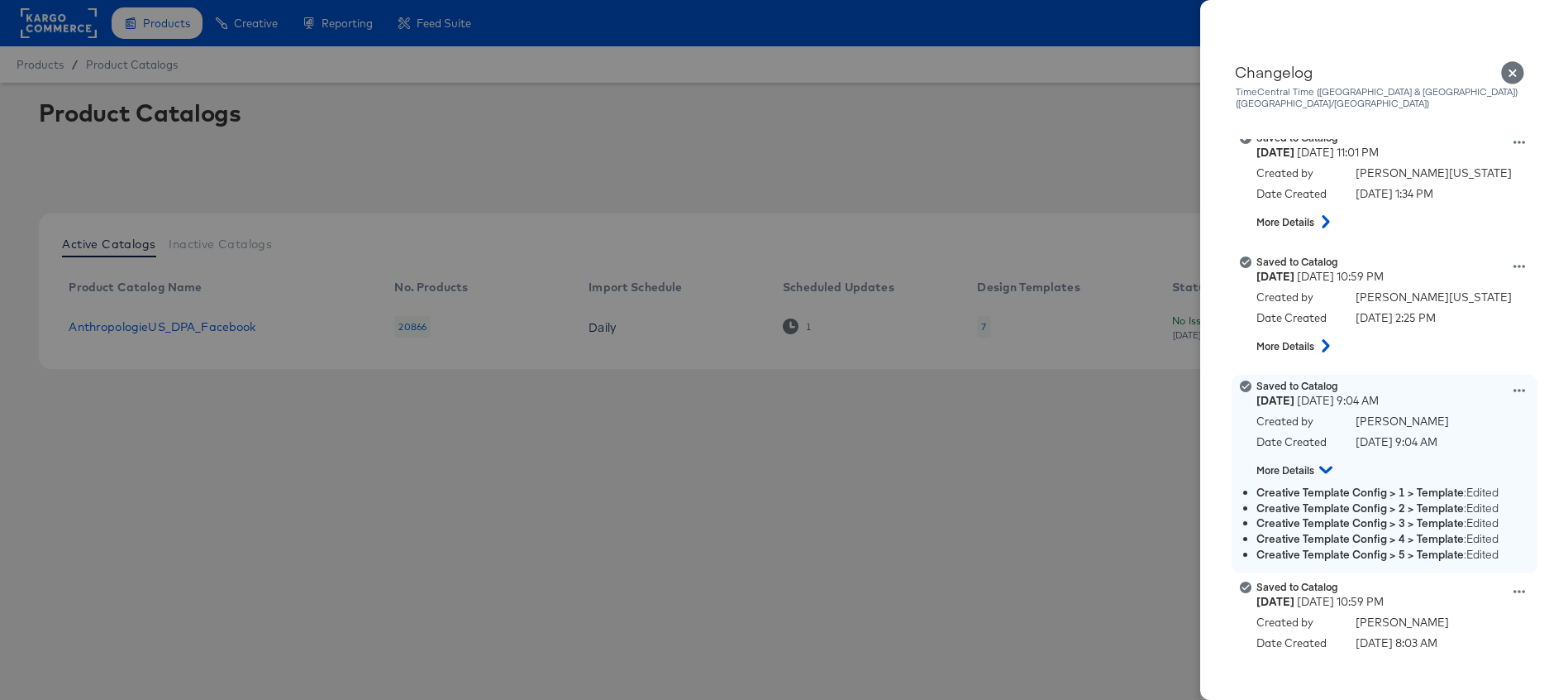
click at [1325, 460] on icon at bounding box center [1326, 470] width 13 height 20
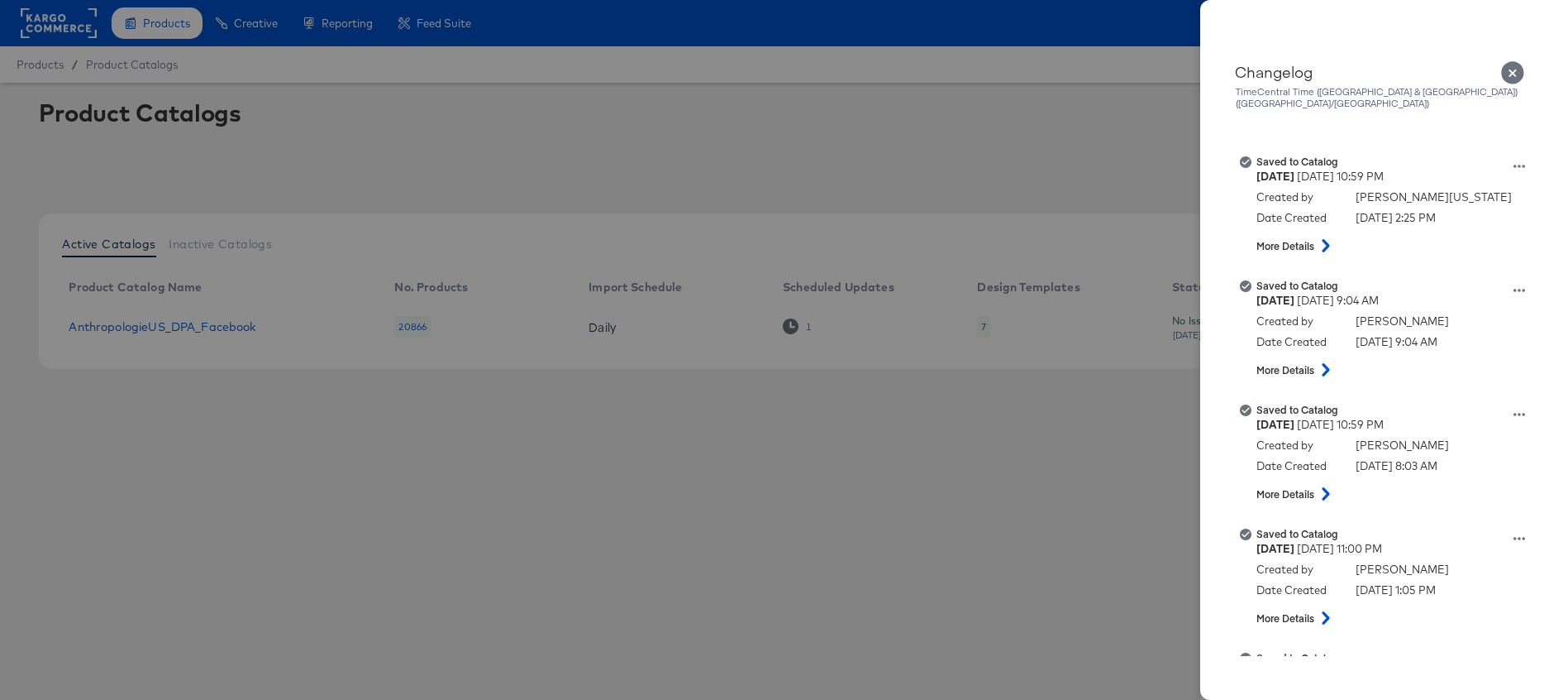
scroll to position [2717, 0]
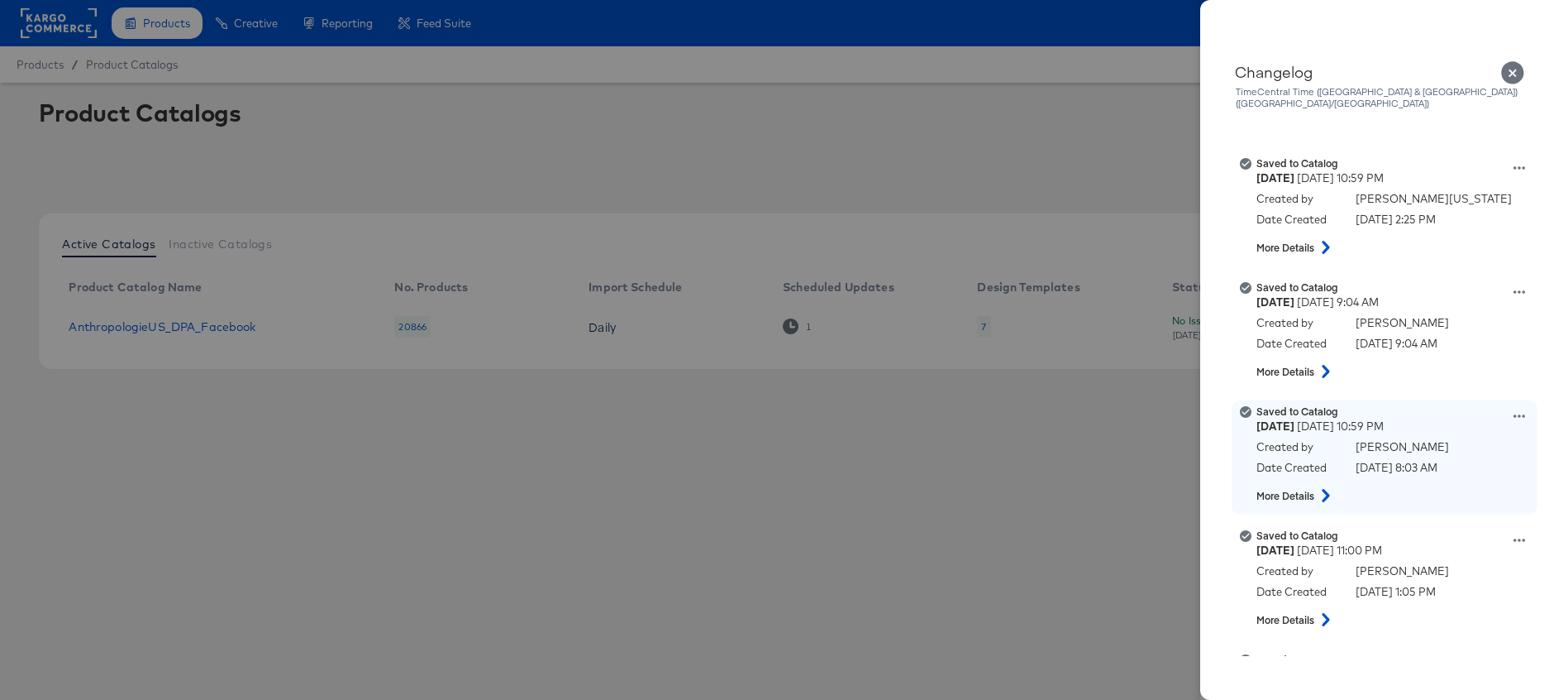
click at [1327, 489] on icon at bounding box center [1326, 496] width 8 height 13
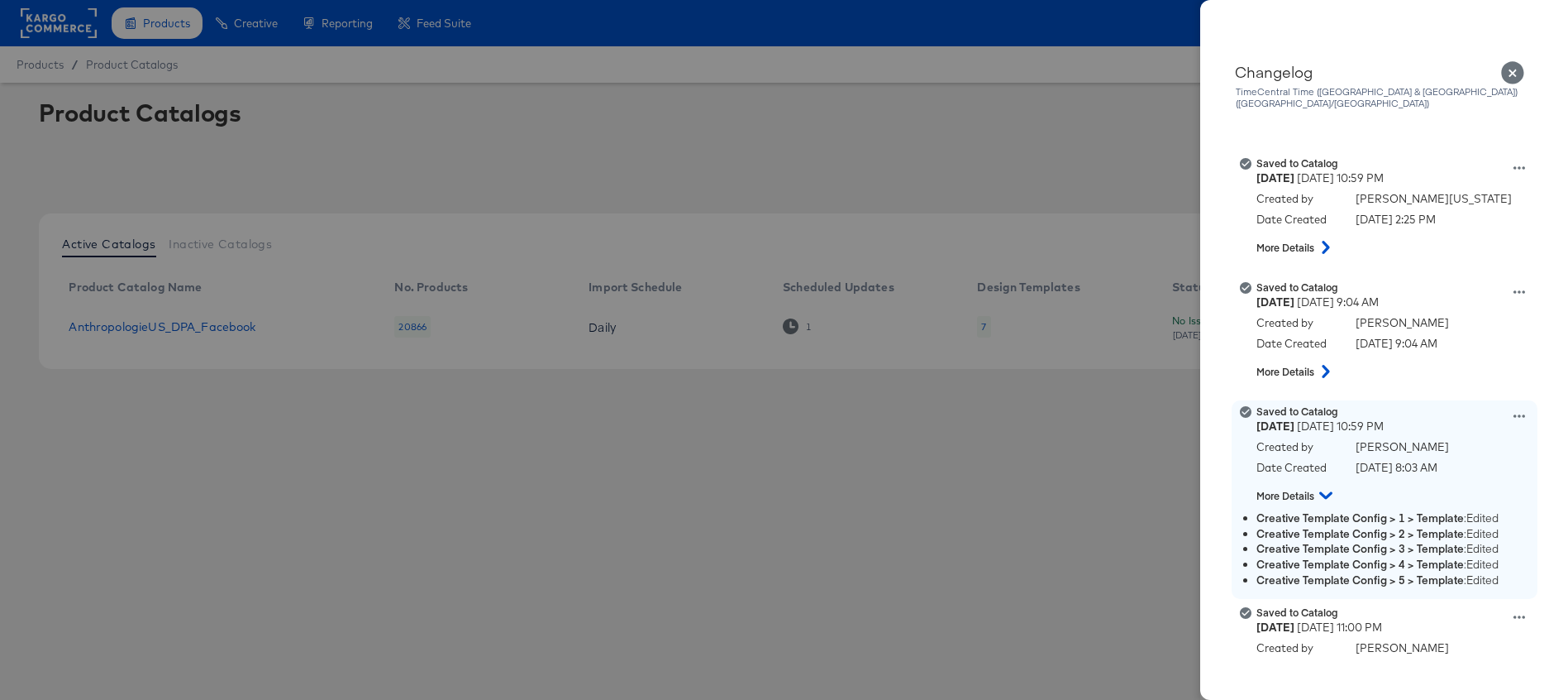
click at [1327, 485] on icon at bounding box center [1326, 495] width 13 height 20
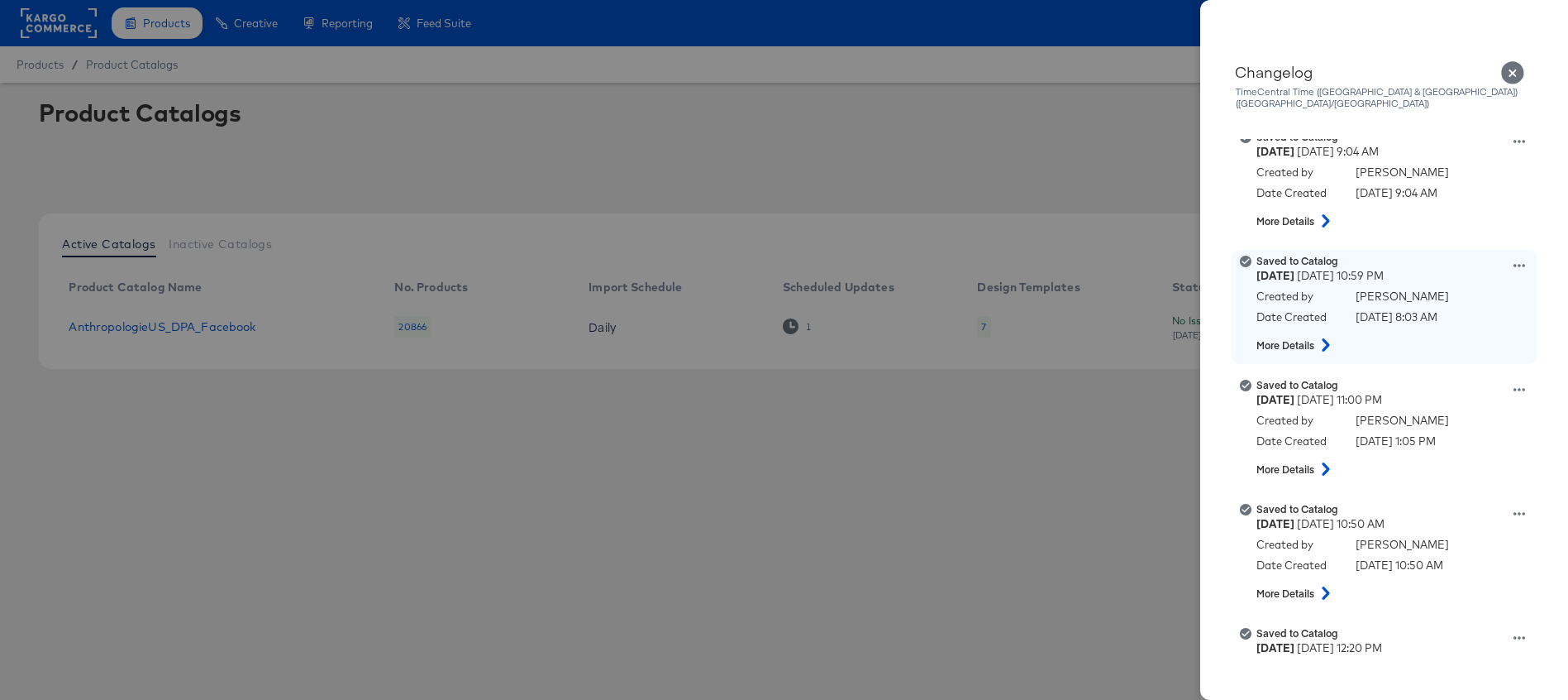
scroll to position [2864, 0]
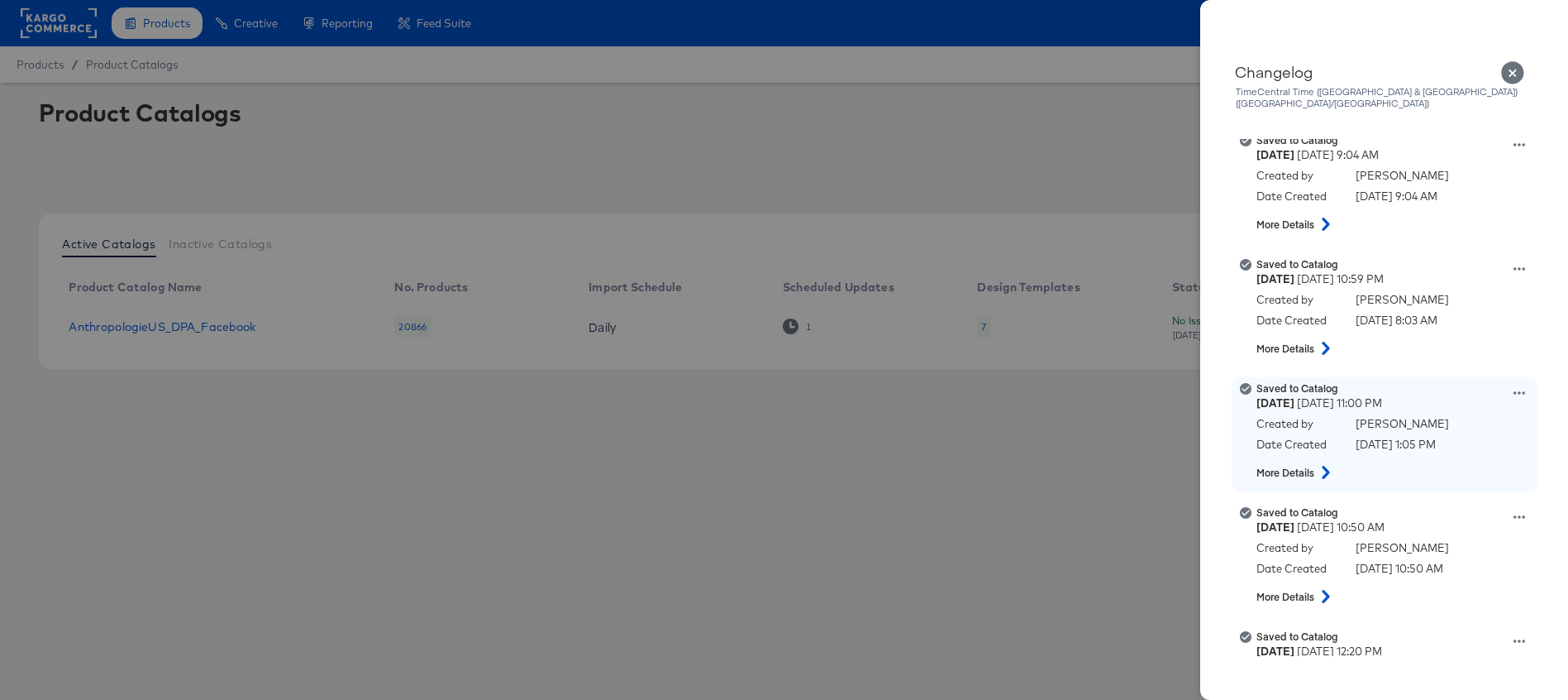
click at [1325, 471] on button at bounding box center [1326, 472] width 21 height 30
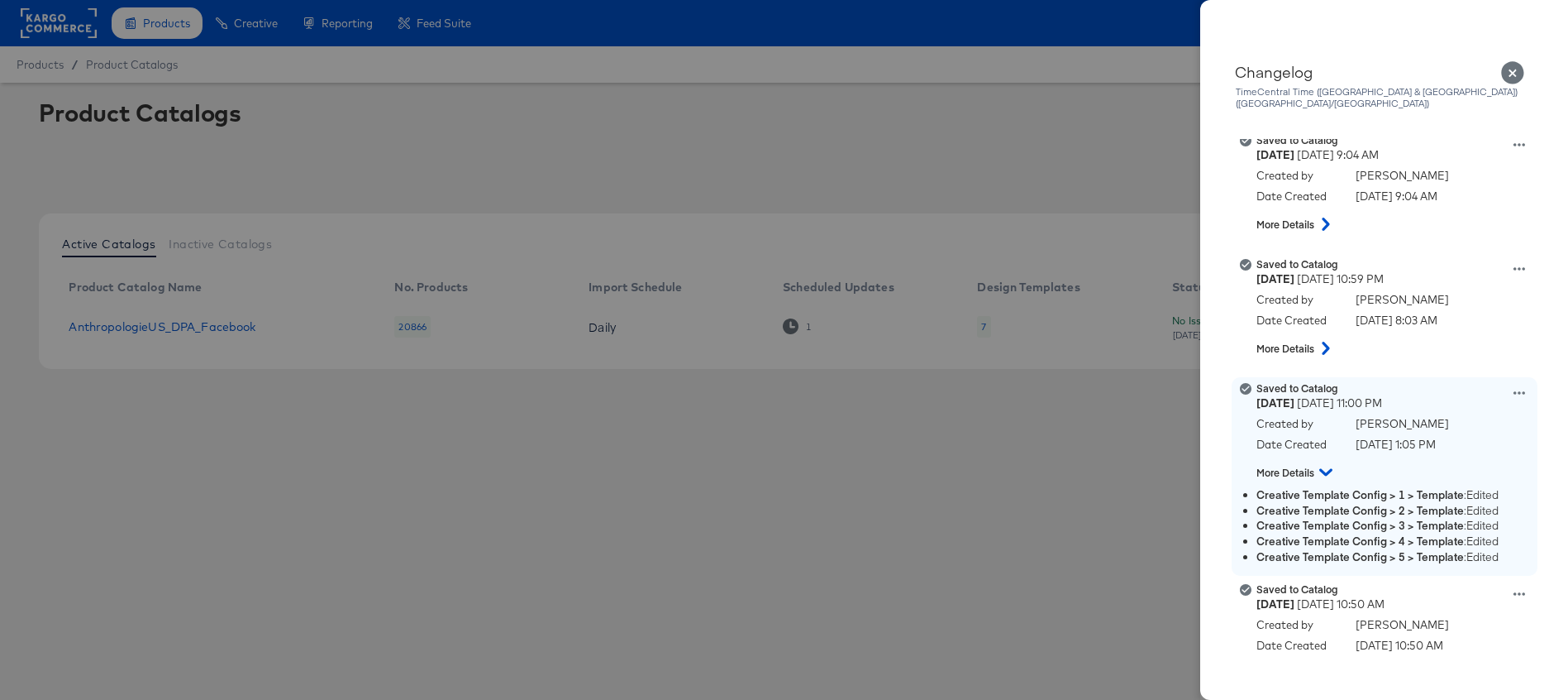
click at [1325, 468] on icon at bounding box center [1326, 472] width 13 height 20
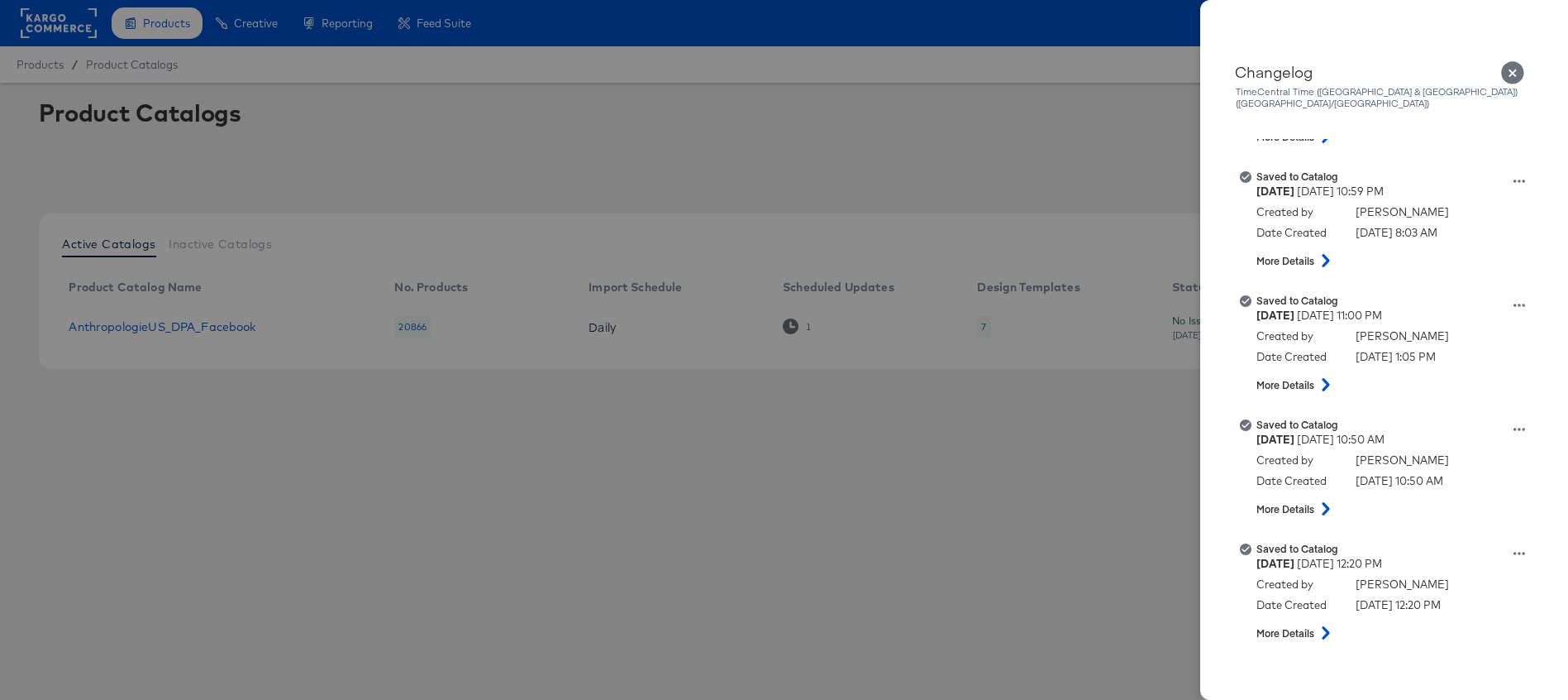
scroll to position [2949, 0]
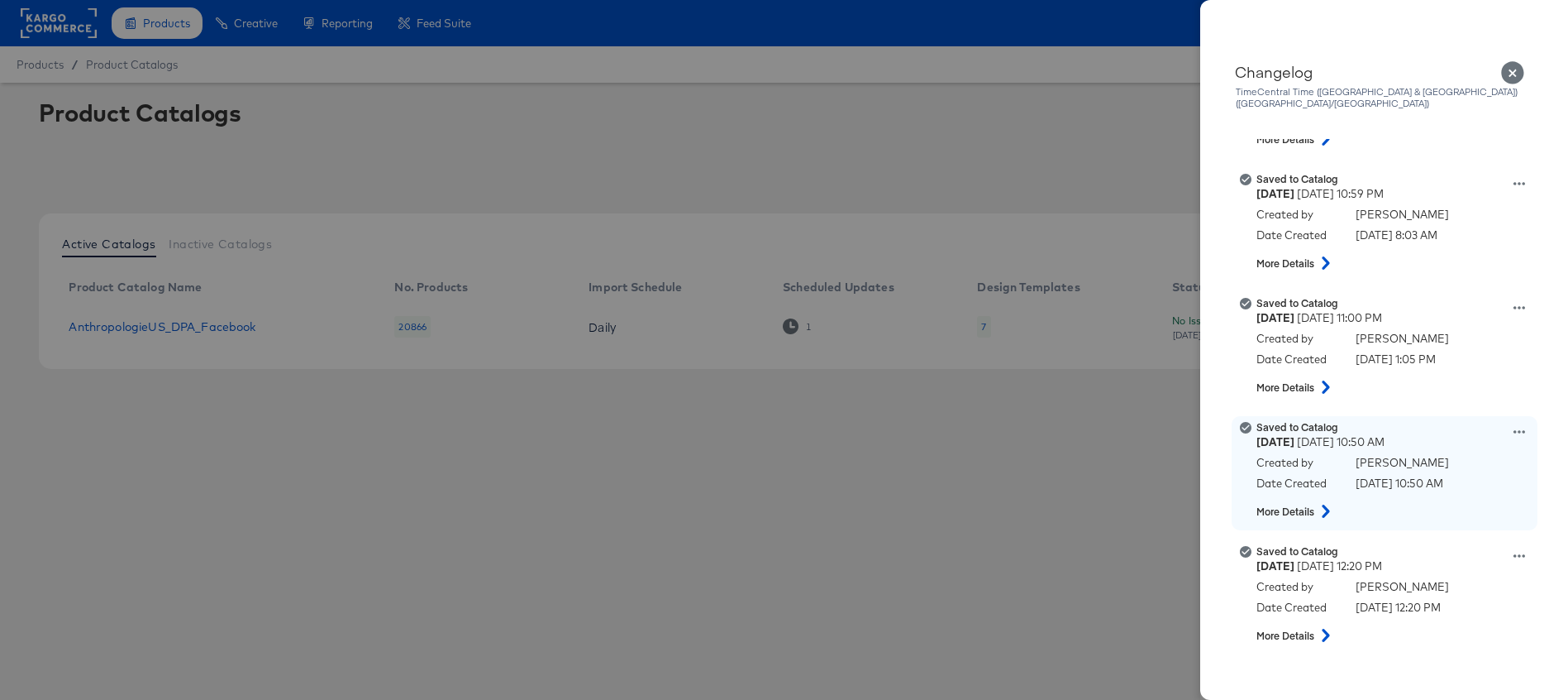
click at [1327, 504] on icon at bounding box center [1326, 511] width 8 height 13
click at [1327, 502] on icon at bounding box center [1326, 511] width 13 height 20
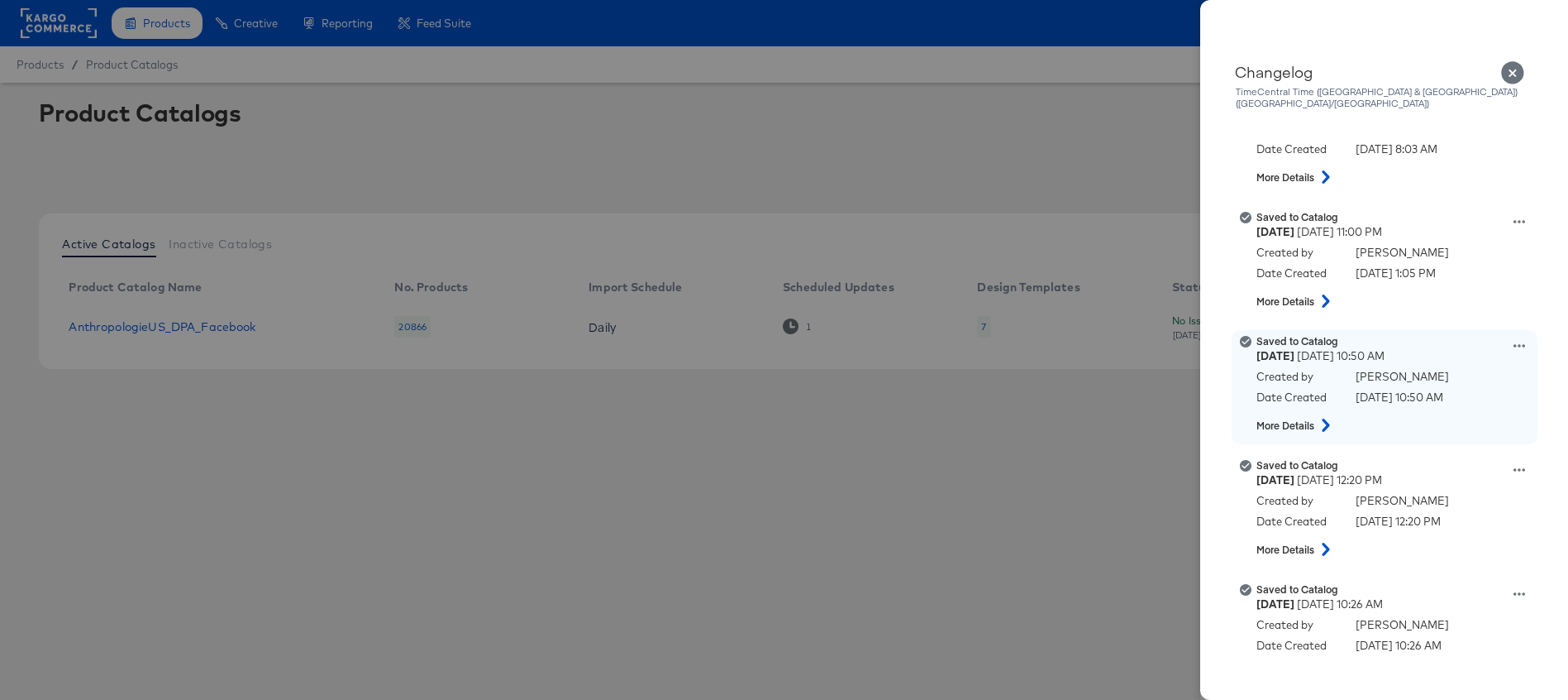
scroll to position [3036, 0]
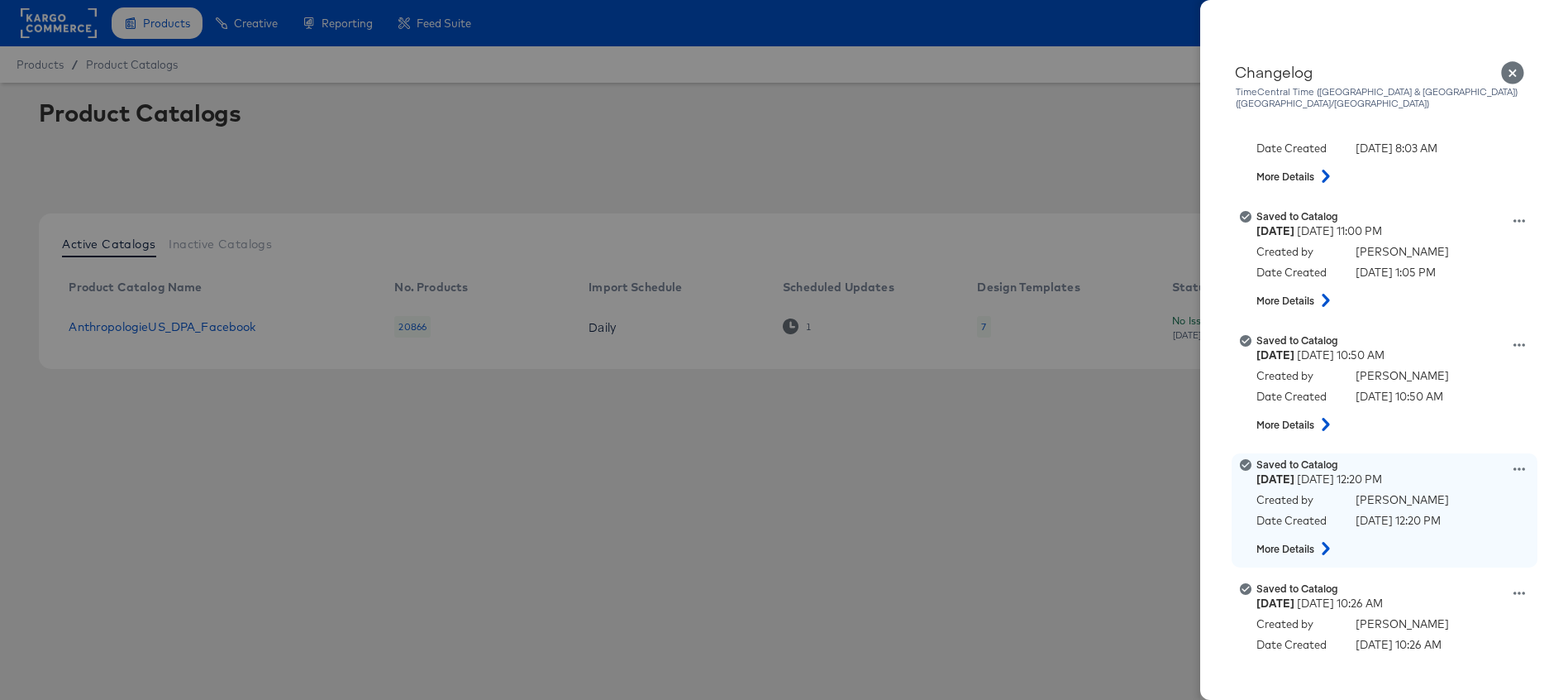
click at [1322, 542] on icon at bounding box center [1326, 548] width 20 height 13
click at [1322, 539] on icon at bounding box center [1326, 548] width 13 height 20
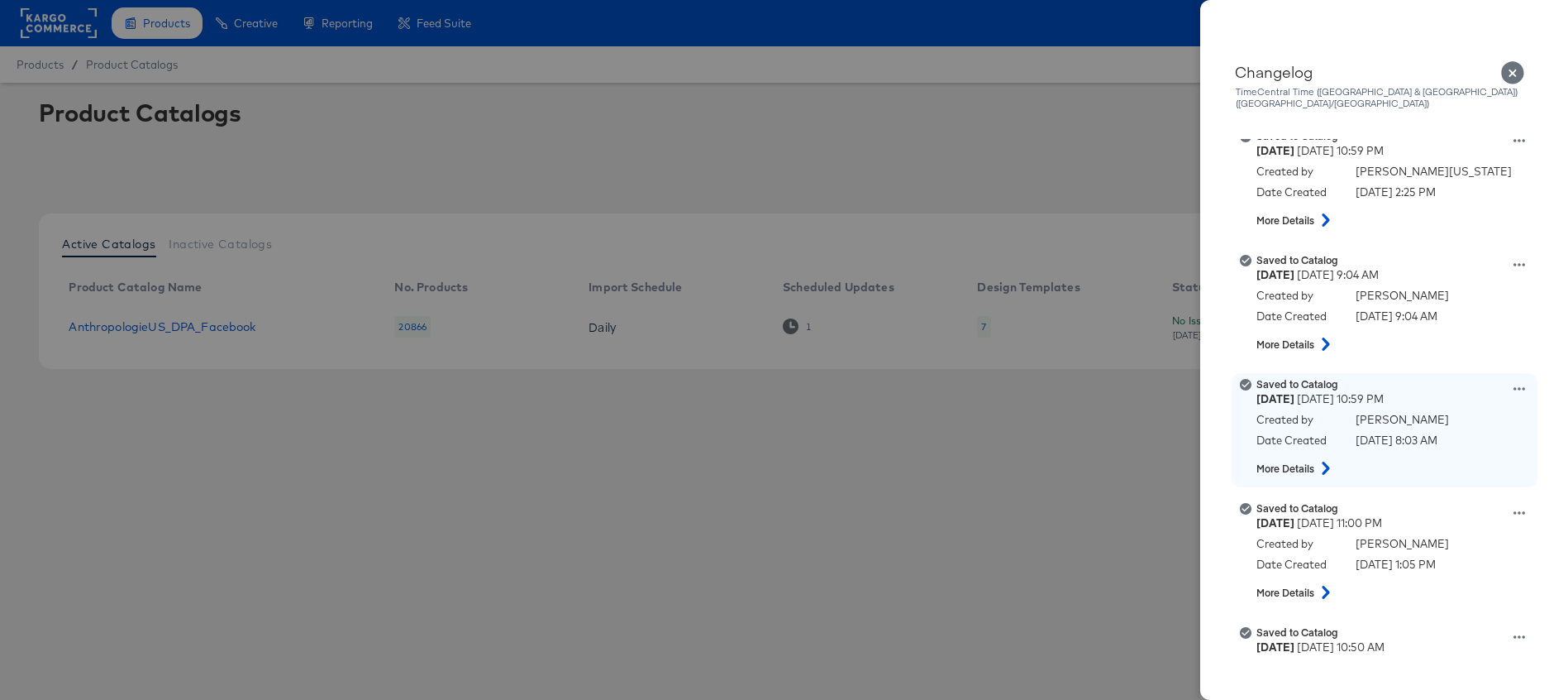
scroll to position [2741, 0]
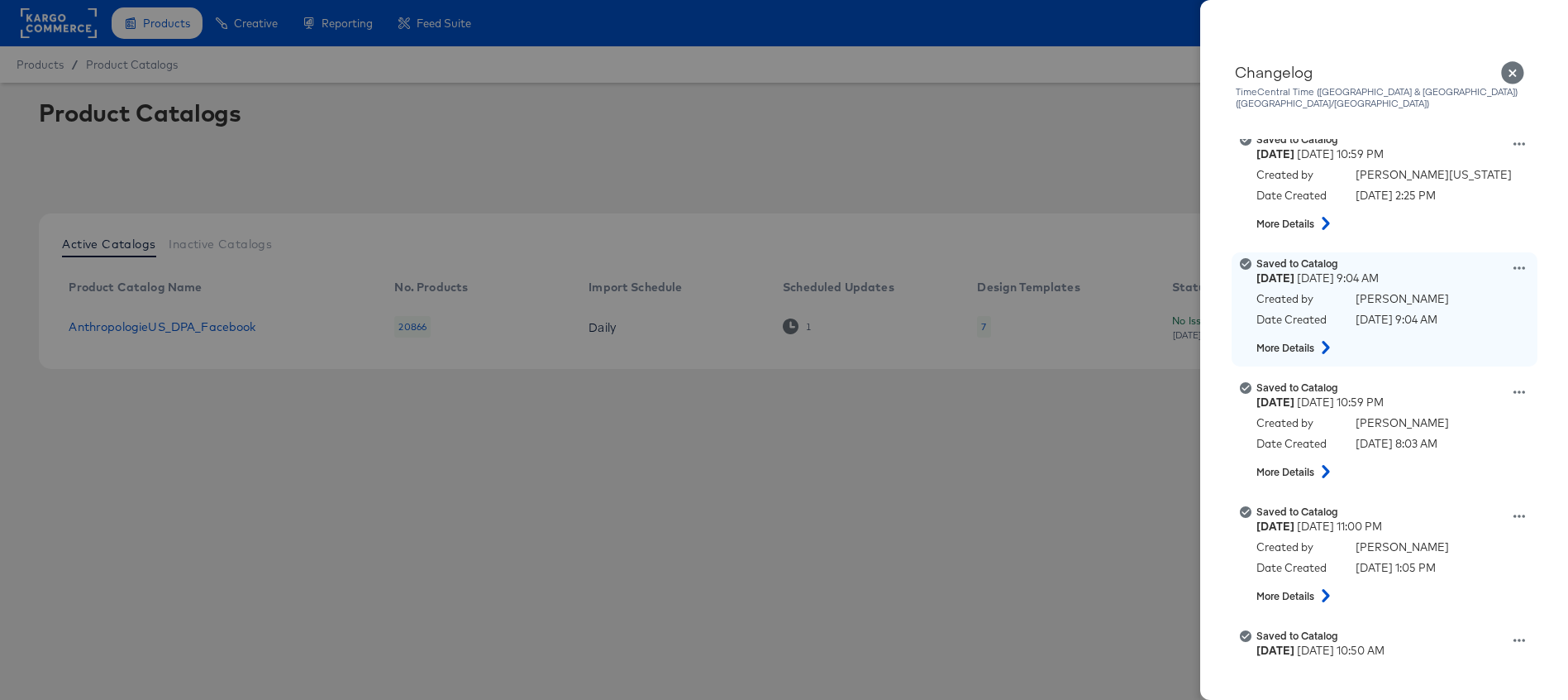
click at [1311, 340] on strong "More Details" at bounding box center [1285, 347] width 58 height 14
click at [1326, 340] on icon at bounding box center [1326, 347] width 20 height 13
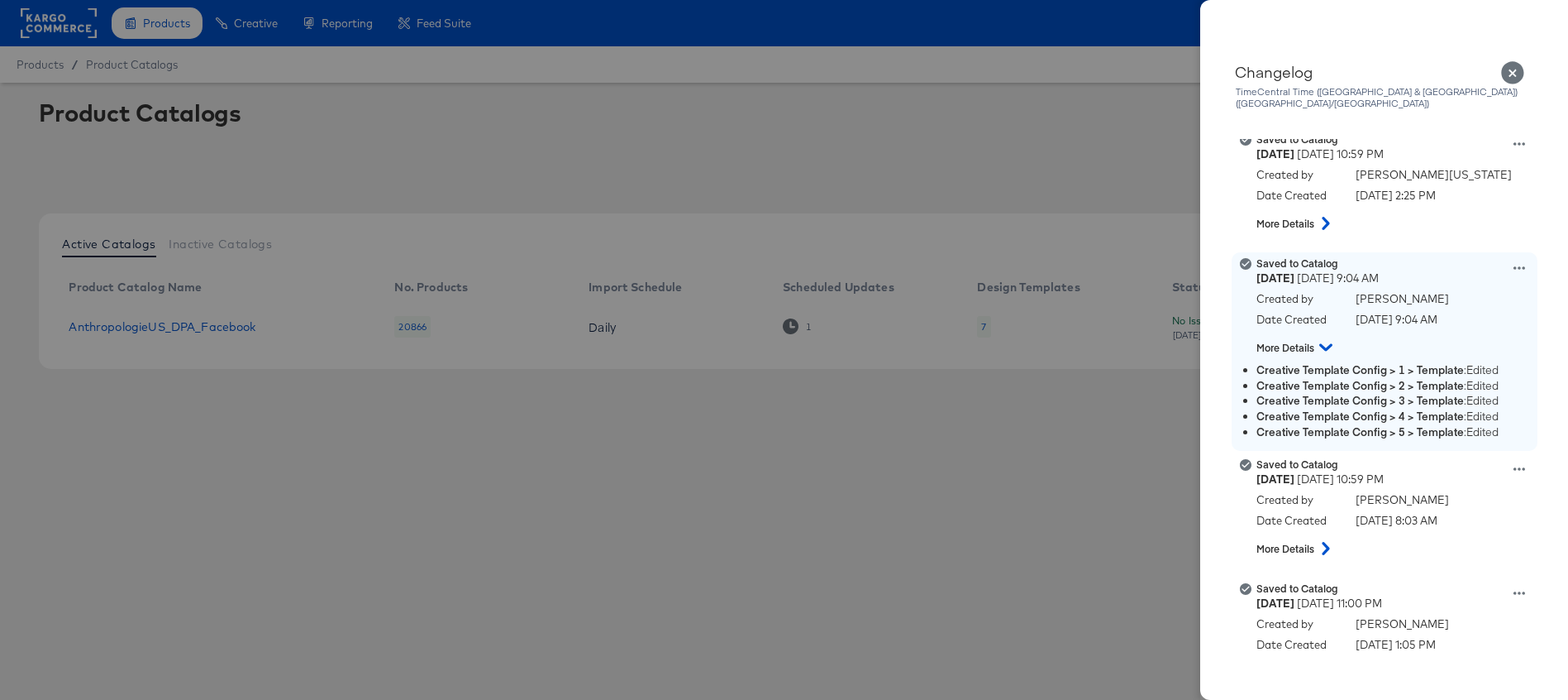
click at [1326, 338] on icon at bounding box center [1326, 347] width 13 height 20
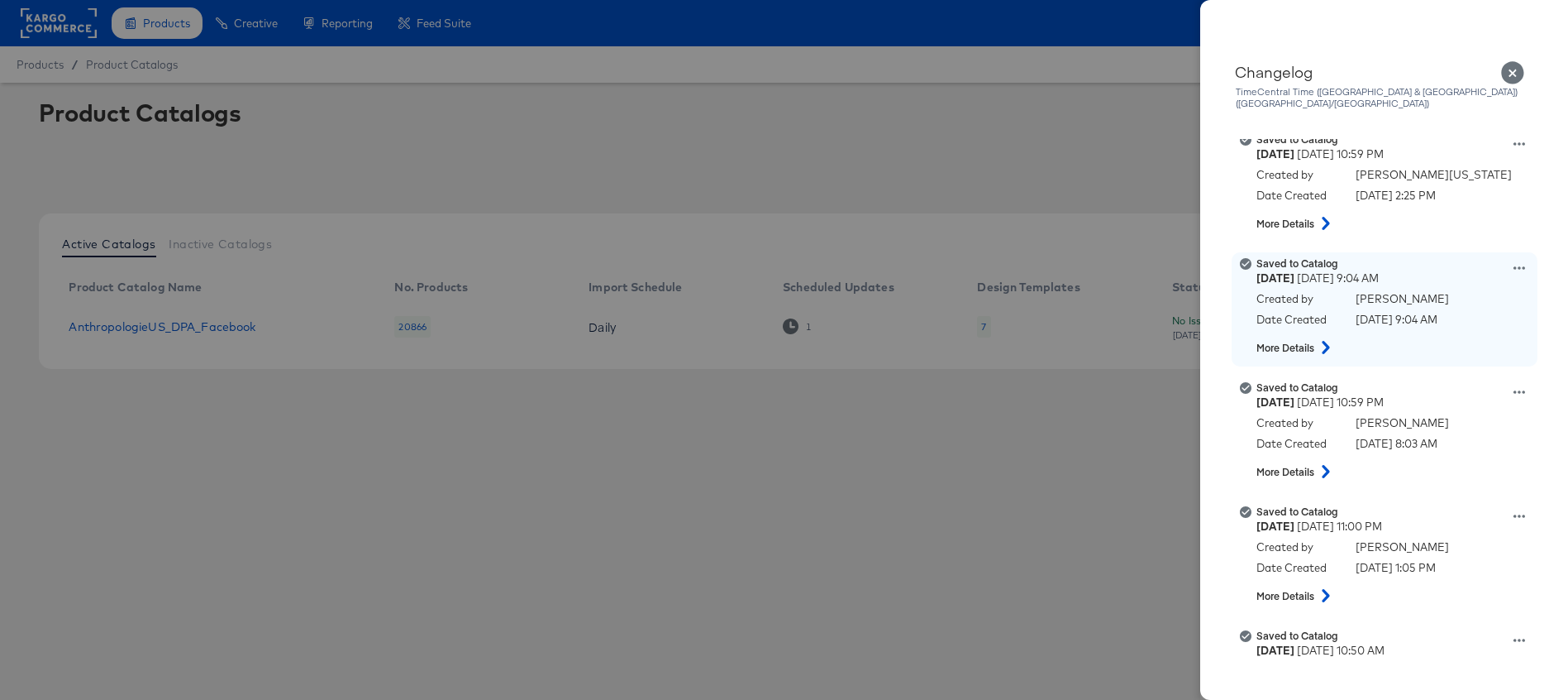
click at [1520, 262] on icon at bounding box center [1520, 268] width 12 height 12
click at [1468, 242] on button "View this version" at bounding box center [1442, 249] width 166 height 24
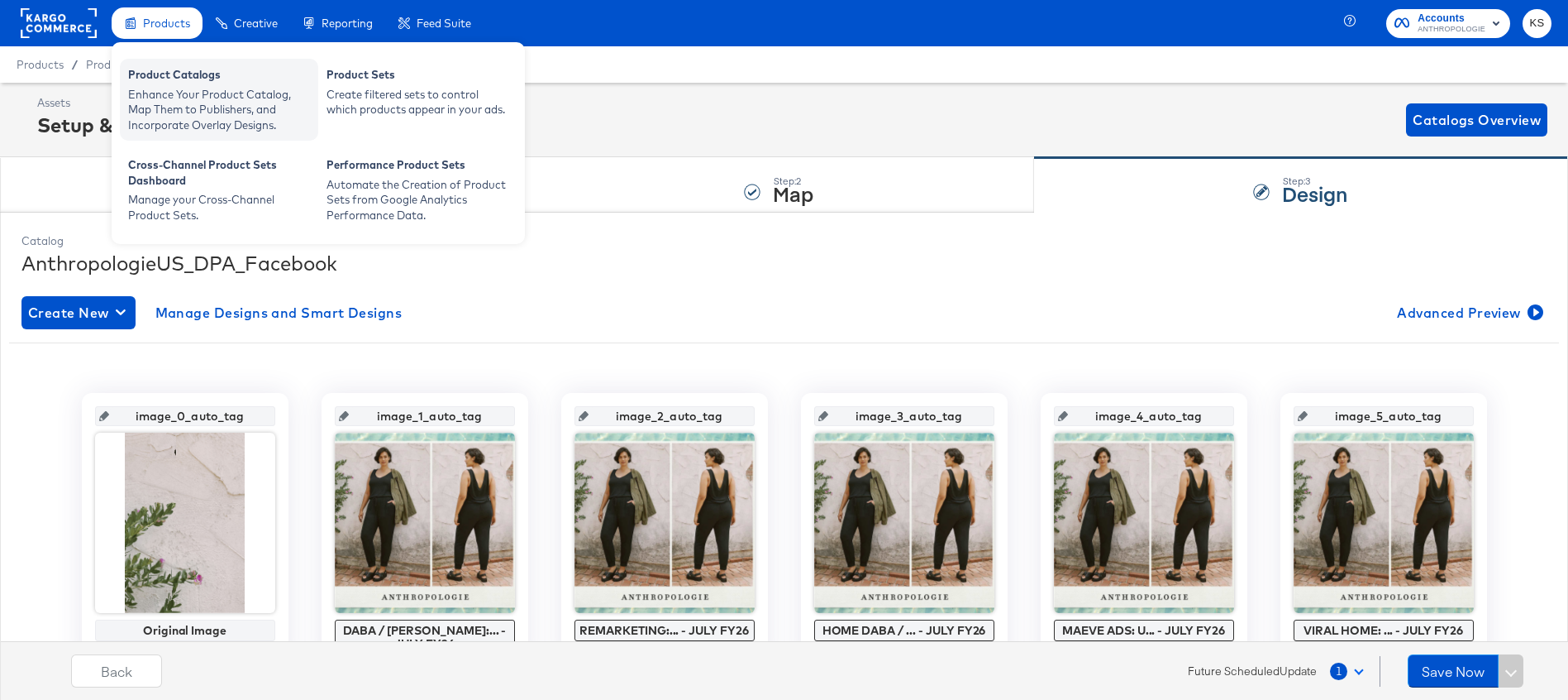
click at [159, 91] on div "Enhance Your Product Catalog, Map Them to Publishers, and Incorporate Overlay D…" at bounding box center [219, 110] width 182 height 46
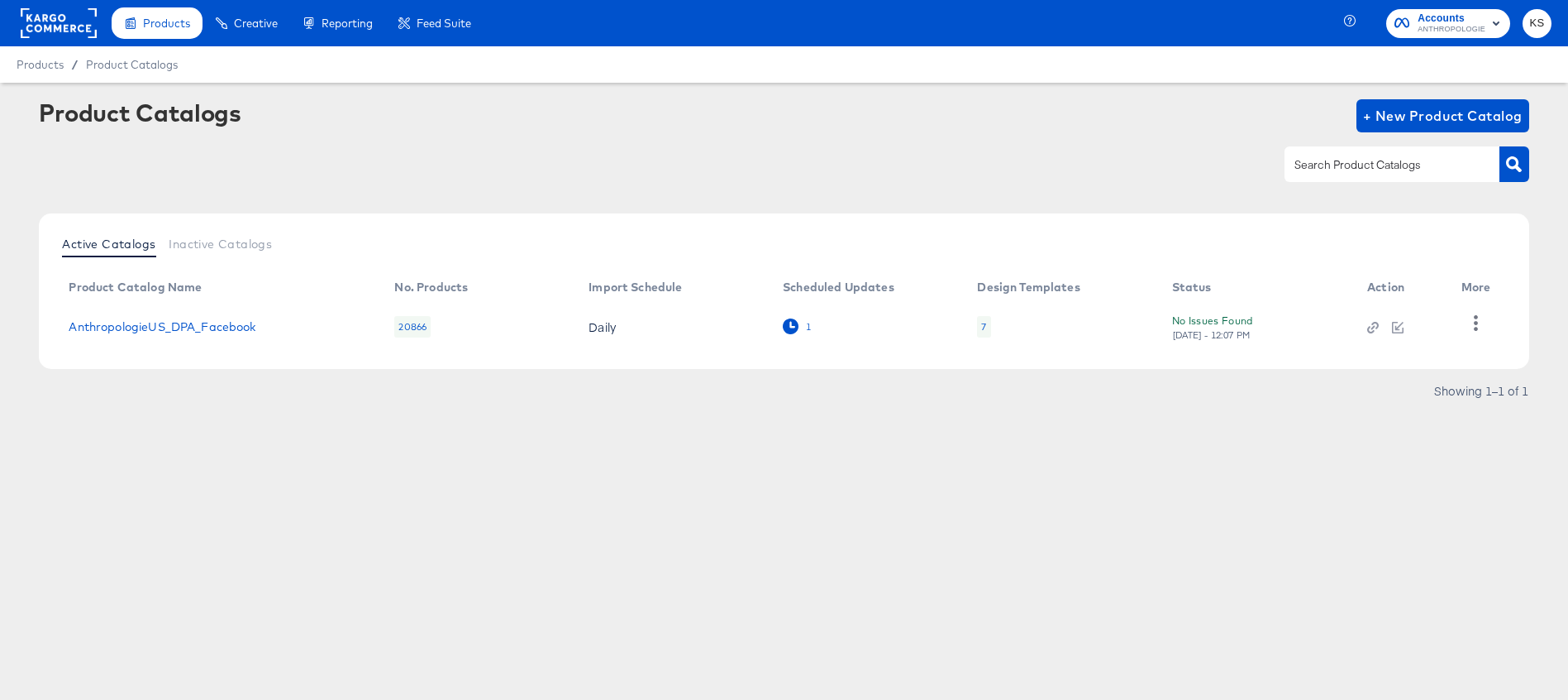
click at [796, 322] on icon at bounding box center [791, 326] width 15 height 15
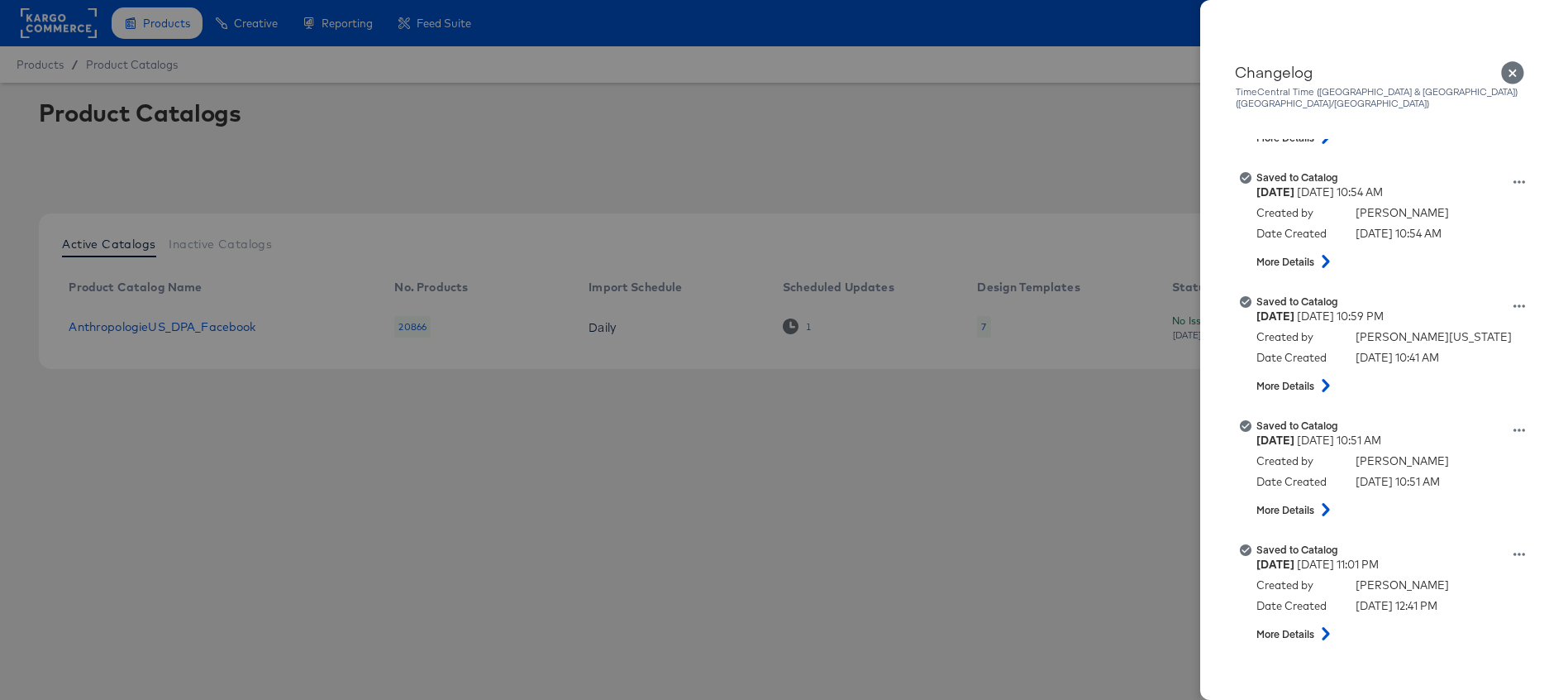
scroll to position [1895, 0]
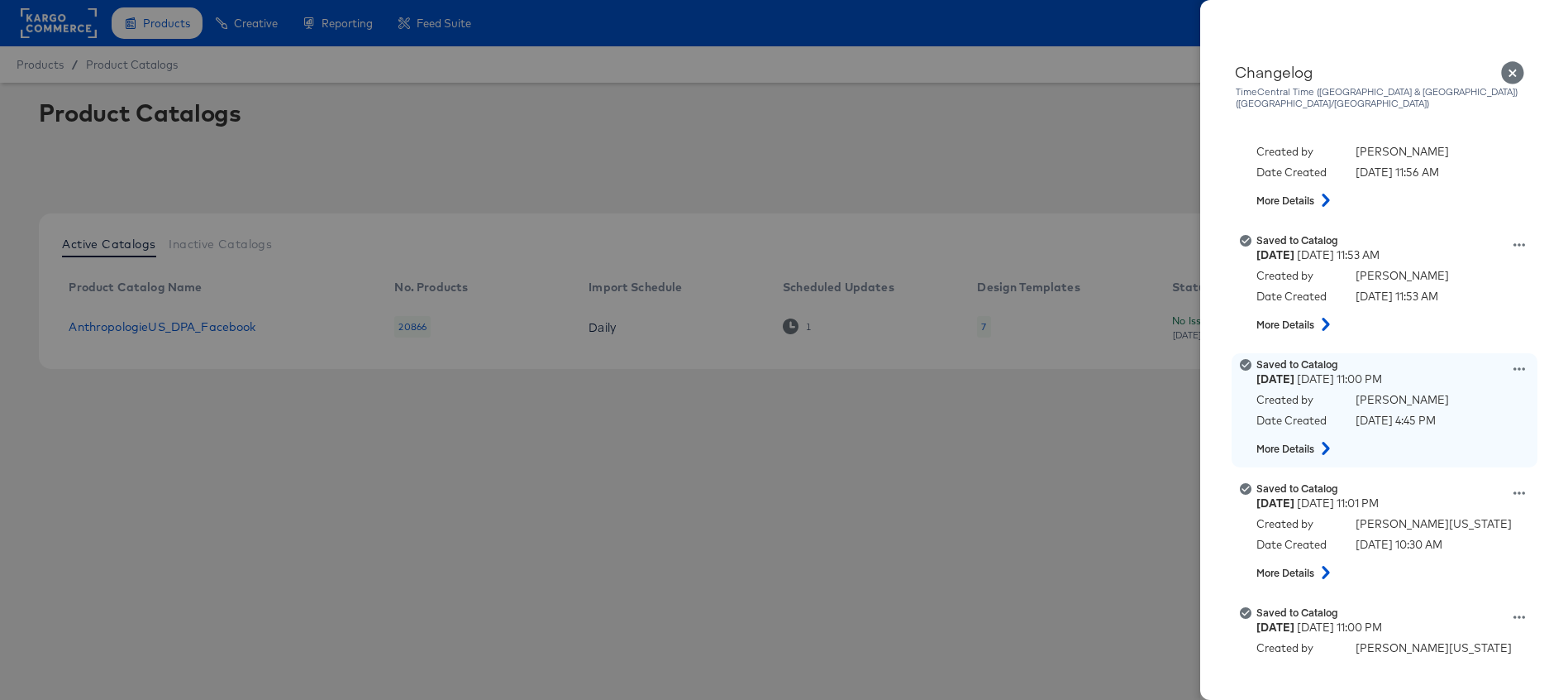
click at [1329, 442] on icon at bounding box center [1326, 449] width 8 height 13
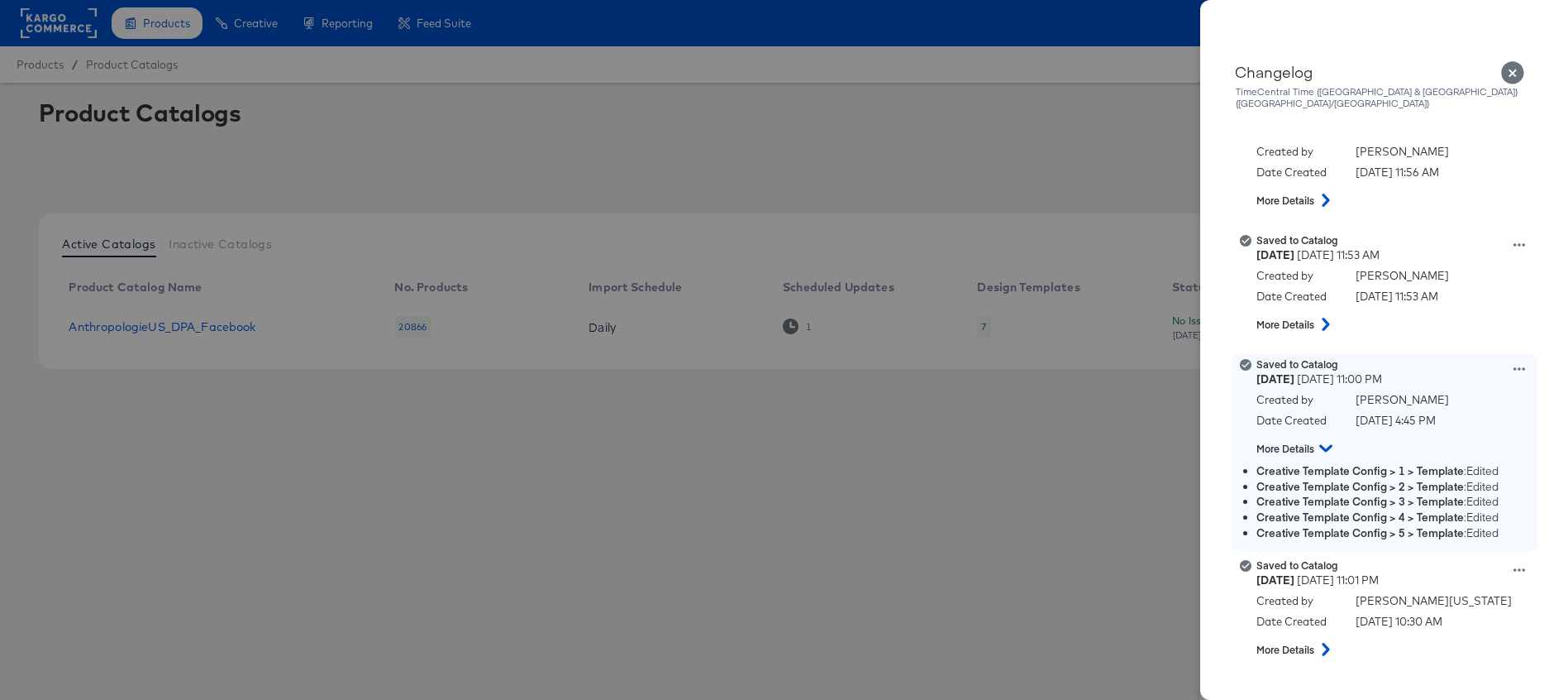
click at [1329, 445] on icon at bounding box center [1326, 449] width 13 height 8
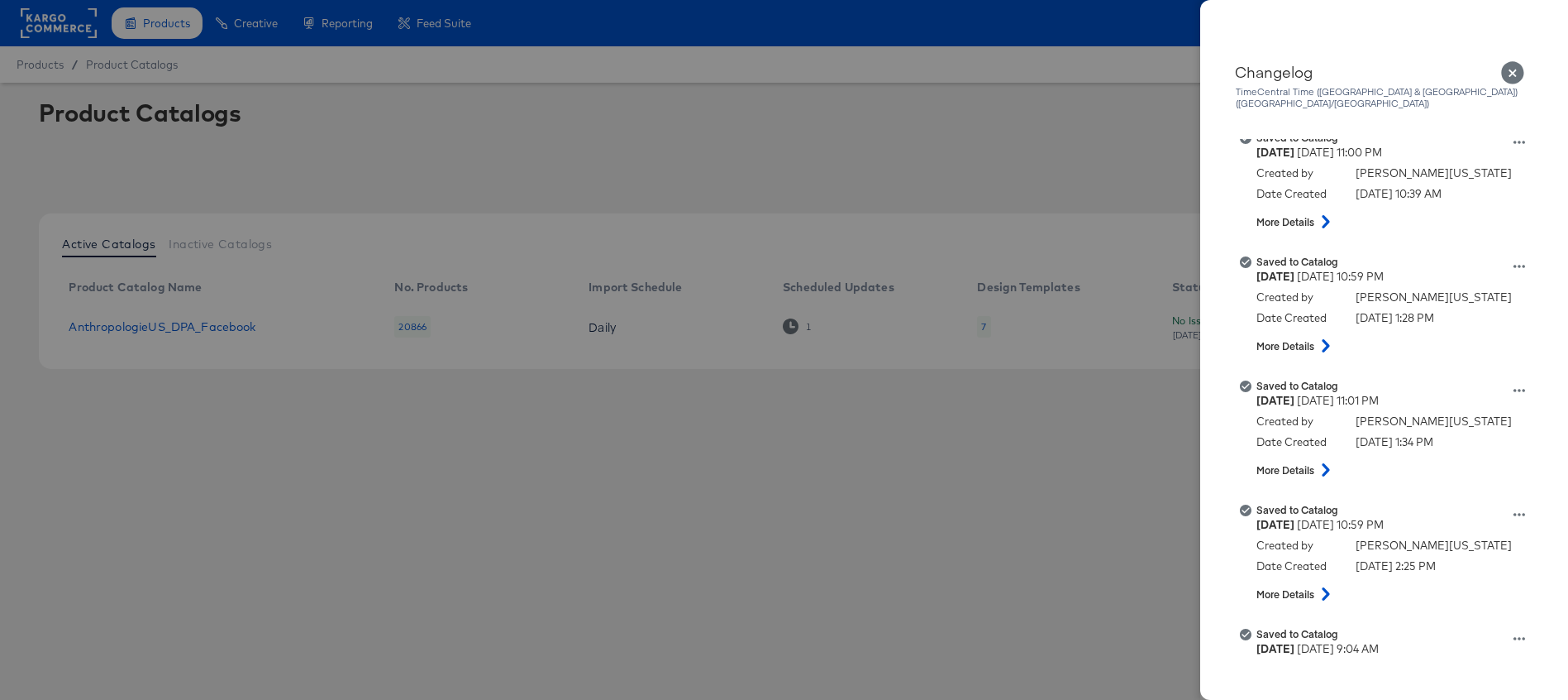
scroll to position [2376, 0]
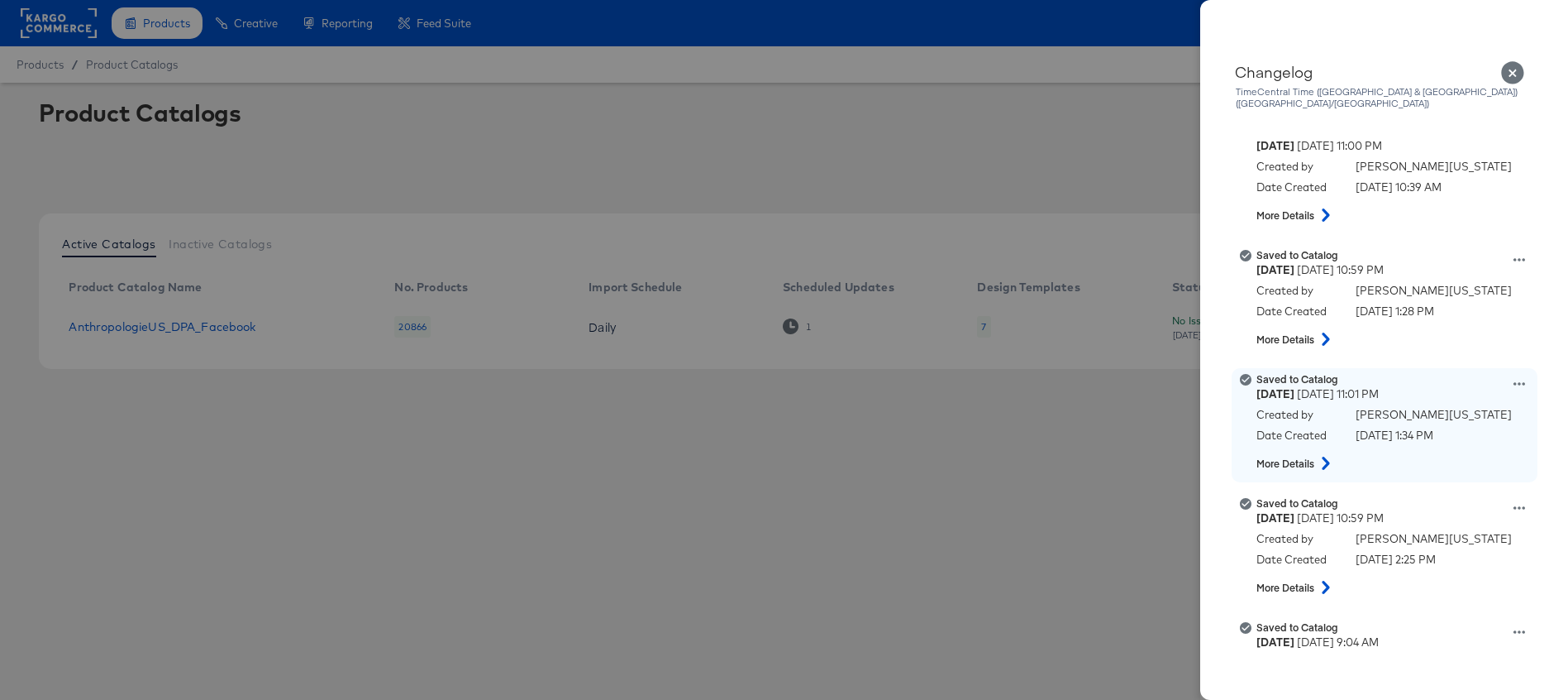
click at [1327, 449] on button at bounding box center [1326, 463] width 21 height 30
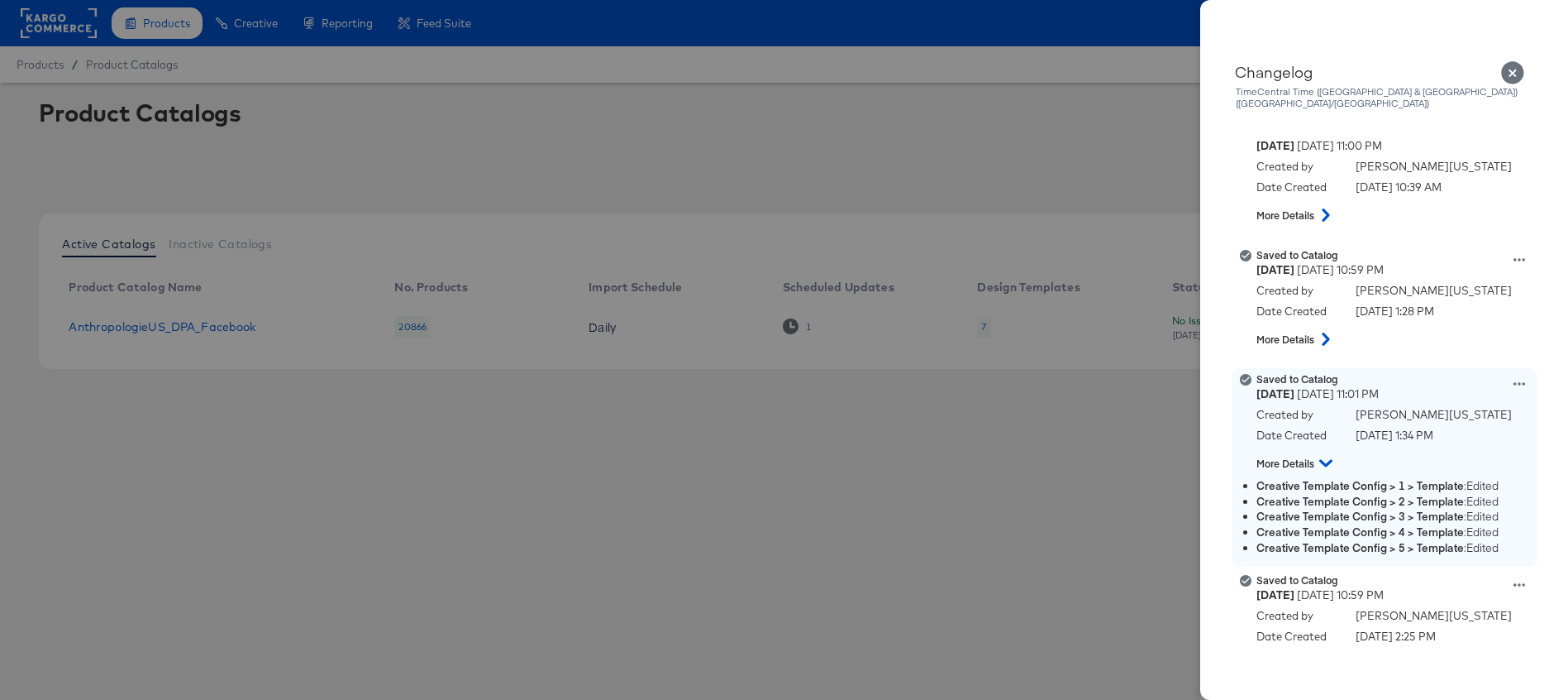
click at [1327, 454] on icon at bounding box center [1326, 463] width 13 height 20
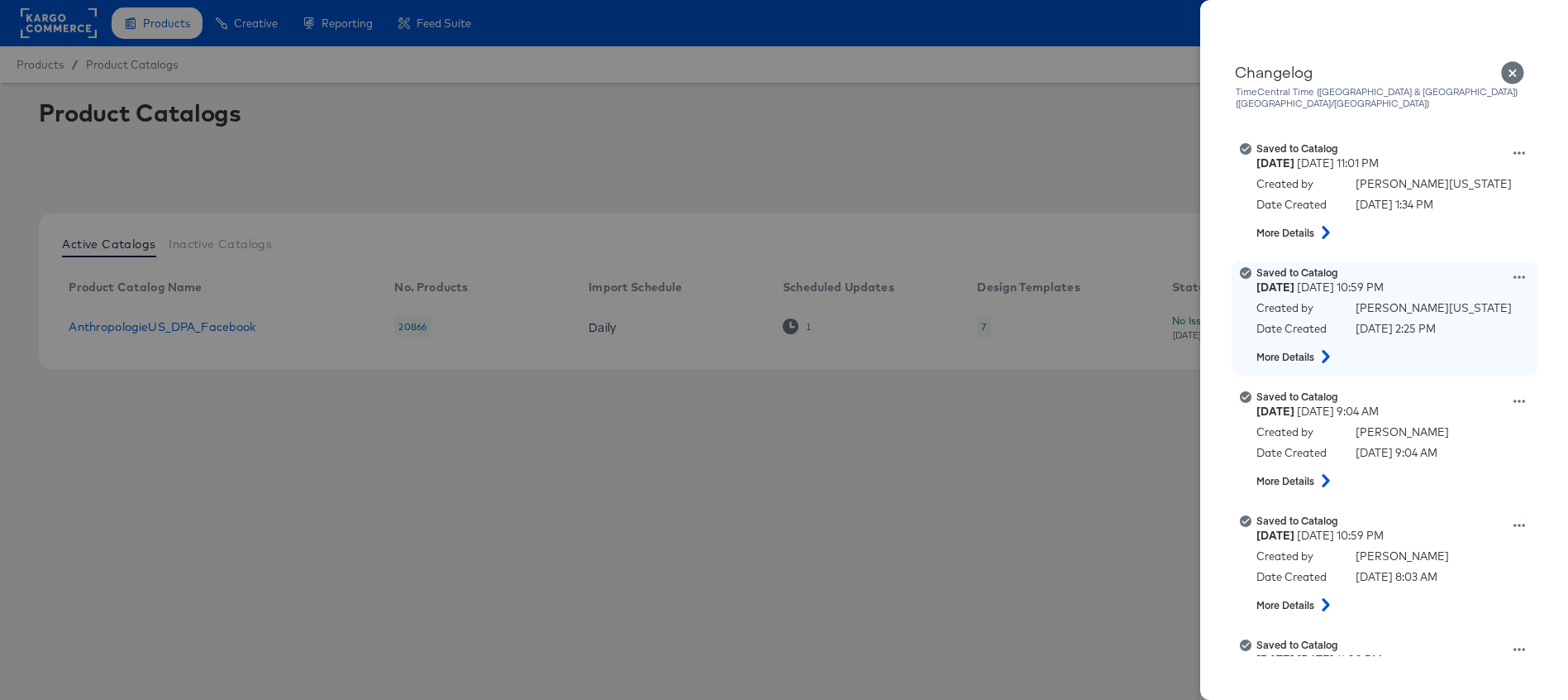
scroll to position [2625, 0]
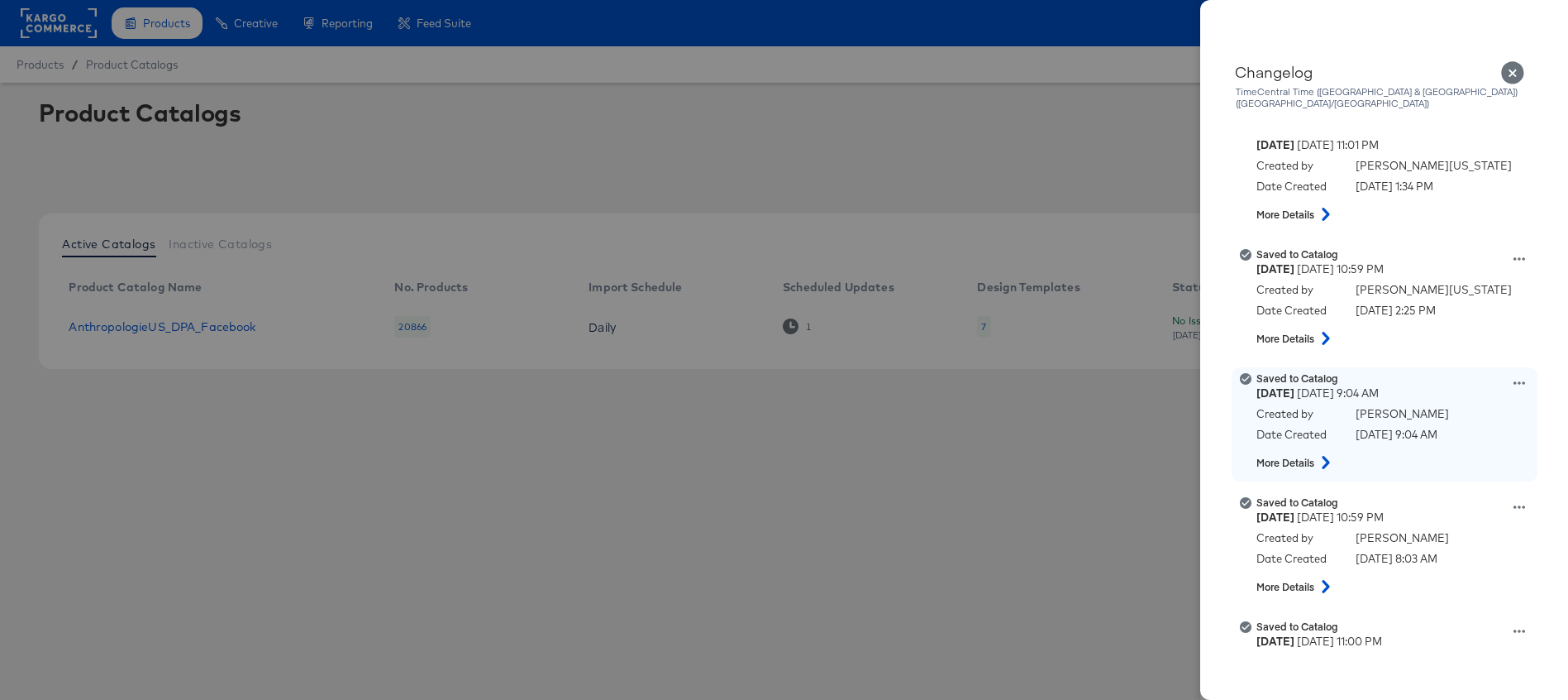
click at [1325, 460] on button at bounding box center [1326, 462] width 21 height 30
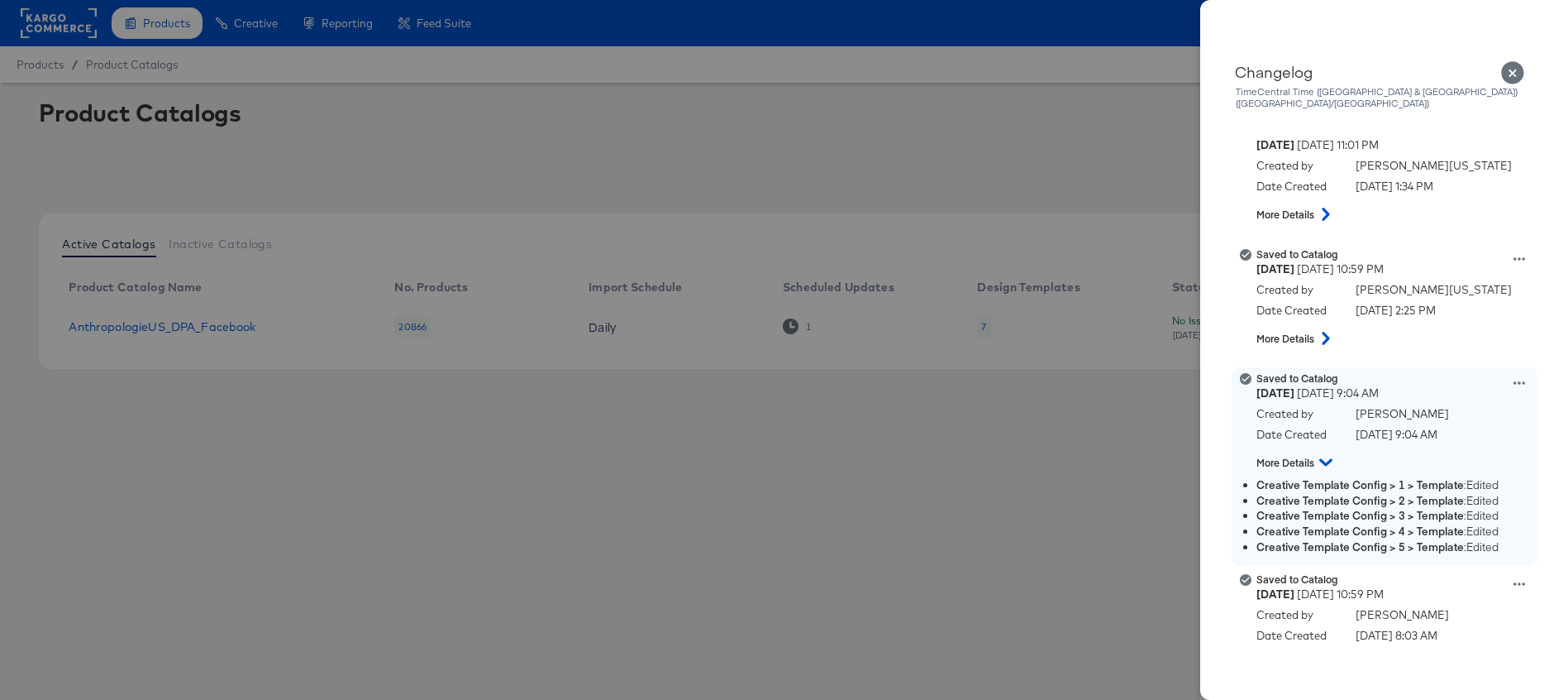
click at [1324, 454] on icon at bounding box center [1326, 462] width 13 height 20
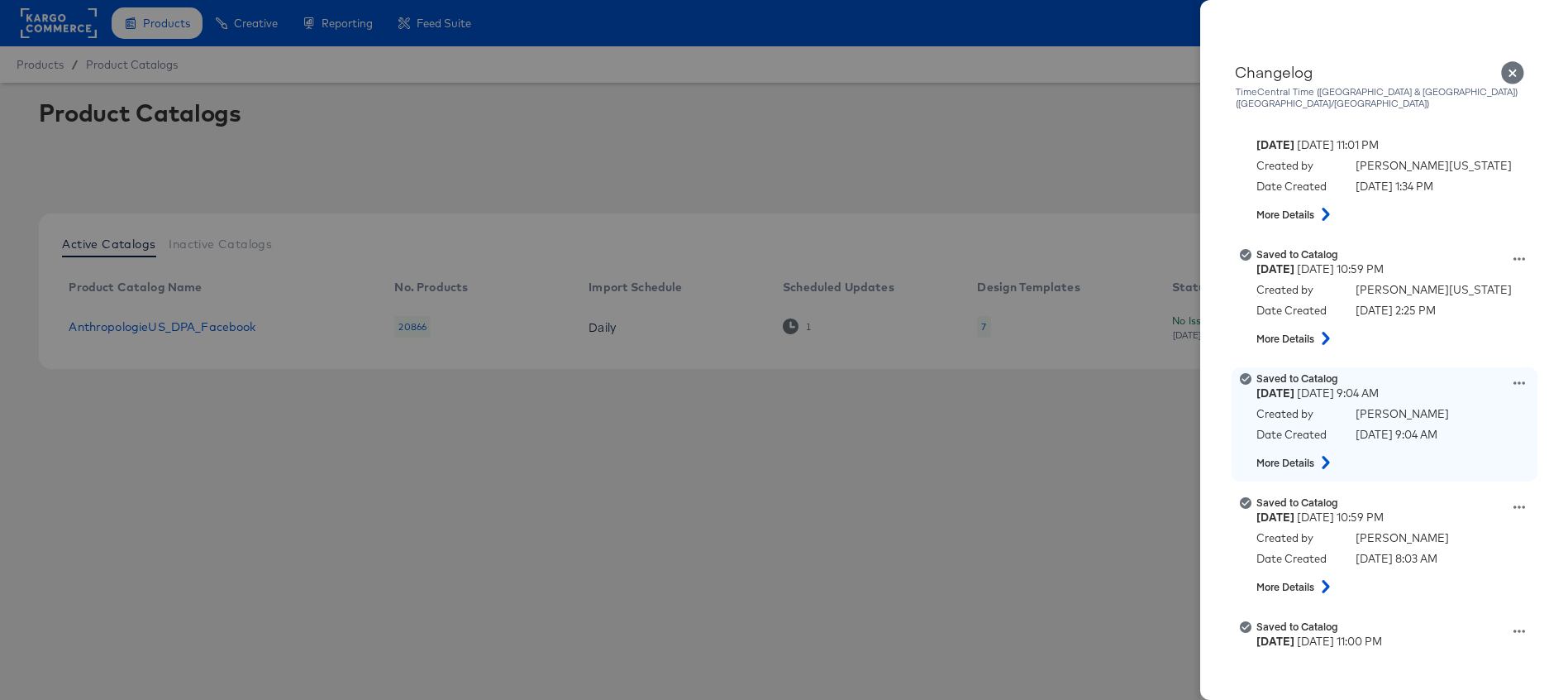
scroll to position [2690, 0]
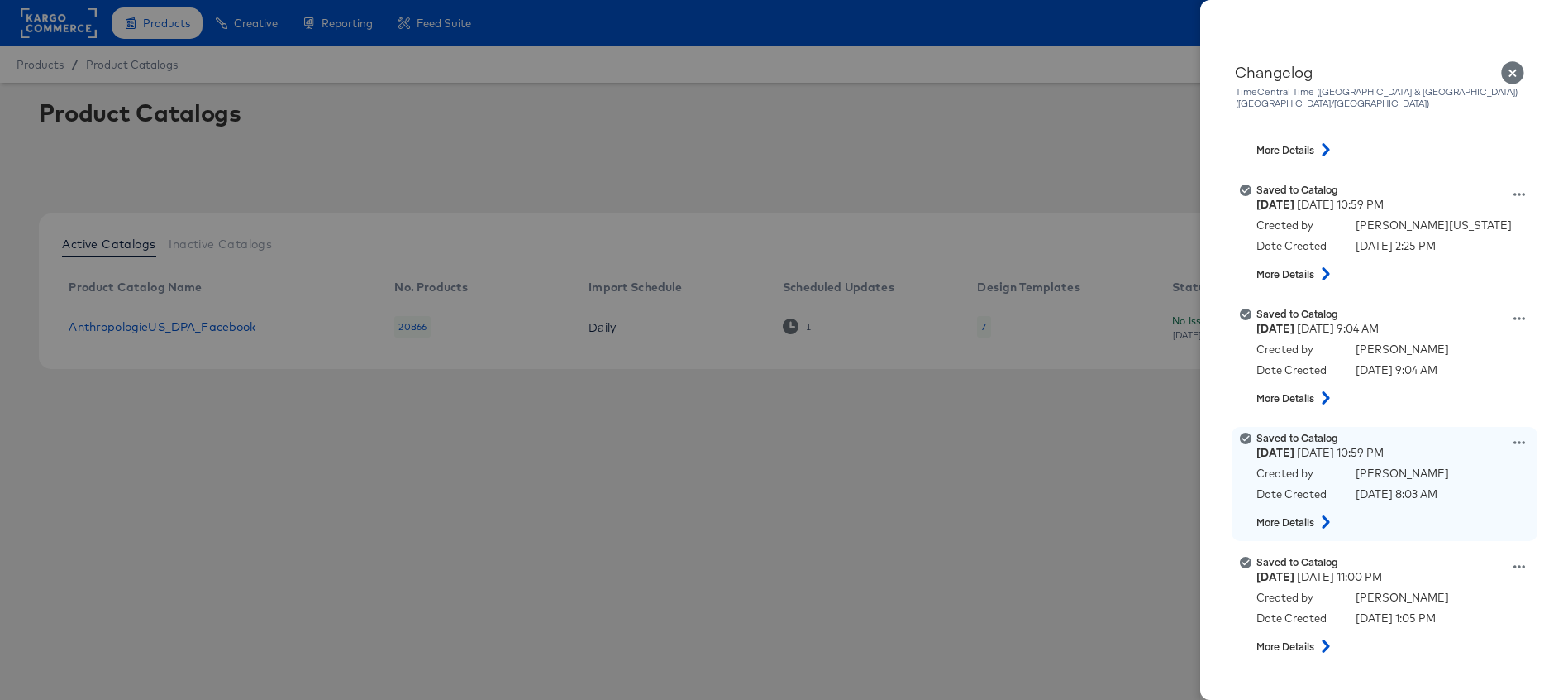
click at [1325, 515] on icon at bounding box center [1326, 522] width 8 height 13
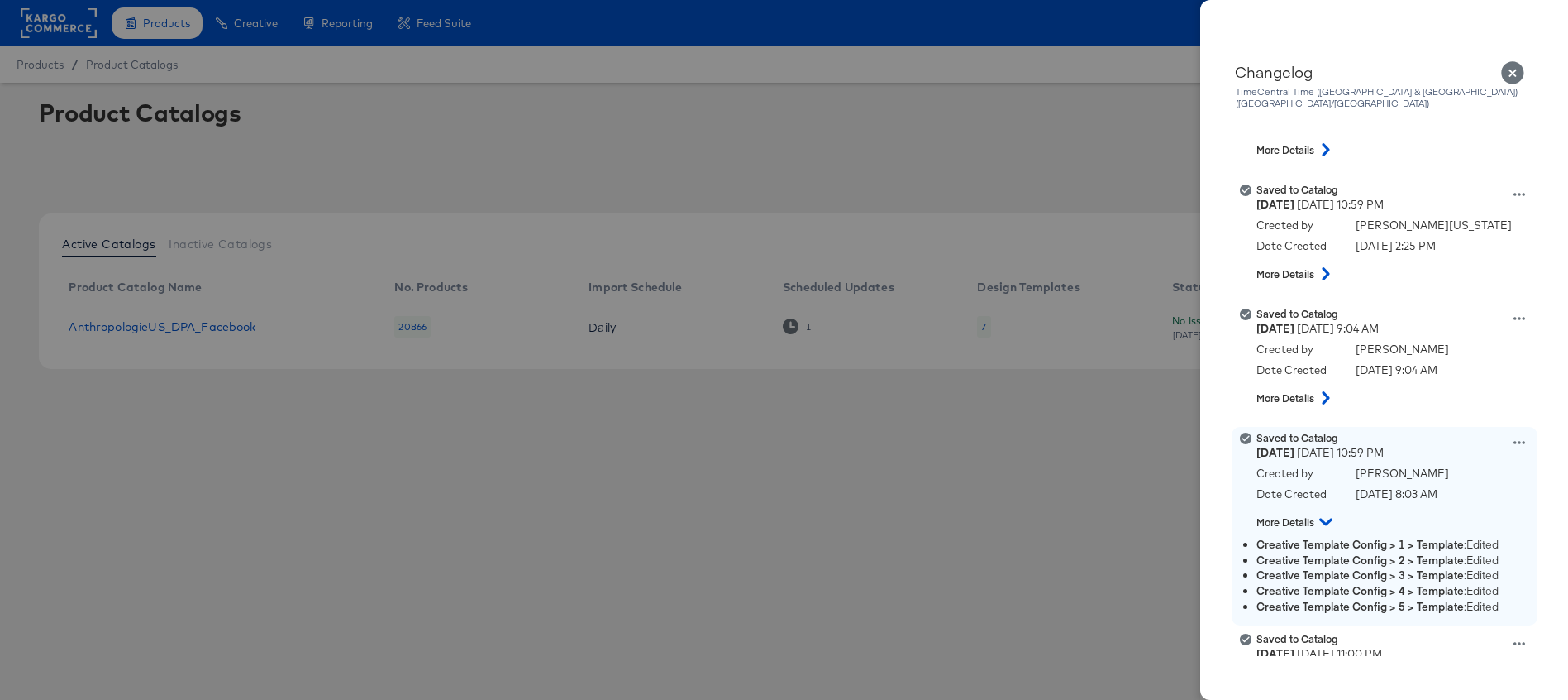
click at [1325, 512] on icon at bounding box center [1326, 522] width 13 height 20
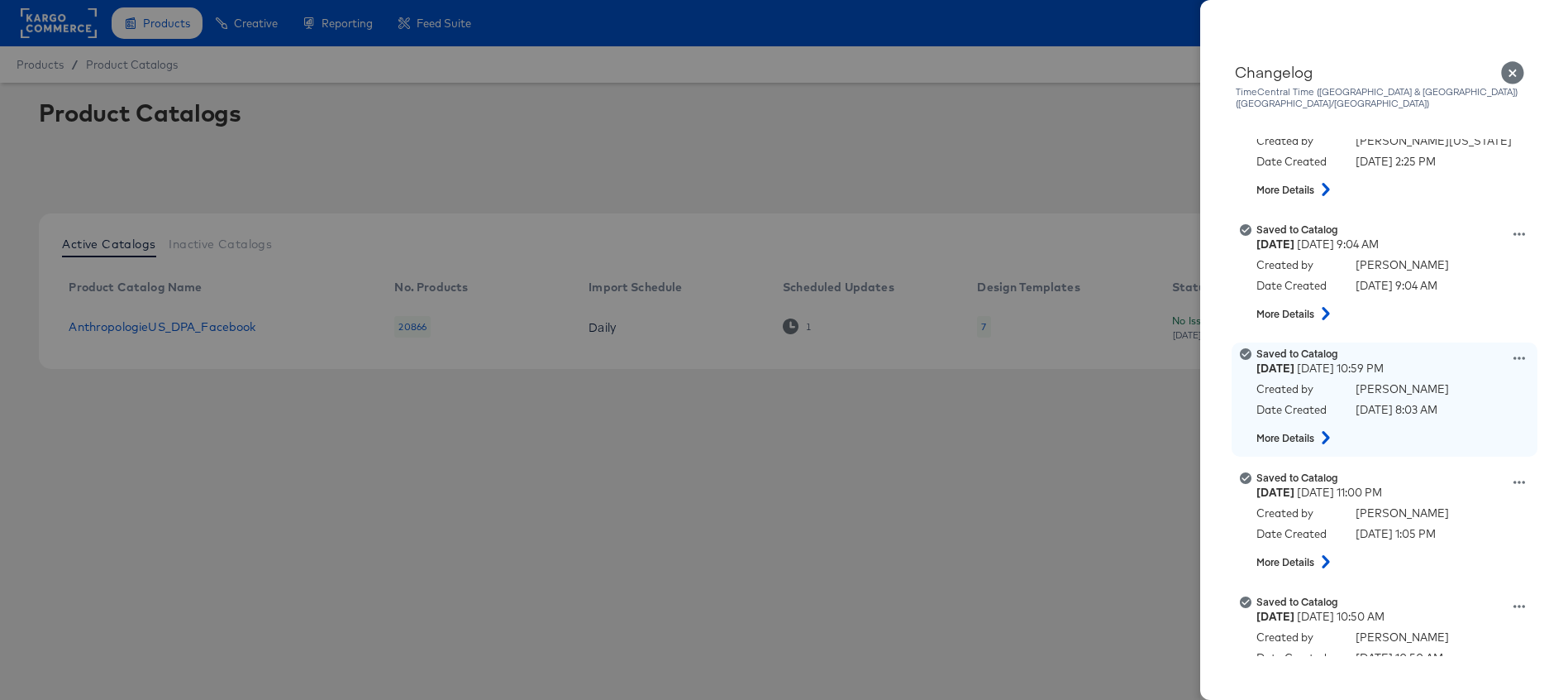
scroll to position [2776, 0]
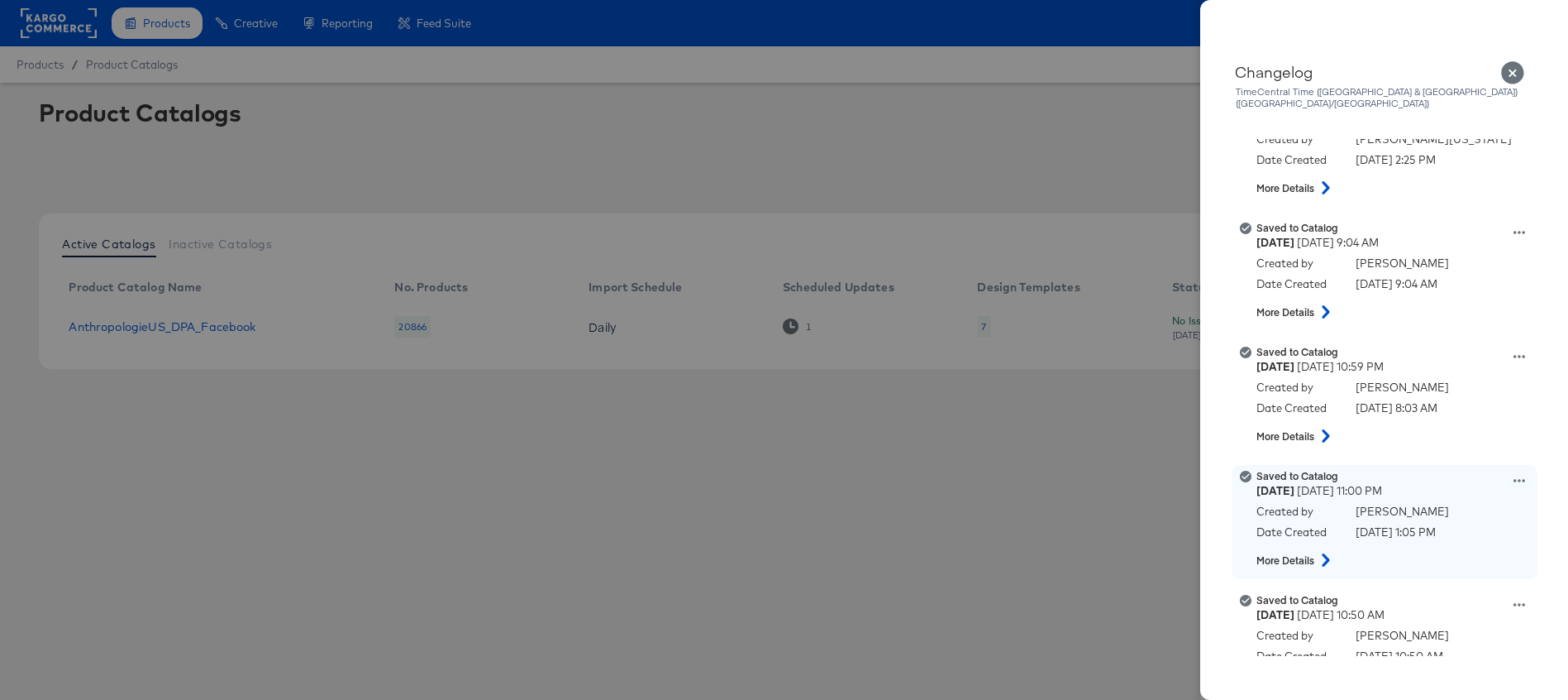
click at [1332, 553] on icon at bounding box center [1326, 560] width 20 height 13
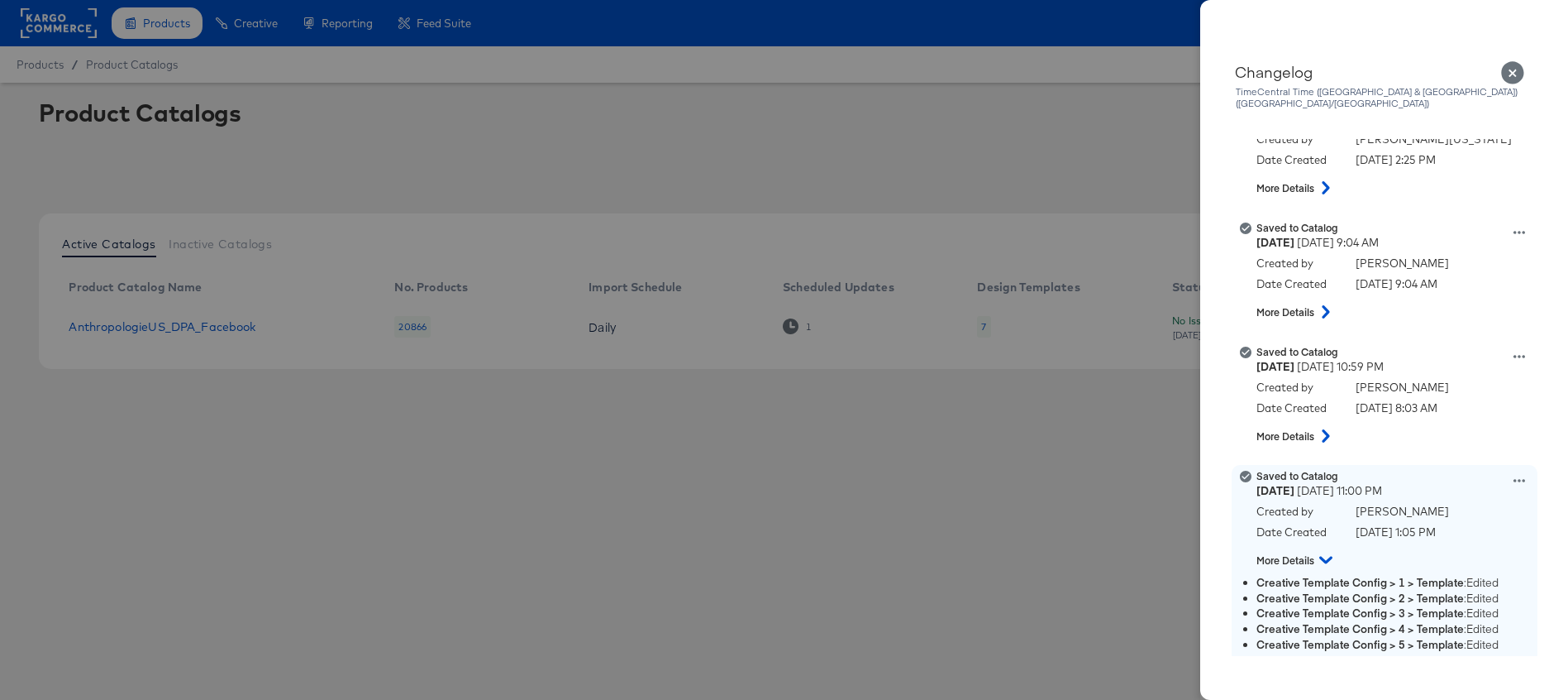
click at [1329, 557] on icon at bounding box center [1326, 561] width 13 height 8
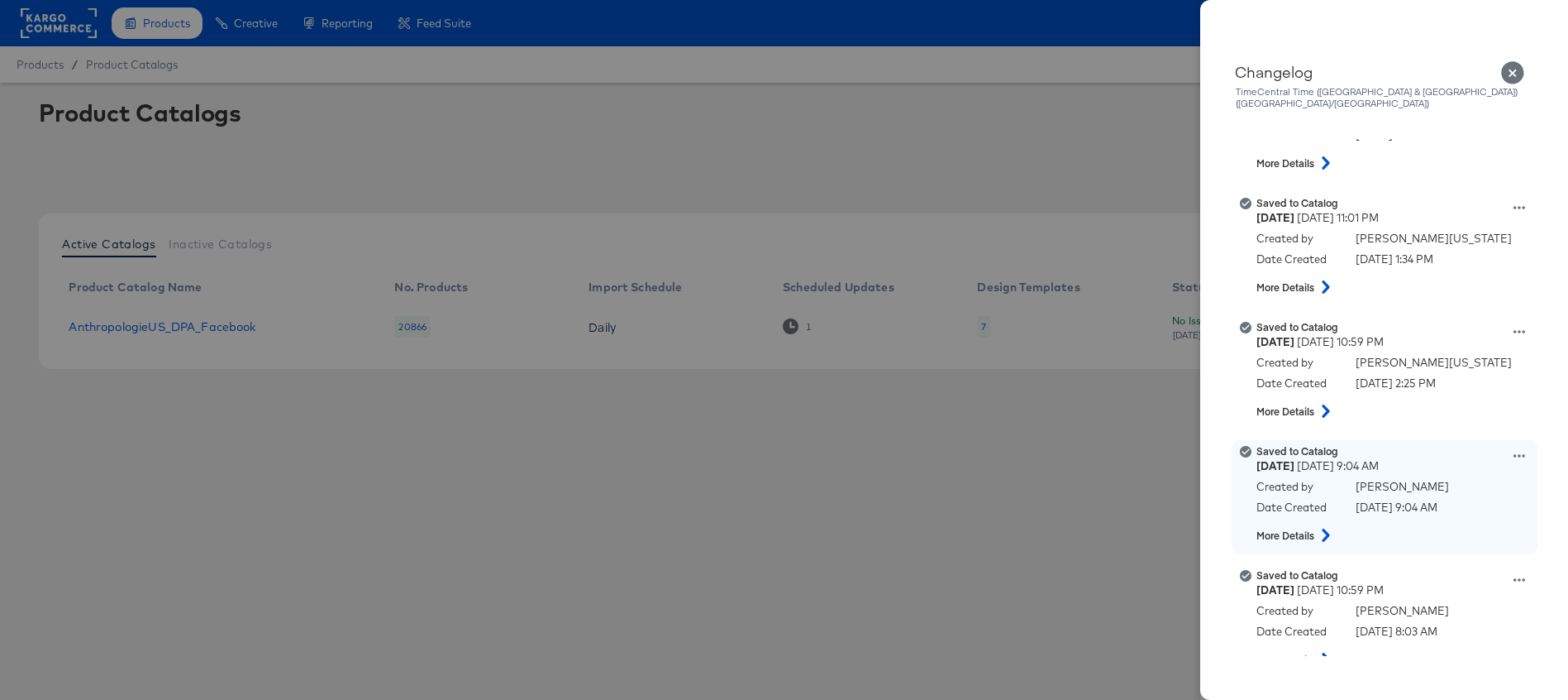
scroll to position [2537, 0]
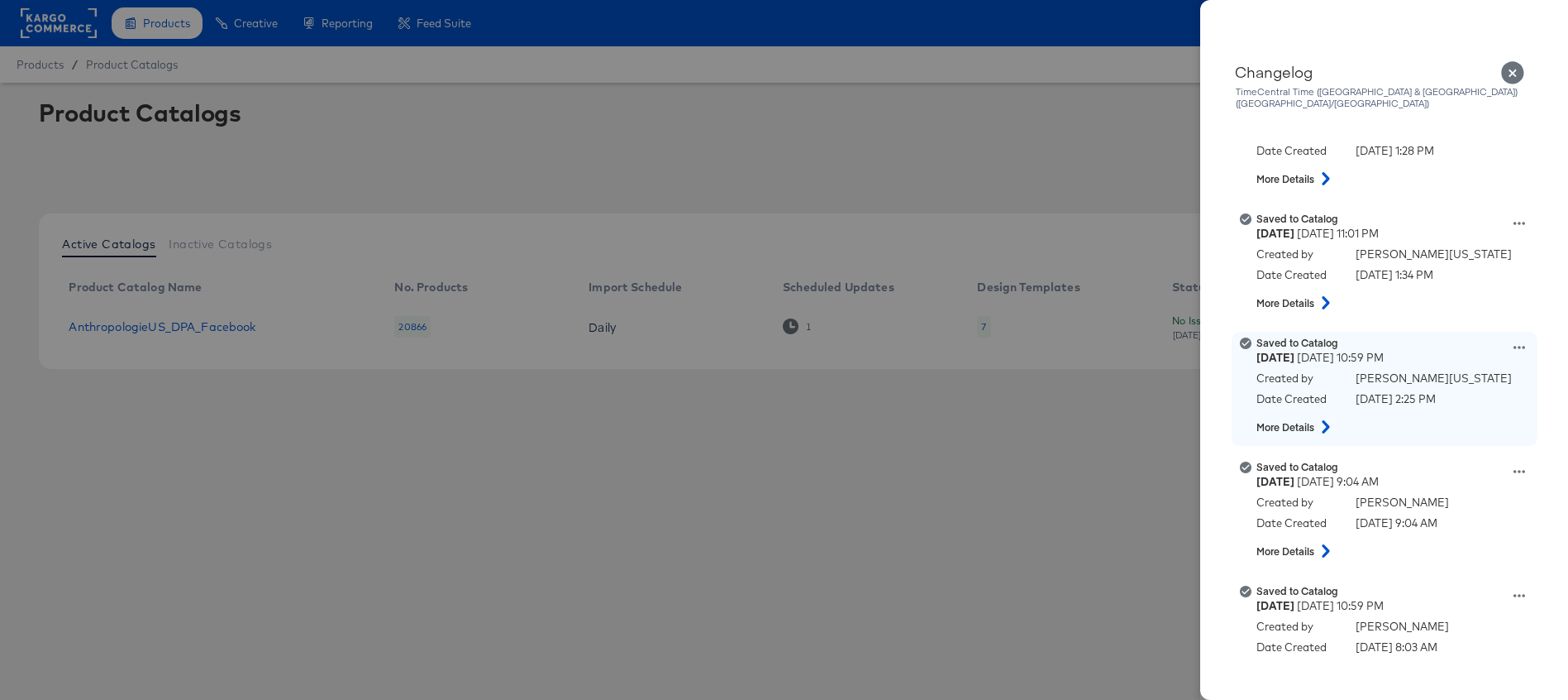
click at [1518, 341] on icon at bounding box center [1520, 347] width 12 height 12
click at [1446, 317] on button "View this version" at bounding box center [1442, 329] width 166 height 24
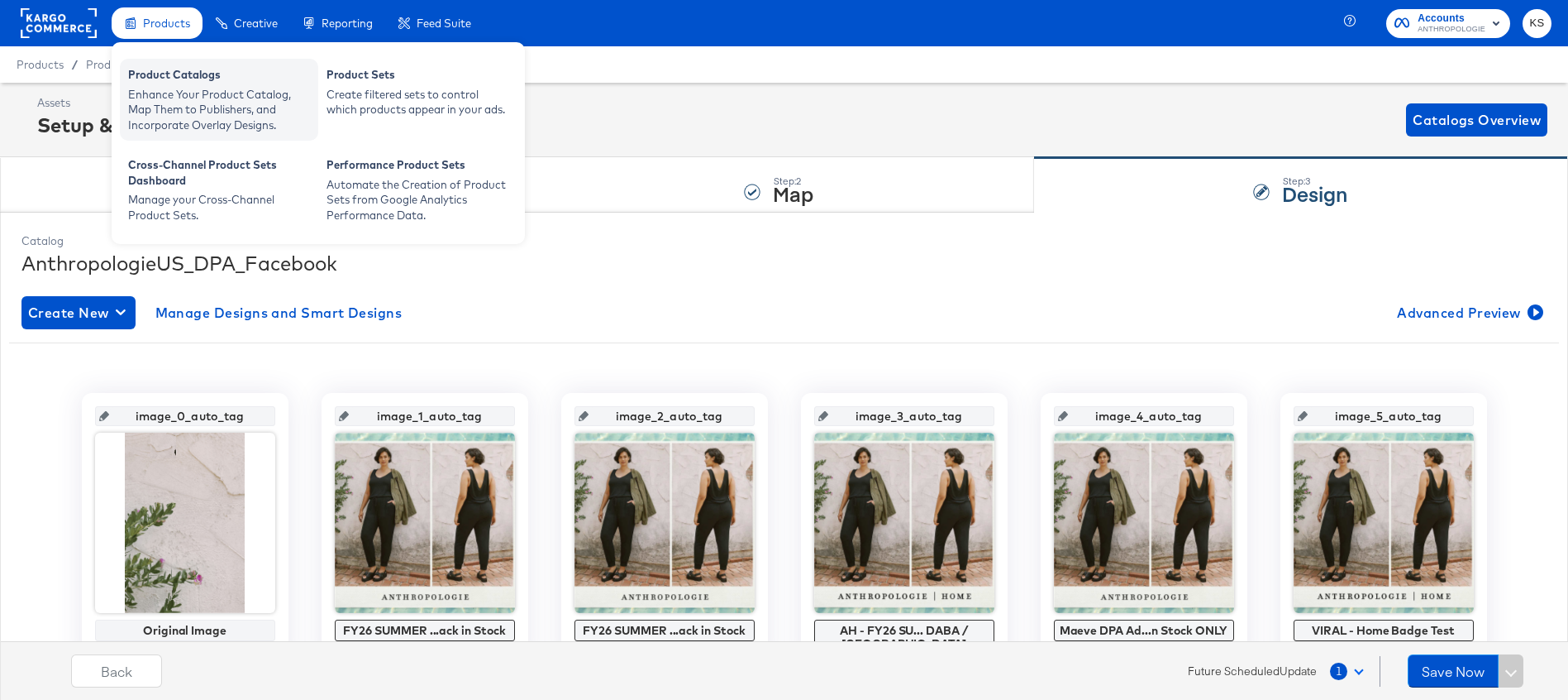
click at [177, 84] on div "Product Catalogs" at bounding box center [219, 77] width 182 height 20
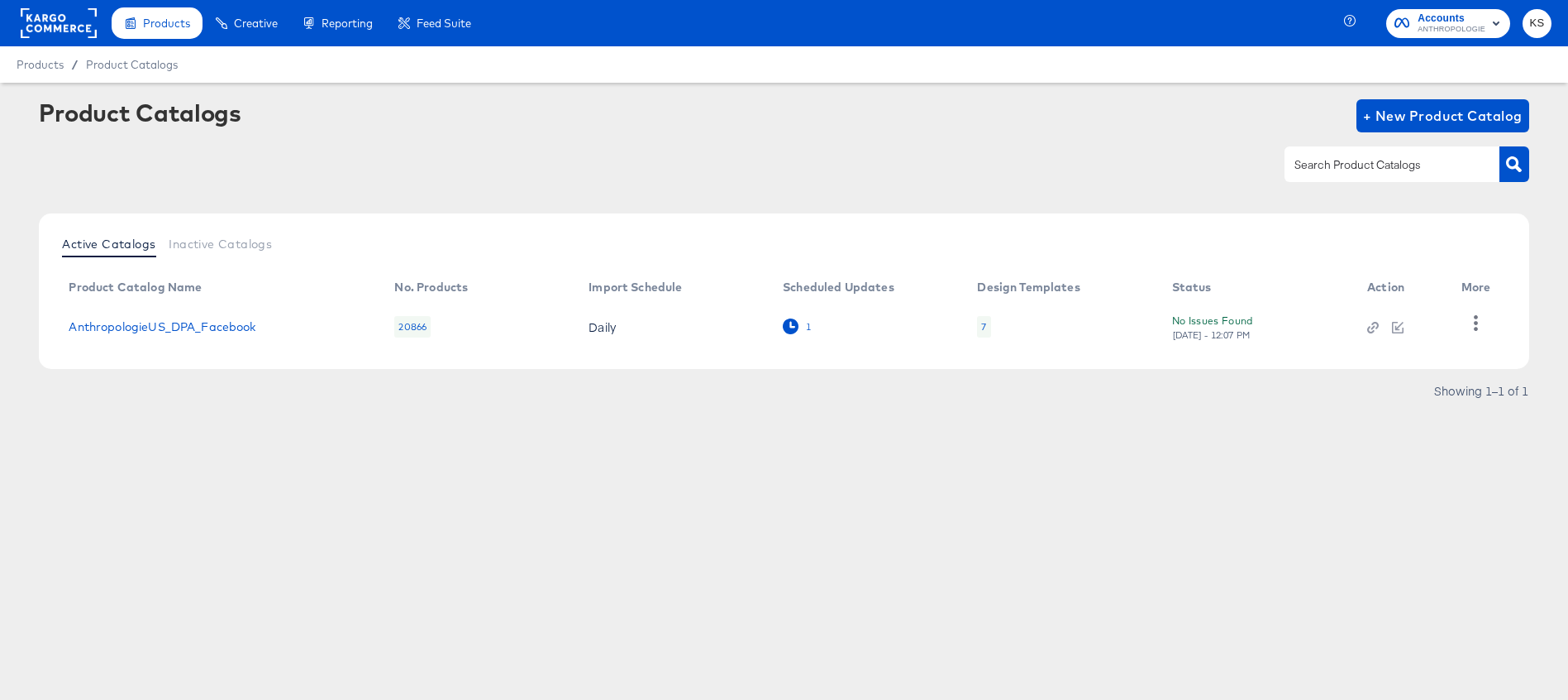
click at [791, 324] on icon at bounding box center [791, 326] width 15 height 15
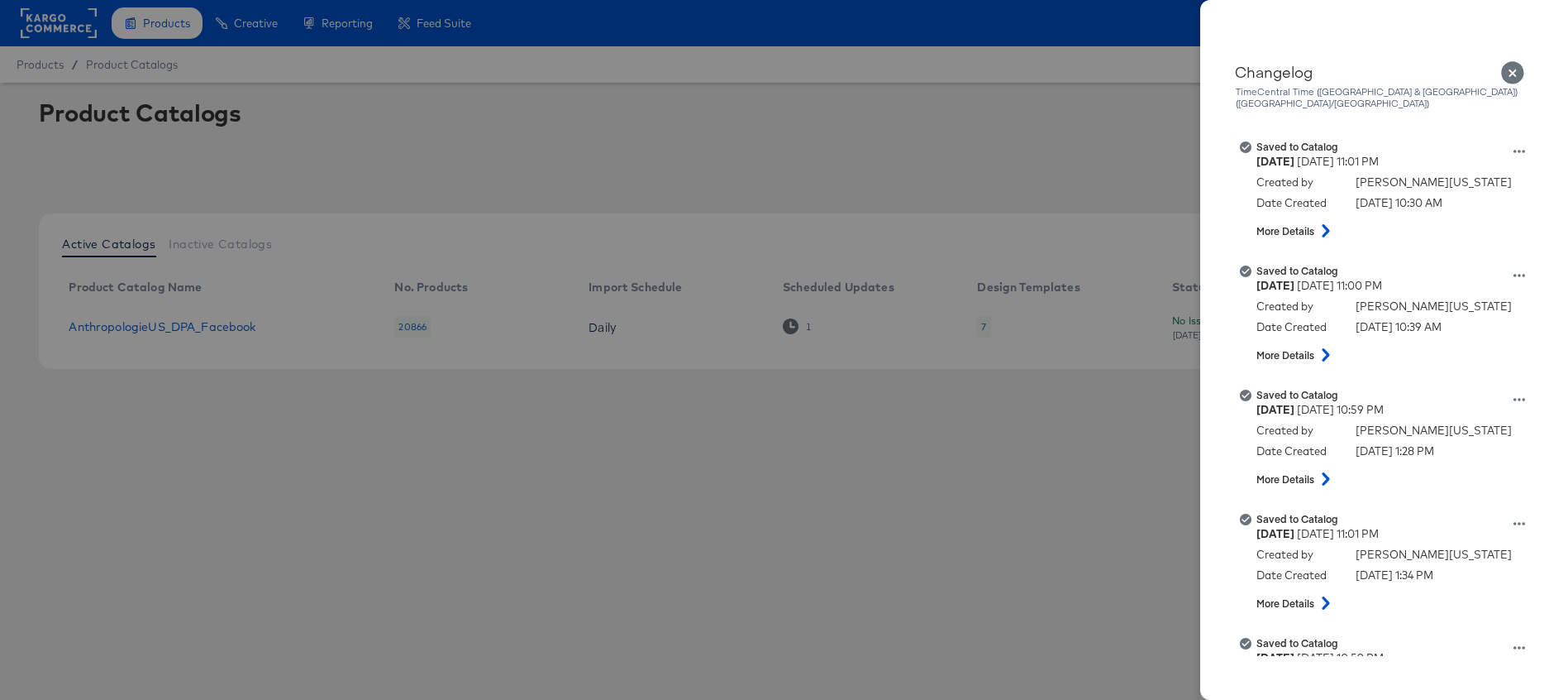
scroll to position [2358, 0]
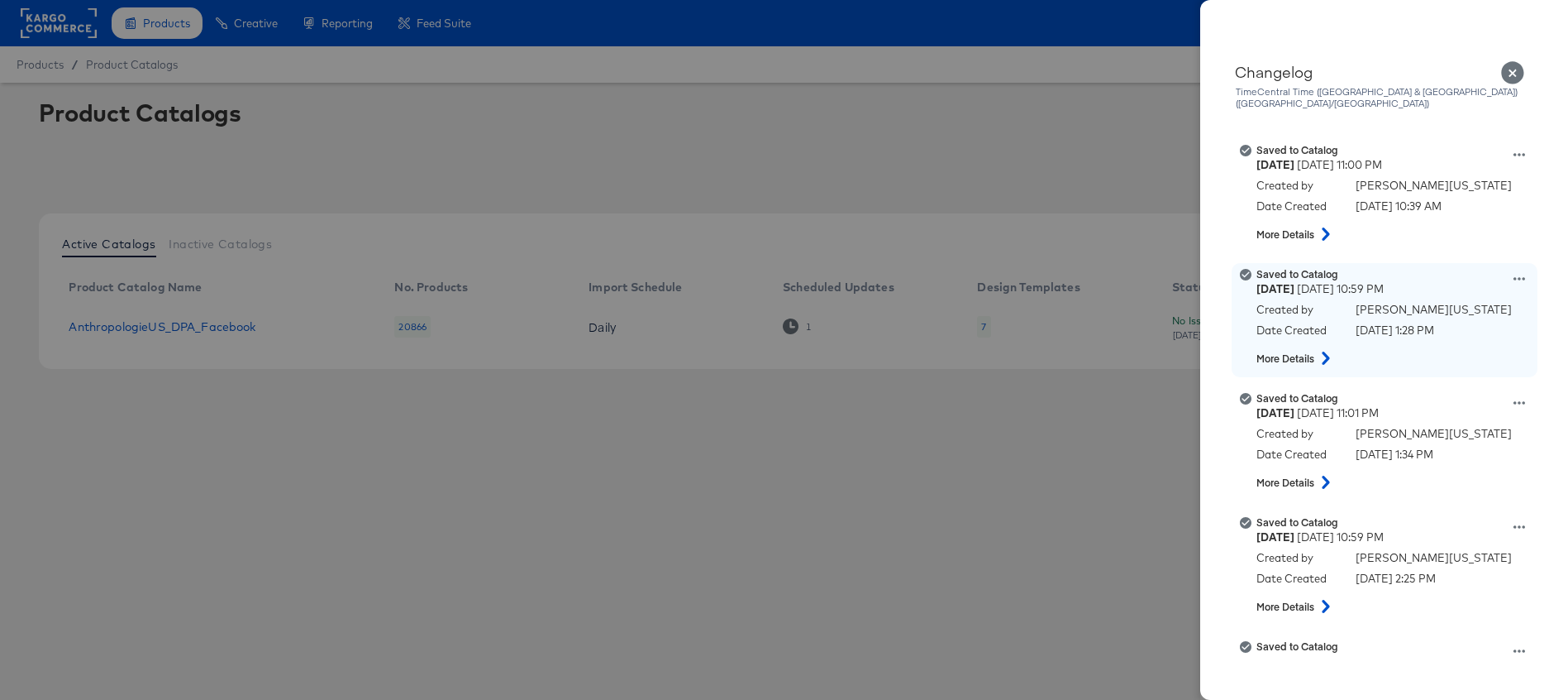
click at [1327, 352] on icon at bounding box center [1326, 359] width 20 height 13
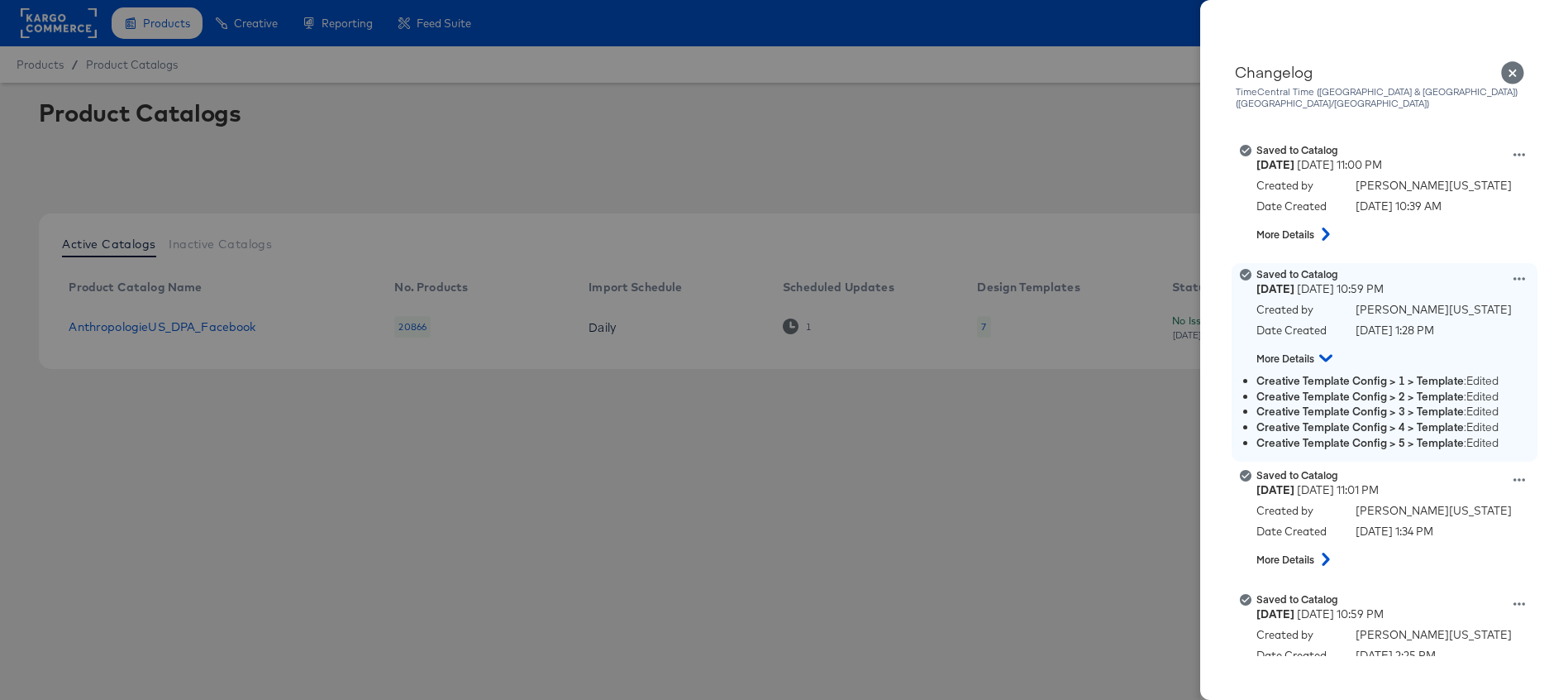
click at [1327, 348] on icon at bounding box center [1326, 358] width 13 height 20
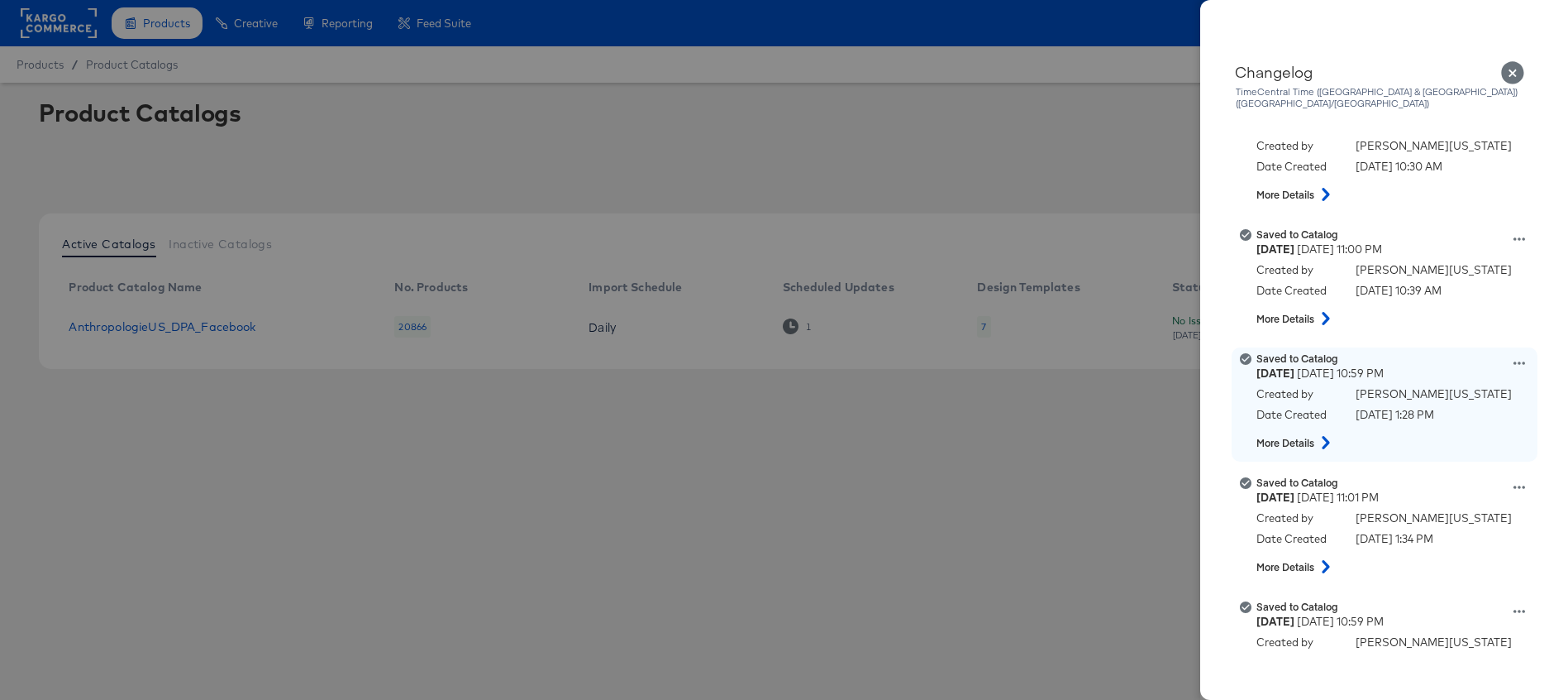
scroll to position [2275, 0]
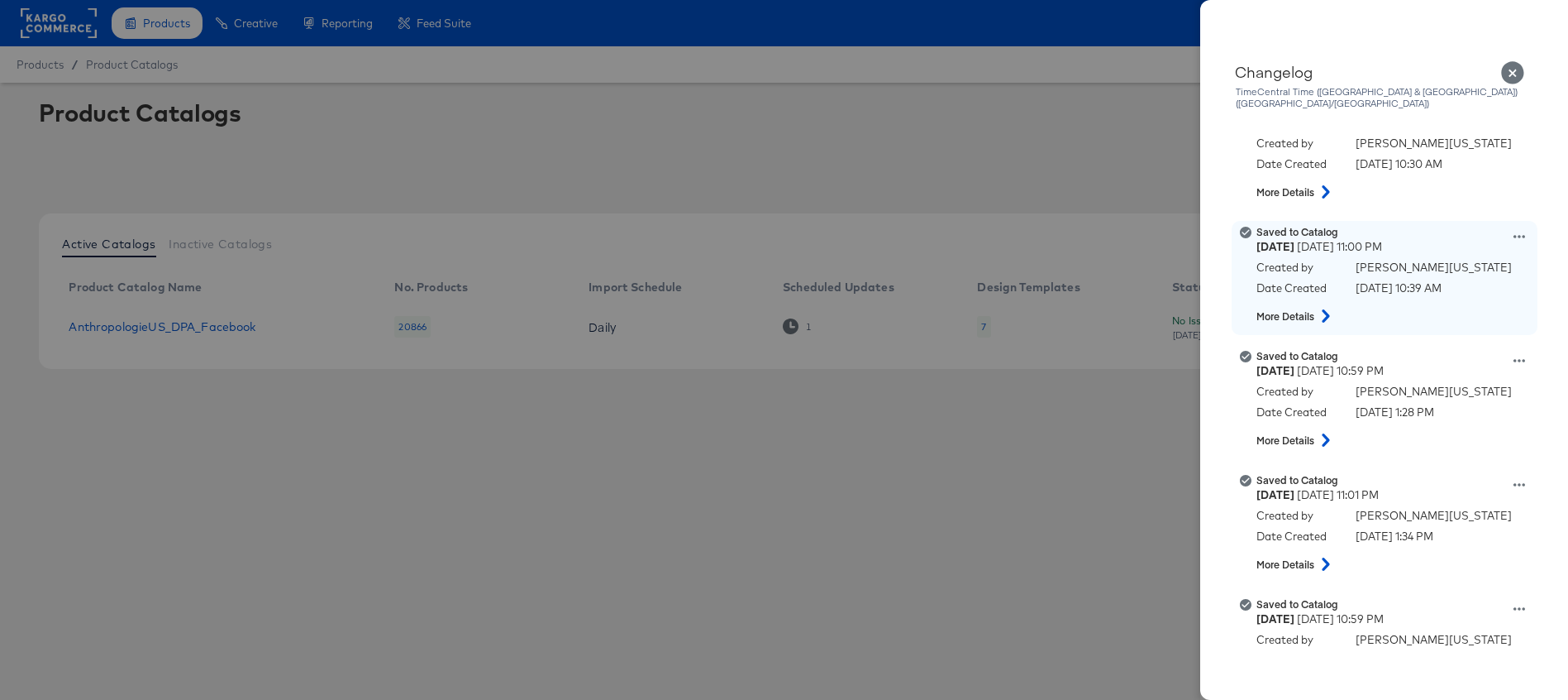
click at [1323, 310] on icon at bounding box center [1326, 316] width 20 height 13
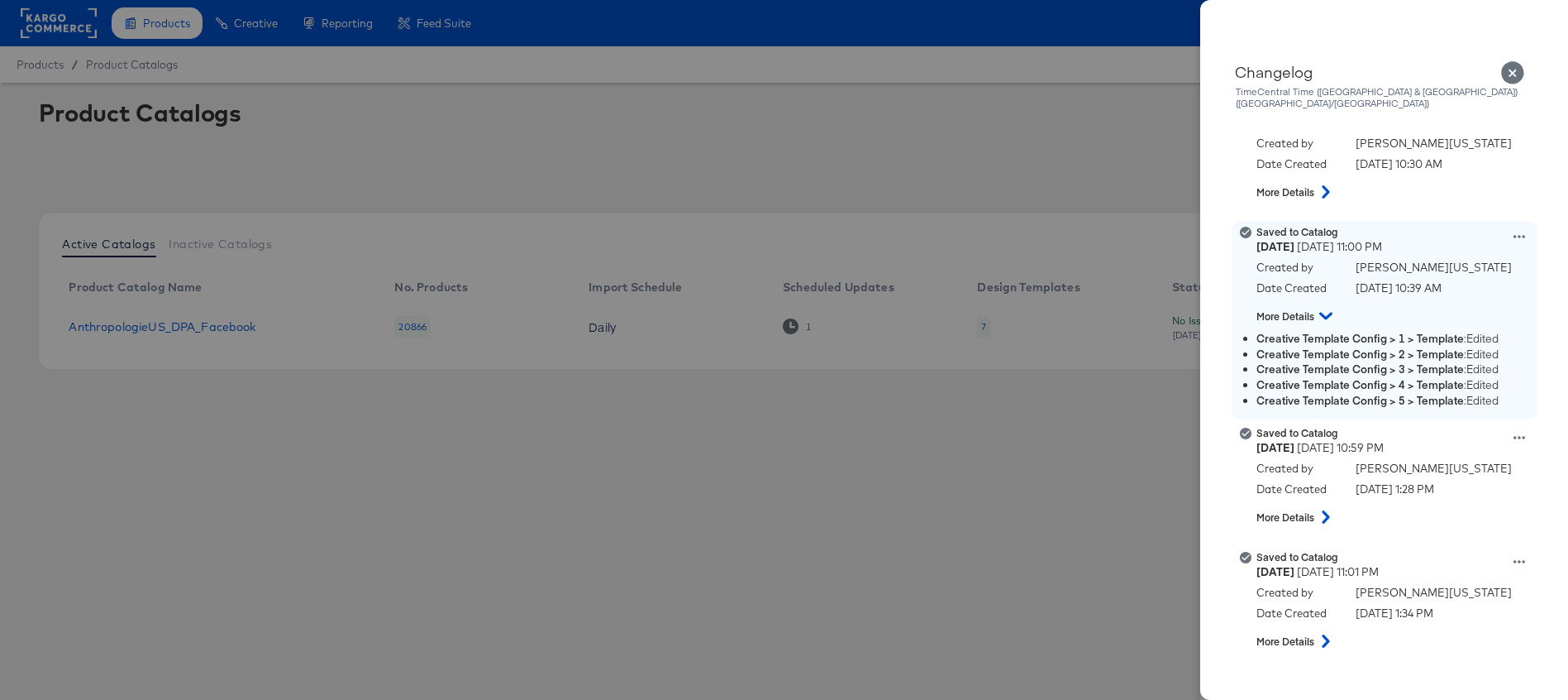
click at [1323, 306] on icon at bounding box center [1326, 315] width 13 height 20
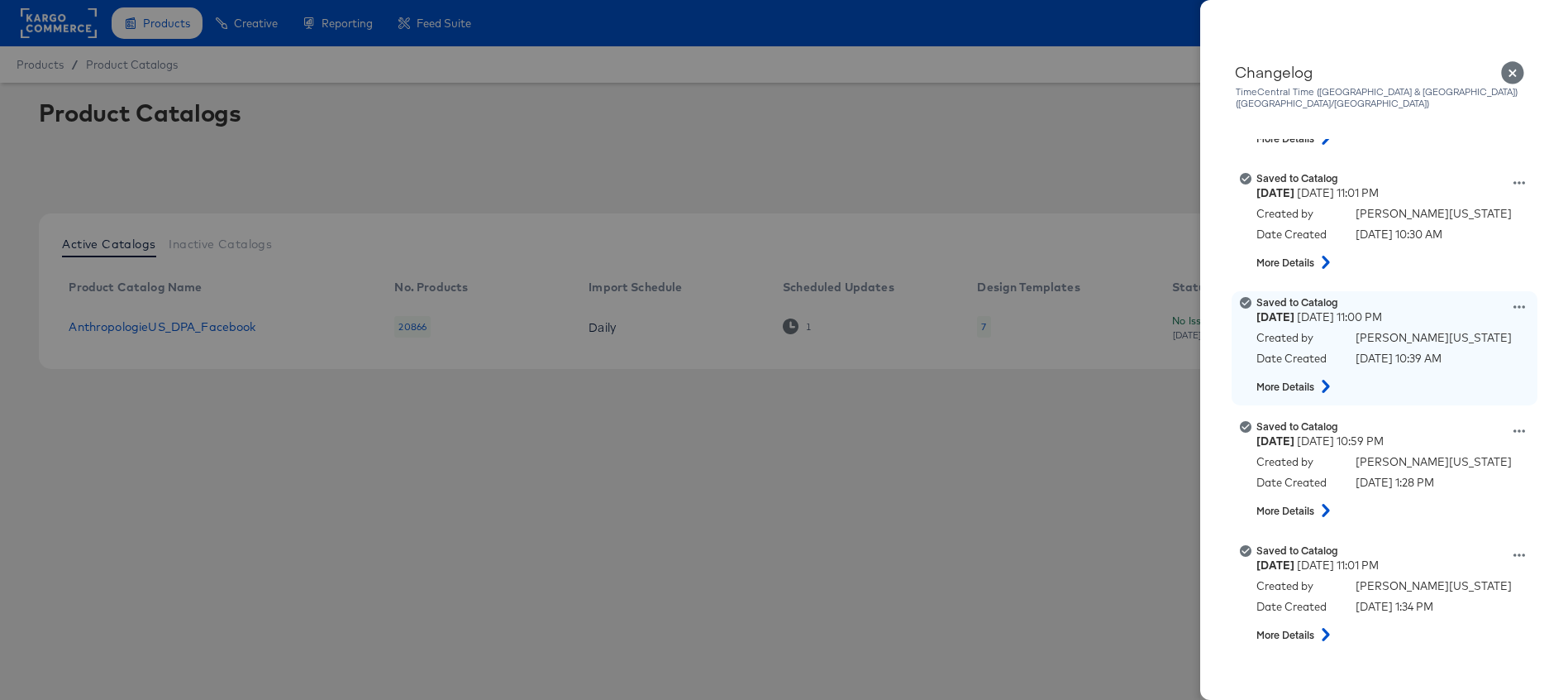
scroll to position [2186, 0]
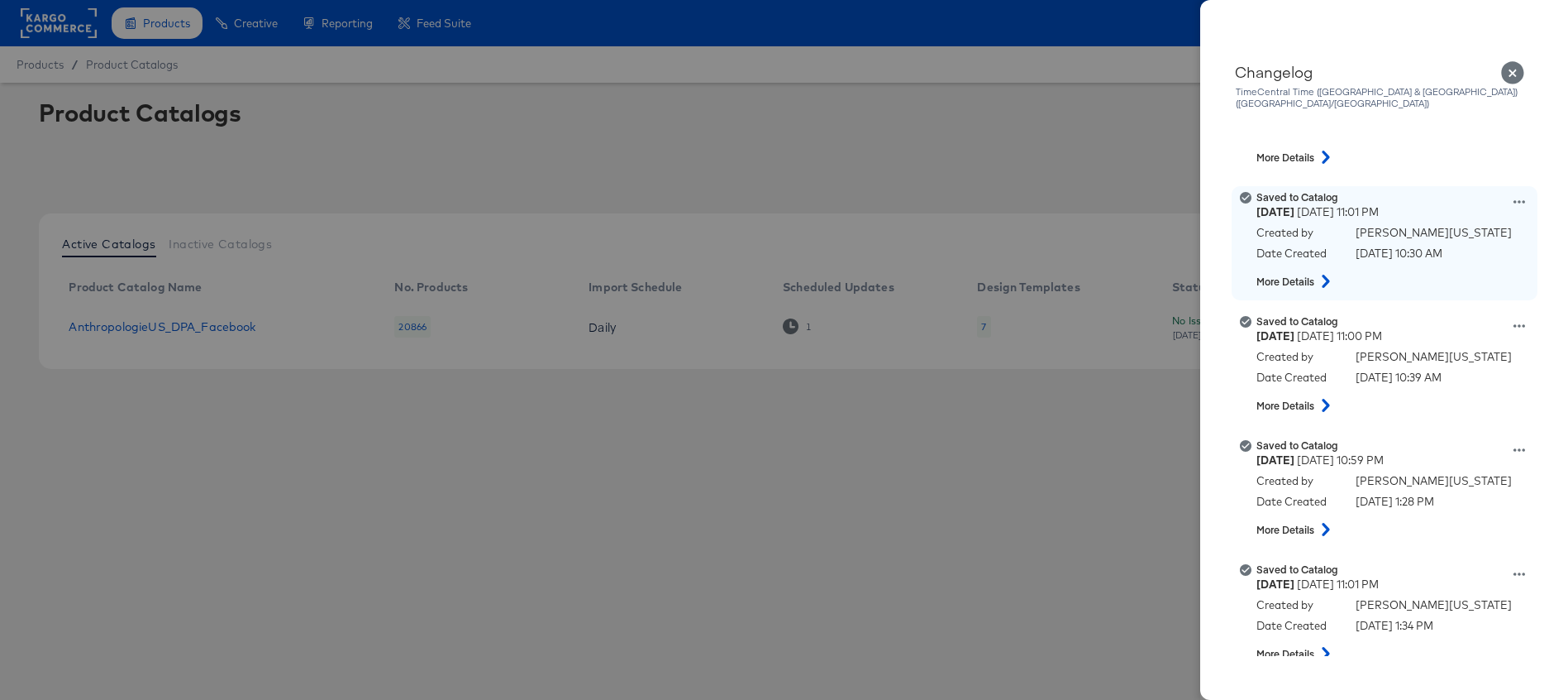
click at [1322, 274] on icon at bounding box center [1326, 281] width 20 height 13
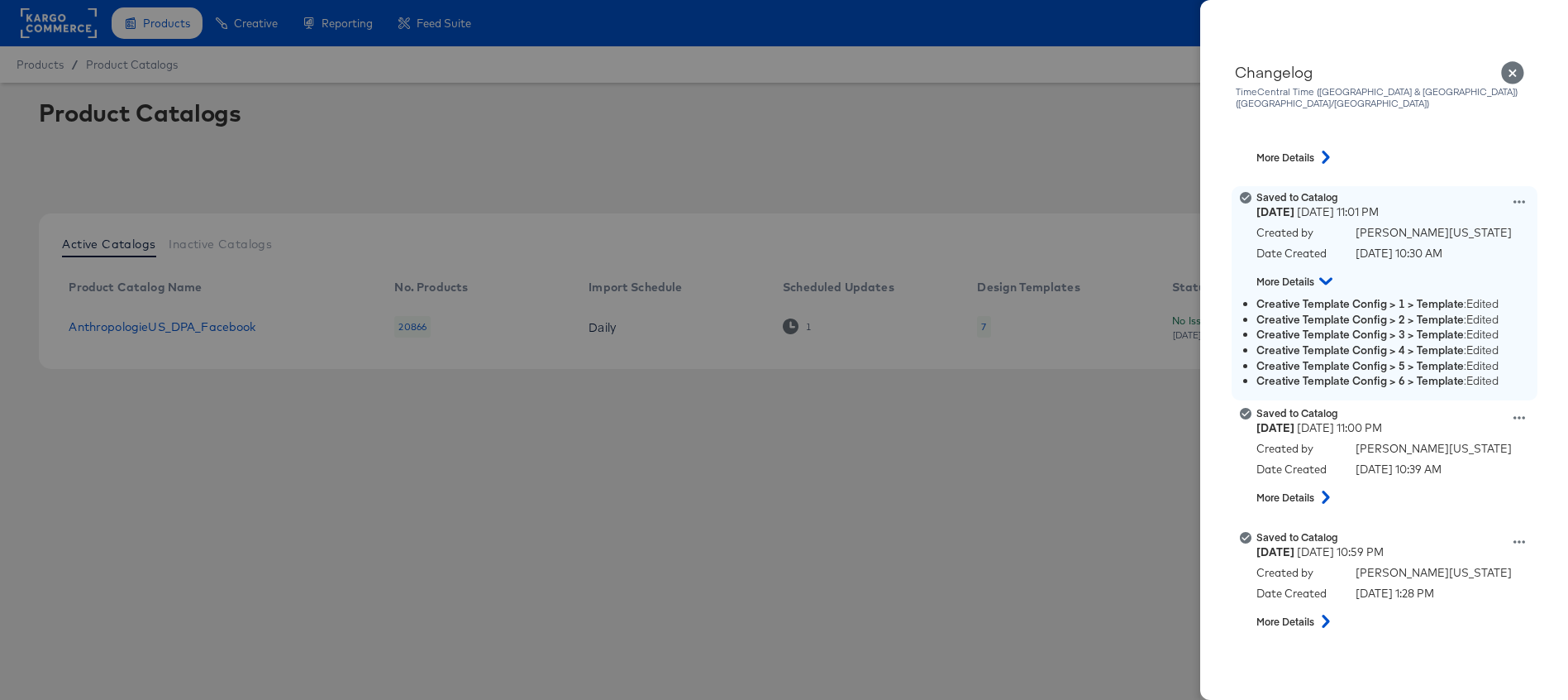
click at [1322, 271] on icon at bounding box center [1326, 281] width 13 height 20
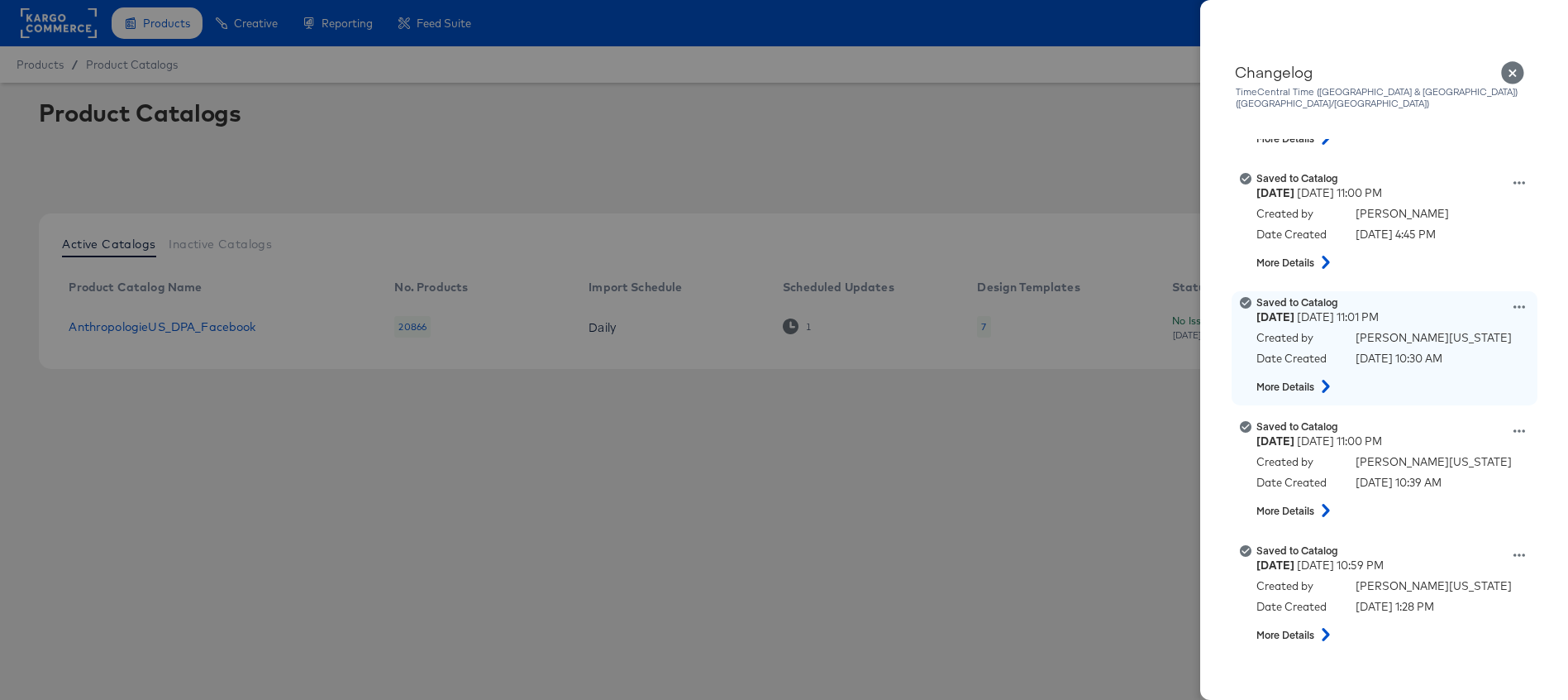
scroll to position [2081, 0]
click at [1519, 302] on icon at bounding box center [1520, 308] width 12 height 12
click at [1419, 278] on button "View this version" at bounding box center [1442, 290] width 166 height 24
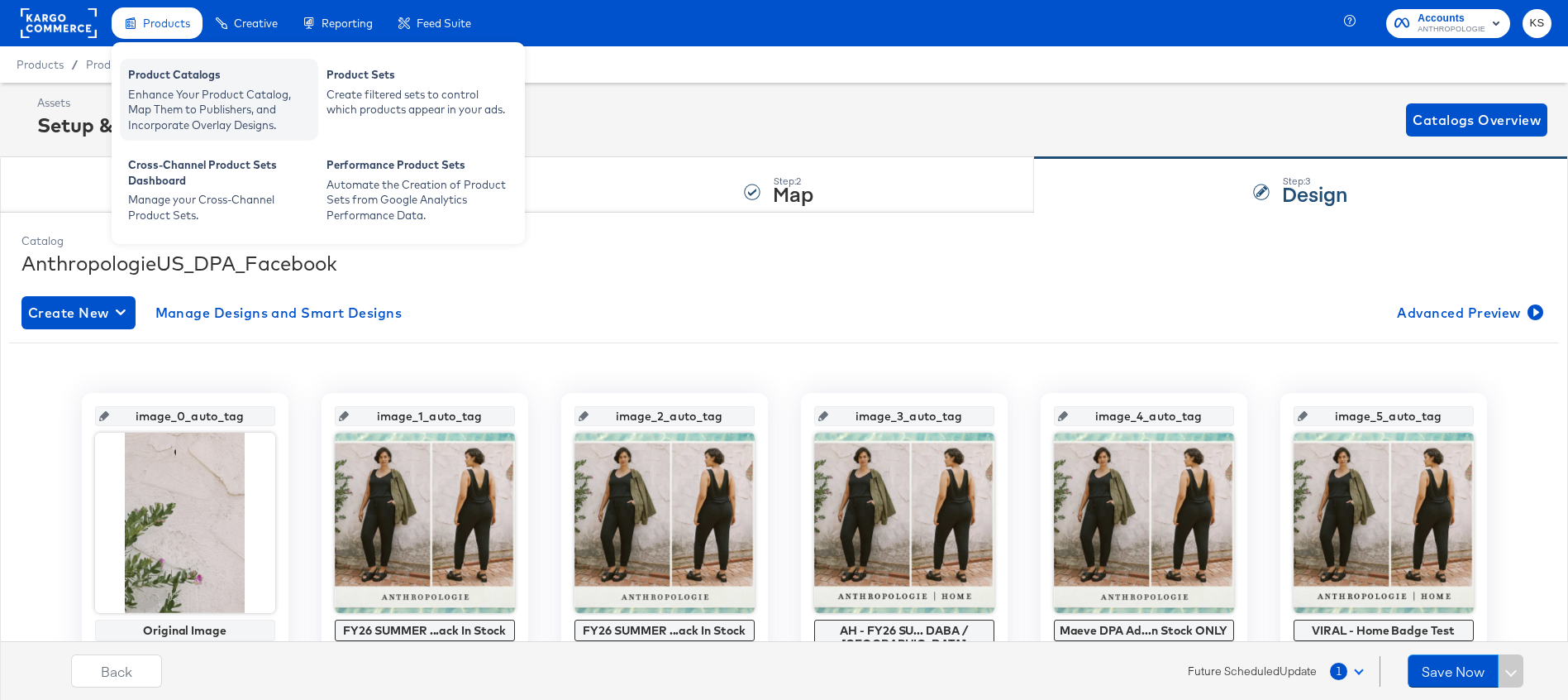
click at [154, 98] on div "Enhance Your Product Catalog, Map Them to Publishers, and Incorporate Overlay D…" at bounding box center [219, 110] width 182 height 46
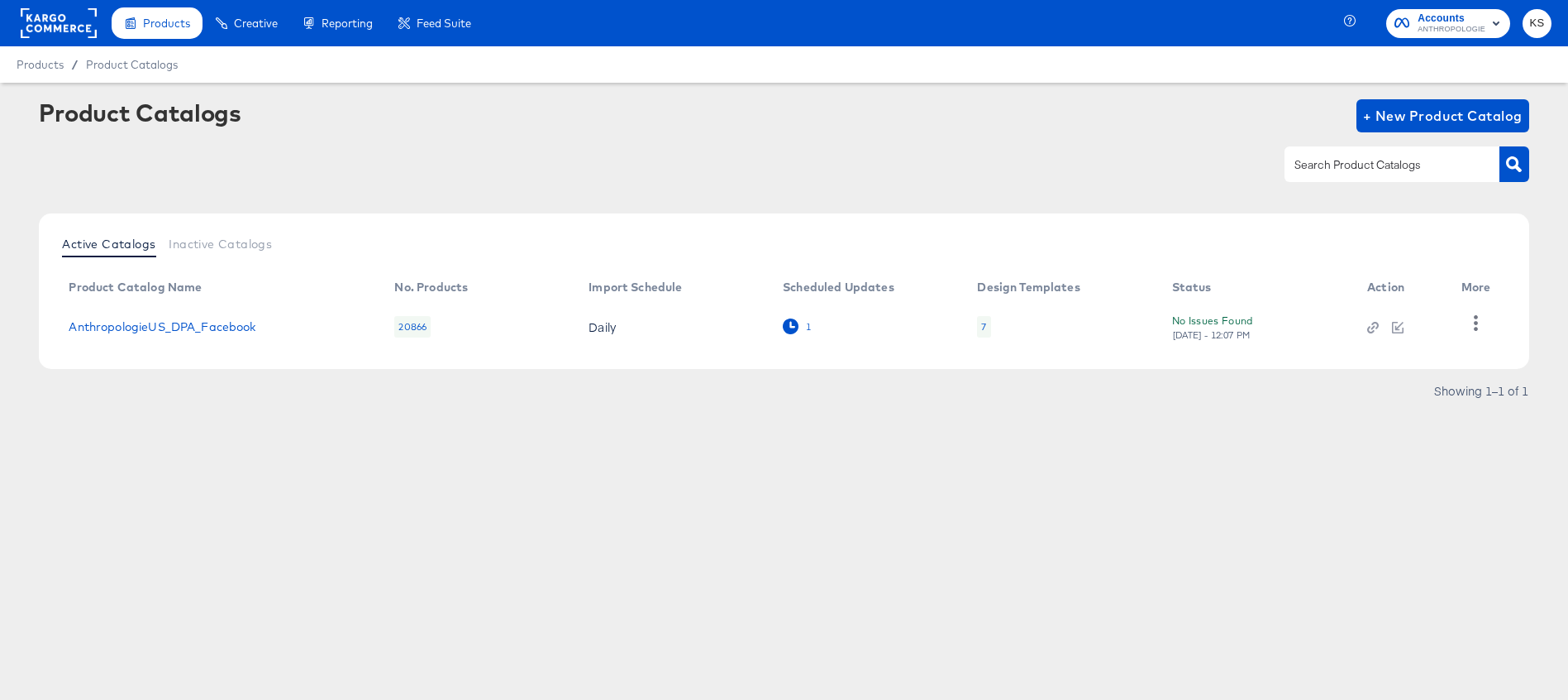
click at [786, 320] on icon at bounding box center [791, 326] width 15 height 15
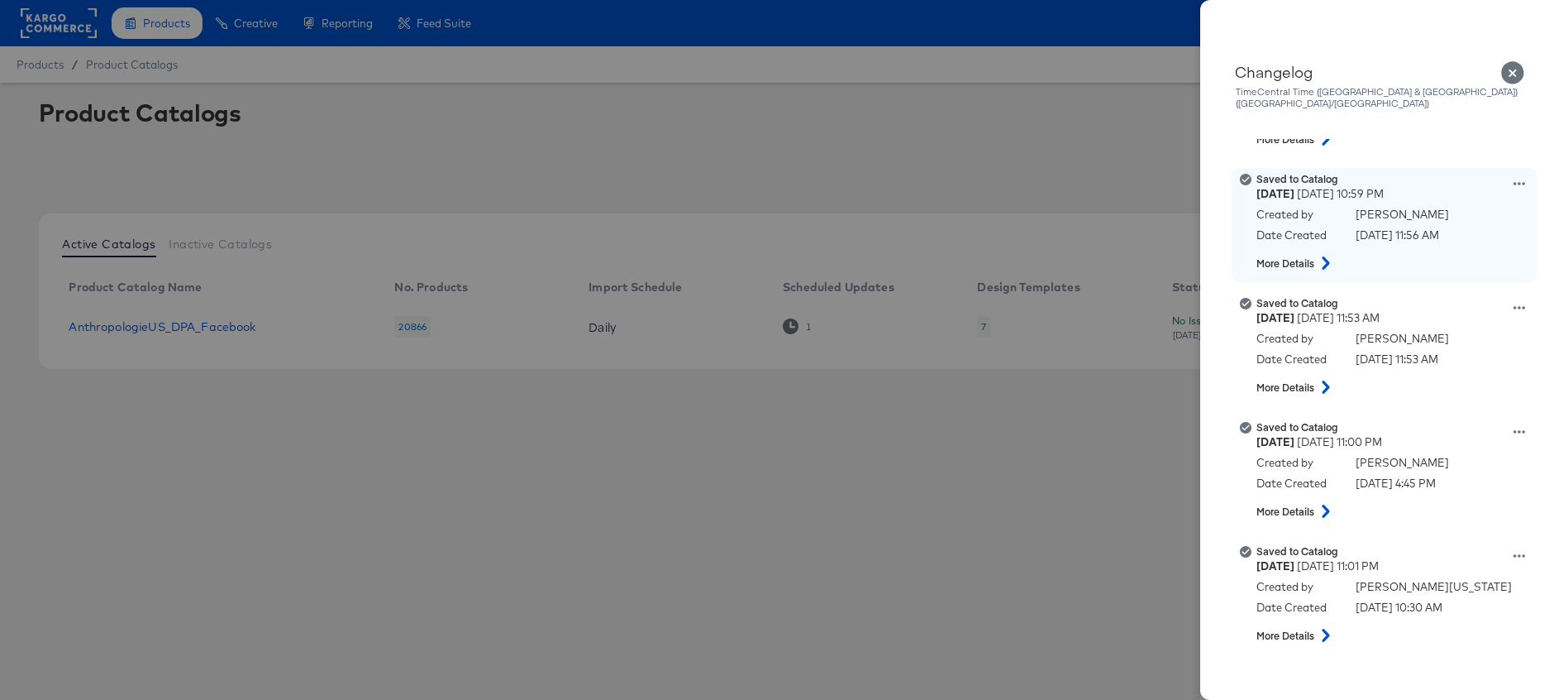
scroll to position [1909, 0]
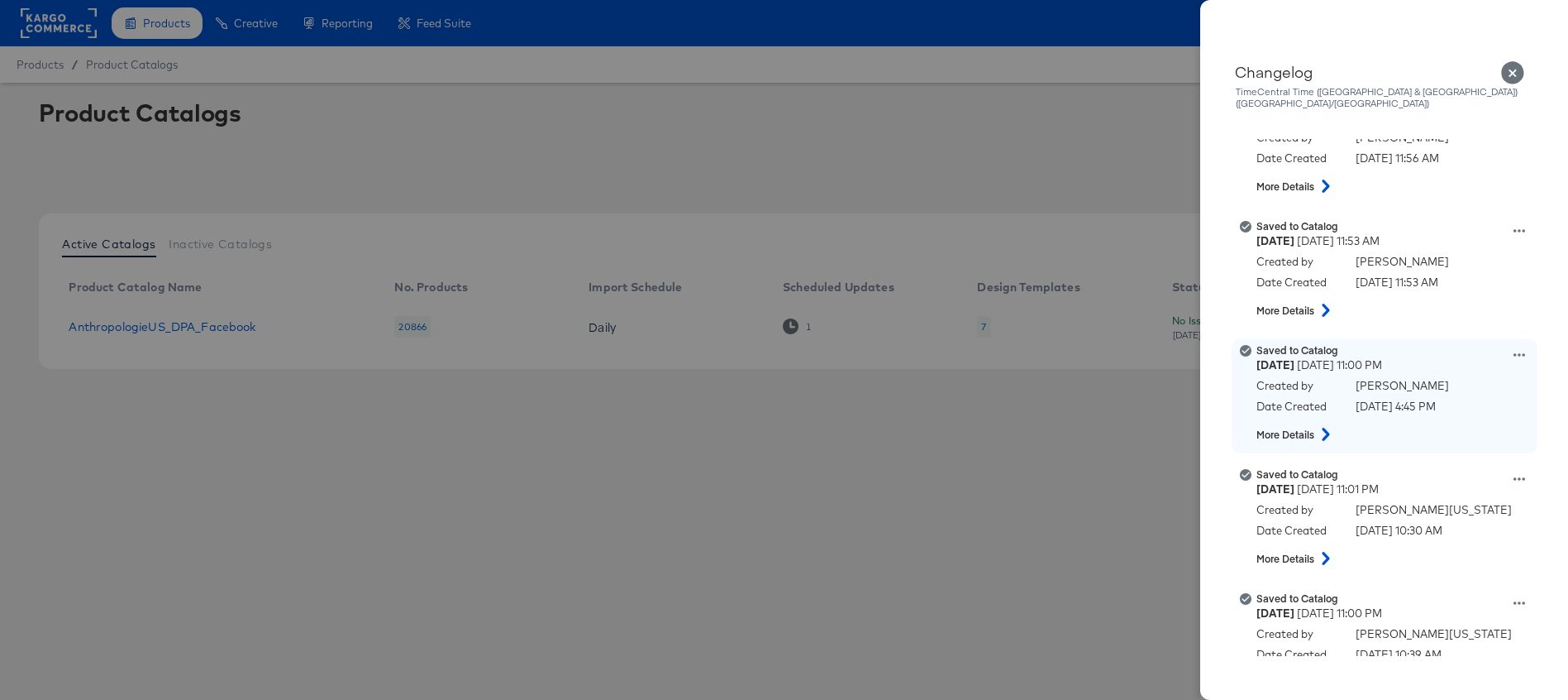
click at [1325, 431] on button at bounding box center [1326, 433] width 21 height 30
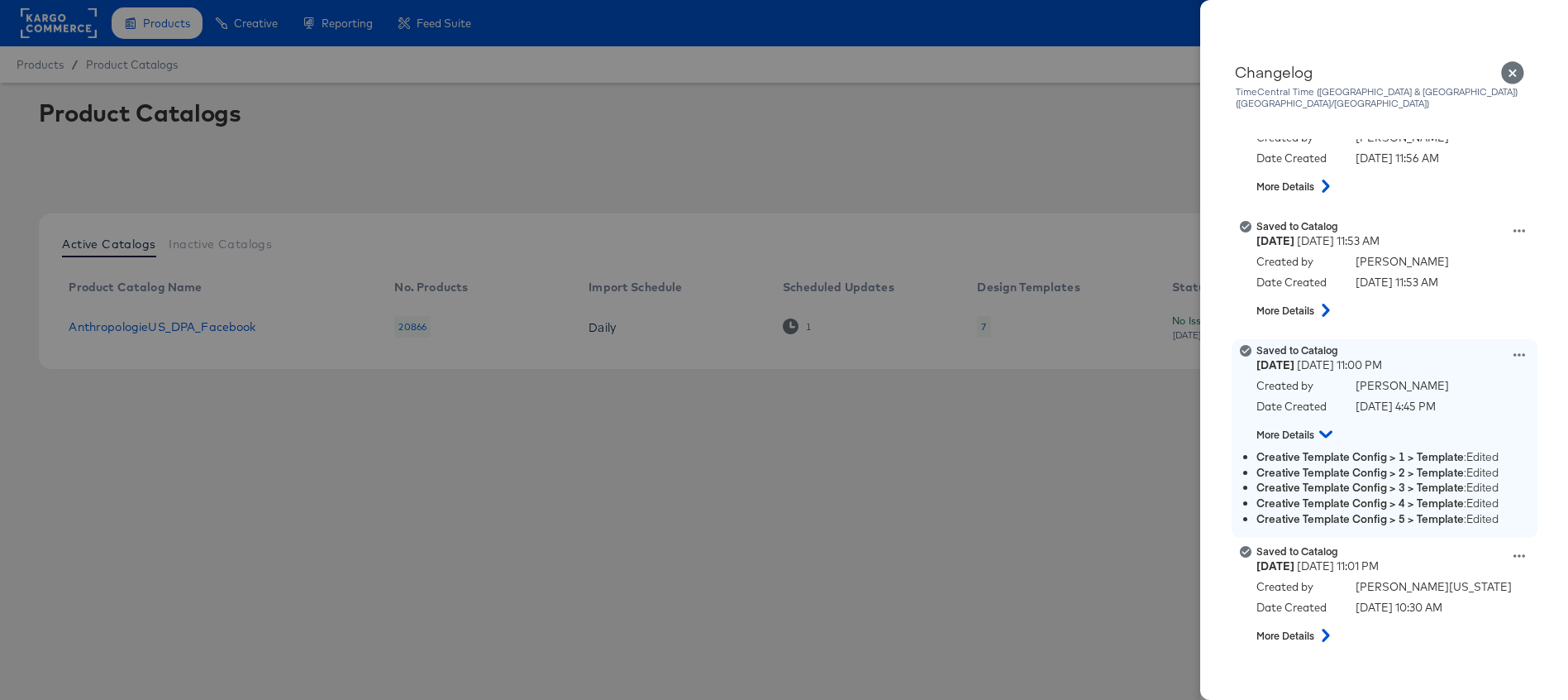
click at [1326, 431] on icon at bounding box center [1326, 434] width 13 height 8
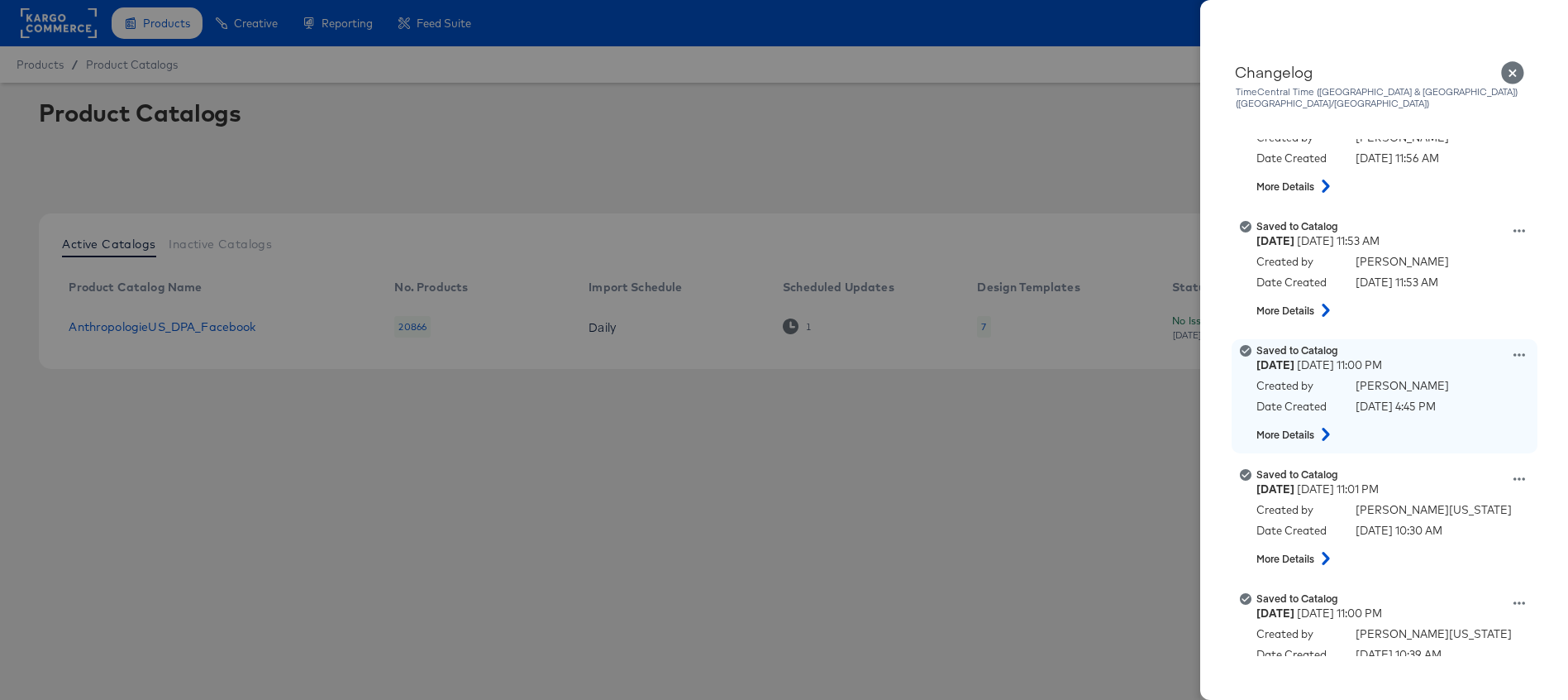
click at [1526, 343] on div "Saved to Catalog Tuesday August 5th 2025 11:00 PM Created by Hayden Smith Date …" at bounding box center [1405, 396] width 298 height 105
click at [1519, 349] on icon at bounding box center [1520, 355] width 12 height 12
click at [1448, 333] on button "View this version" at bounding box center [1442, 337] width 166 height 24
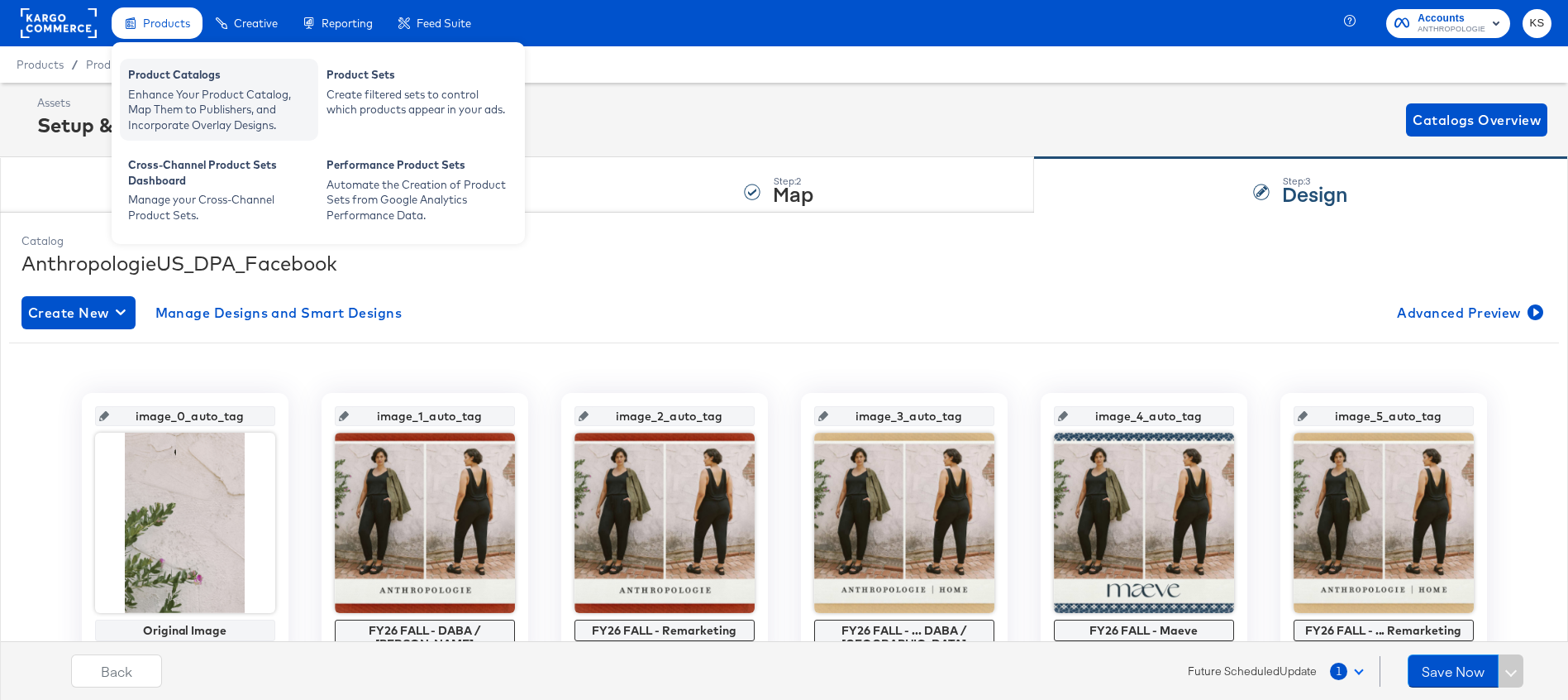
click at [166, 81] on div "Product Catalogs" at bounding box center [219, 77] width 182 height 20
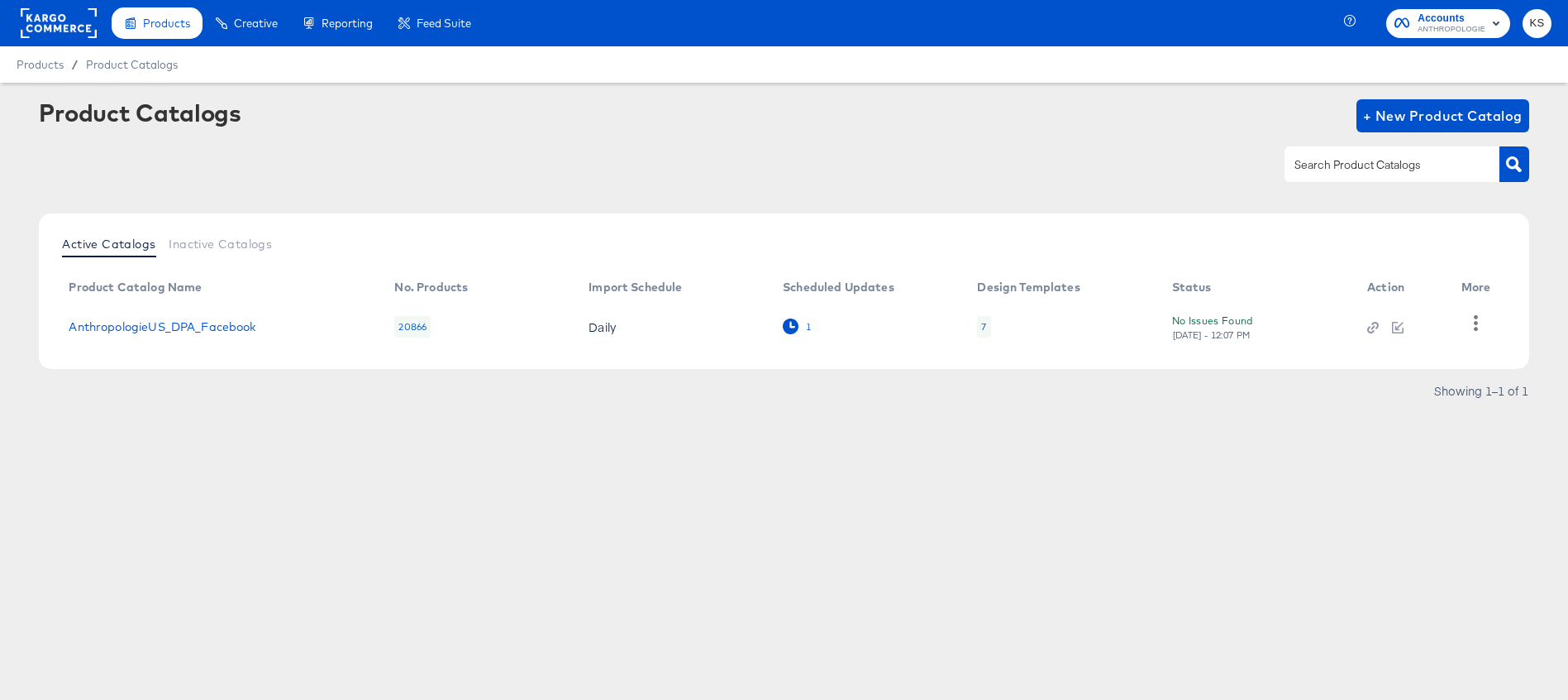
click at [791, 327] on icon at bounding box center [791, 326] width 15 height 15
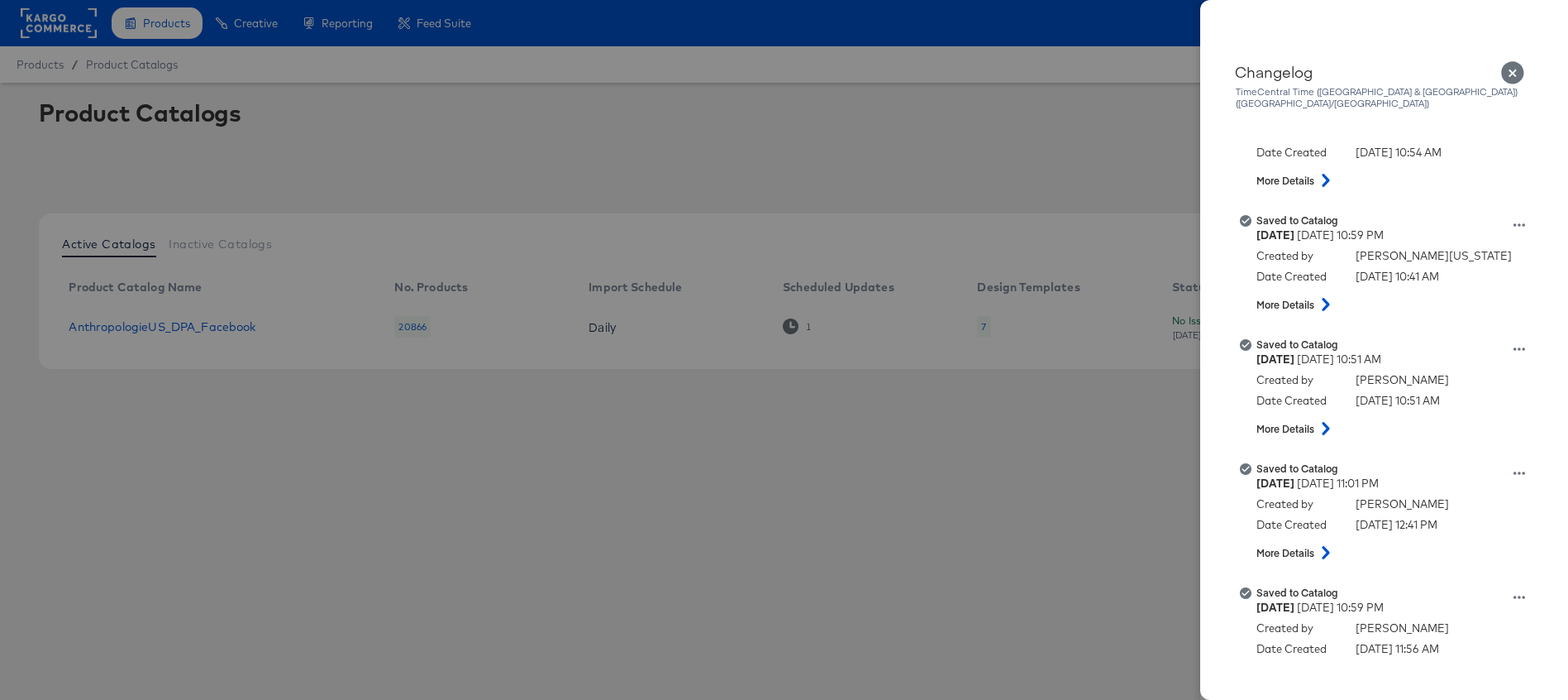
scroll to position [1438, 0]
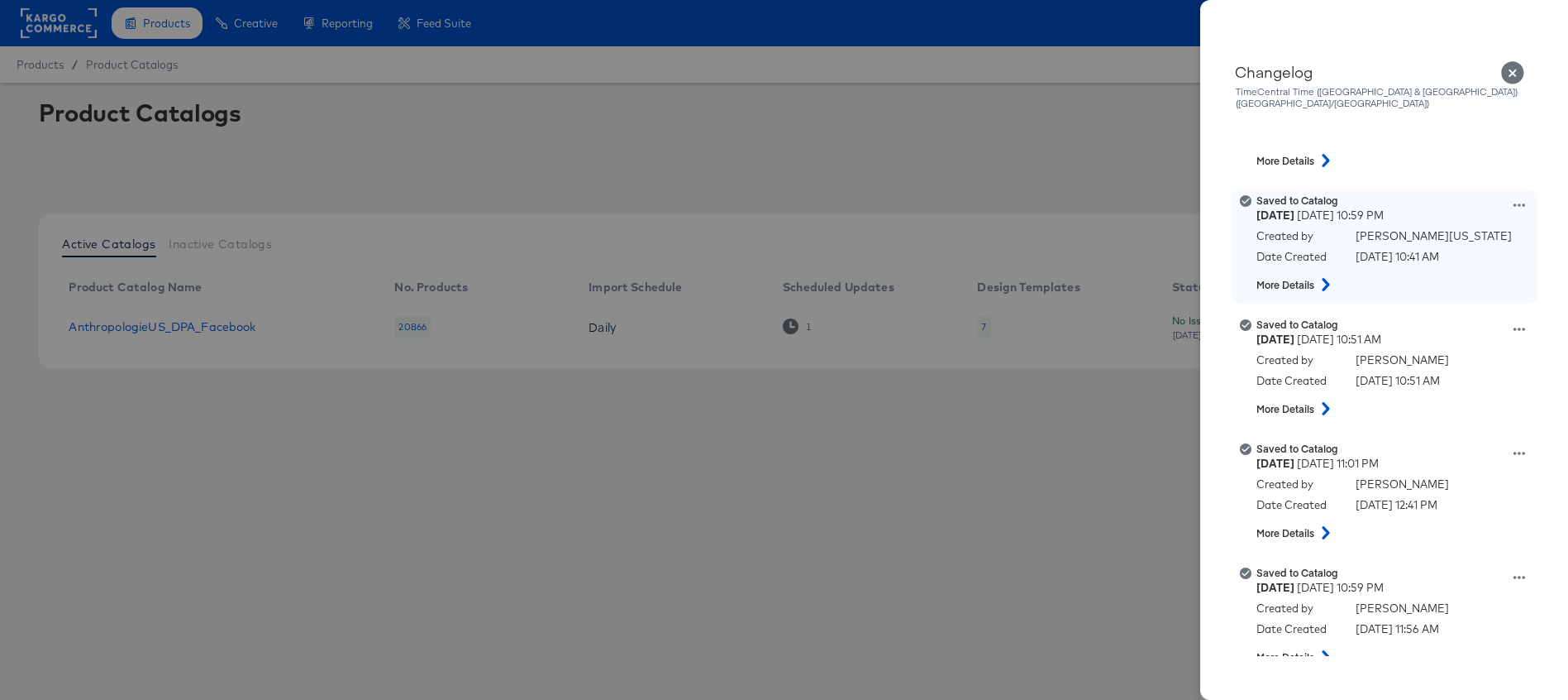
click at [1332, 278] on icon at bounding box center [1326, 285] width 20 height 13
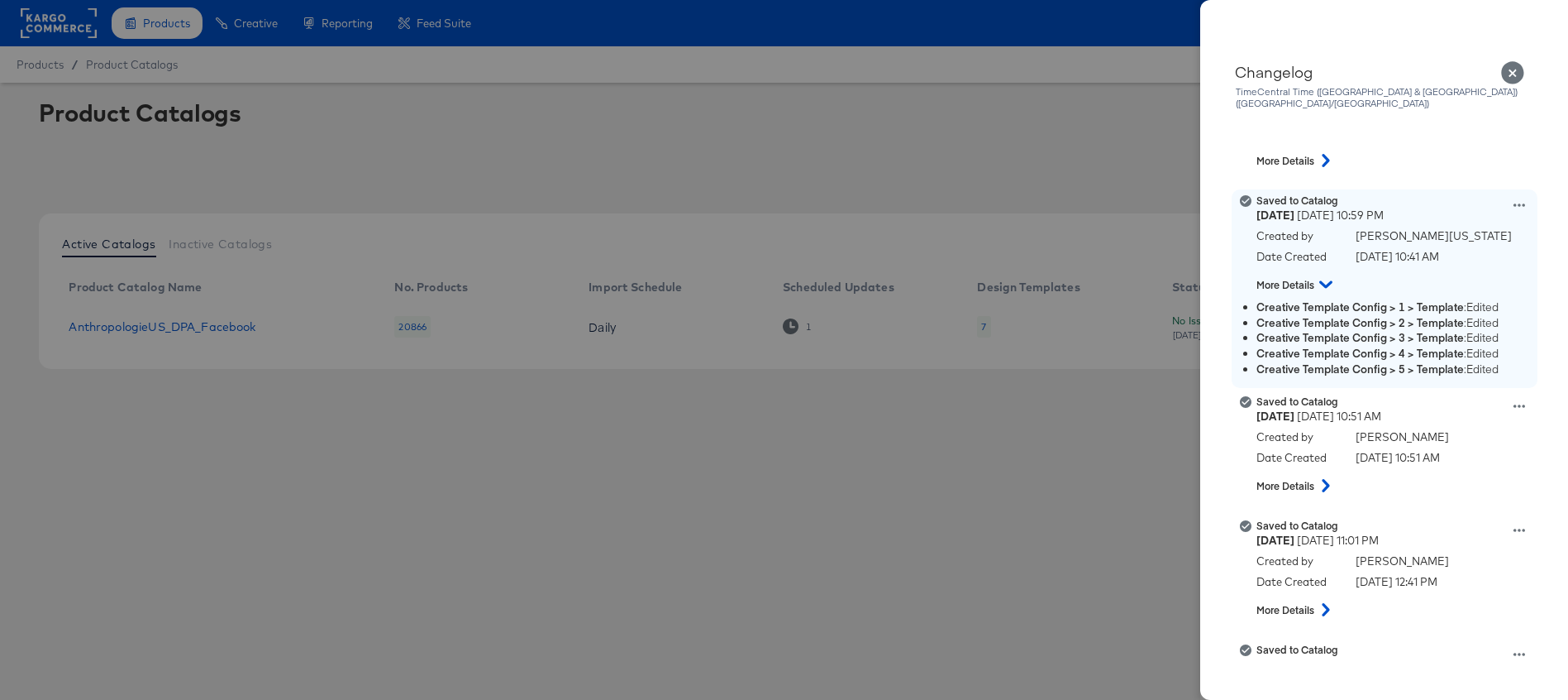
click at [1332, 274] on icon at bounding box center [1326, 284] width 13 height 20
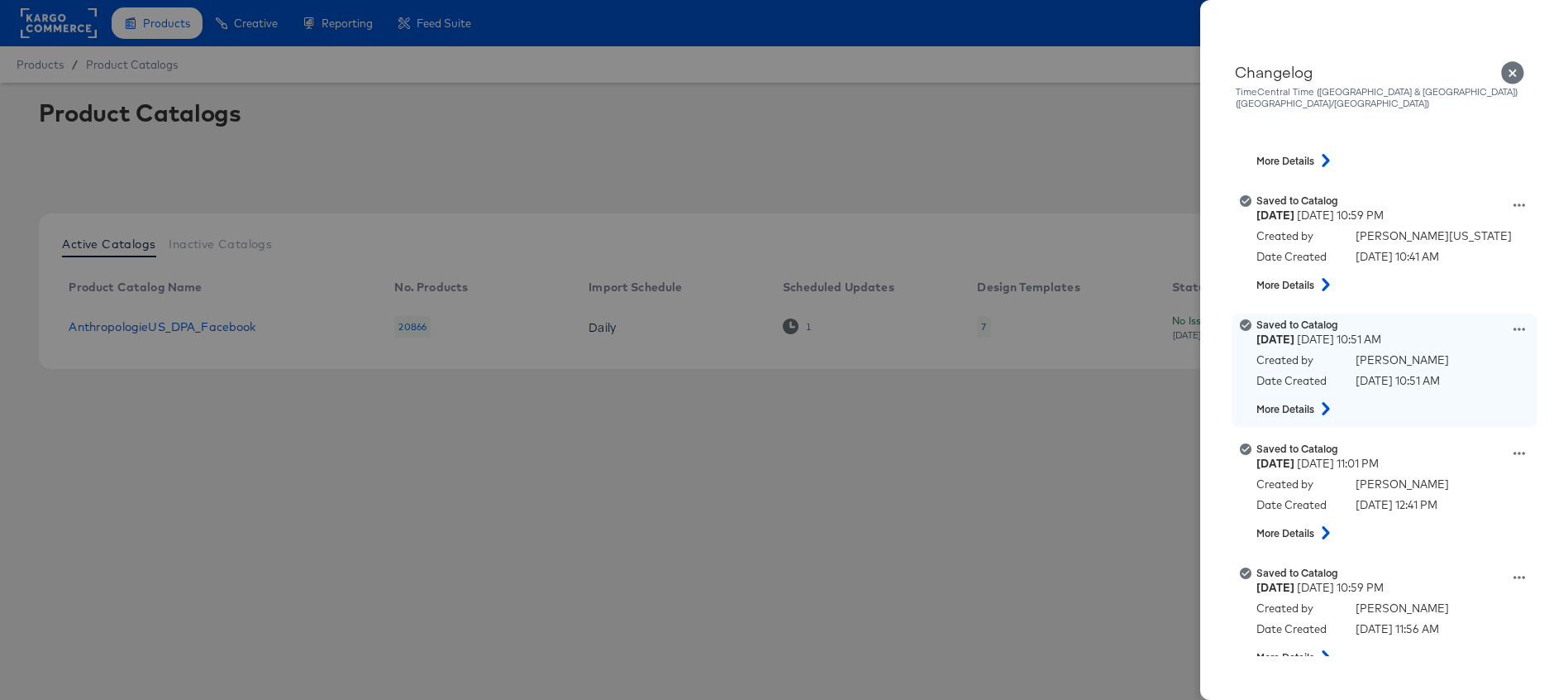
click at [1329, 402] on icon at bounding box center [1326, 408] width 8 height 13
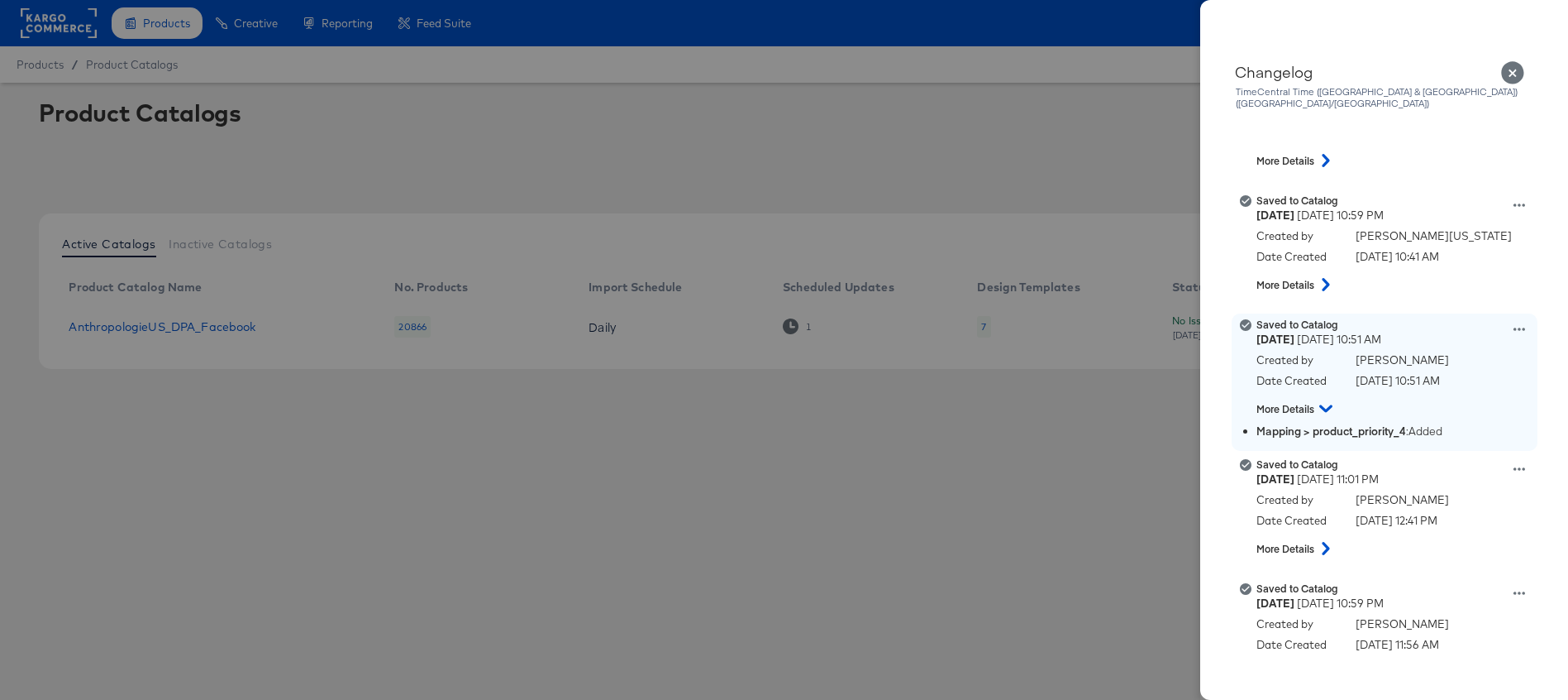
click at [1329, 406] on icon at bounding box center [1326, 409] width 13 height 8
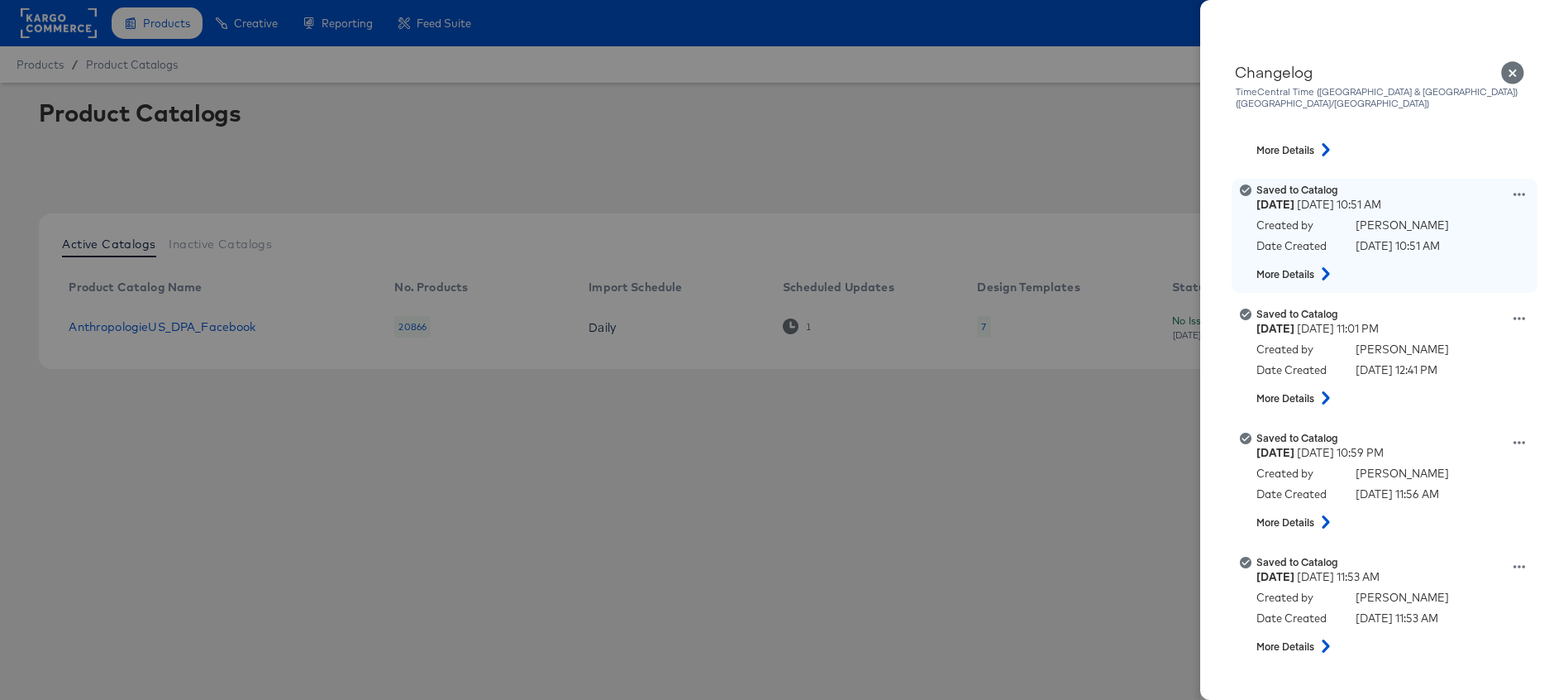
scroll to position [1577, 0]
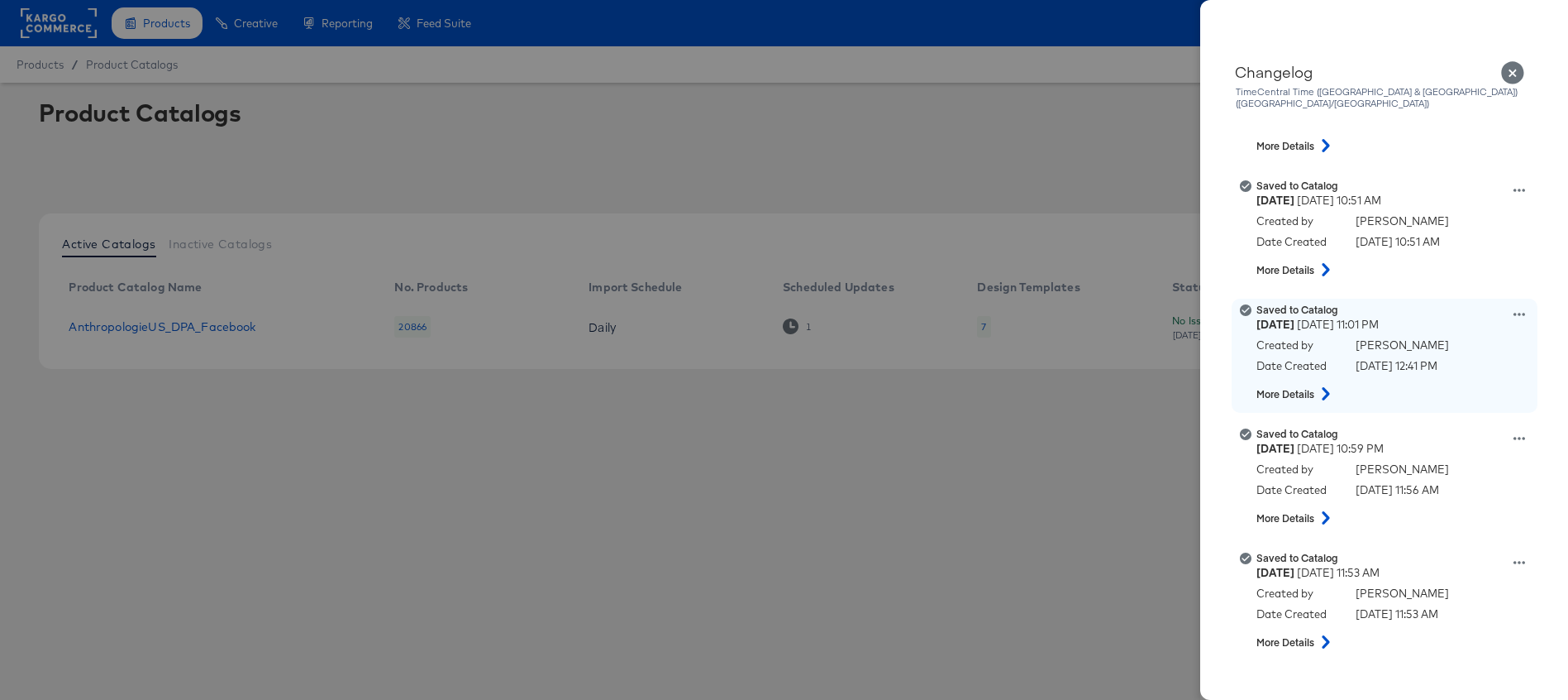
click at [1328, 388] on icon at bounding box center [1326, 394] width 20 height 13
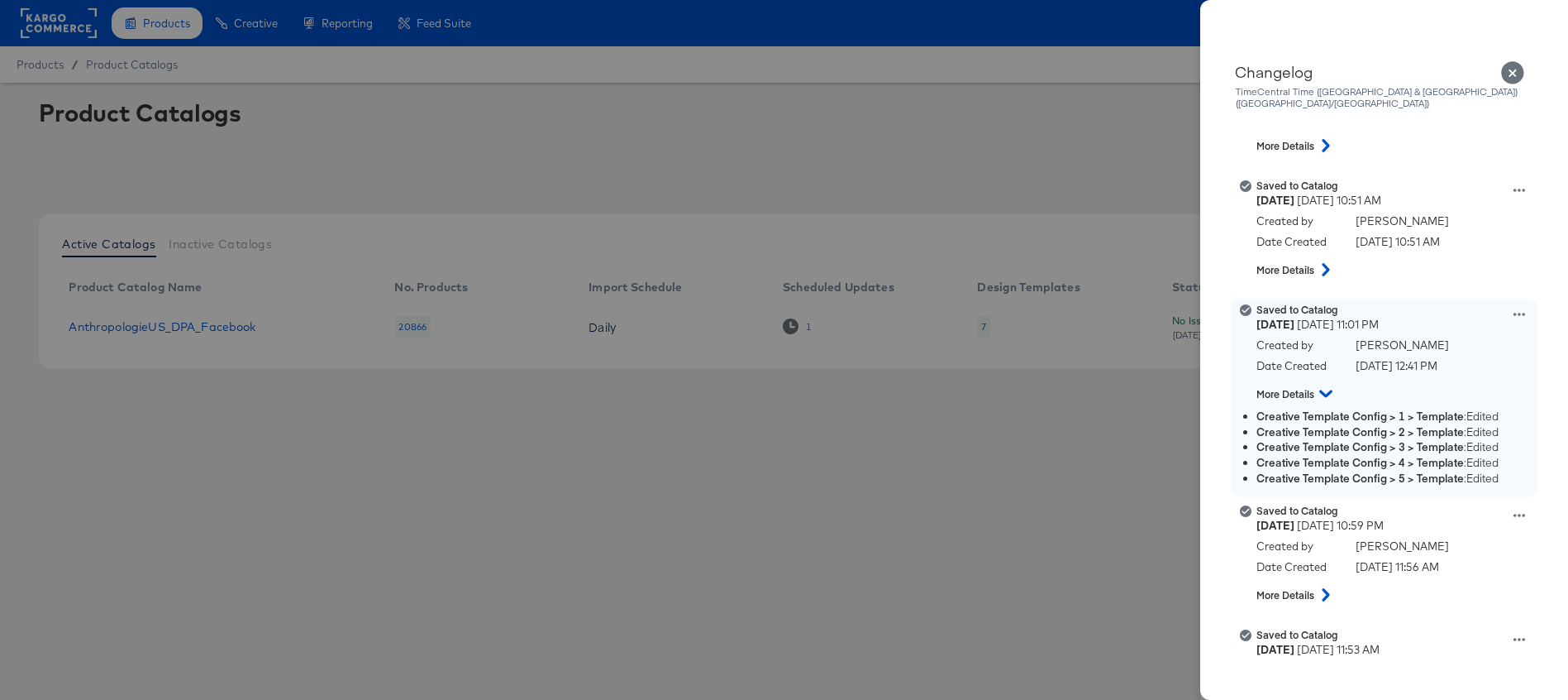
click at [1328, 388] on icon at bounding box center [1326, 393] width 13 height 20
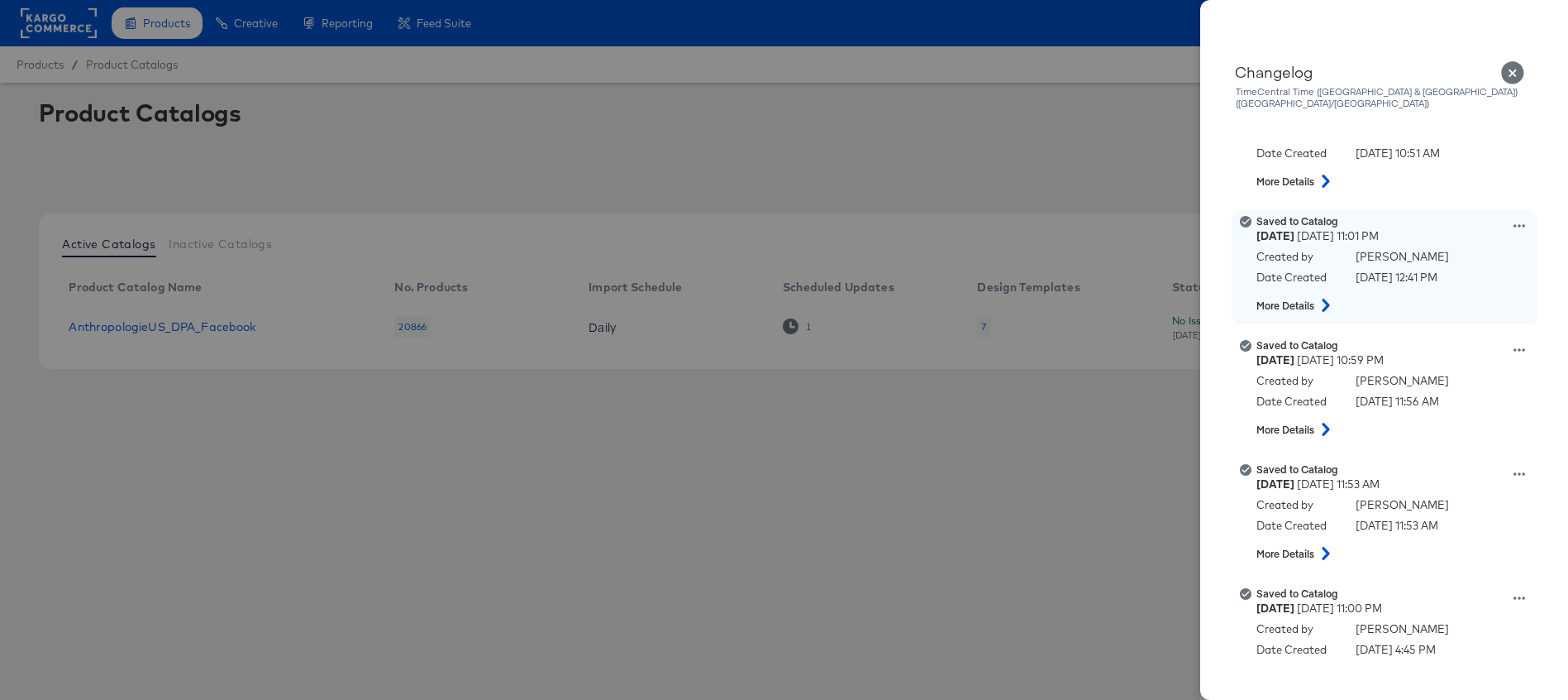
scroll to position [1682, 0]
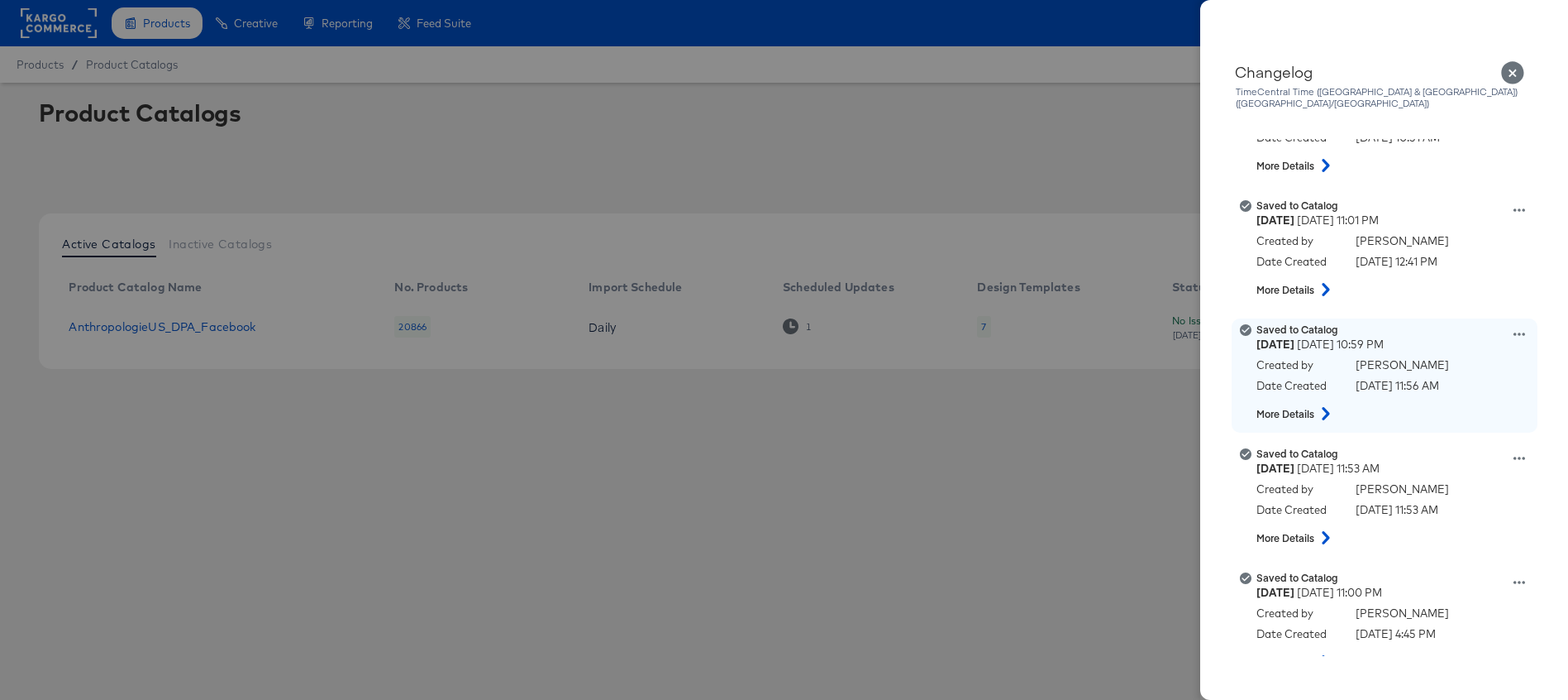
click at [1325, 407] on icon at bounding box center [1326, 413] width 20 height 13
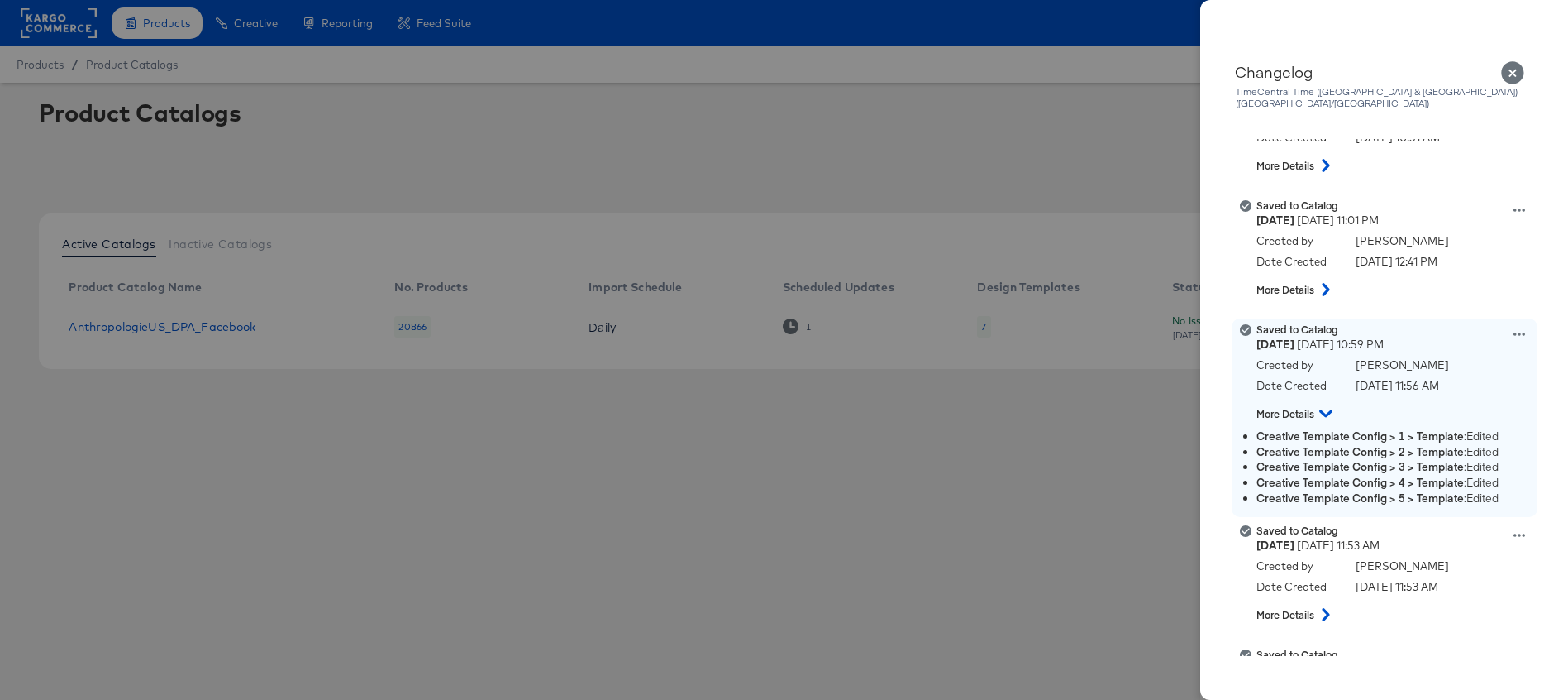
click at [1325, 404] on icon at bounding box center [1326, 413] width 13 height 20
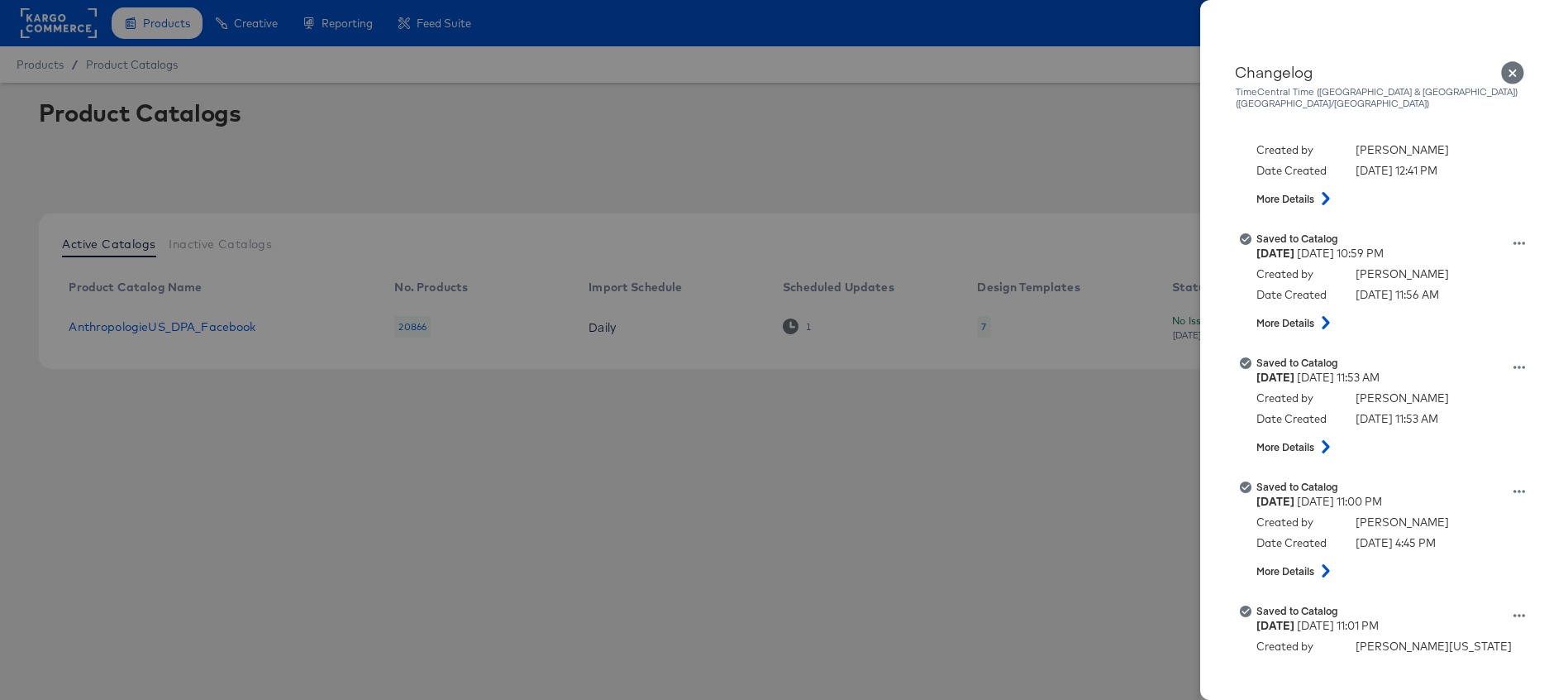
scroll to position [1771, 0]
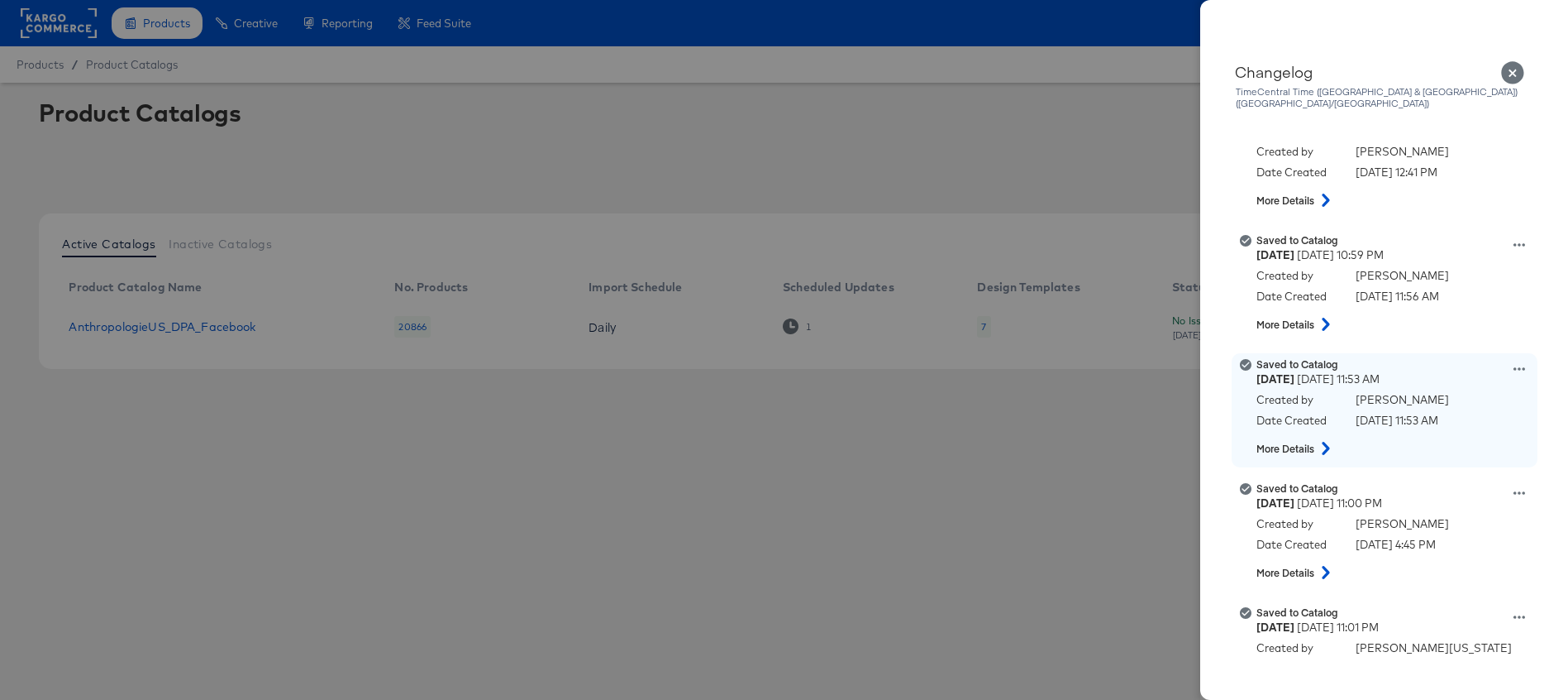
click at [1323, 442] on icon at bounding box center [1326, 449] width 20 height 13
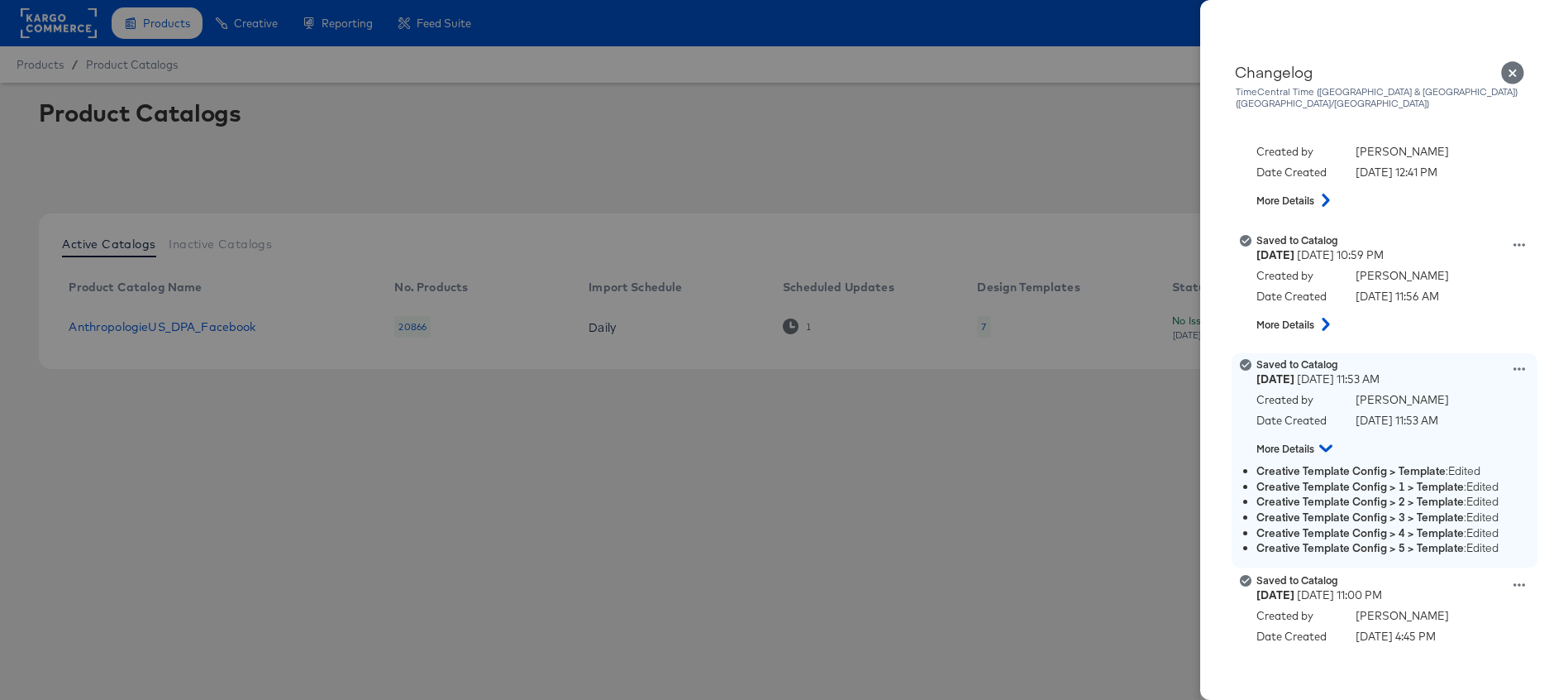
click at [1323, 438] on icon at bounding box center [1326, 448] width 13 height 20
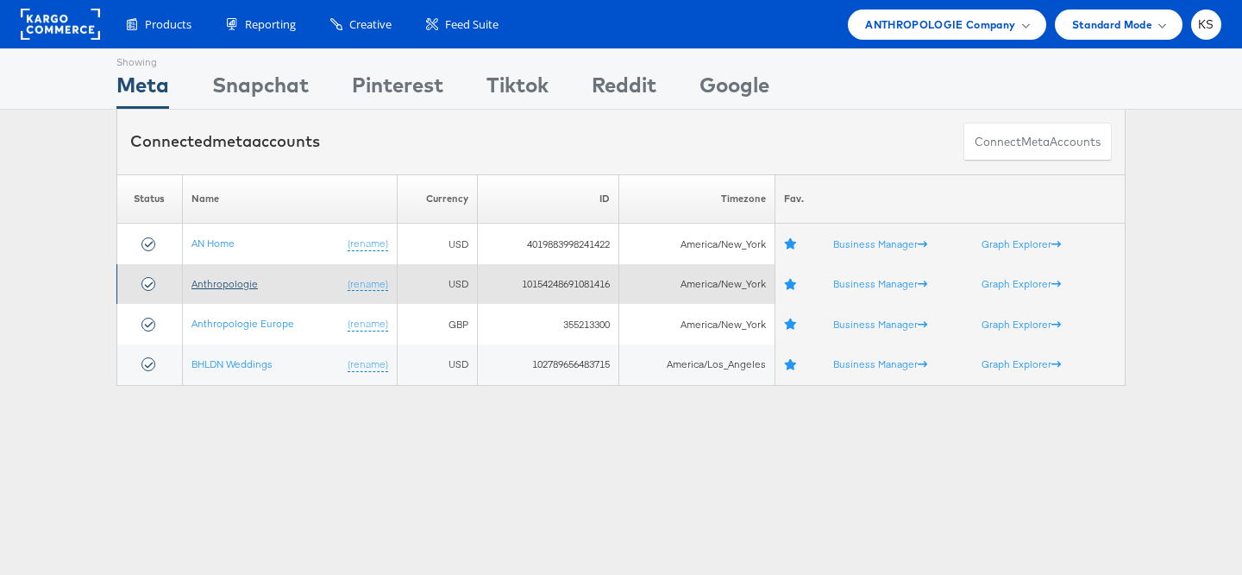
click at [229, 286] on link "Anthropologie" at bounding box center [225, 283] width 66 height 13
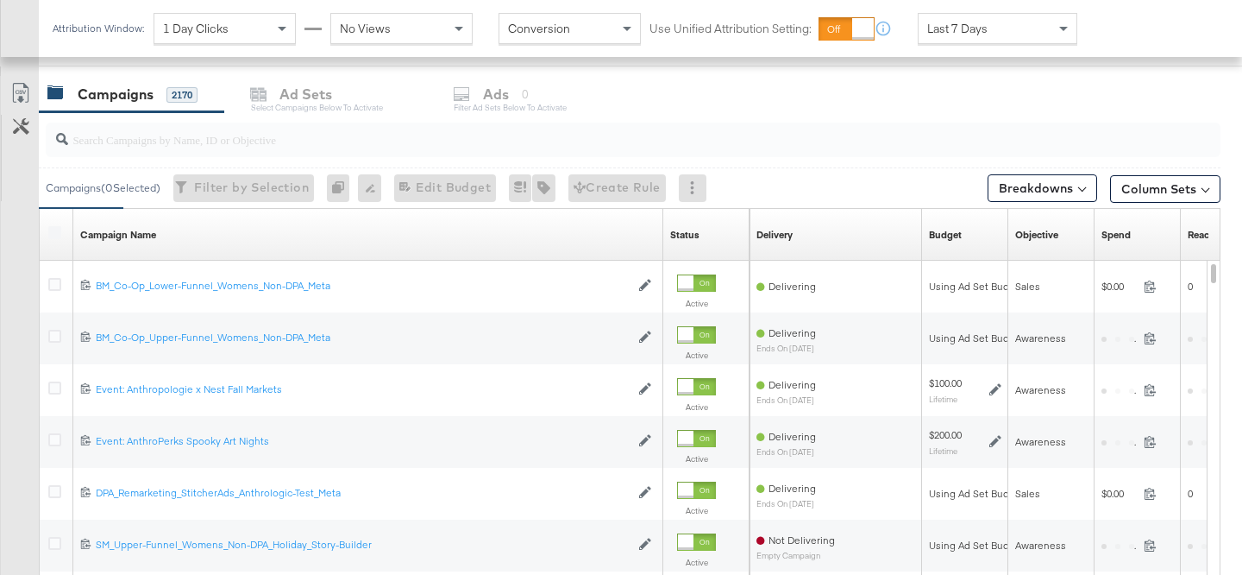
scroll to position [678, 0]
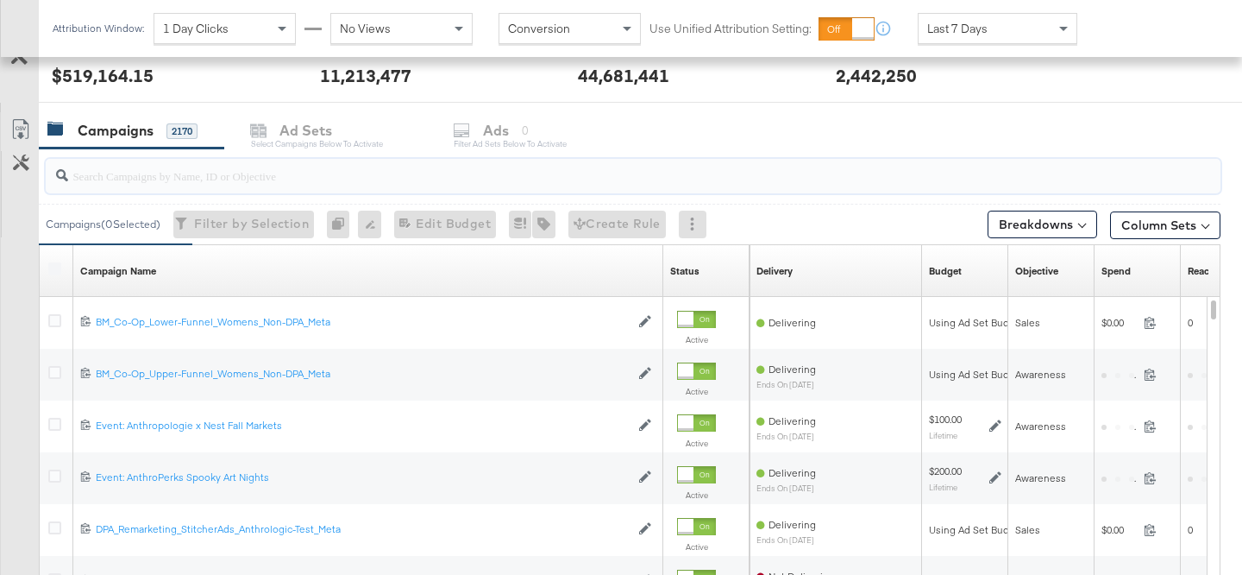
click at [313, 181] on input "search" at bounding box center [592, 169] width 1048 height 34
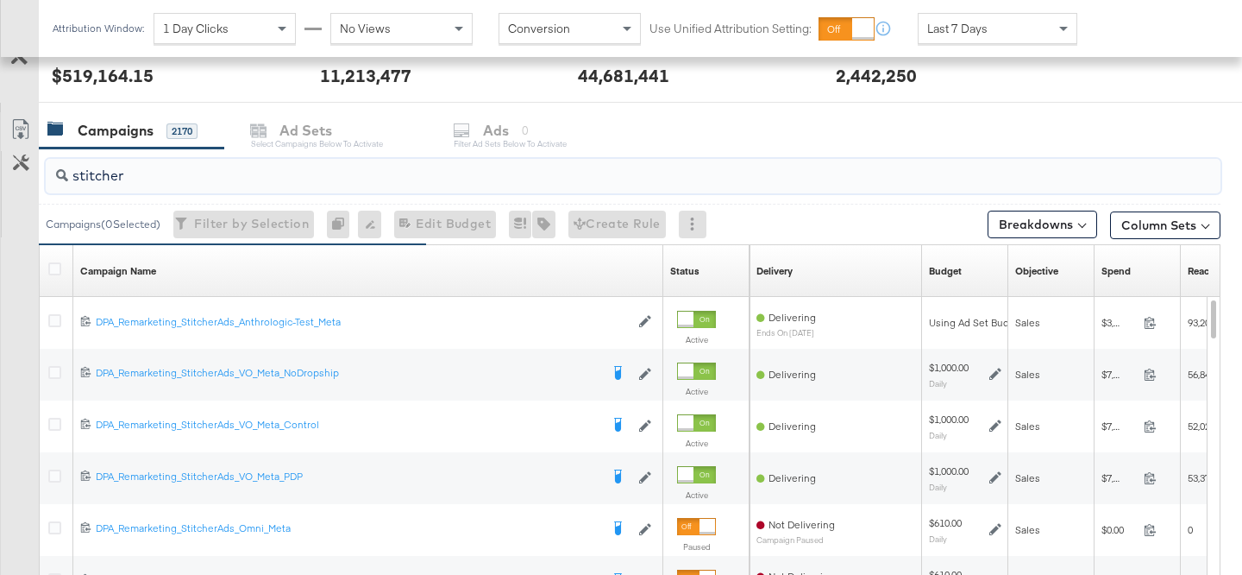
type input "stitcher"
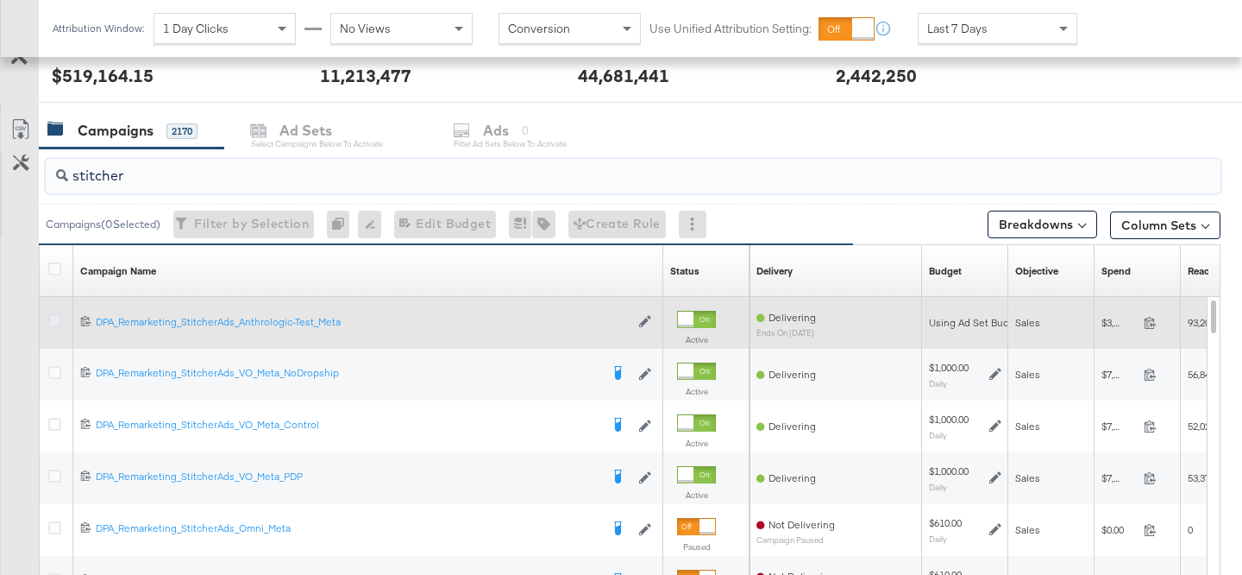
click at [53, 319] on icon at bounding box center [54, 320] width 13 height 13
click at [0, 0] on input "checkbox" at bounding box center [0, 0] width 0 height 0
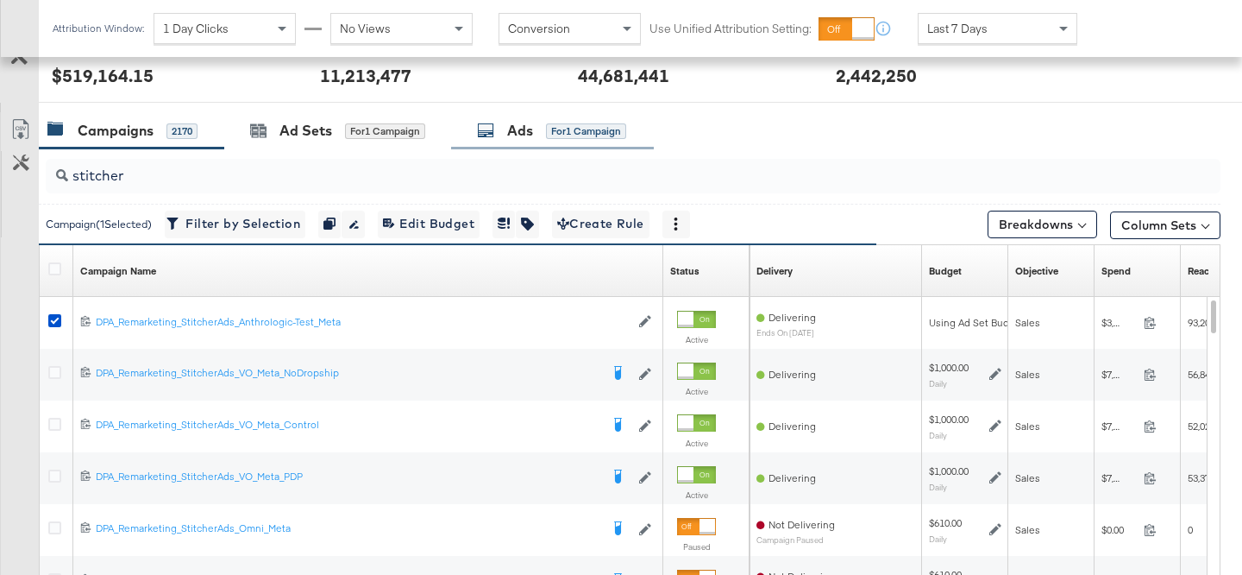
click at [512, 122] on div "Ads" at bounding box center [520, 131] width 26 height 20
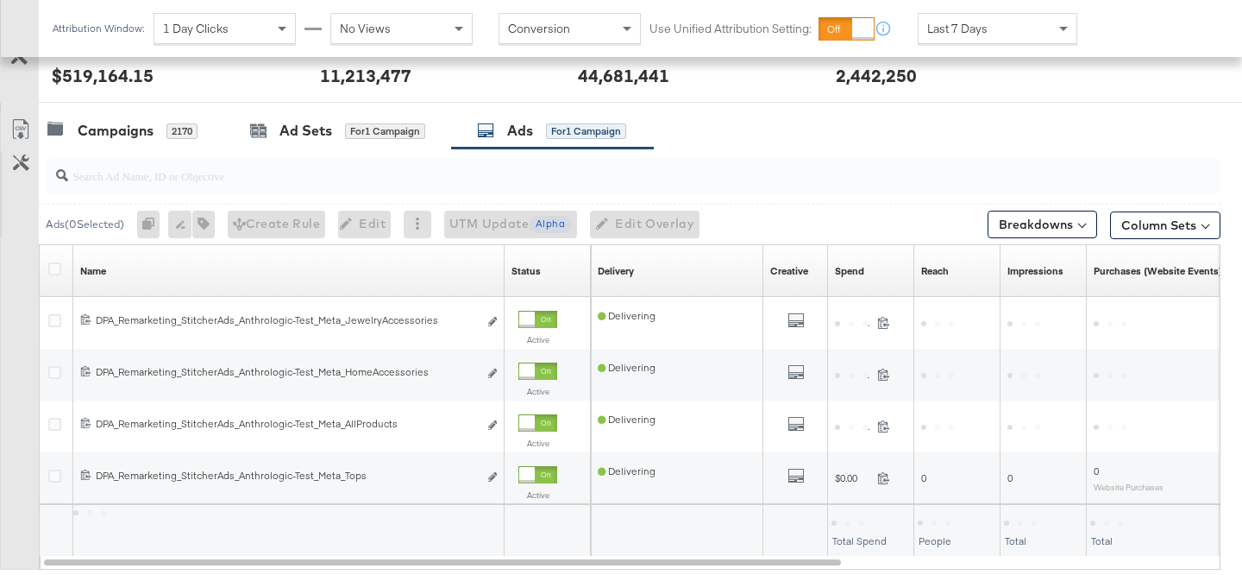
scroll to position [725, 0]
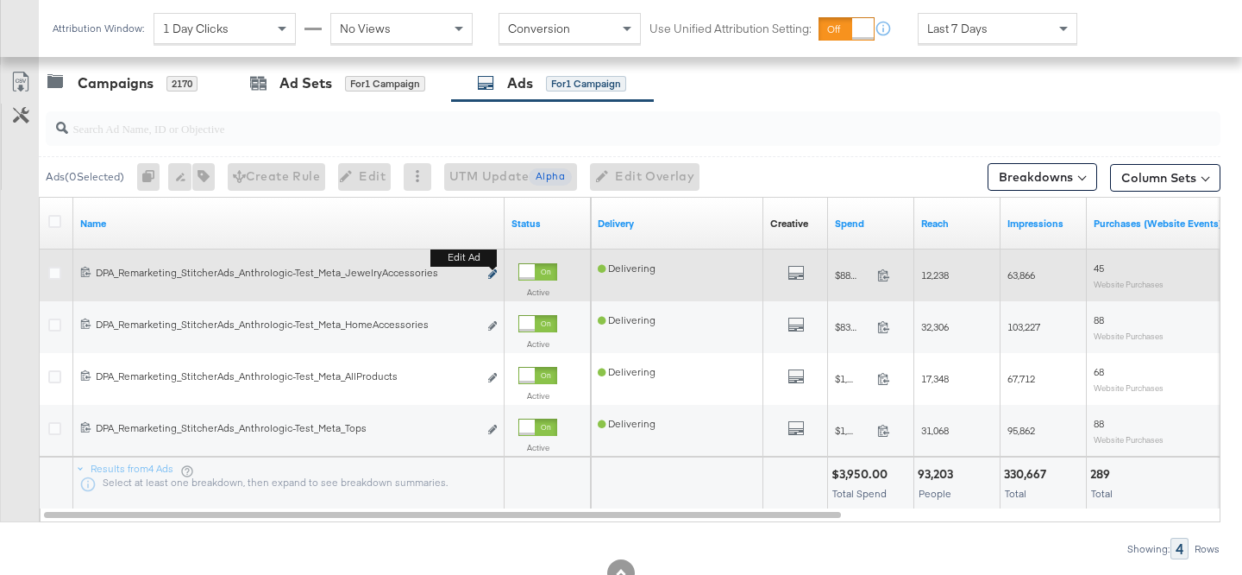
click at [492, 274] on icon "link" at bounding box center [492, 273] width 9 height 9
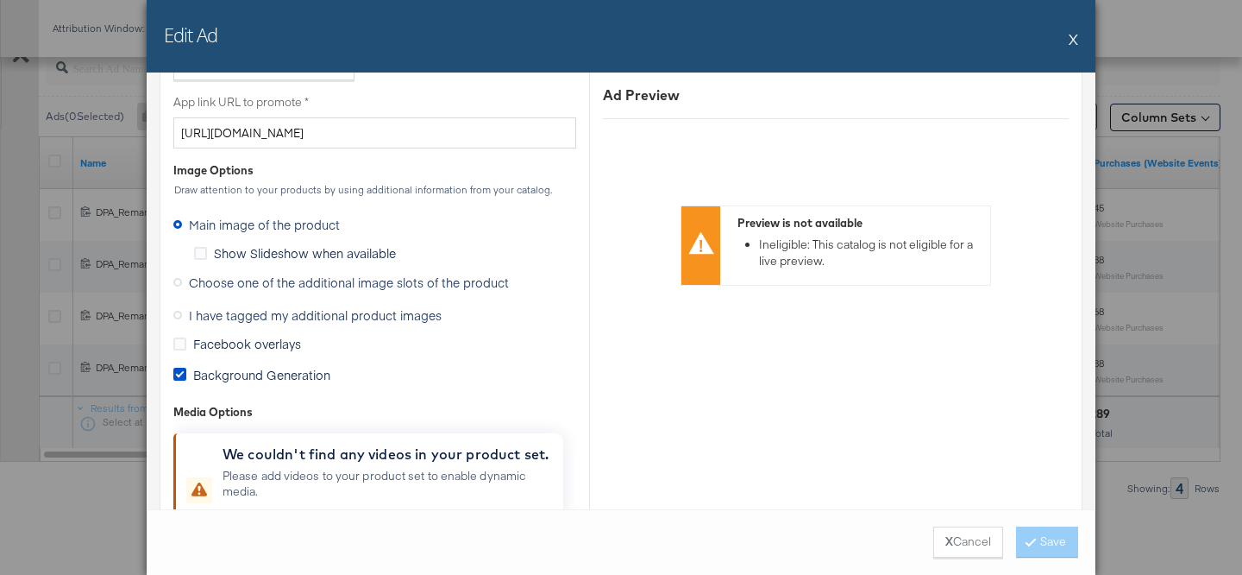
scroll to position [1371, 0]
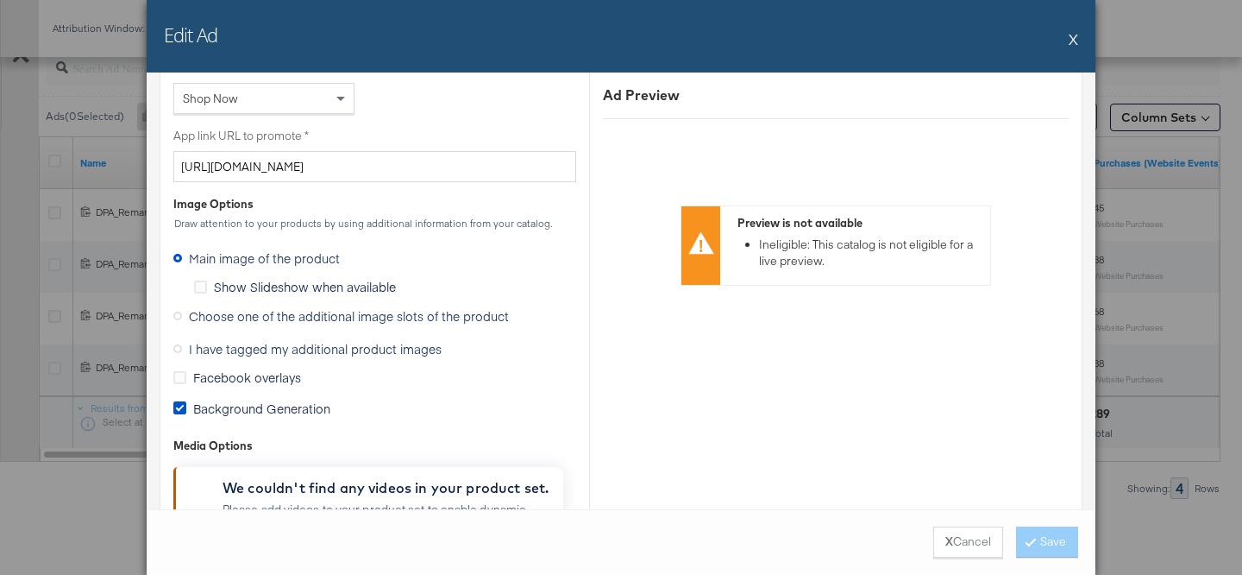
click at [1073, 37] on button "X" at bounding box center [1073, 39] width 9 height 35
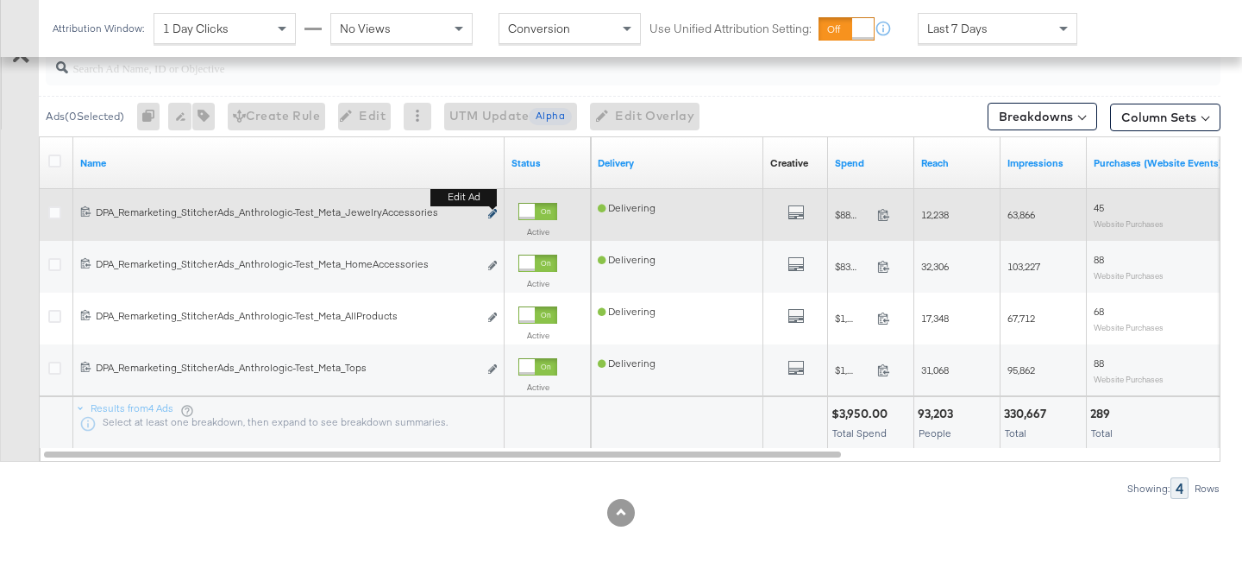
click at [492, 213] on icon "link" at bounding box center [492, 213] width 9 height 9
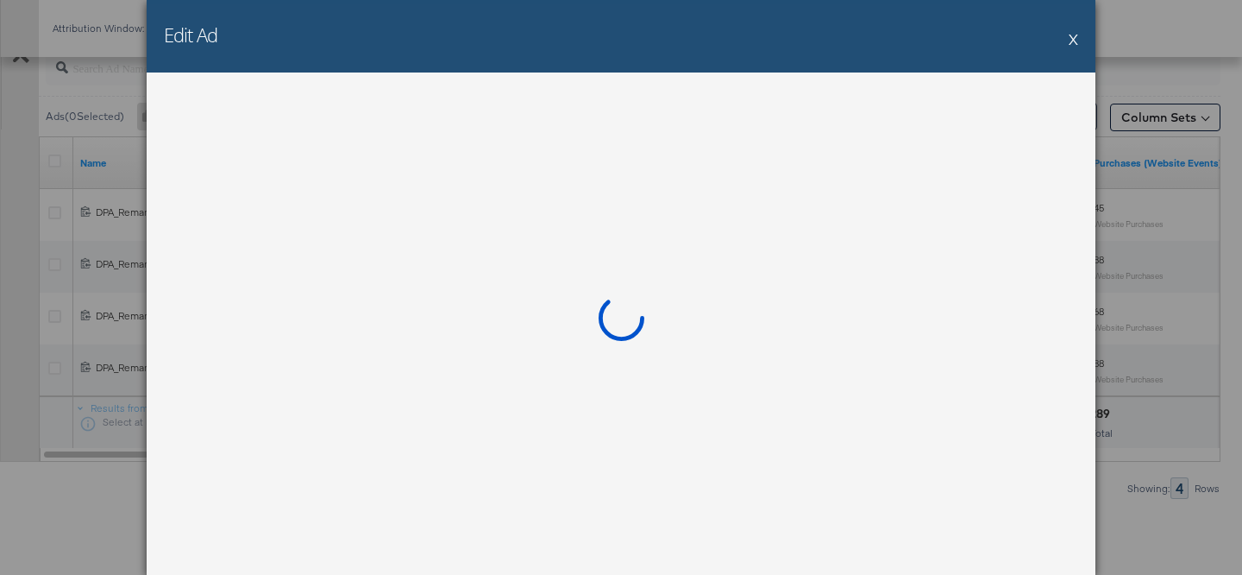
scroll to position [0, 0]
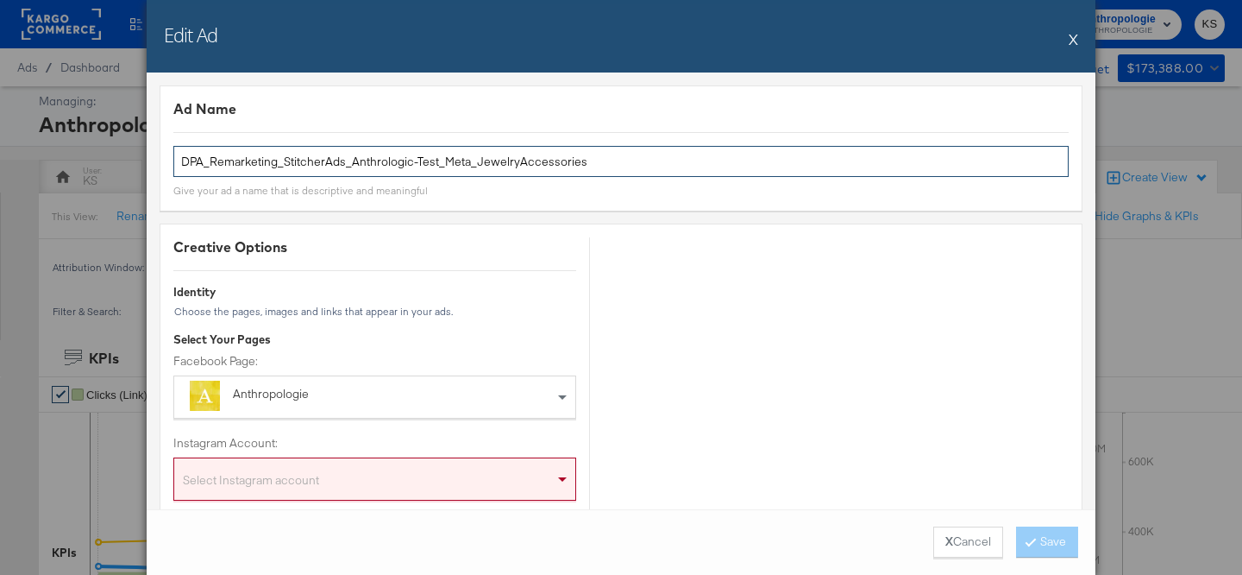
click at [275, 169] on input "DPA_Remarketing_StitcherAds_Anthrologic-Test_Meta_JewelryAccessories" at bounding box center [620, 162] width 895 height 32
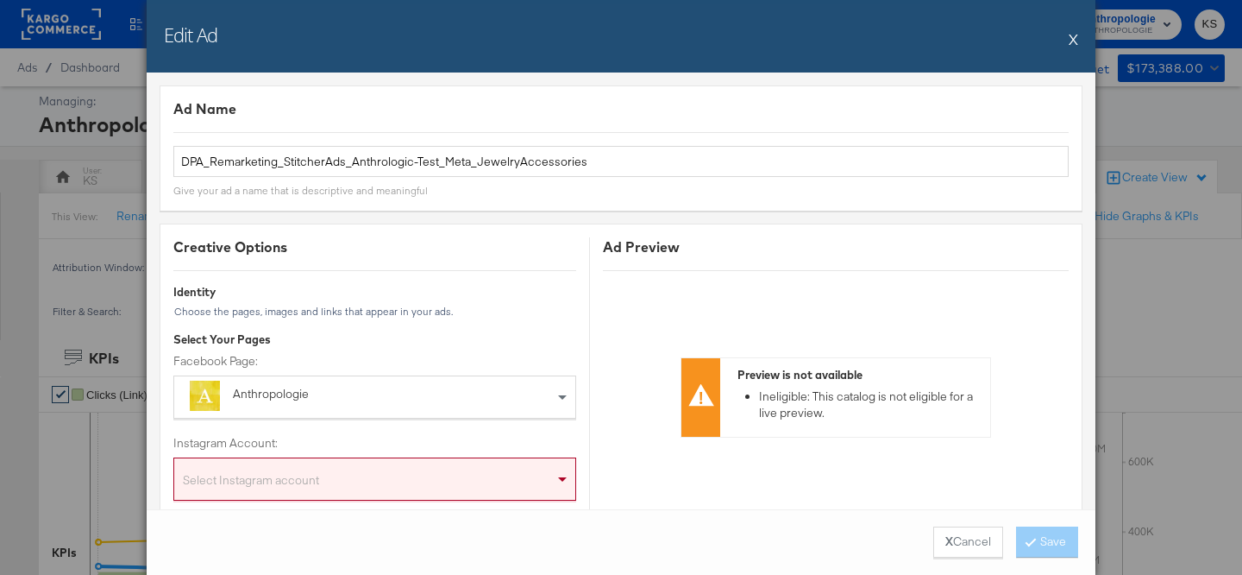
click at [1074, 40] on button "X" at bounding box center [1073, 39] width 9 height 35
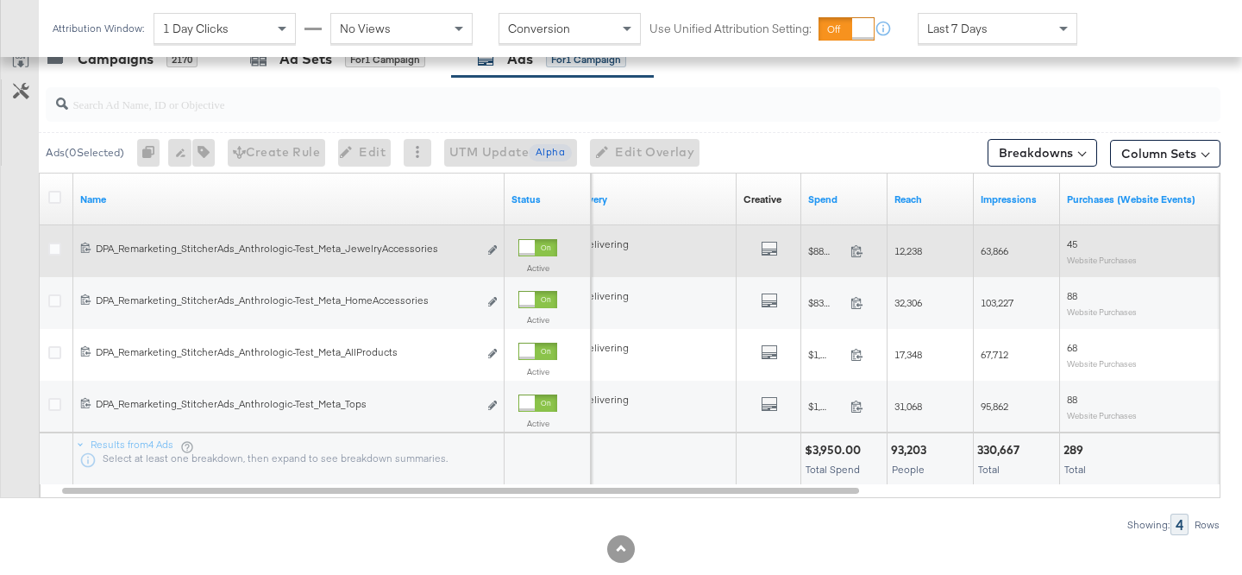
scroll to position [713, 0]
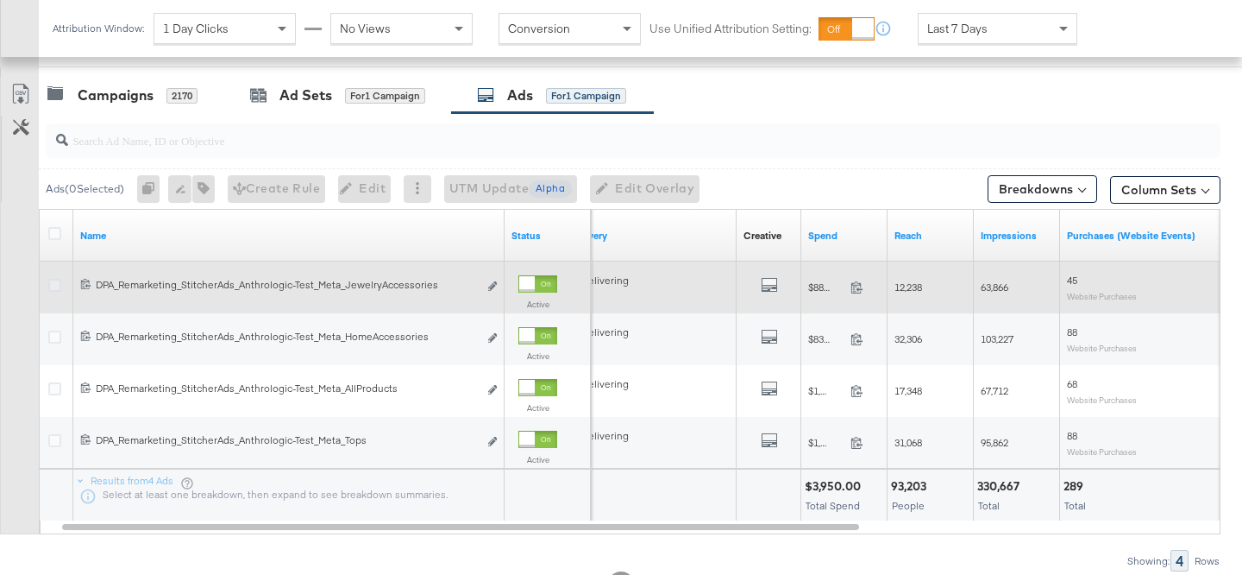
click at [51, 280] on icon at bounding box center [54, 285] width 13 height 13
click at [0, 0] on input "checkbox" at bounding box center [0, 0] width 0 height 0
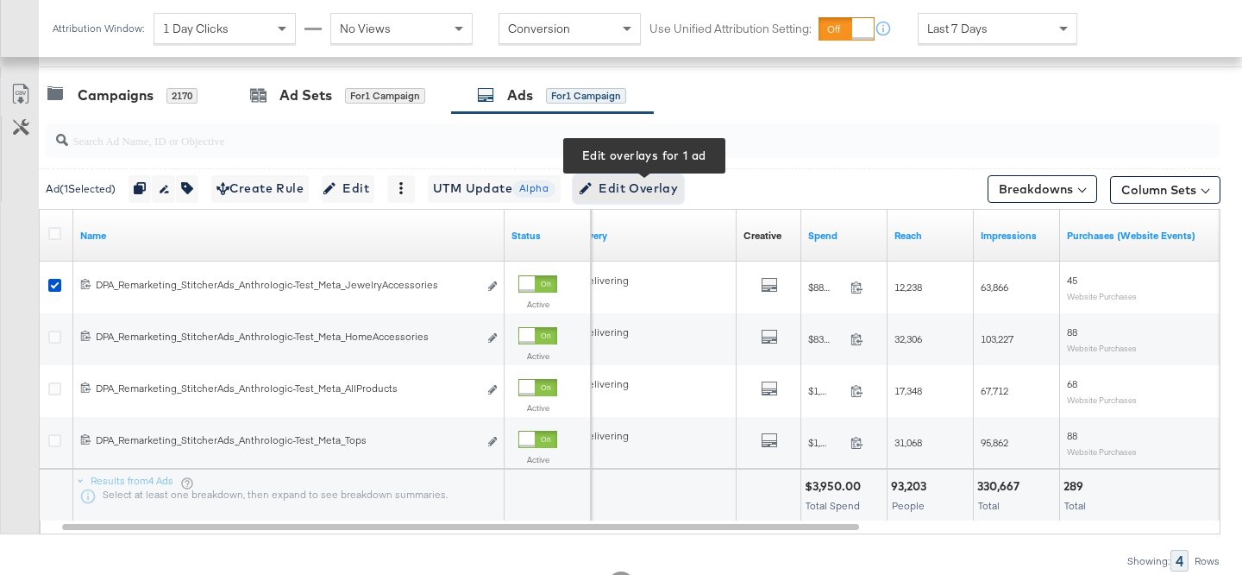
click at [619, 181] on span "Edit Overlay Edit overlays for 1 ad" at bounding box center [628, 189] width 99 height 22
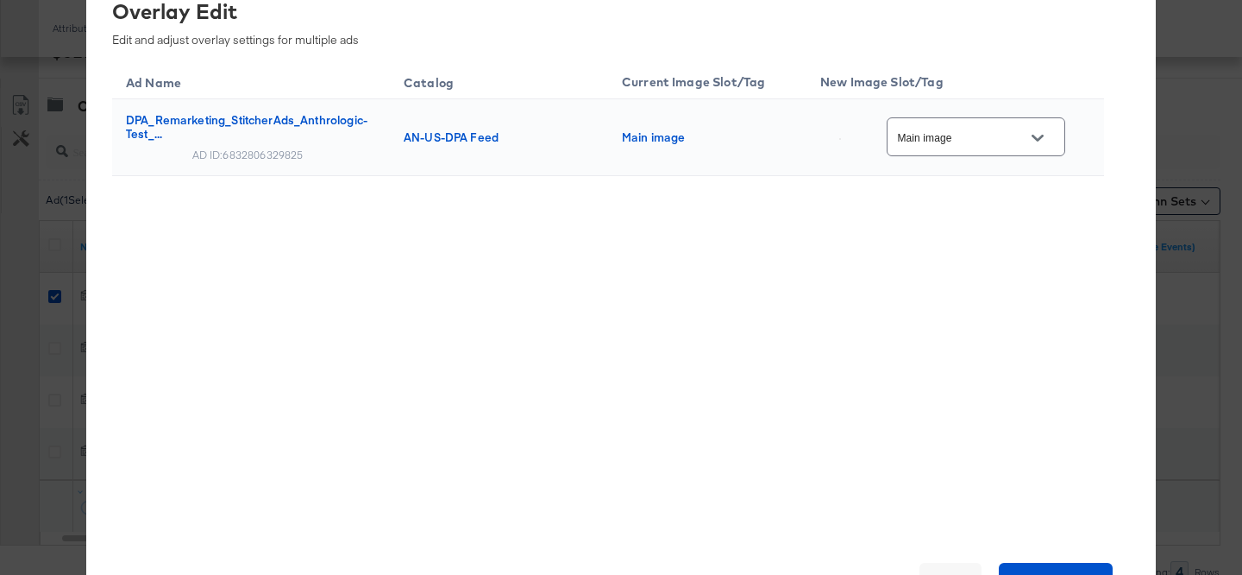
scroll to position [694, 0]
click at [1031, 131] on div at bounding box center [1038, 138] width 36 height 26
click at [1043, 141] on icon "Open" at bounding box center [1038, 138] width 12 height 7
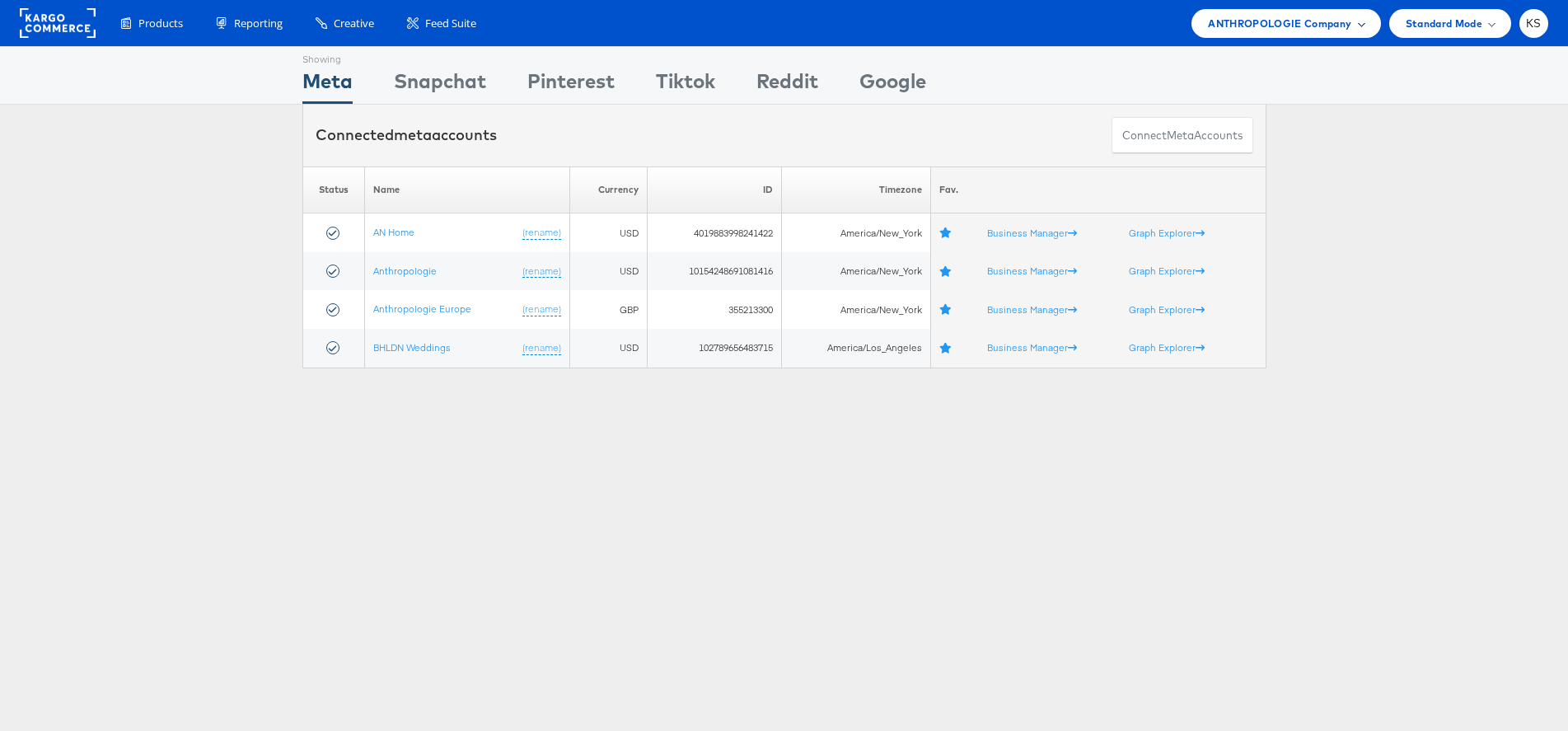
click at [1309, 27] on span "ANTHROPOLOGIE Company" at bounding box center [1280, 24] width 143 height 17
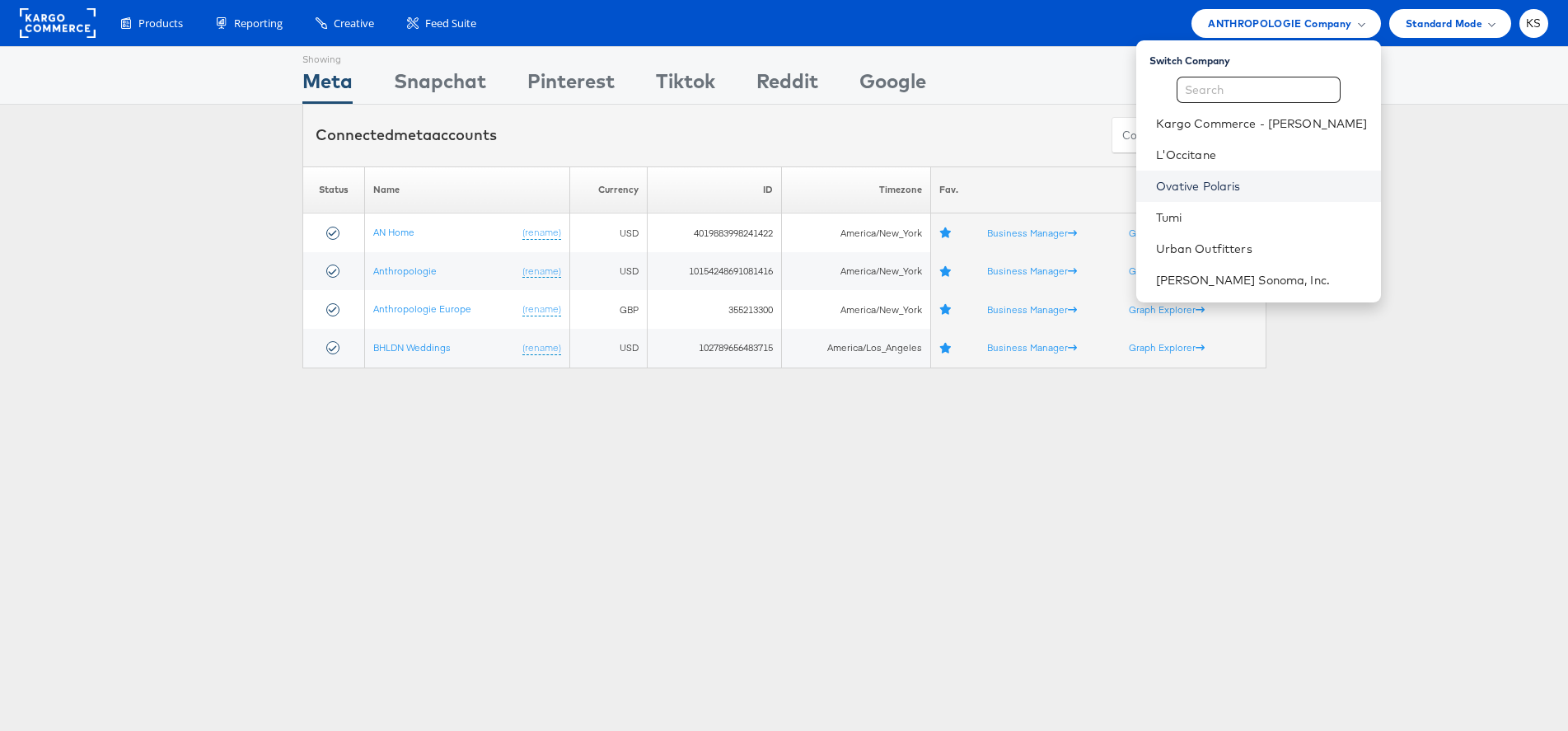
click at [1229, 182] on link "Ovative Polaris" at bounding box center [1261, 185] width 212 height 16
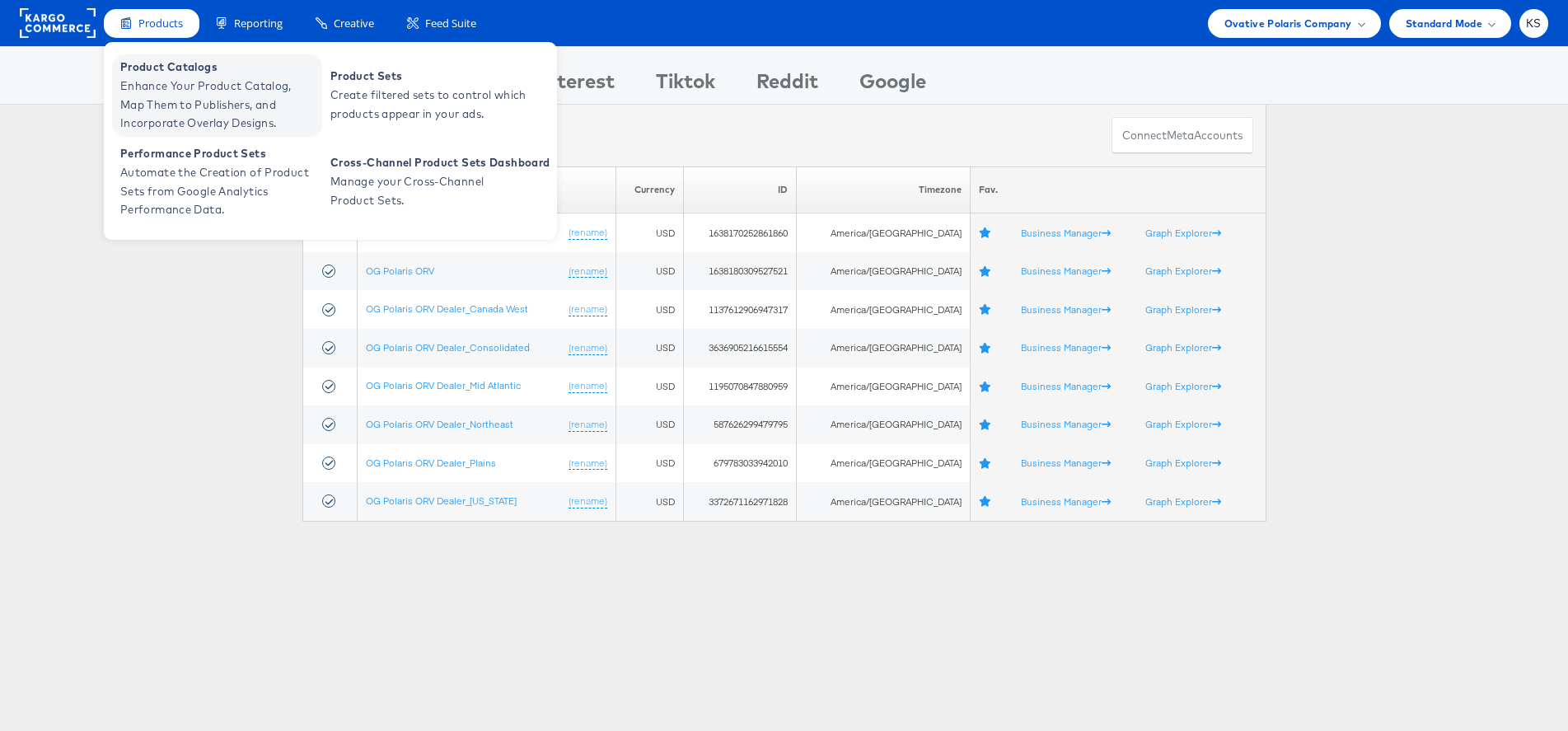
click at [156, 93] on span "Enhance Your Product Catalog, Map Them to Publishers, and Incorporate Overlay D…" at bounding box center [219, 104] width 198 height 56
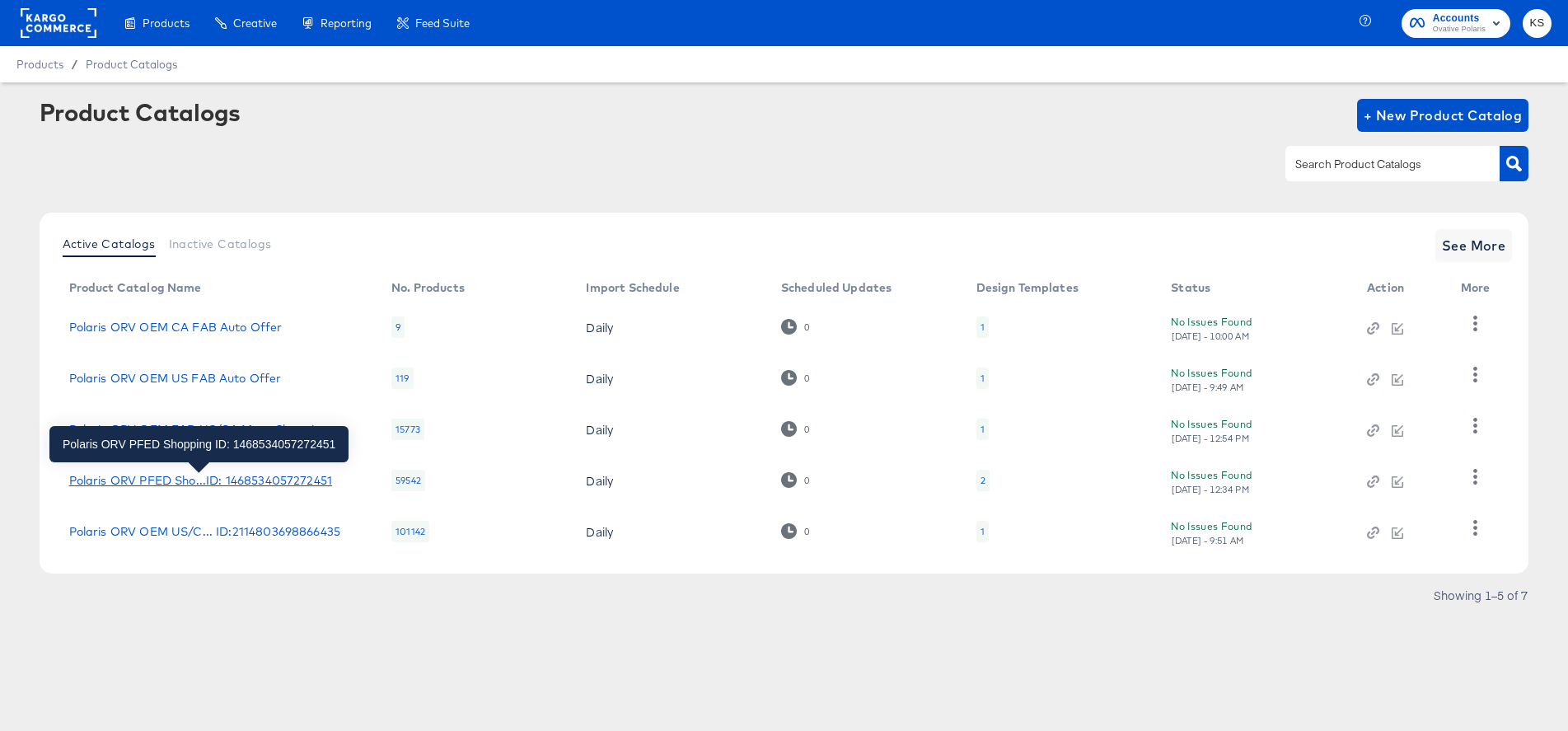
click at [183, 477] on div "Polaris ORV PFED Sho...ID: 1468534057272451" at bounding box center [200, 481] width 263 height 13
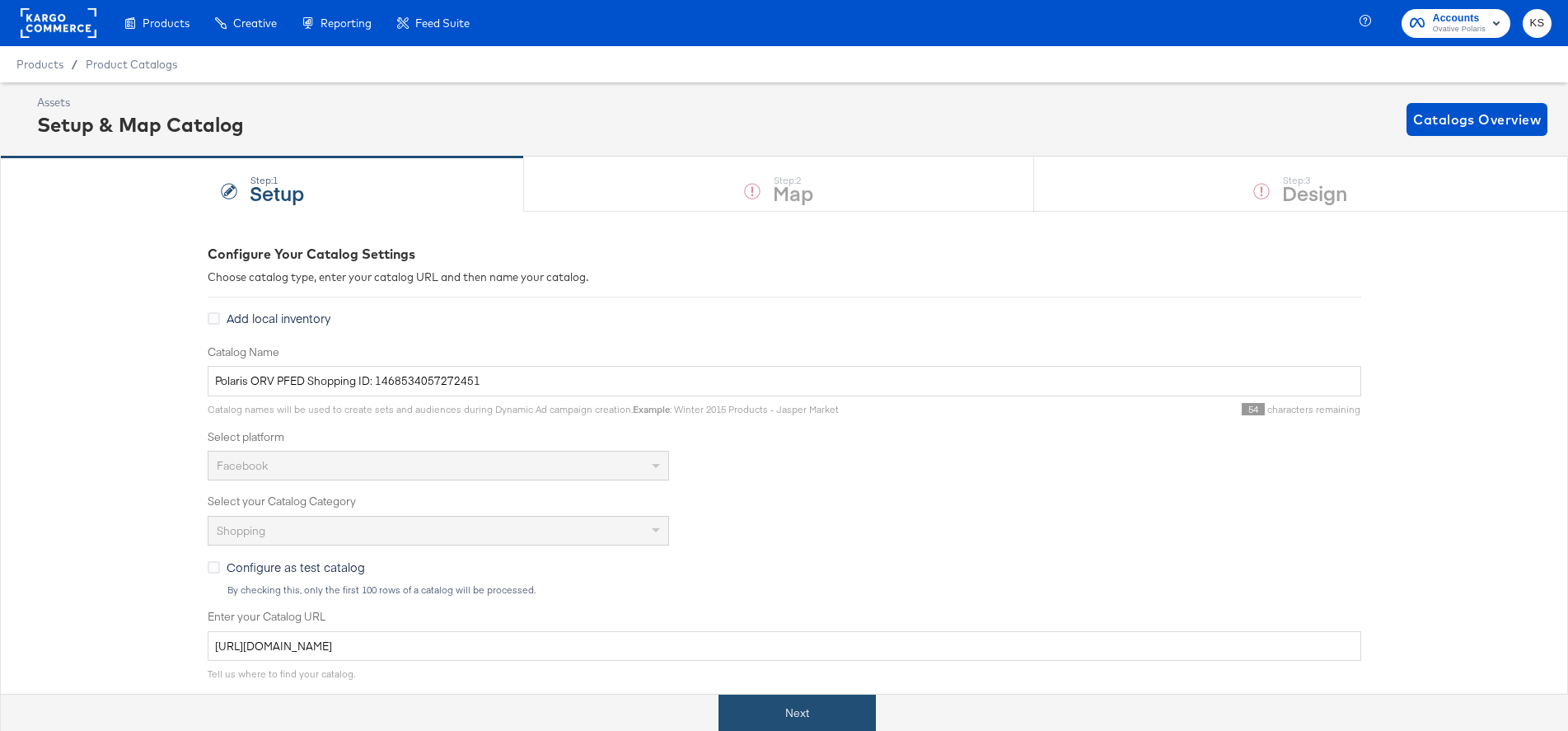
click at [803, 723] on button "Next" at bounding box center [796, 713] width 158 height 37
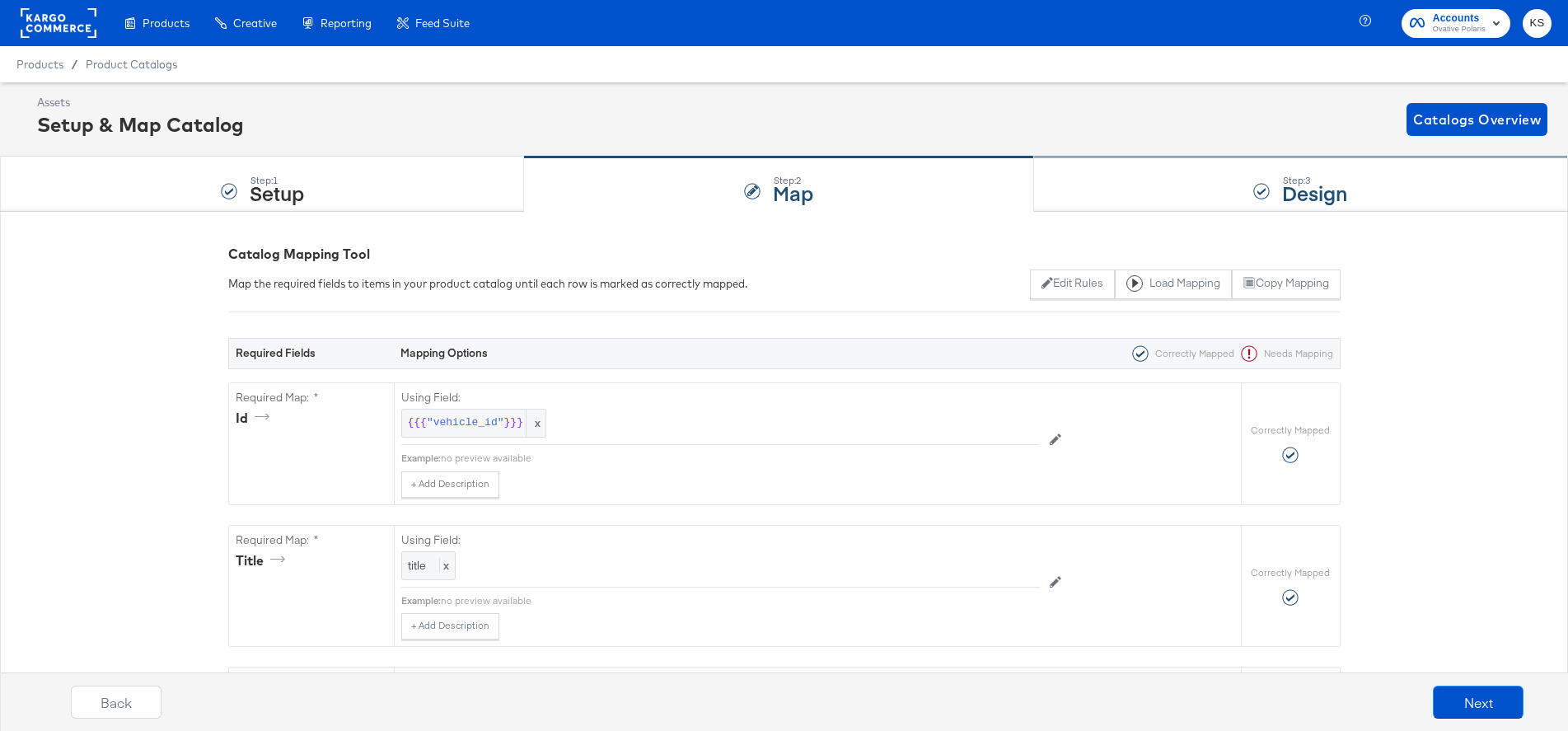
click at [1132, 197] on div "Step: 3 Design" at bounding box center [1301, 184] width 534 height 54
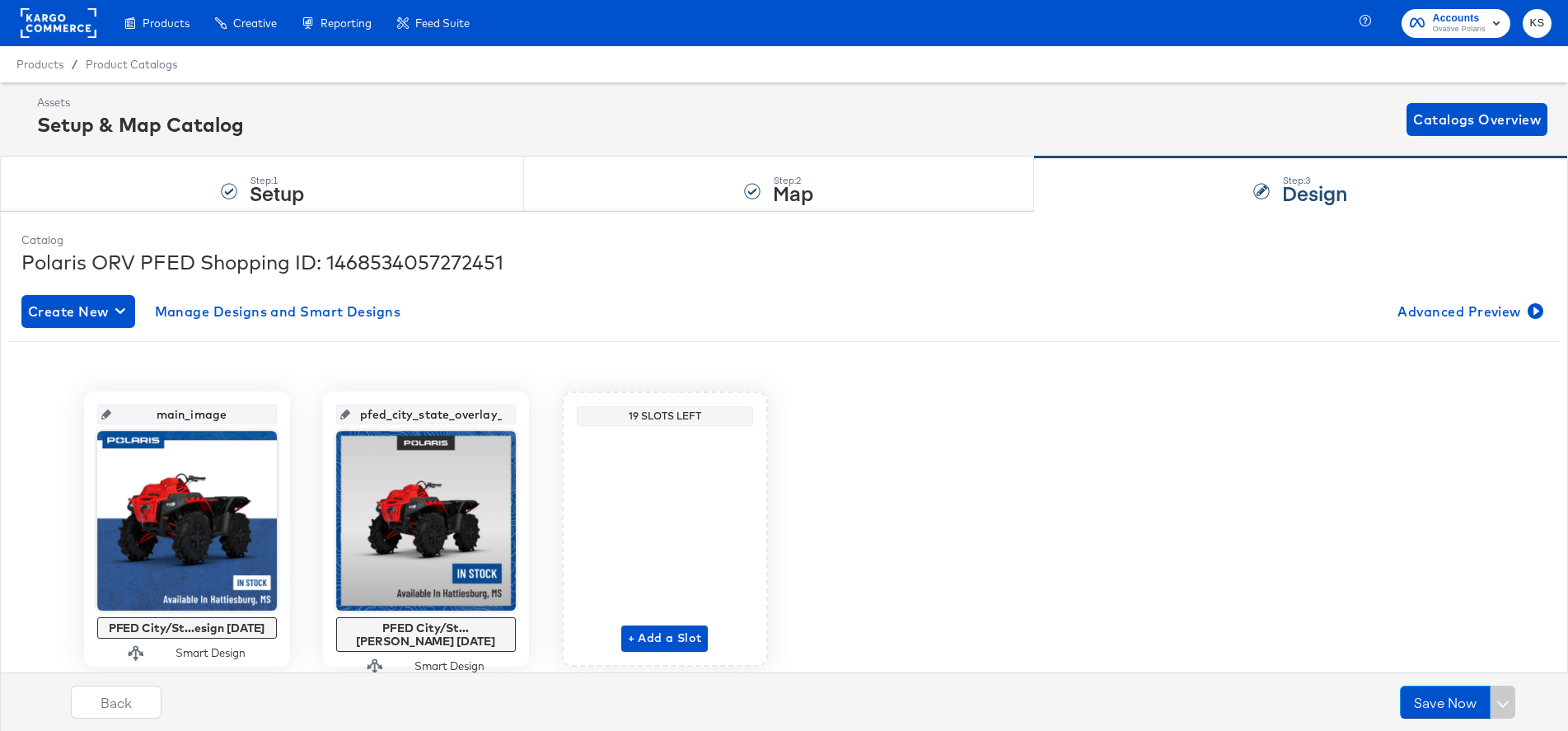
scroll to position [37, 0]
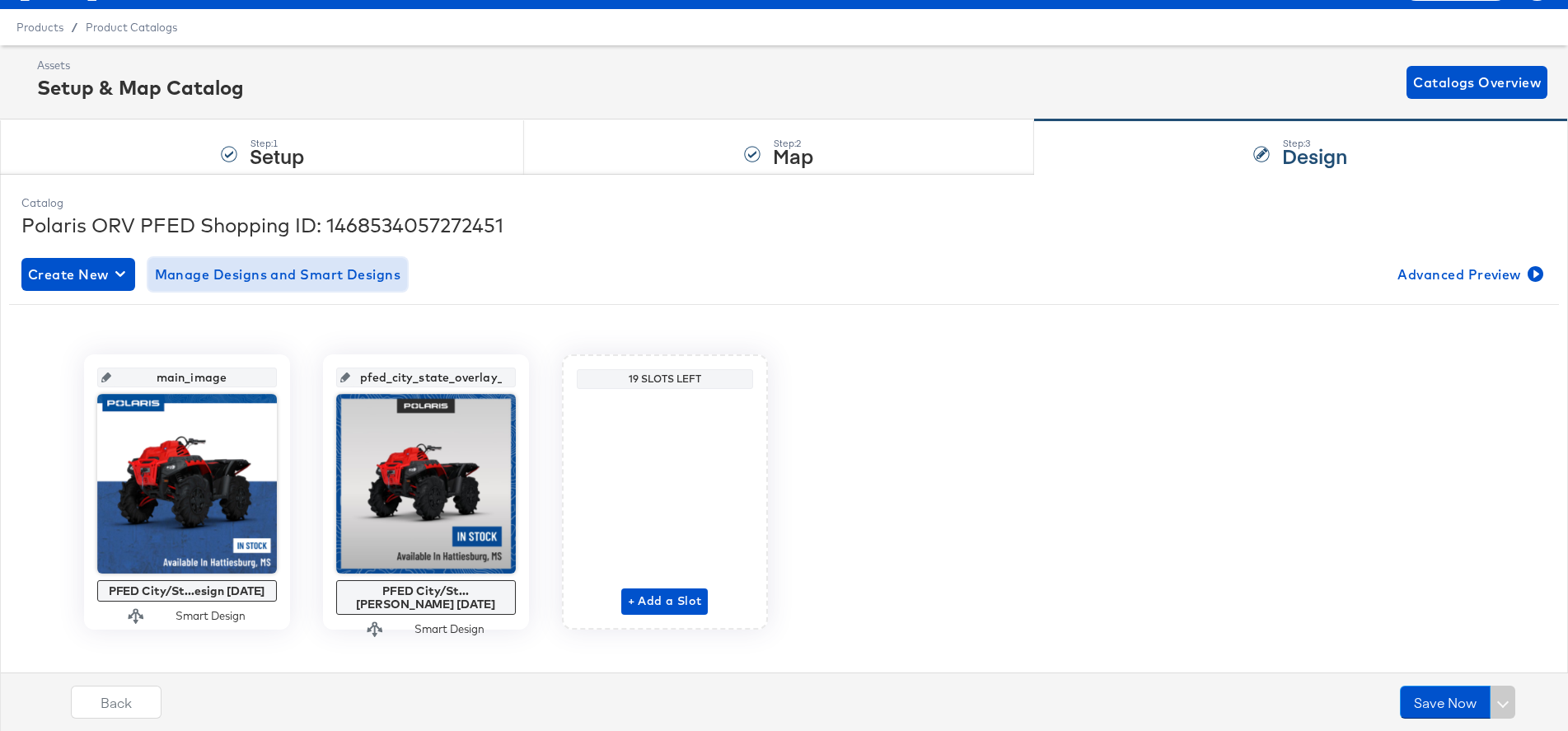
click at [228, 272] on span "Manage Designs and Smart Designs" at bounding box center [278, 274] width 246 height 23
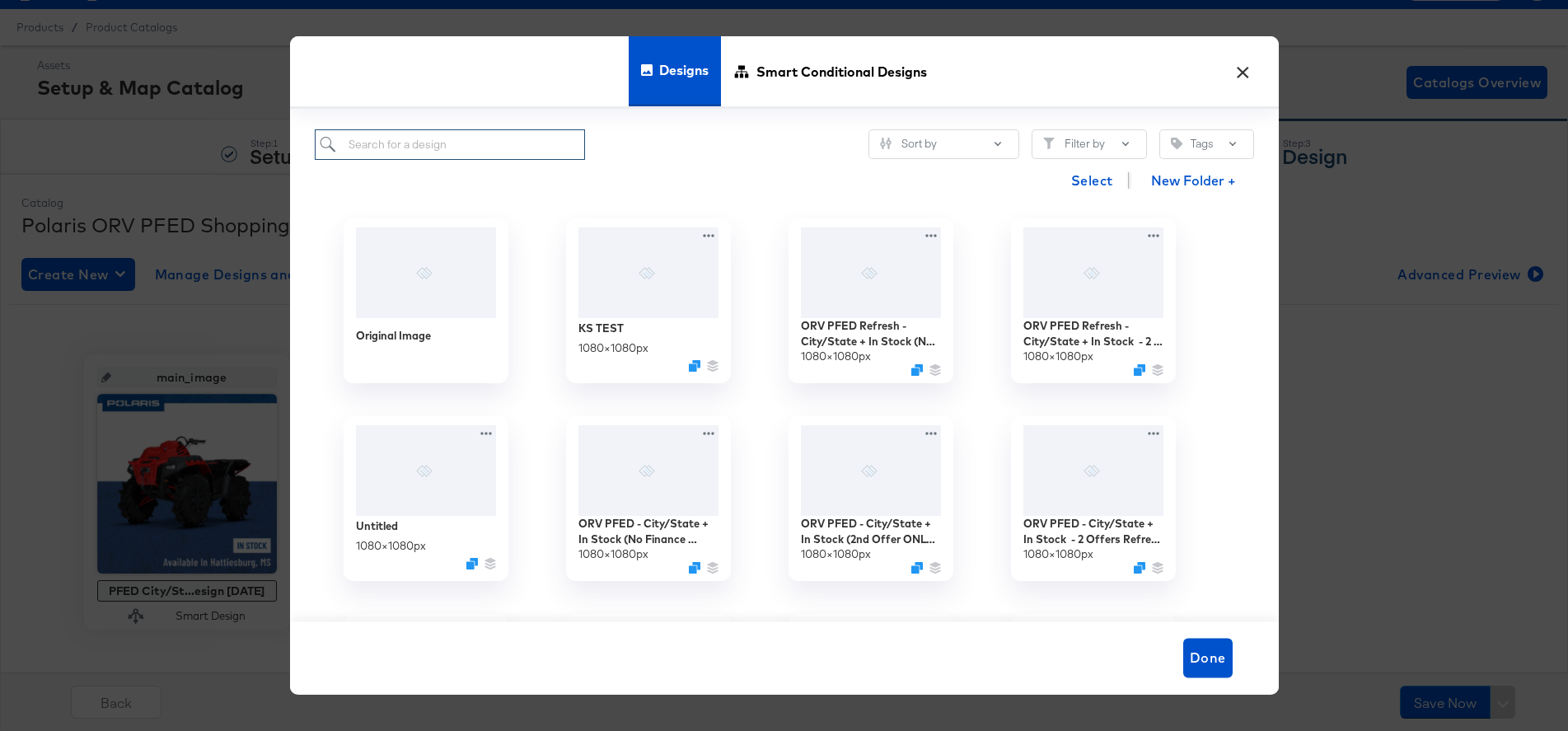
click at [513, 153] on input "search" at bounding box center [451, 144] width 271 height 31
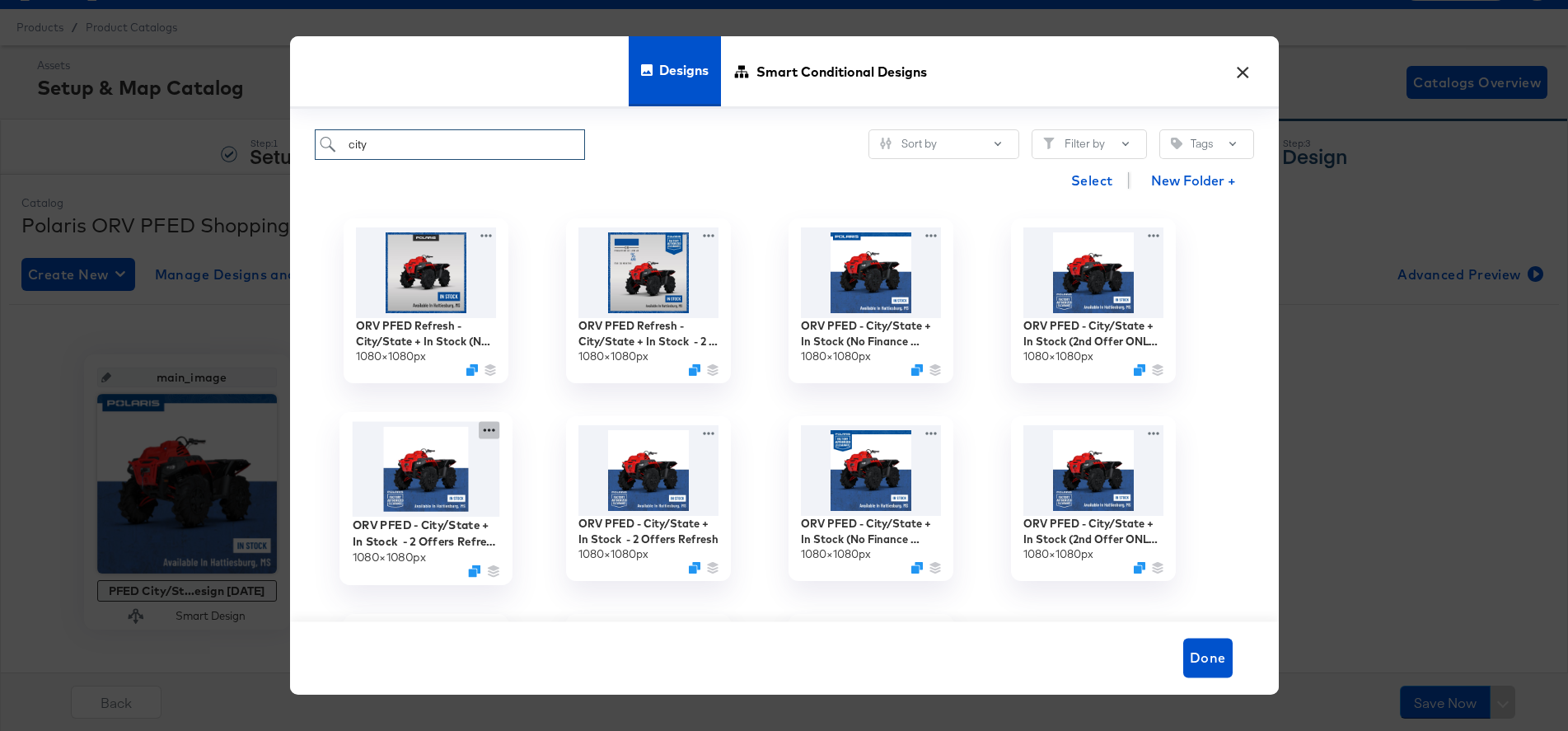
click at [484, 428] on icon at bounding box center [489, 430] width 21 height 17
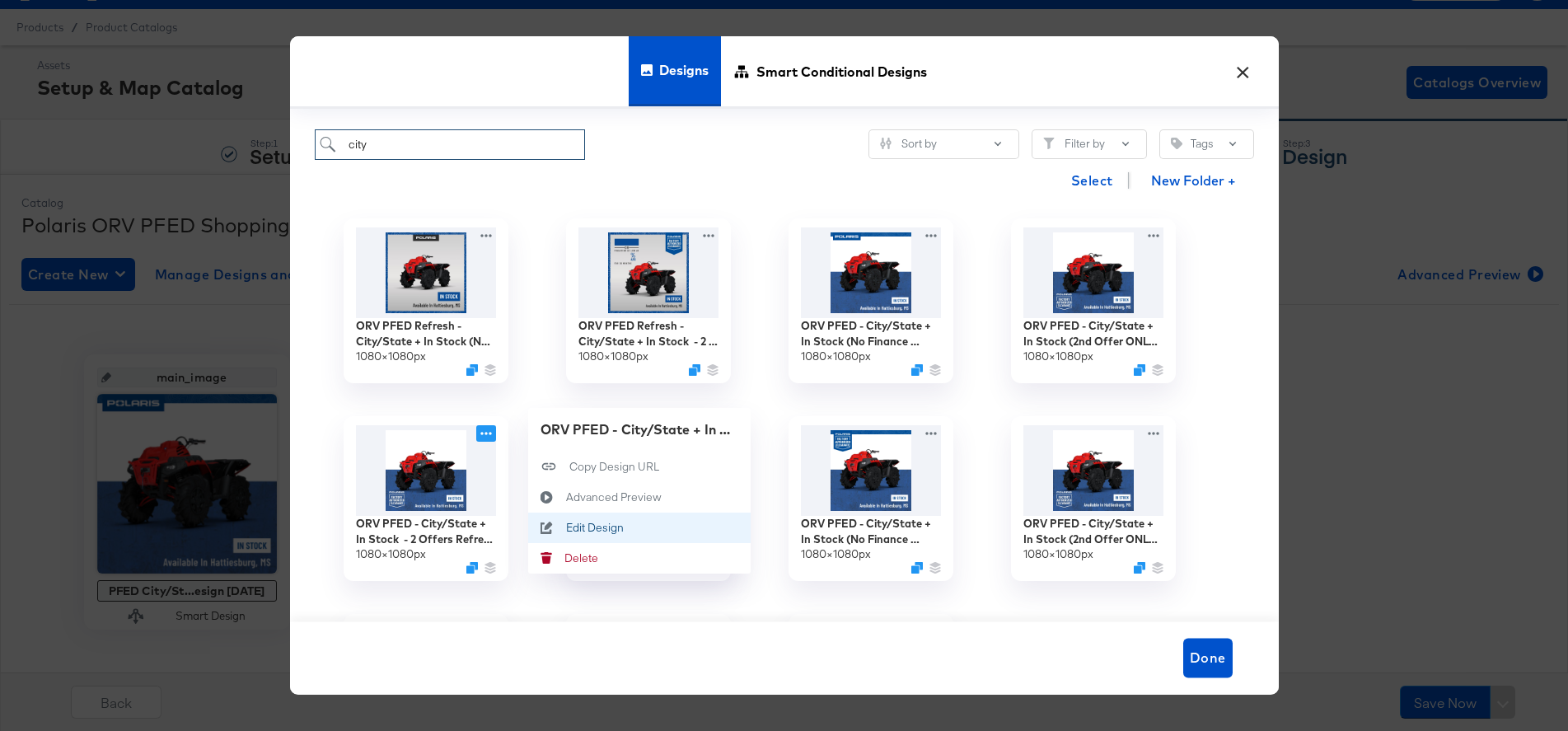
type input "city"
click at [565, 527] on div "Edit Design Edit Design" at bounding box center [565, 527] width 0 height 0
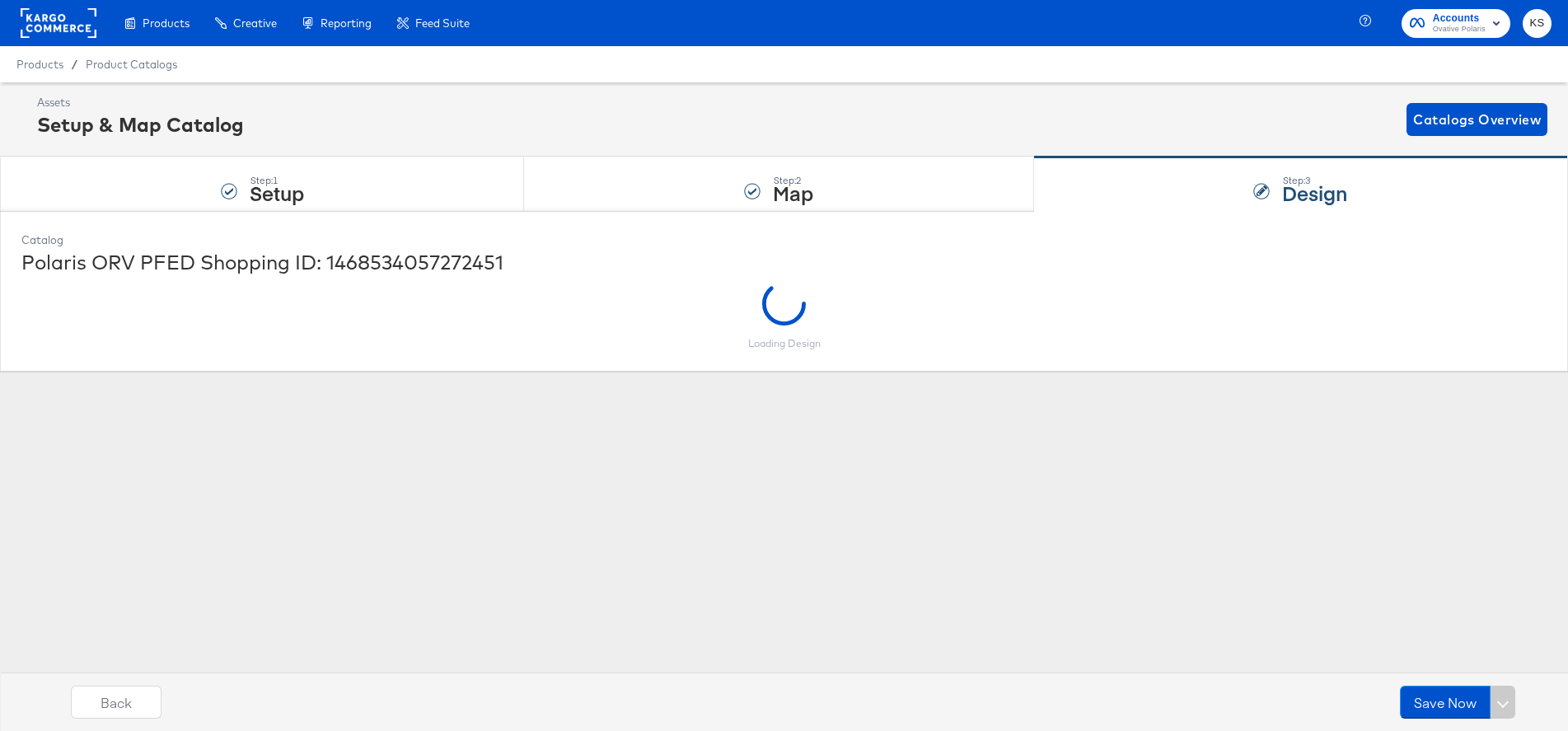
scroll to position [0, 0]
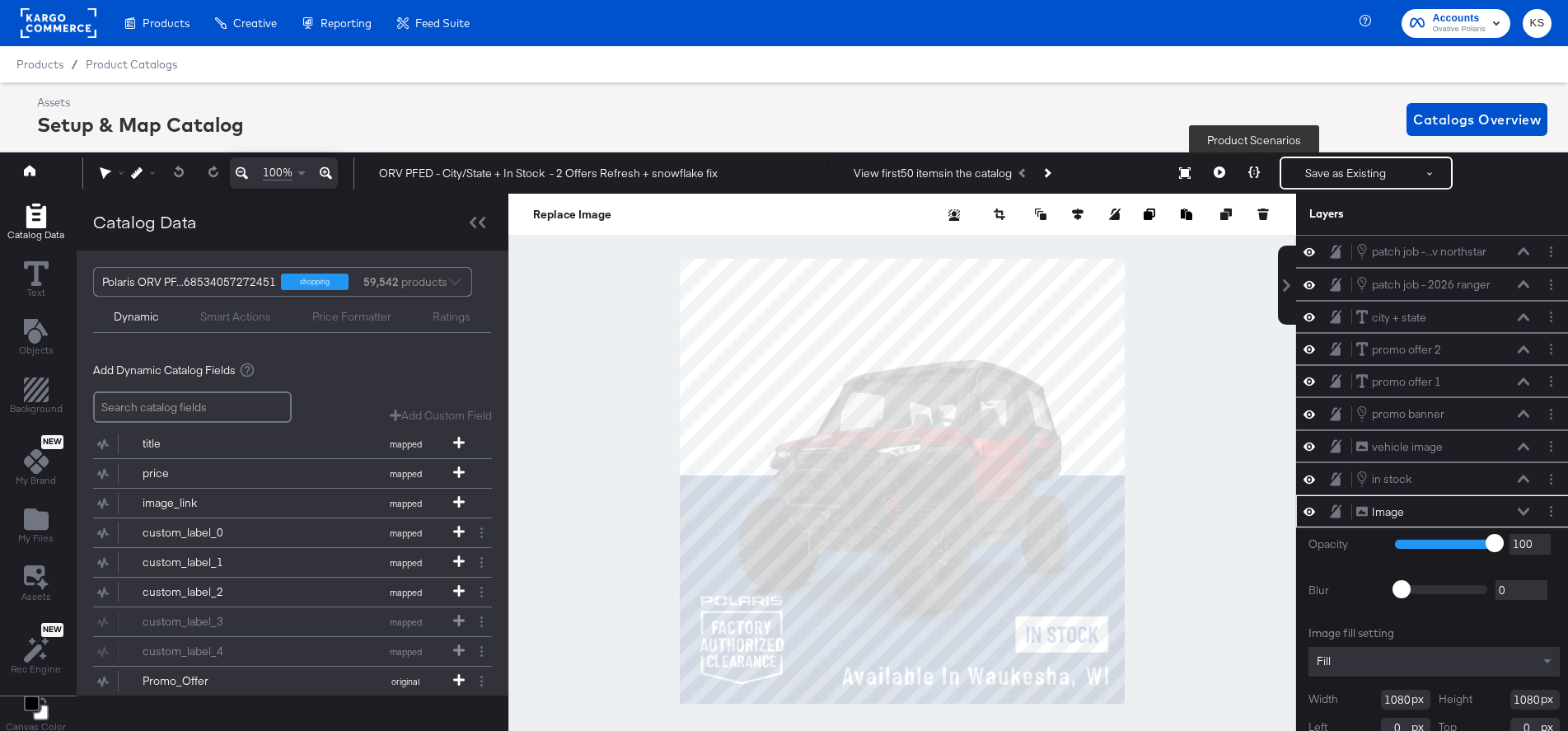
click at [1248, 170] on icon at bounding box center [1254, 172] width 11 height 11
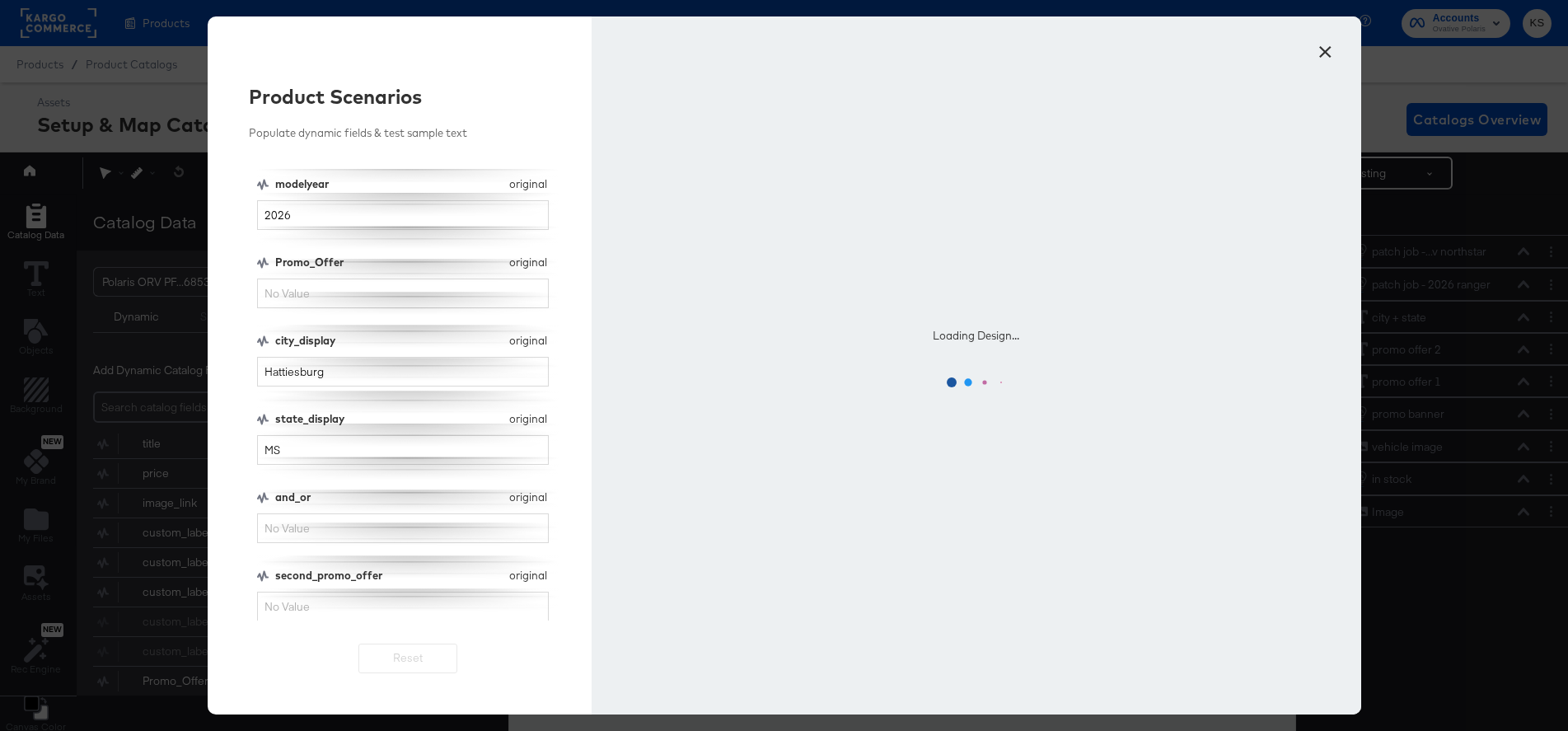
scroll to position [150, 0]
click at [288, 524] on input "and_or" at bounding box center [403, 528] width 292 height 31
type input "OR"
click at [303, 296] on input "Promo_Offer" at bounding box center [403, 293] width 292 height 31
type input "$1,000 REBATE"
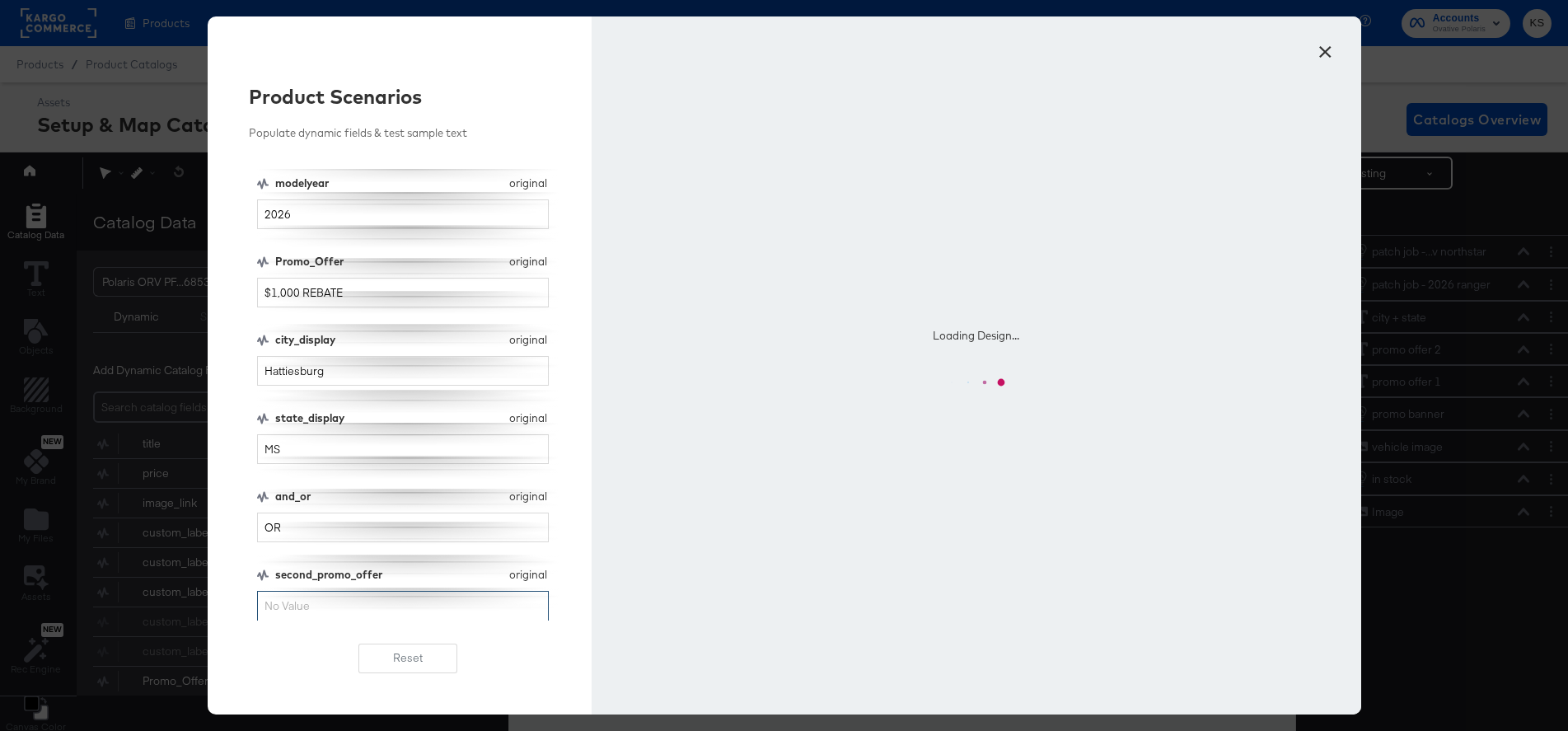
click at [296, 607] on input "second_promo_offer" at bounding box center [403, 607] width 292 height 31
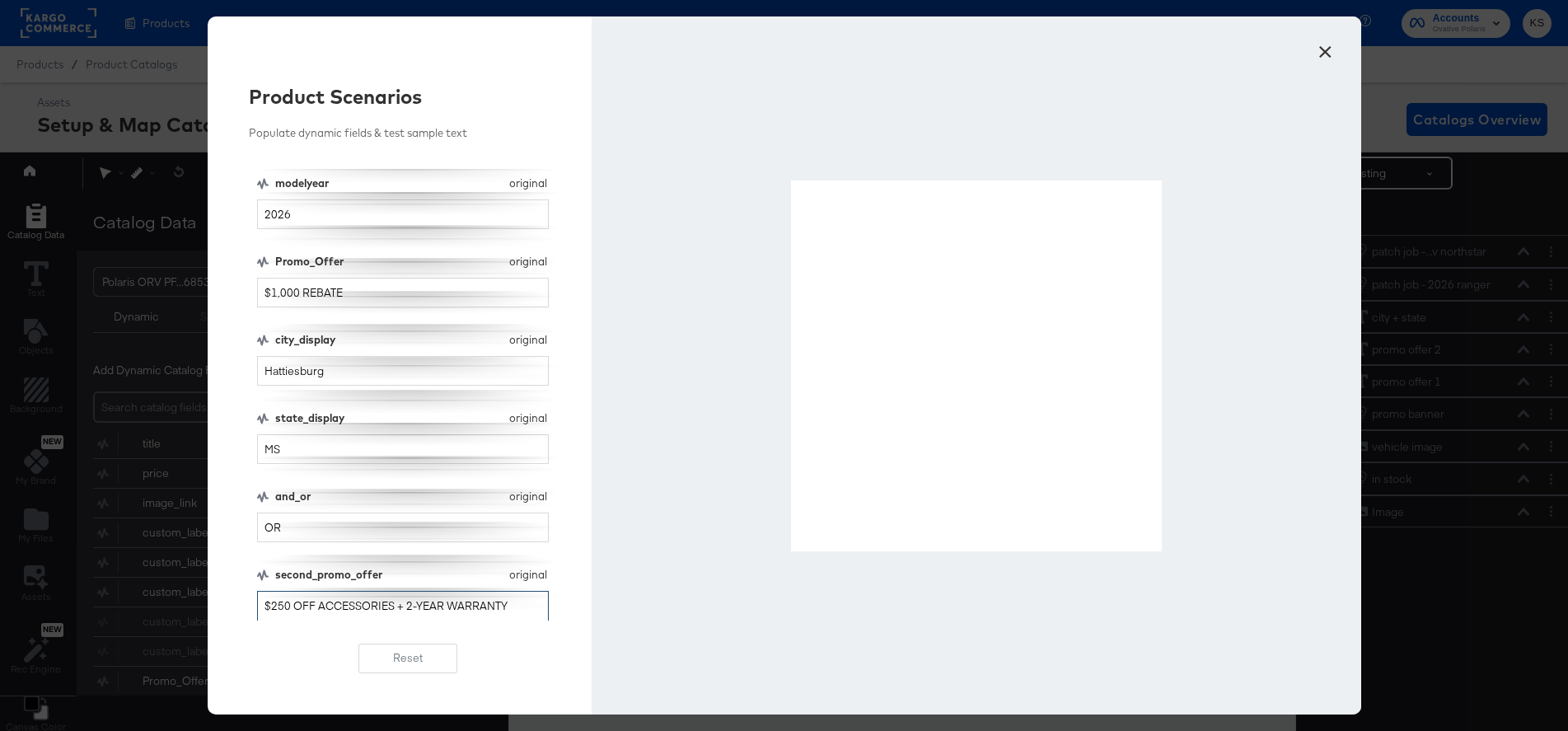
type input "$250 OFF ACCESSORIES + 2-YEAR WARRANTY"
click at [279, 527] on input "OR" at bounding box center [403, 528] width 292 height 31
click at [279, 528] on input "OR" at bounding box center [403, 528] width 292 height 31
type input "AND"
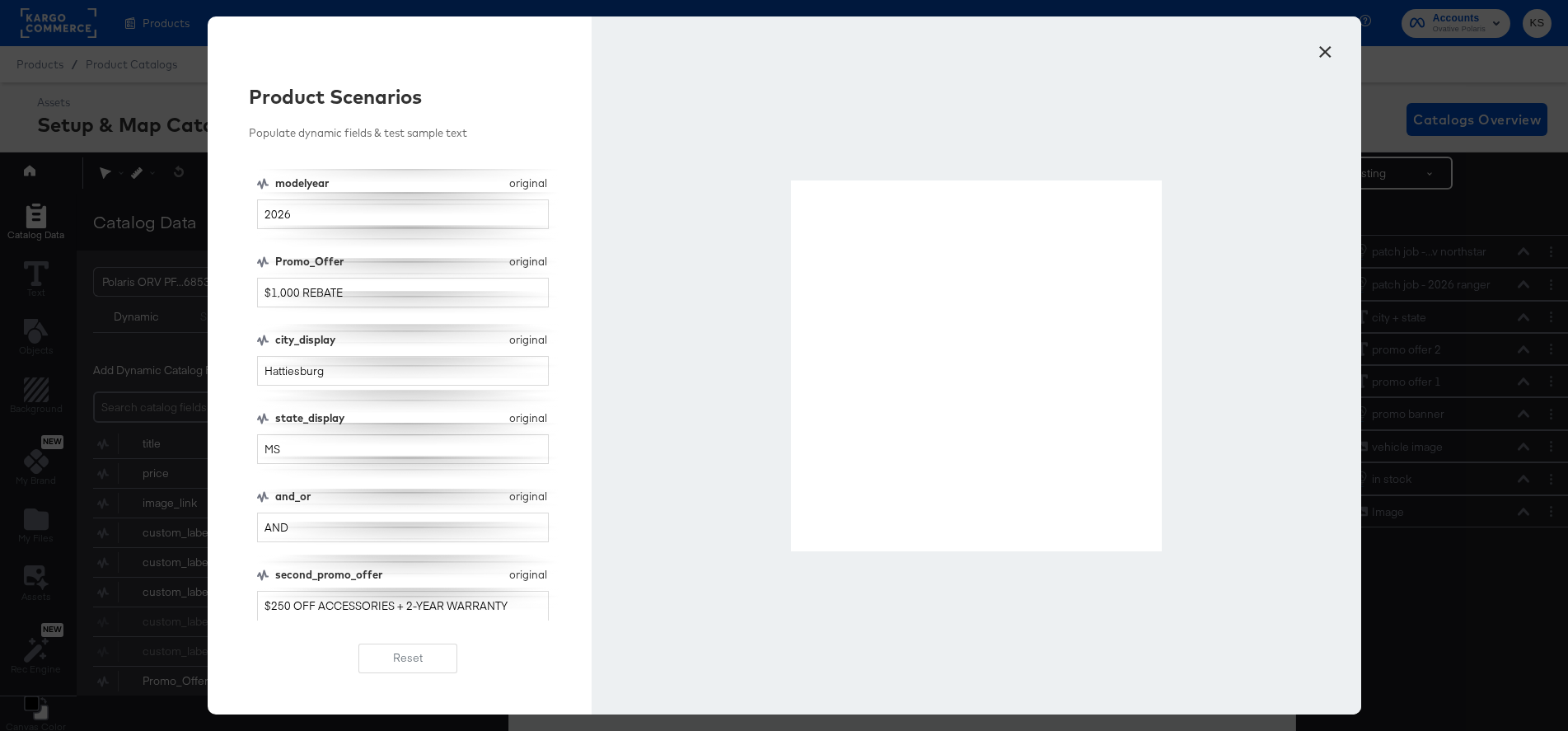
click at [1323, 51] on button "×" at bounding box center [1324, 48] width 30 height 30
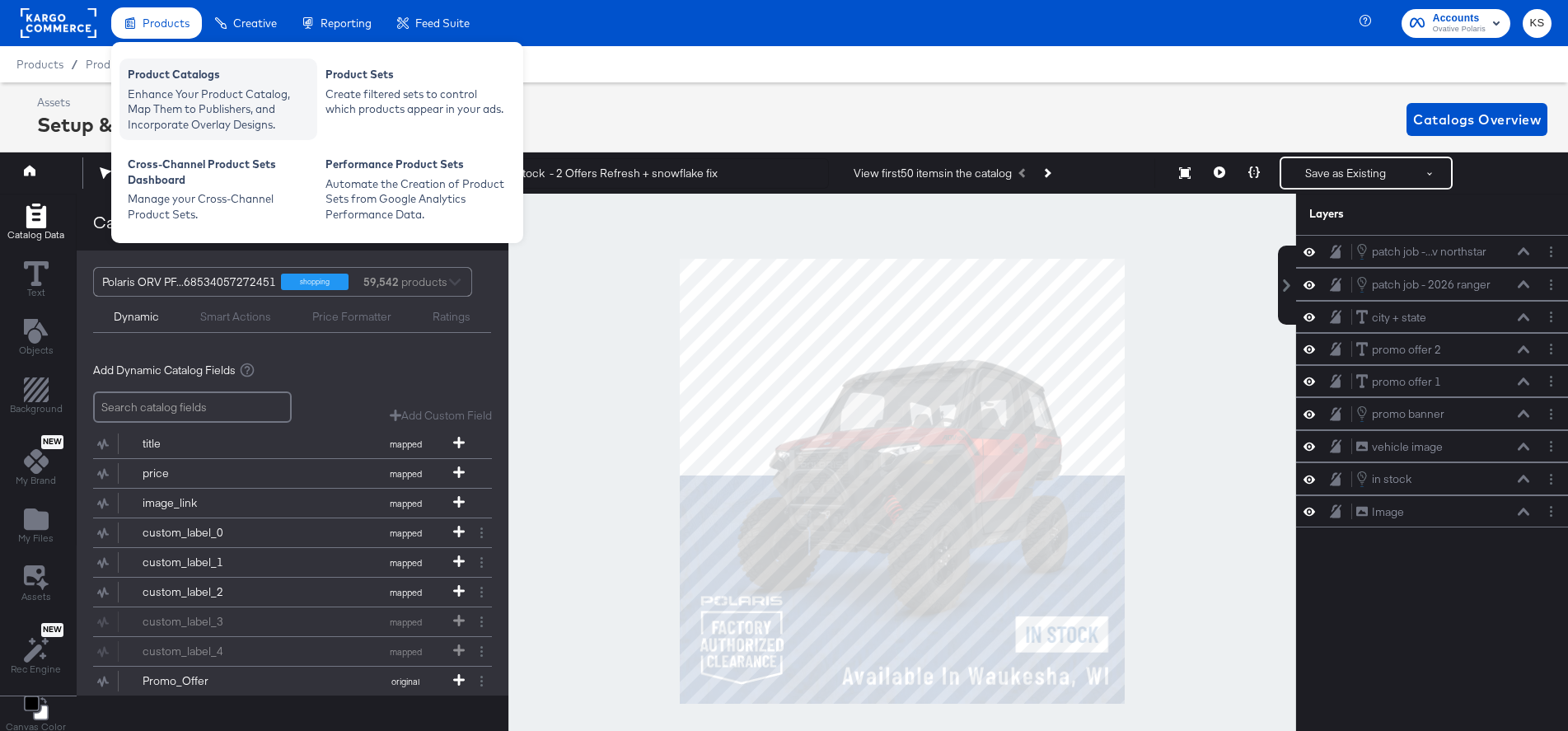
click at [171, 117] on div "Enhance Your Product Catalog, Map Them to Publishers, and Incorporate Overlay D…" at bounding box center [219, 110] width 181 height 46
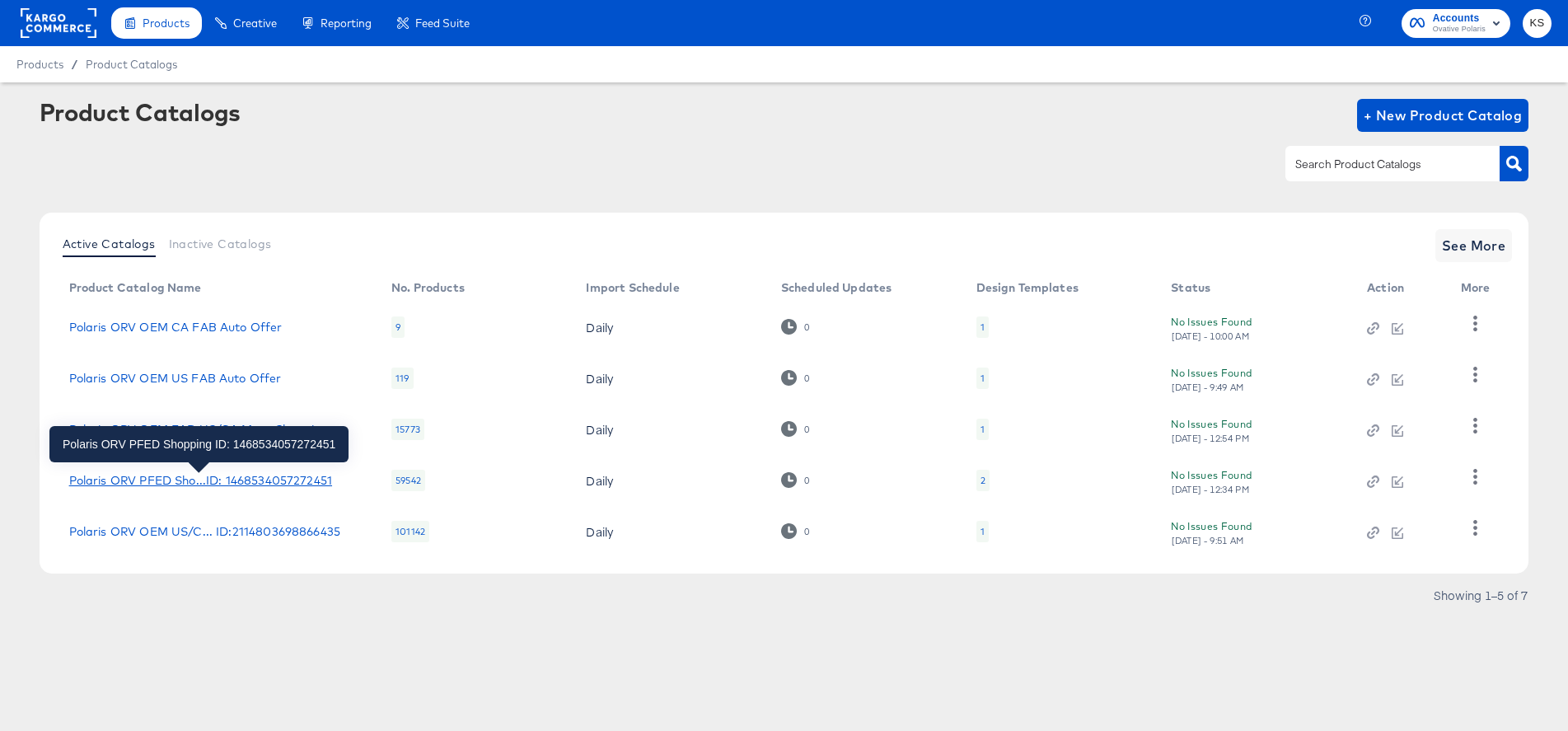
click at [189, 475] on div "Polaris ORV PFED Sho...ID: 1468534057272451" at bounding box center [200, 481] width 263 height 13
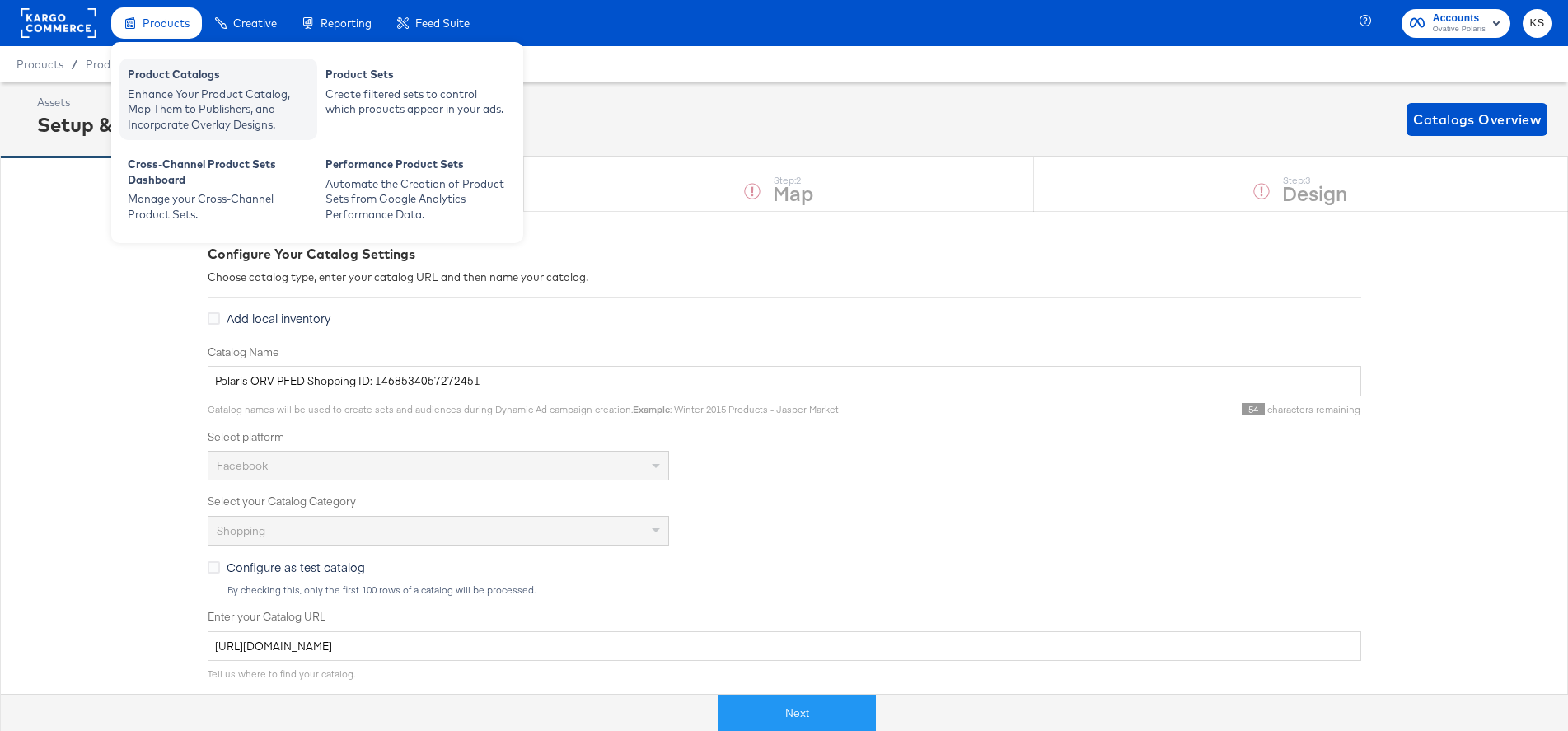
click at [172, 82] on div "Product Catalogs" at bounding box center [219, 76] width 181 height 20
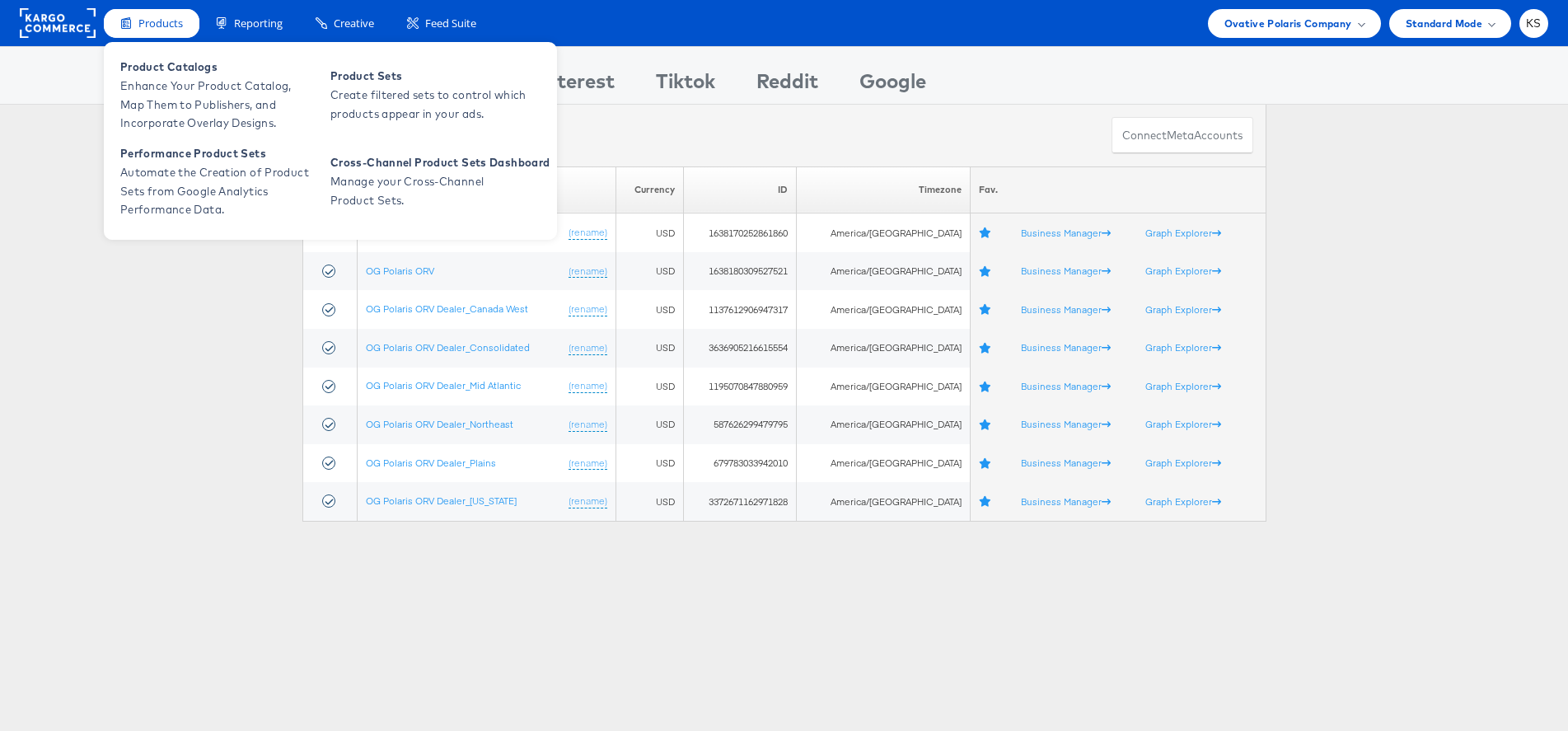
click at [159, 15] on span "Products" at bounding box center [160, 23] width 45 height 15
click at [159, 91] on span "Enhance Your Product Catalog, Map Them to Publishers, and Incorporate Overlay D…" at bounding box center [219, 104] width 198 height 56
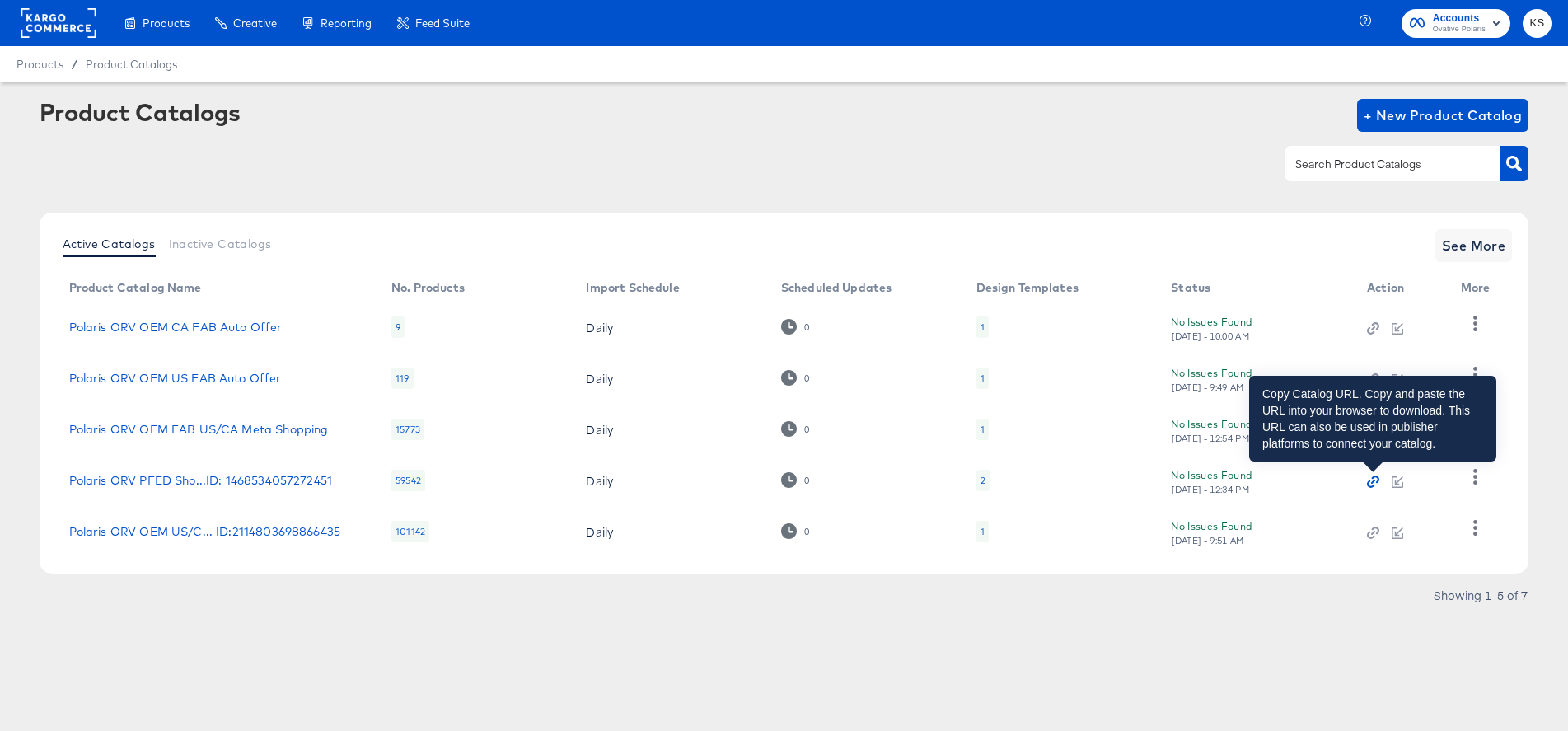
click at [1367, 484] on icon "button" at bounding box center [1372, 482] width 11 height 11
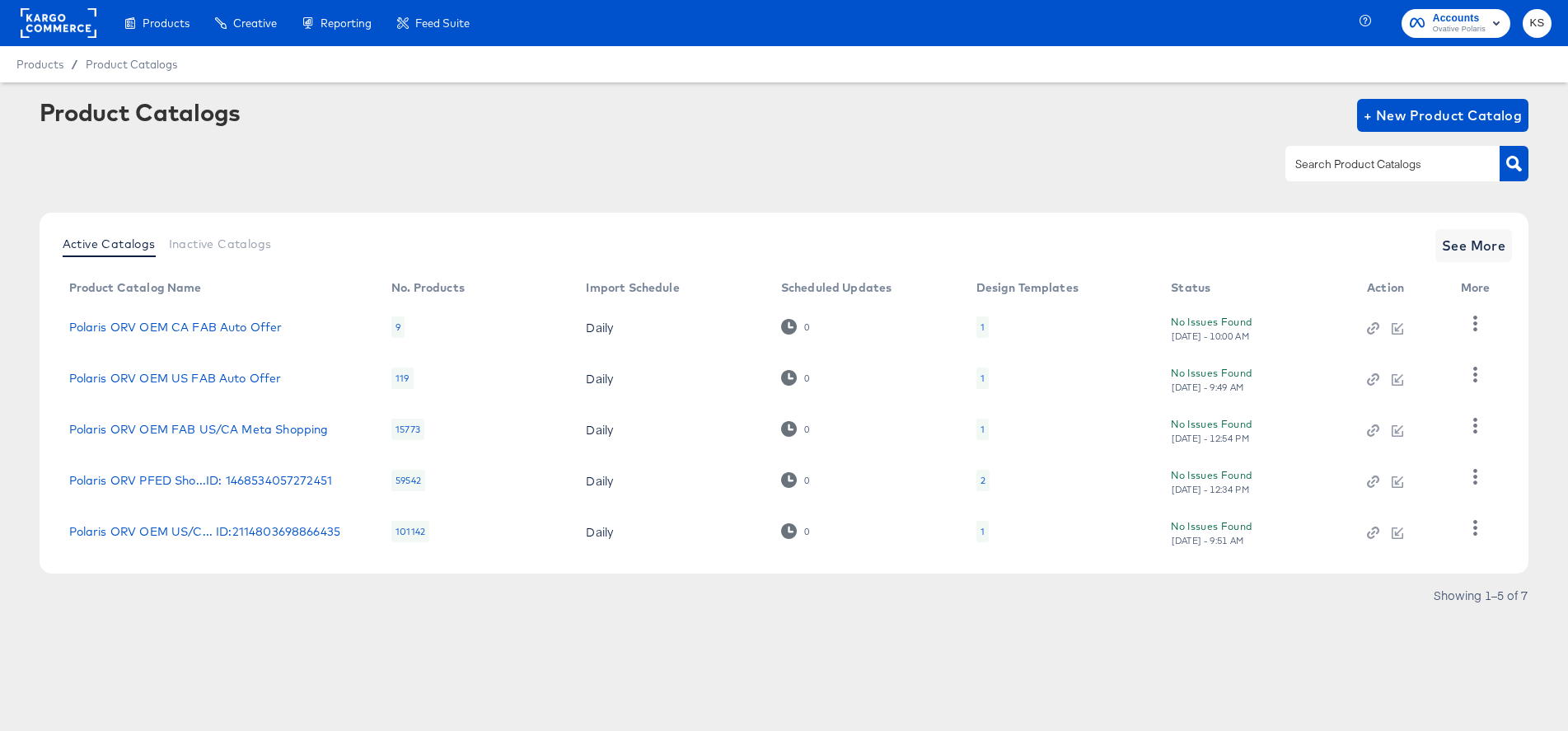
click at [695, 185] on div "Product Catalogs + New Product Catalog" at bounding box center [784, 149] width 1490 height 100
